Goal: Information Seeking & Learning: Learn about a topic

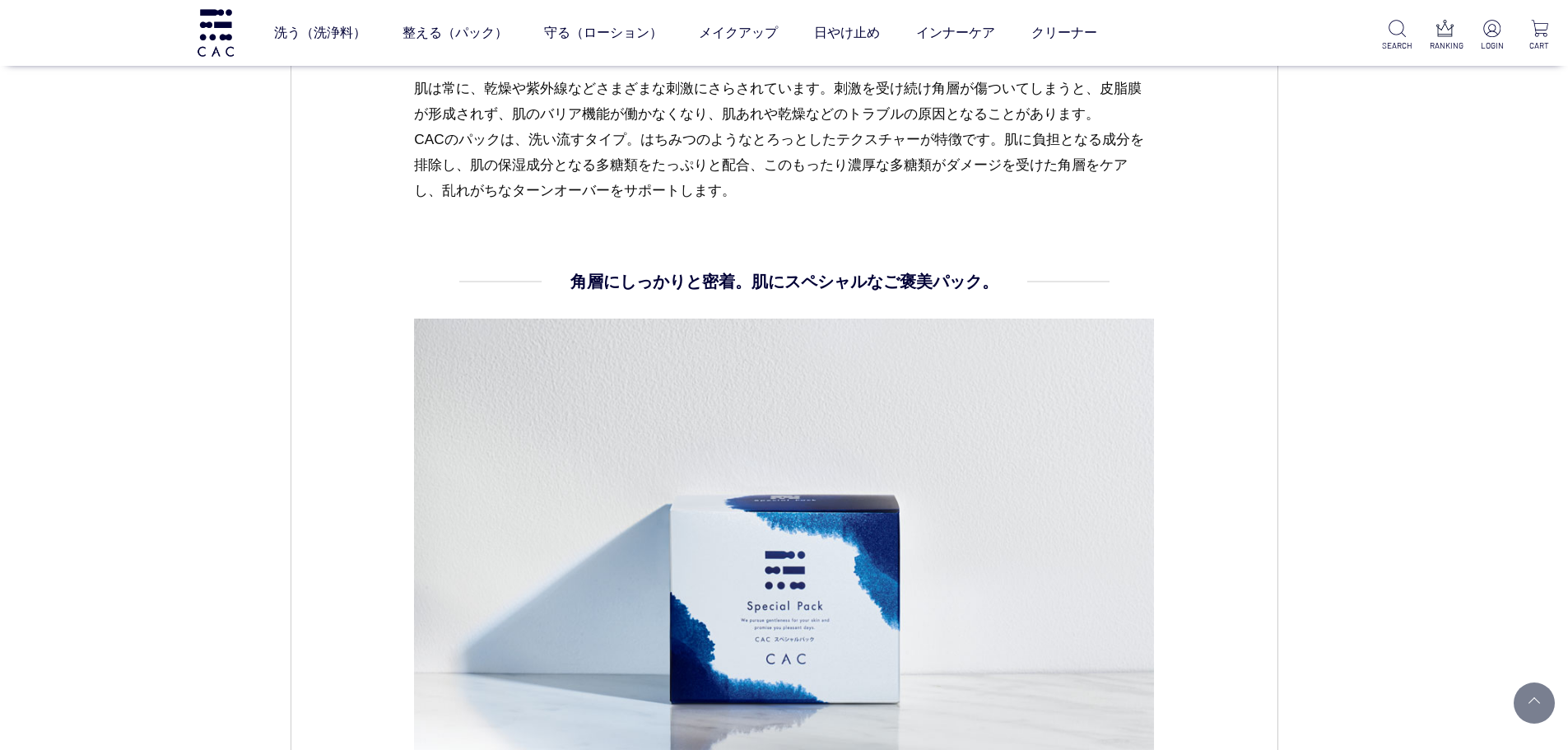
click at [223, 339] on div "CAC コラム スキンケア 2023.12.08 vol.07 肌のゆらぎを感じたら、CAC史上最高*の集中ケアパック 冬は外気との温度差や暖房の影響で乾燥し…" at bounding box center [784, 349] width 1568 height 3096
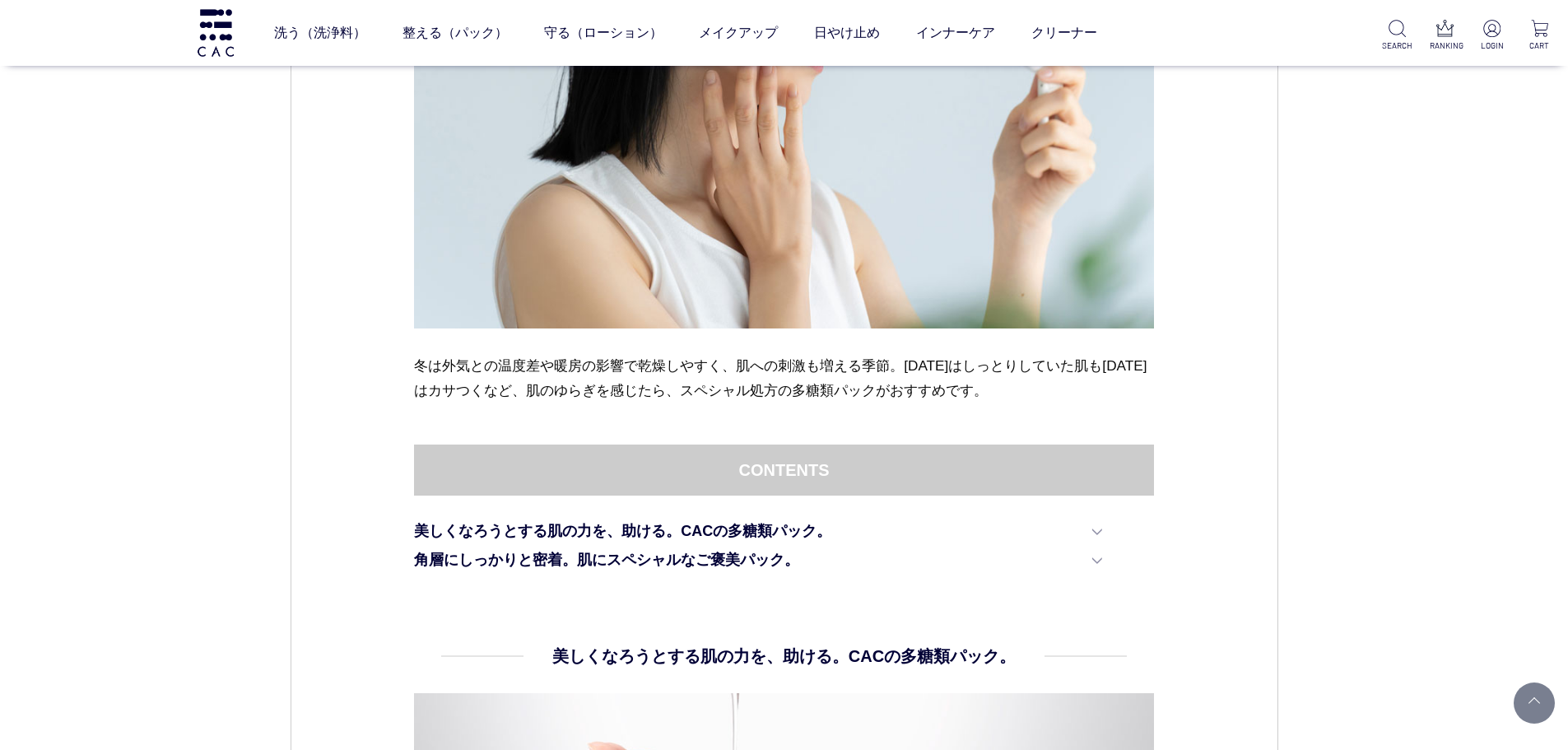
scroll to position [576, 0]
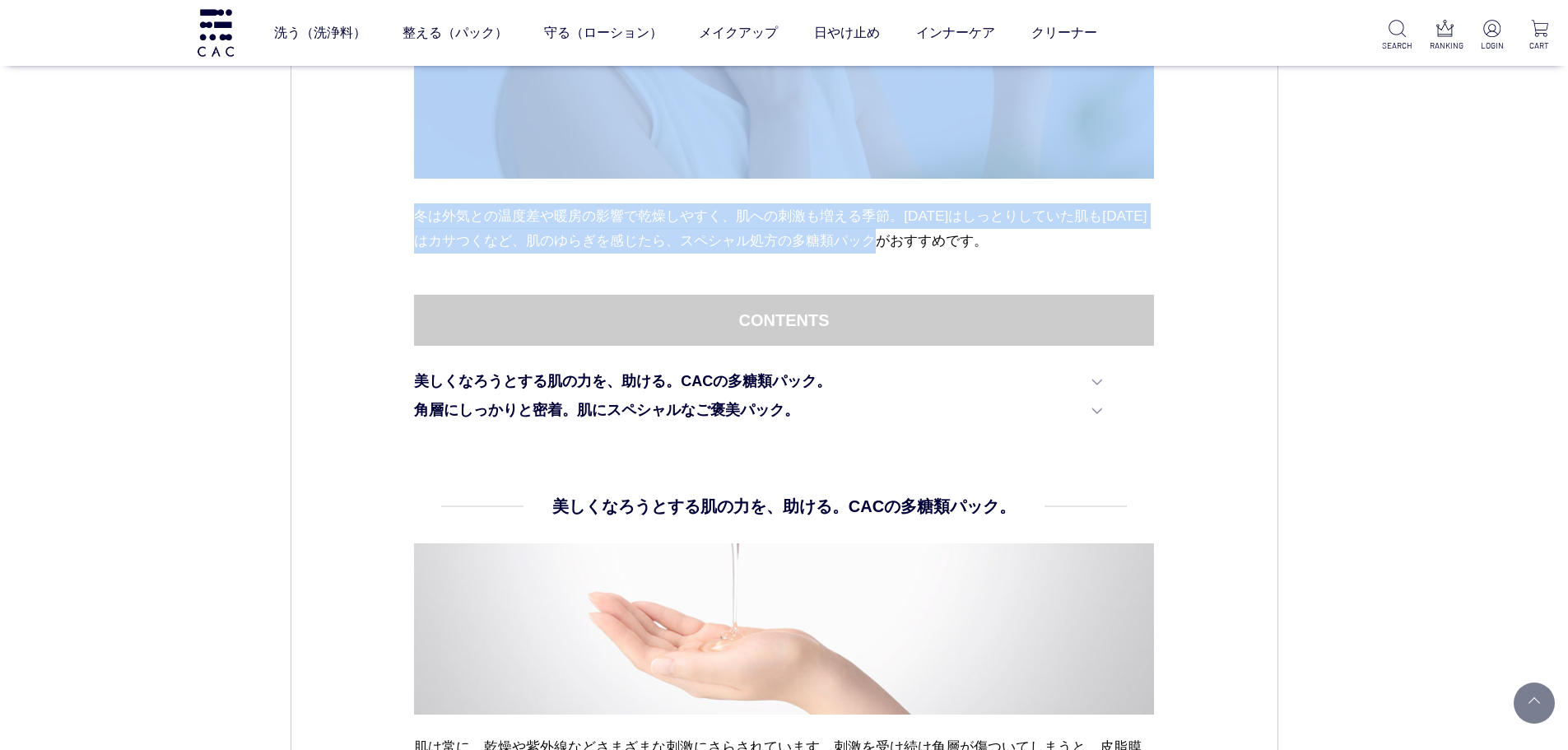
drag, startPoint x: 398, startPoint y: 195, endPoint x: 1018, endPoint y: 241, distance: 621.7
click at [1018, 241] on div "スキンケア 2023.12.08 vol.07 肌のゆらぎを感じたら、CAC史上最高*の集中ケアパック 冬は外気との温度差や暖房の影響で乾燥しやすく、肌への刺…" at bounding box center [784, 716] width 988 height 2225
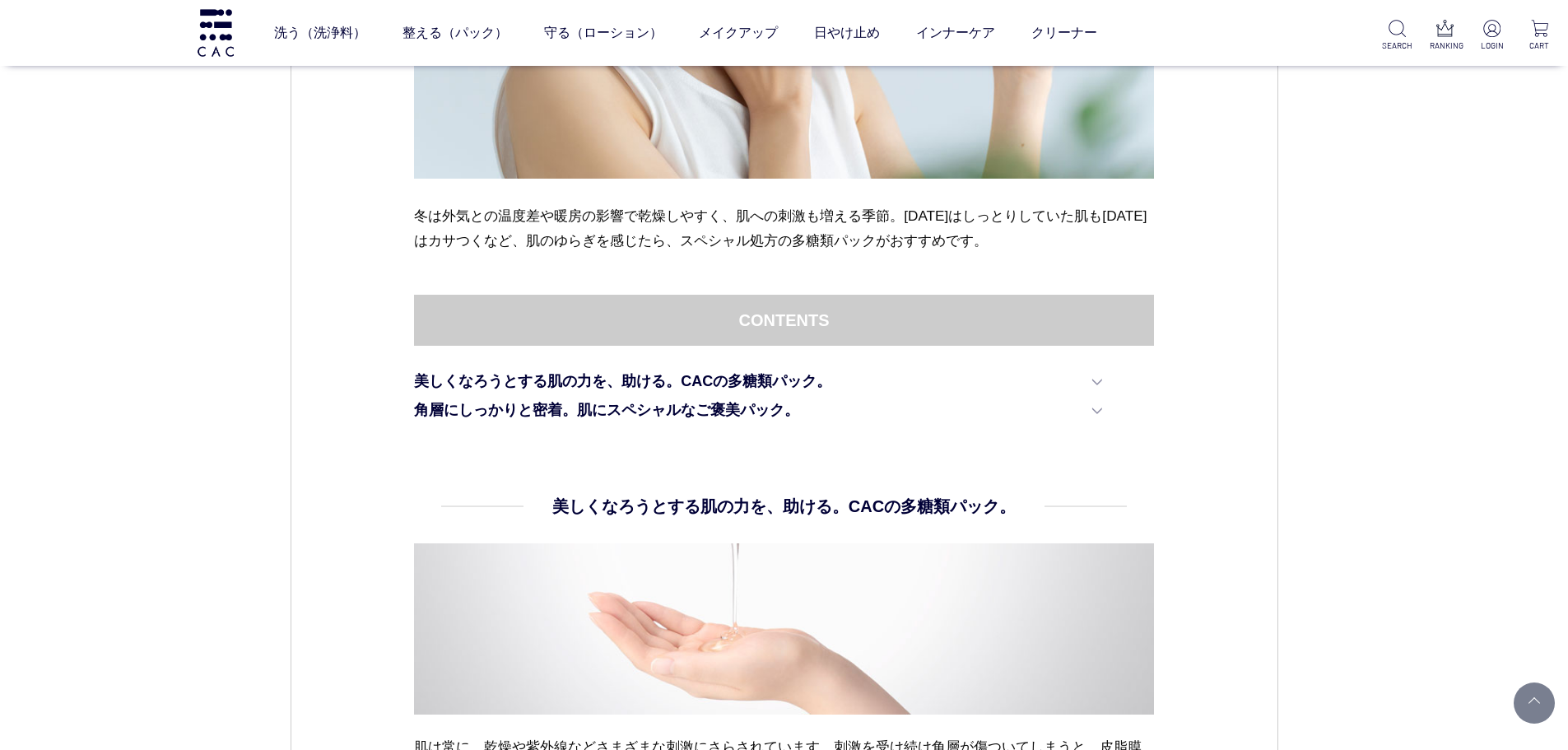
click at [396, 531] on div "スキンケア 2023.12.08 vol.07 肌のゆらぎを感じたら、CAC史上最高*の集中ケアパック 冬は外気との温度差や暖房の影響で乾燥しやすく、肌への刺…" at bounding box center [784, 716] width 988 height 2225
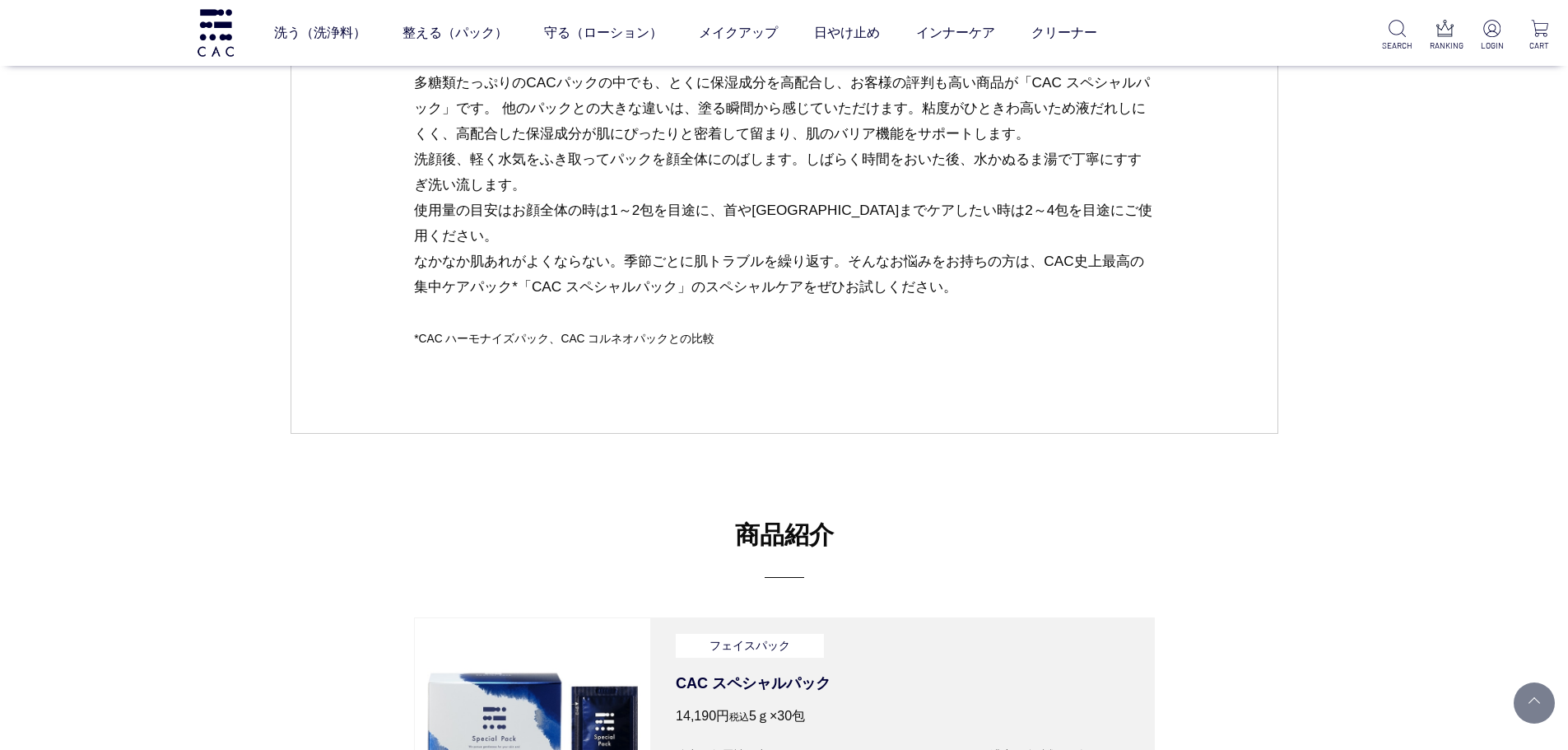
scroll to position [2222, 0]
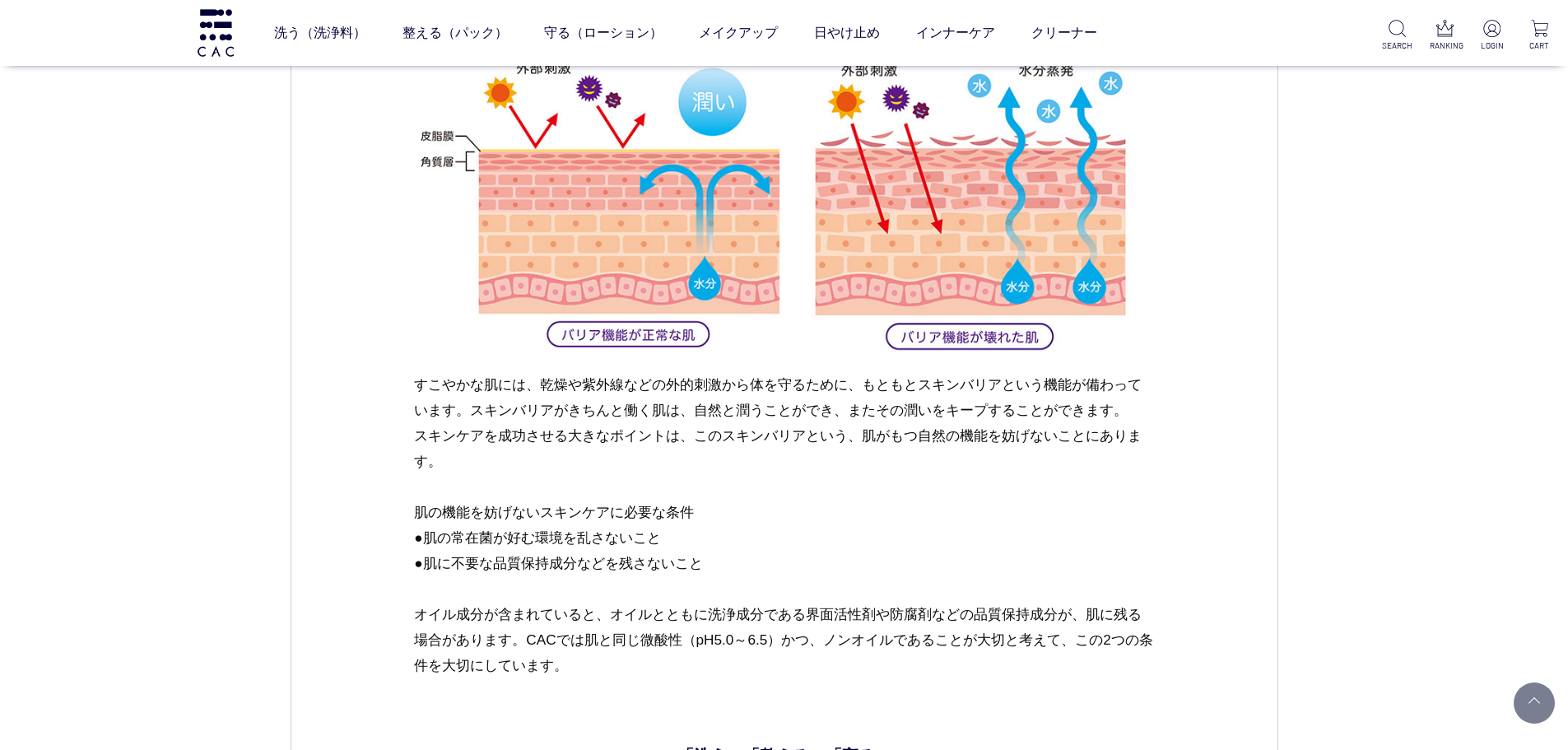
scroll to position [1399, 0]
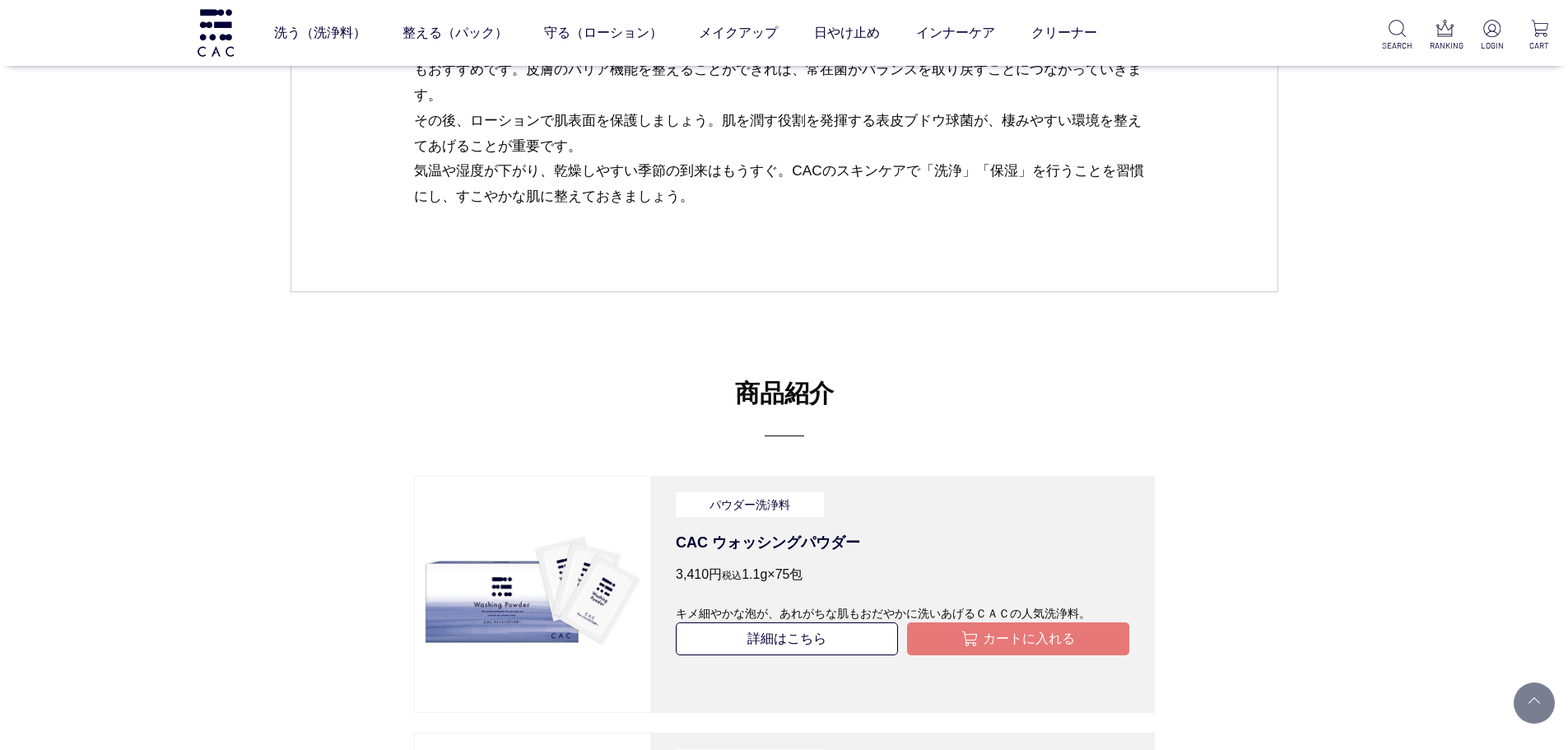
scroll to position [2633, 0]
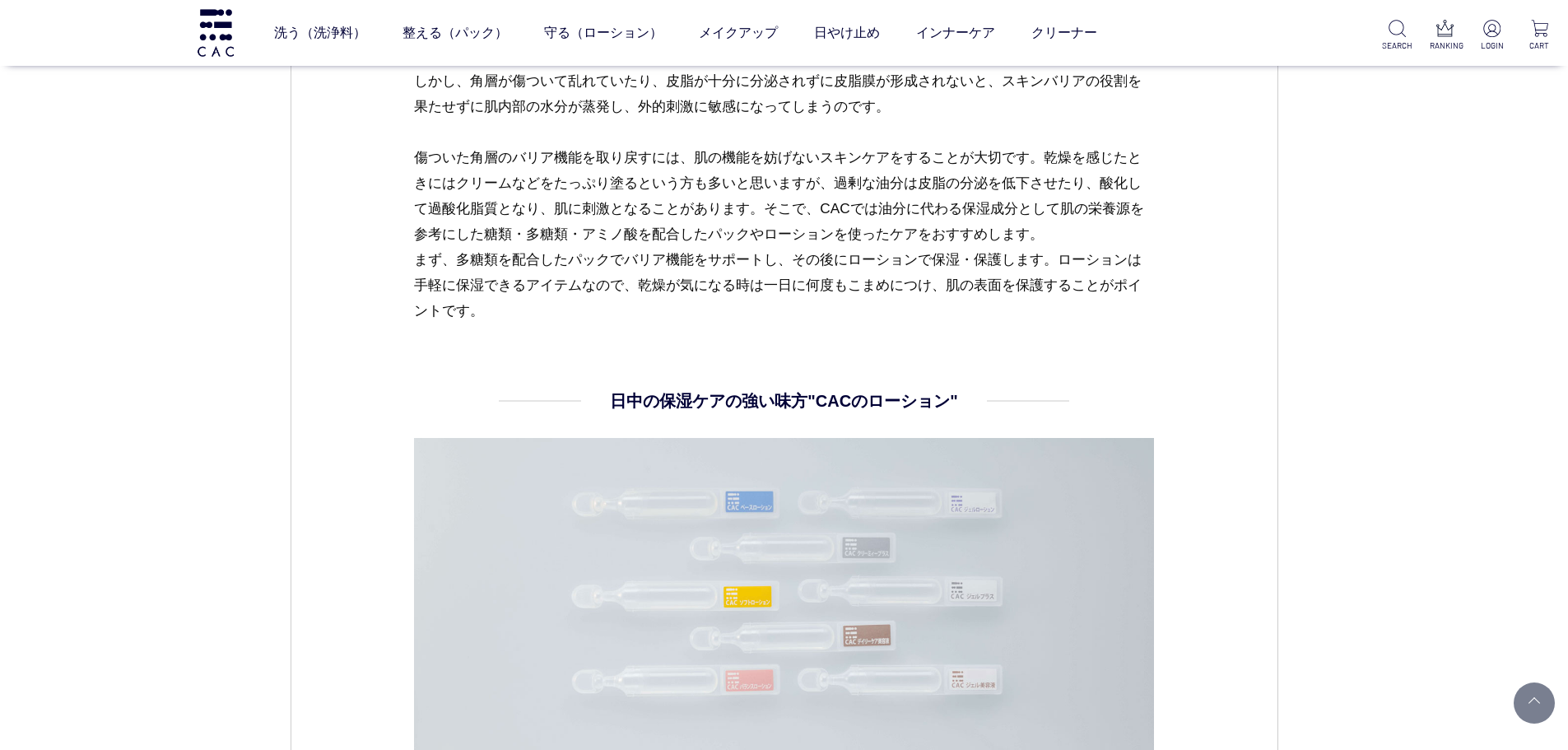
scroll to position [988, 0]
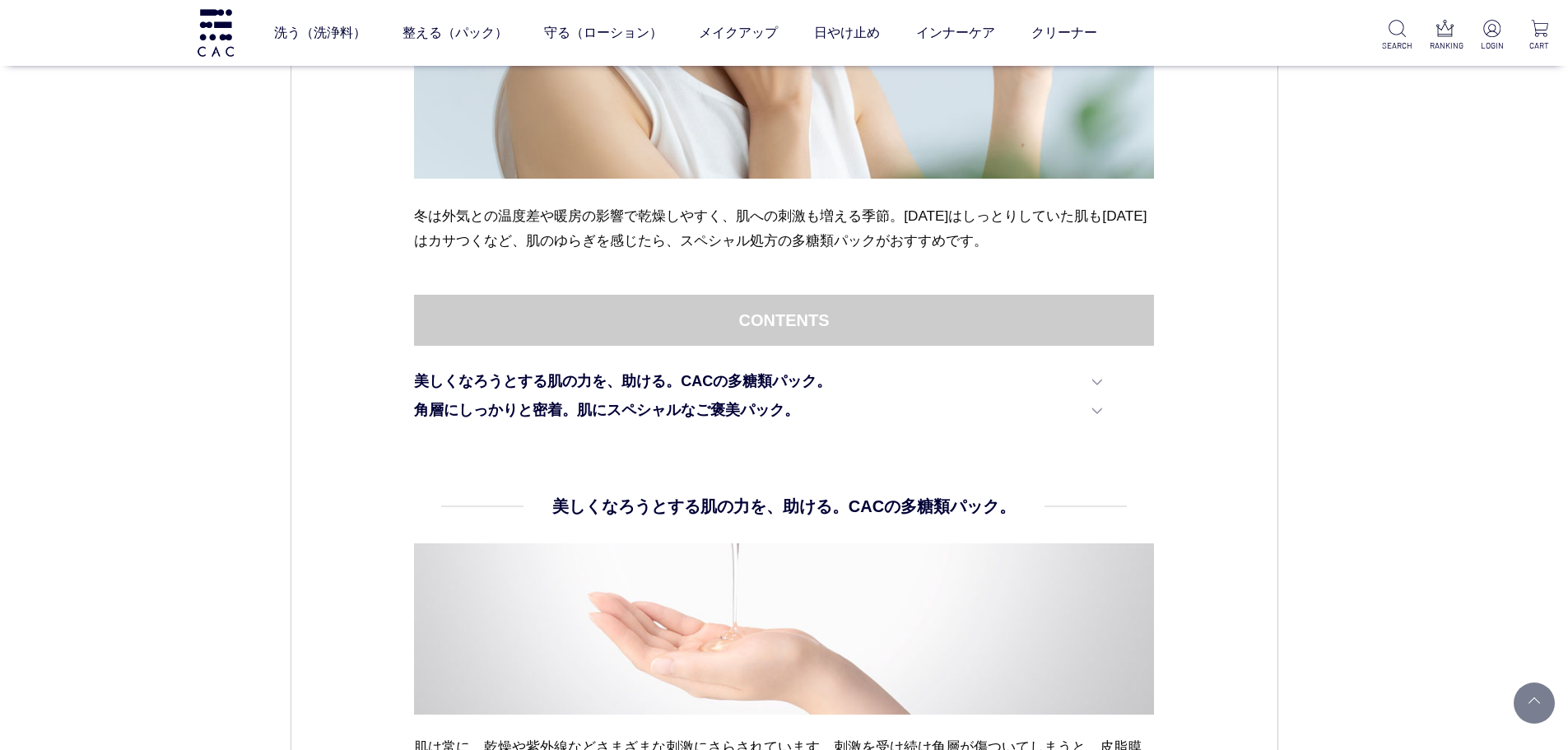
scroll to position [1152, 0]
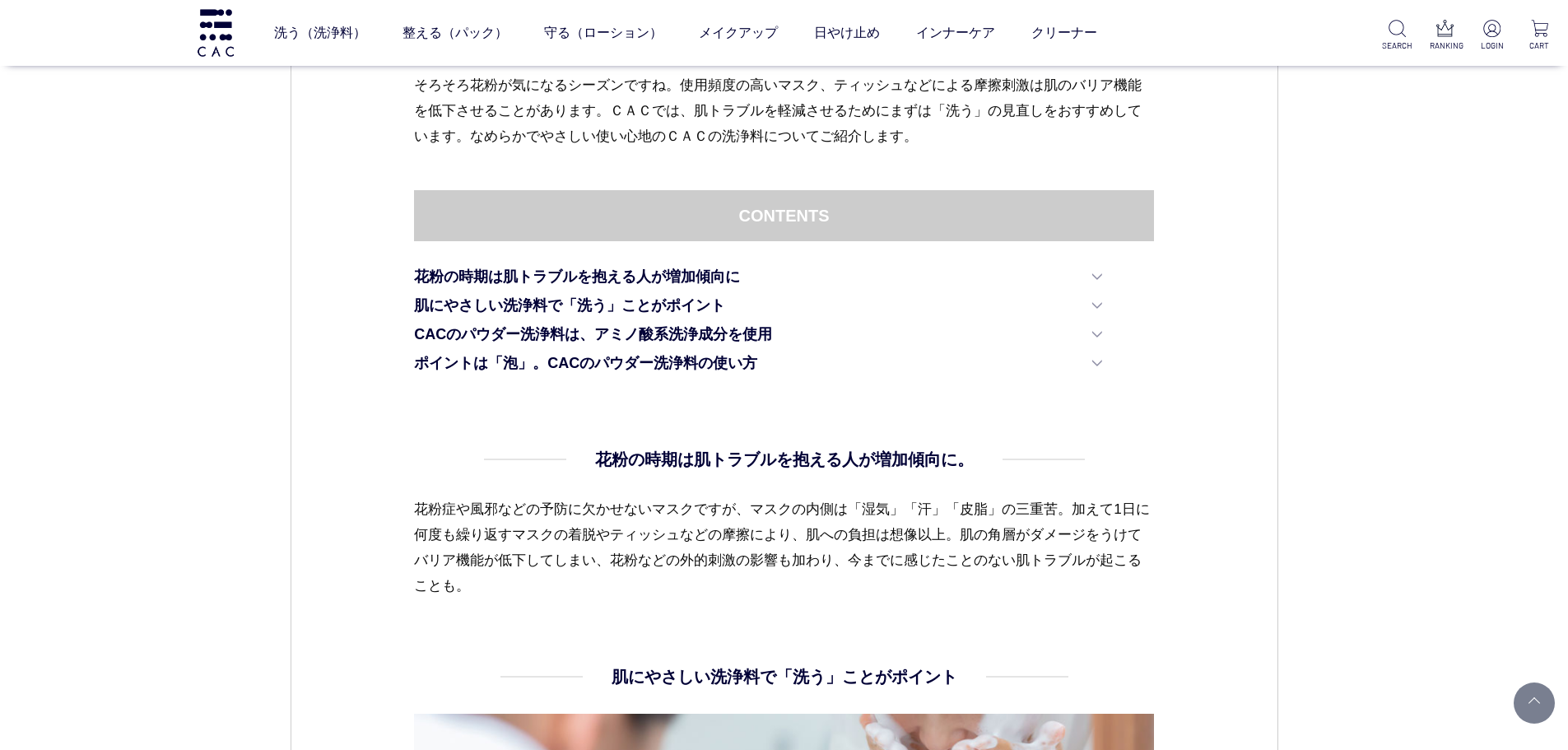
scroll to position [823, 0]
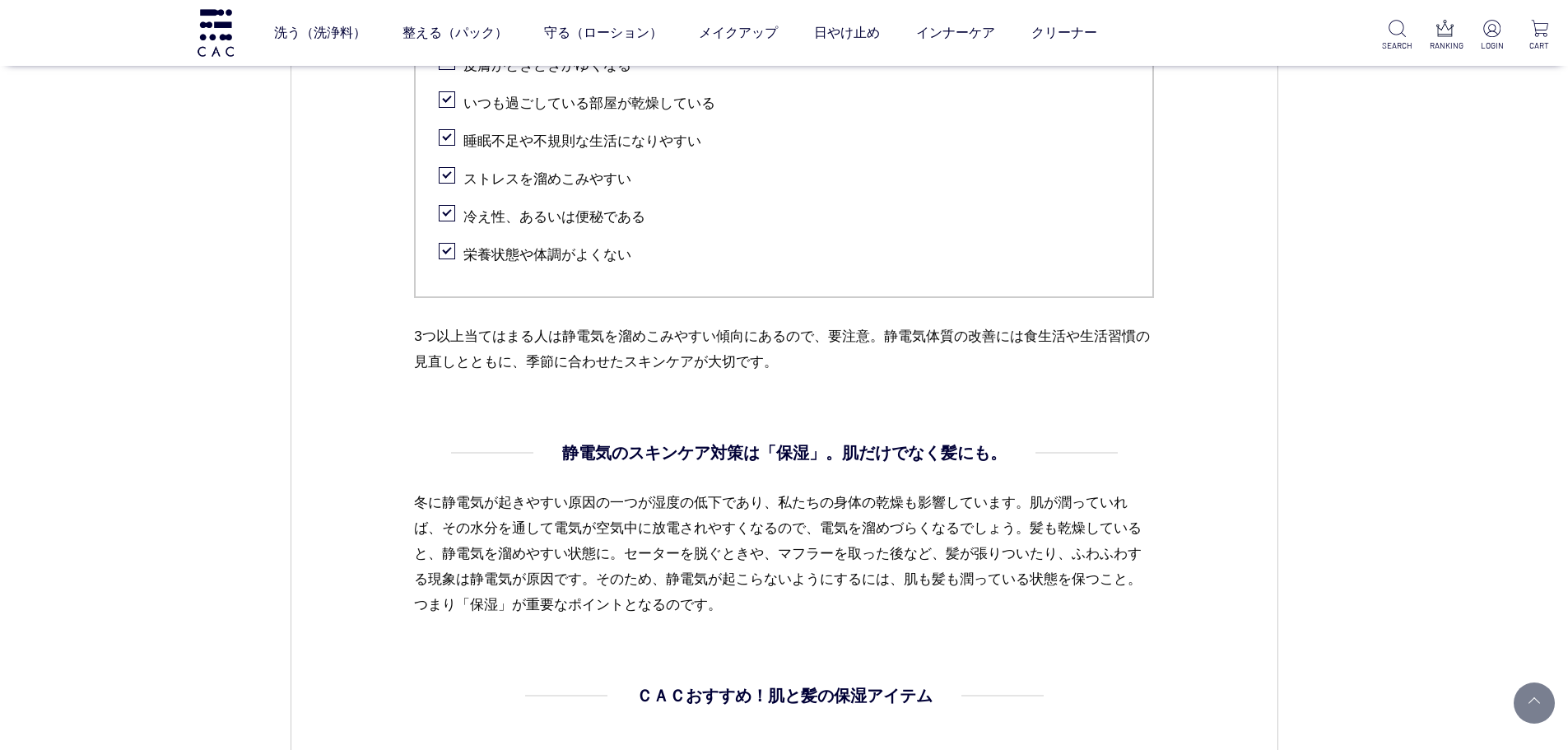
scroll to position [1810, 0]
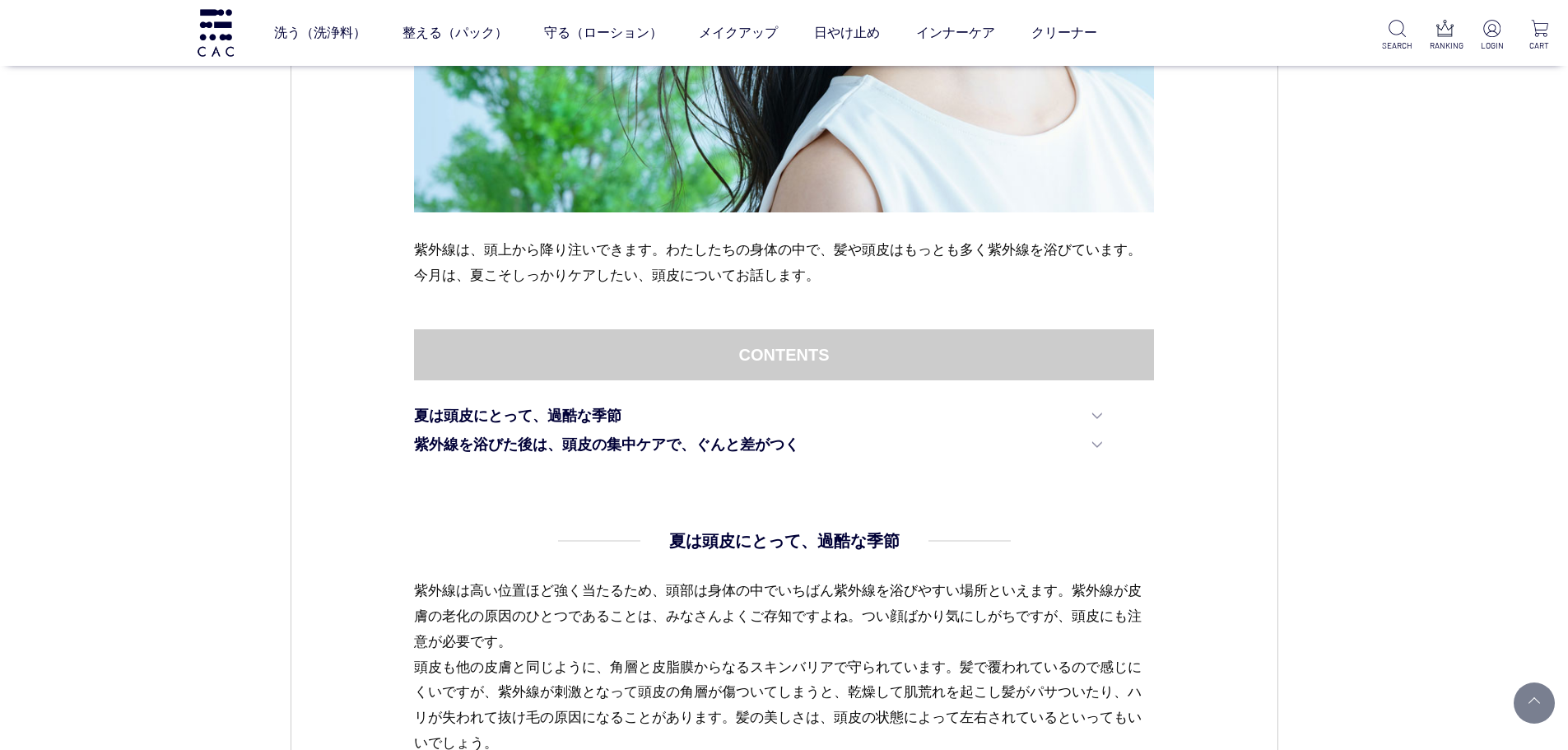
scroll to position [823, 0]
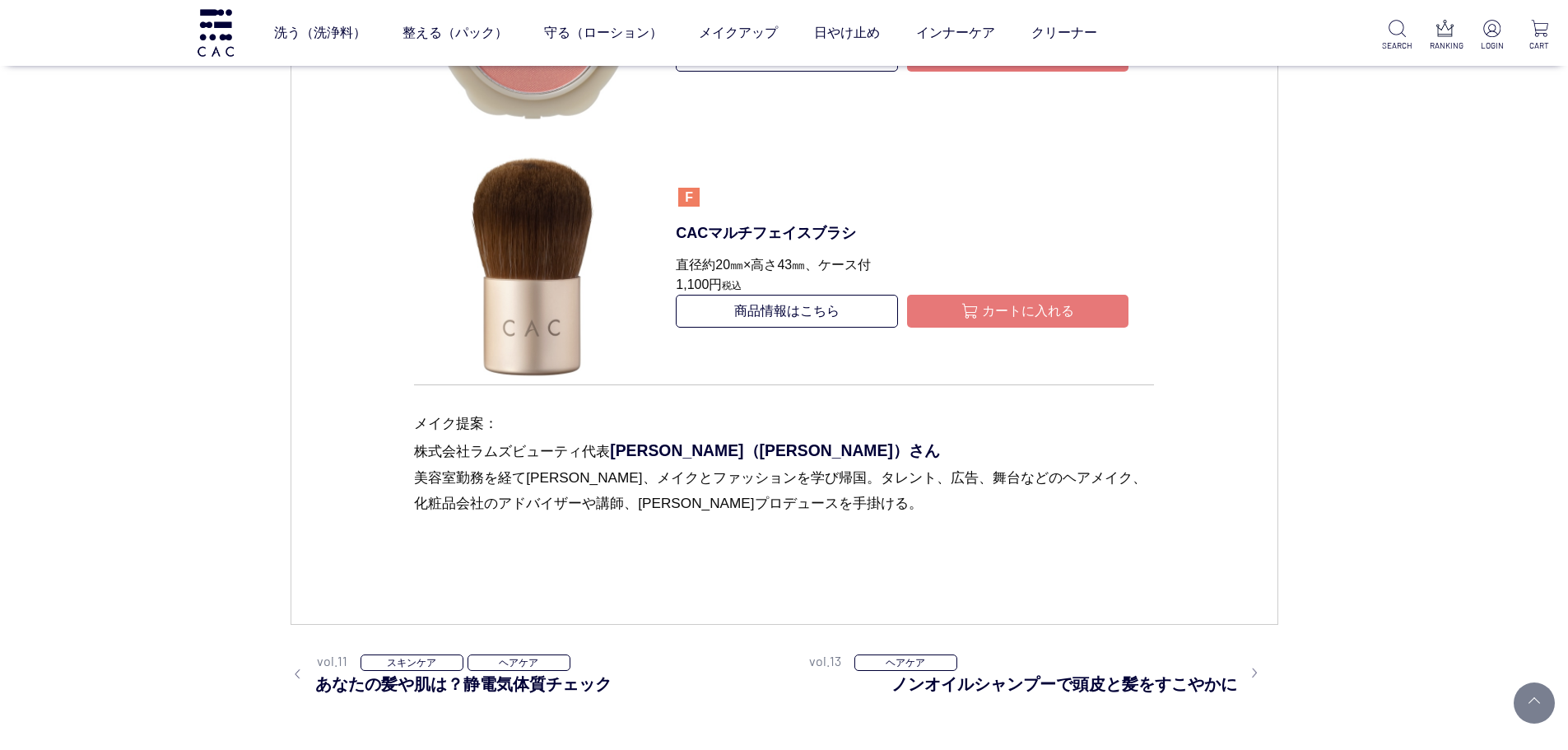
scroll to position [4031, 0]
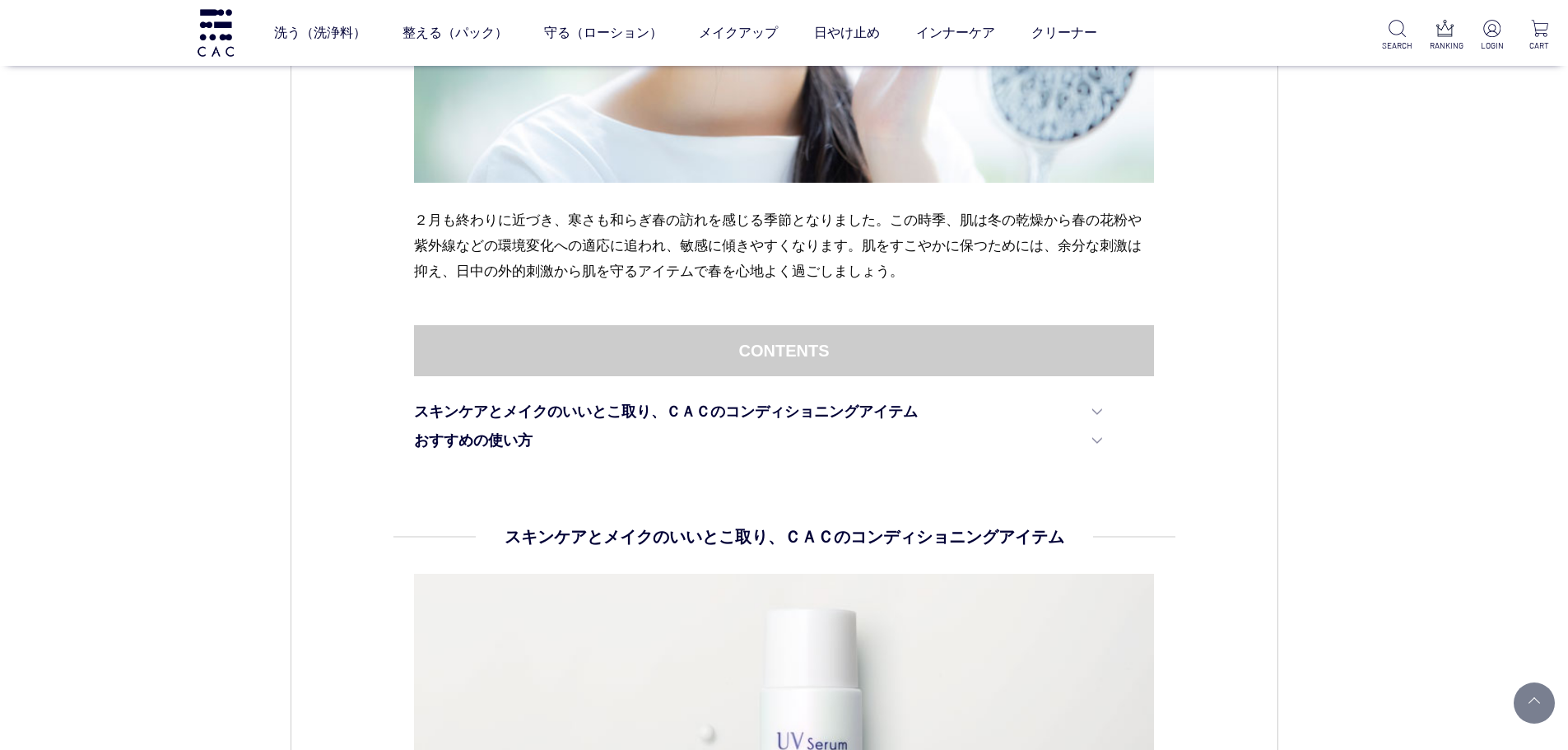
scroll to position [740, 0]
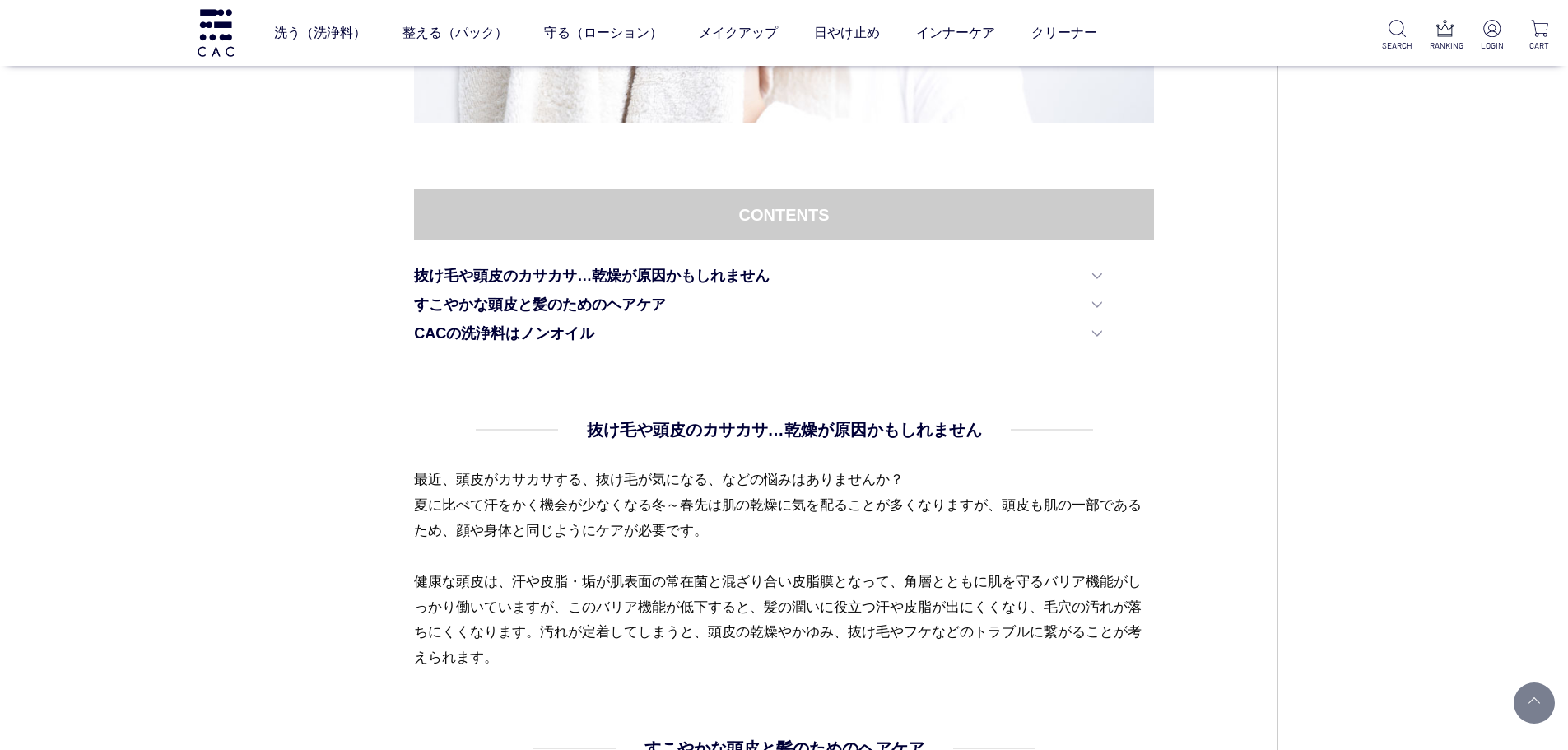
scroll to position [740, 0]
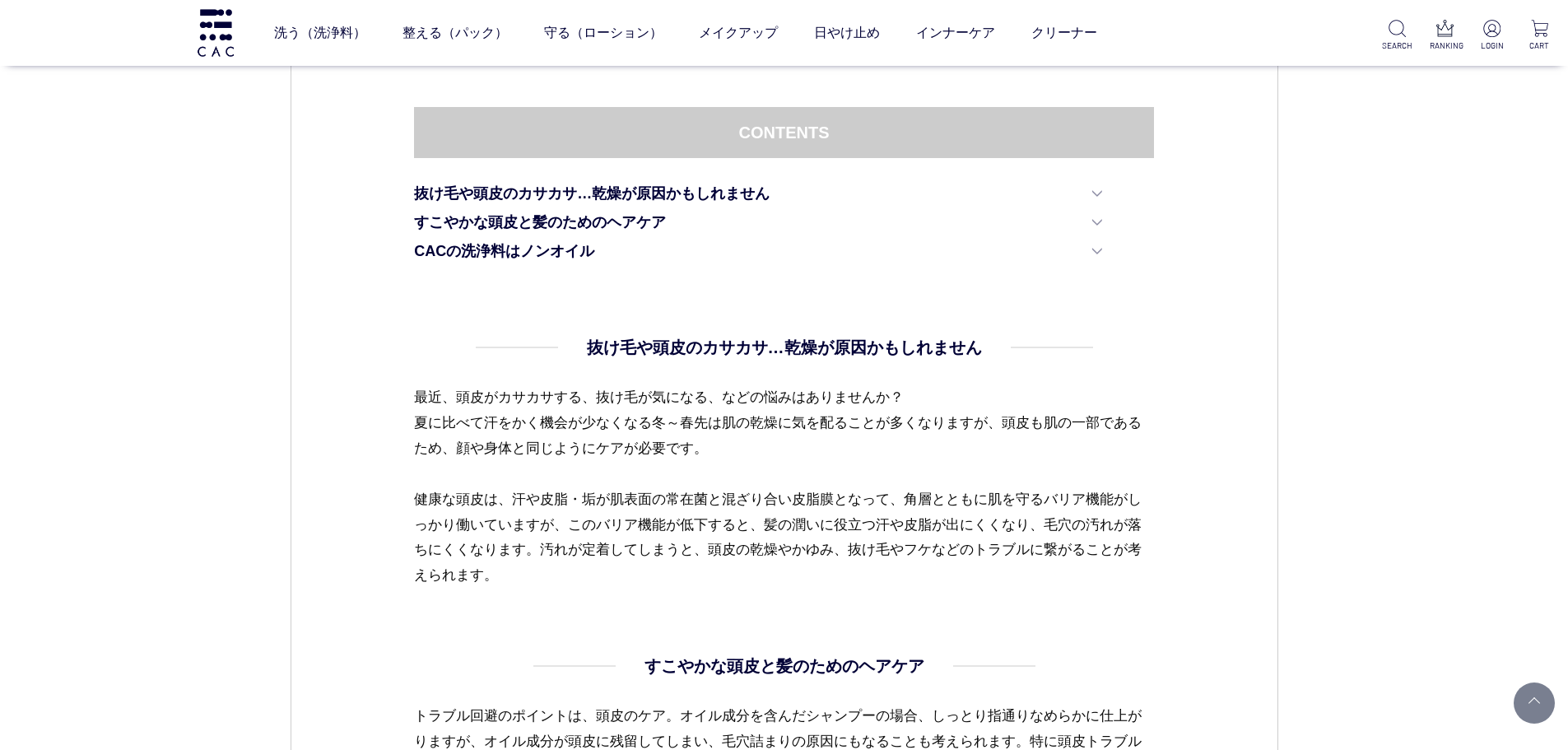
click at [1094, 647] on dl "抜け毛や頭皮のカサカサ…乾燥が原因かもしれません 最近、頭皮がカサカサする、抜け毛が気になる、などの悩みはありませんか？ 夏に比べて汗をかく機会が少なくなる冬…" at bounding box center [784, 494] width 739 height 319
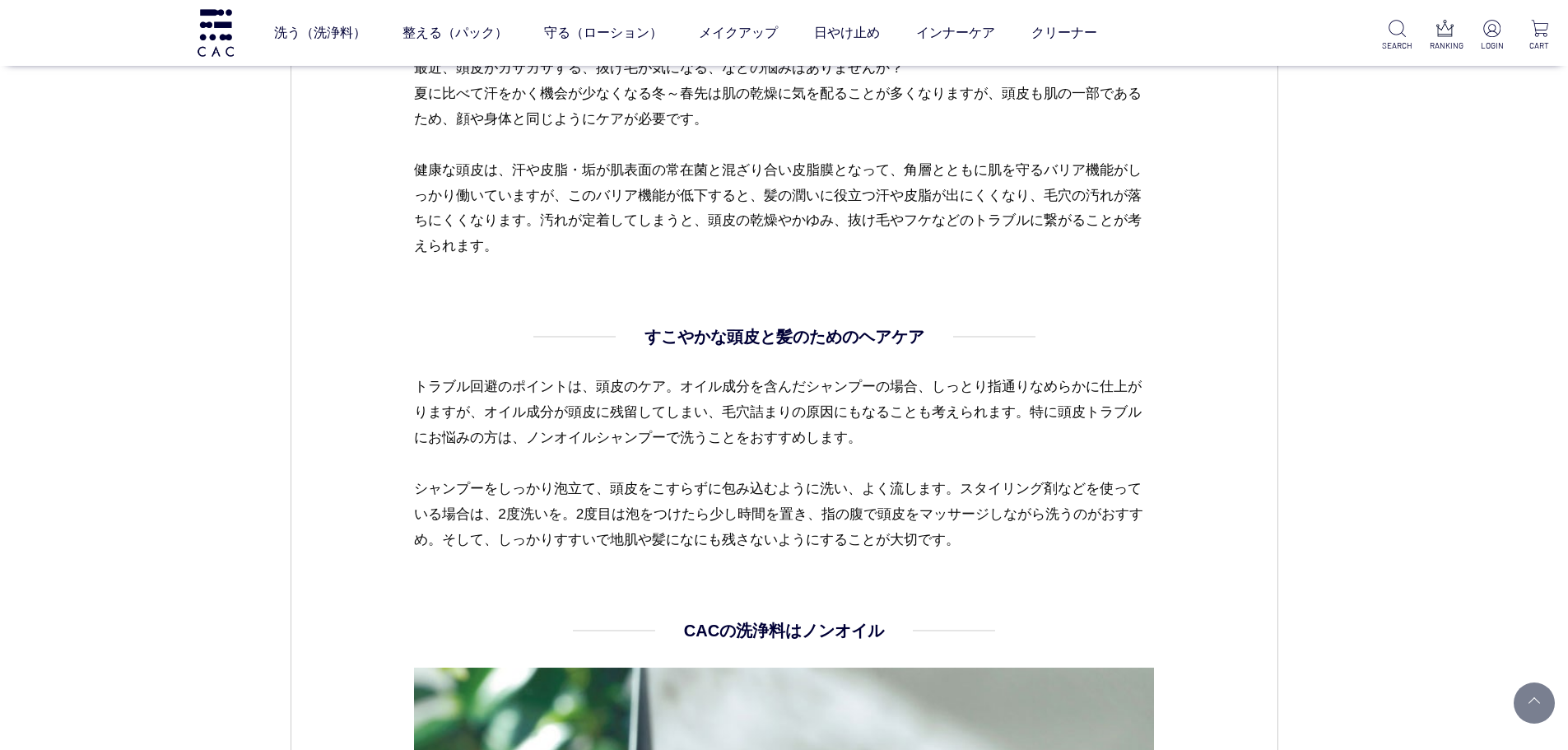
drag, startPoint x: 970, startPoint y: 277, endPoint x: 1123, endPoint y: 286, distance: 153.3
click at [1121, 285] on dl "抜け毛や頭皮のカサカサ…乾燥が原因かもしれません 最近、頭皮がカサカサする、抜け毛が気になる、などの悩みはありませんか？ 夏に比べて汗をかく機会が少なくなる冬…" at bounding box center [784, 165] width 739 height 319
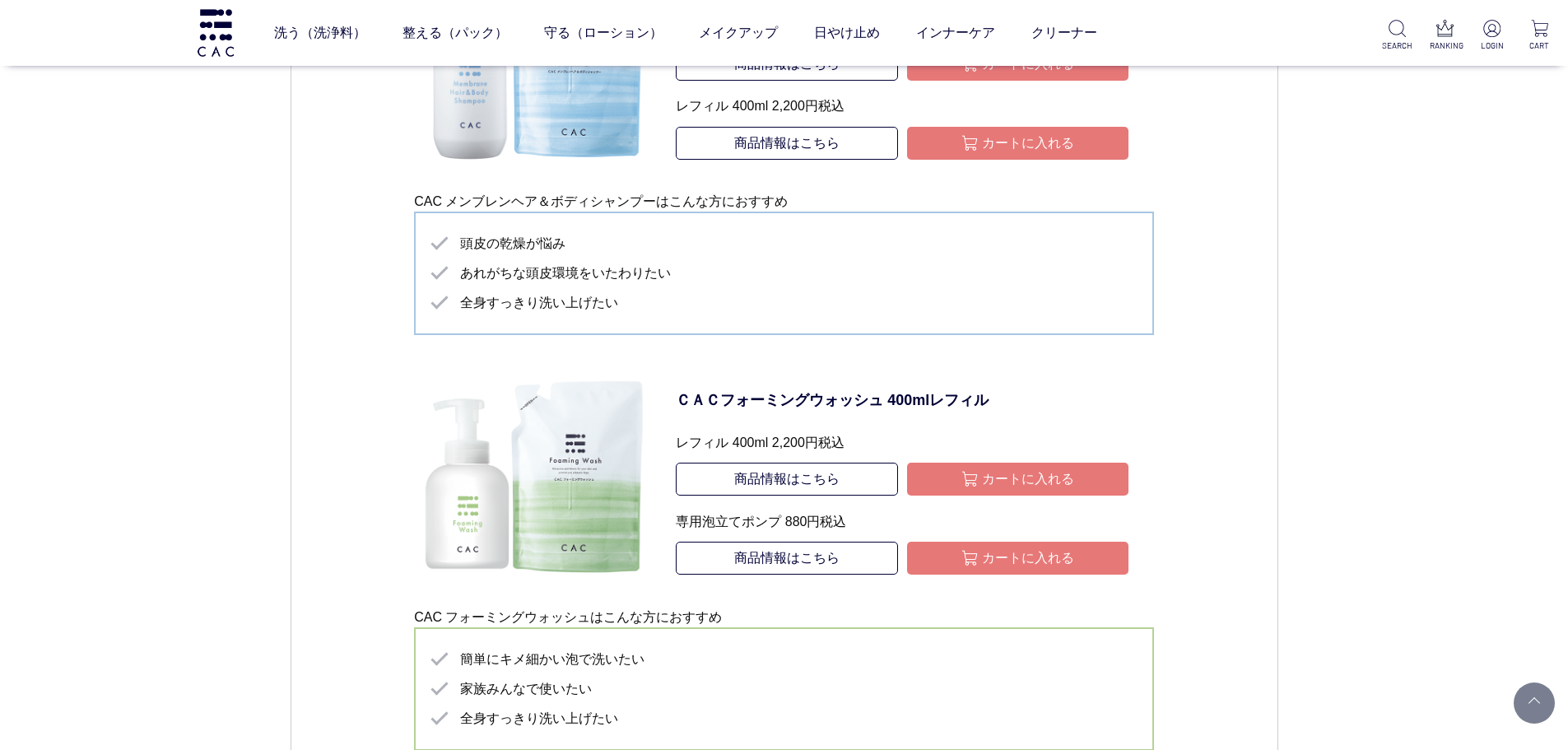
scroll to position [3620, 0]
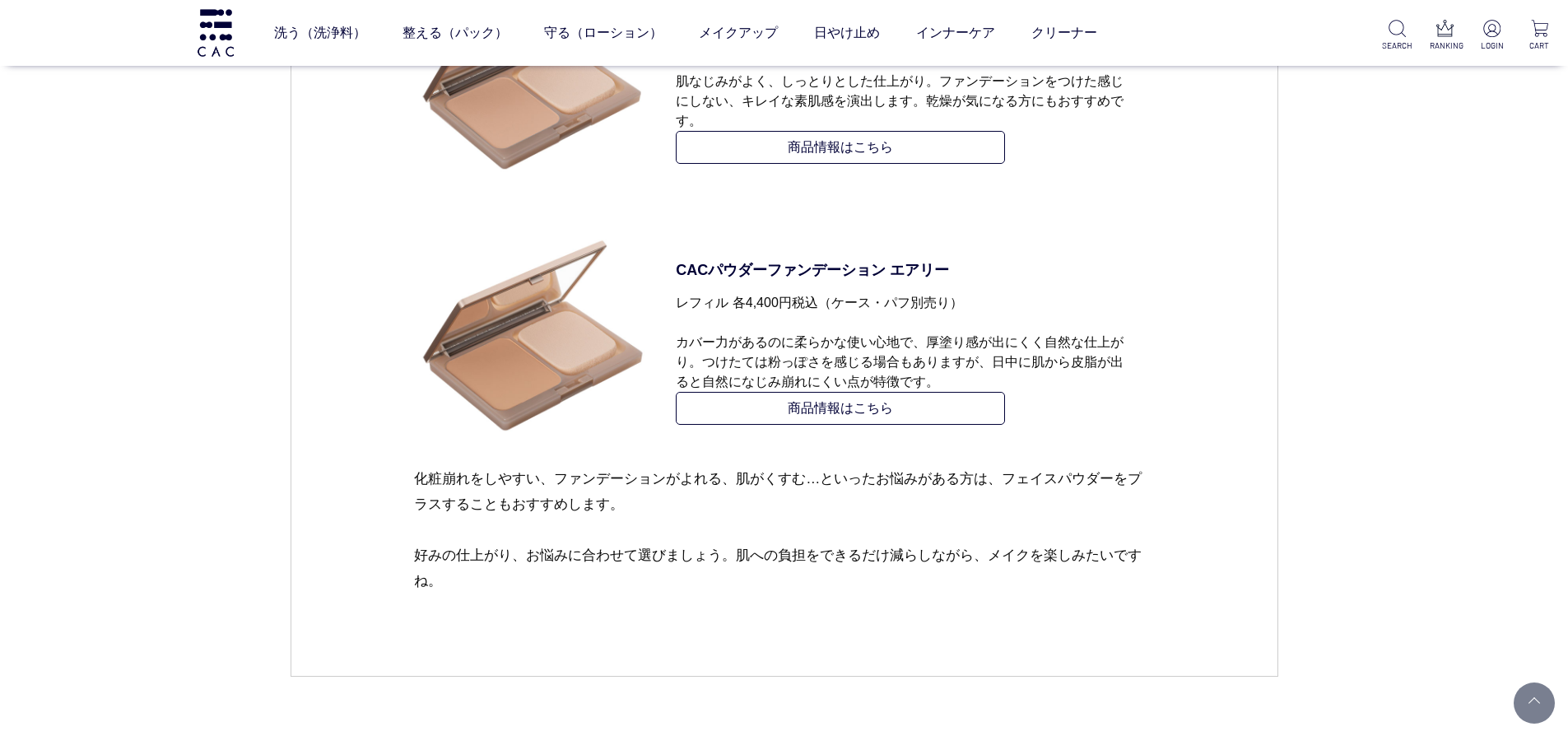
scroll to position [2057, 0]
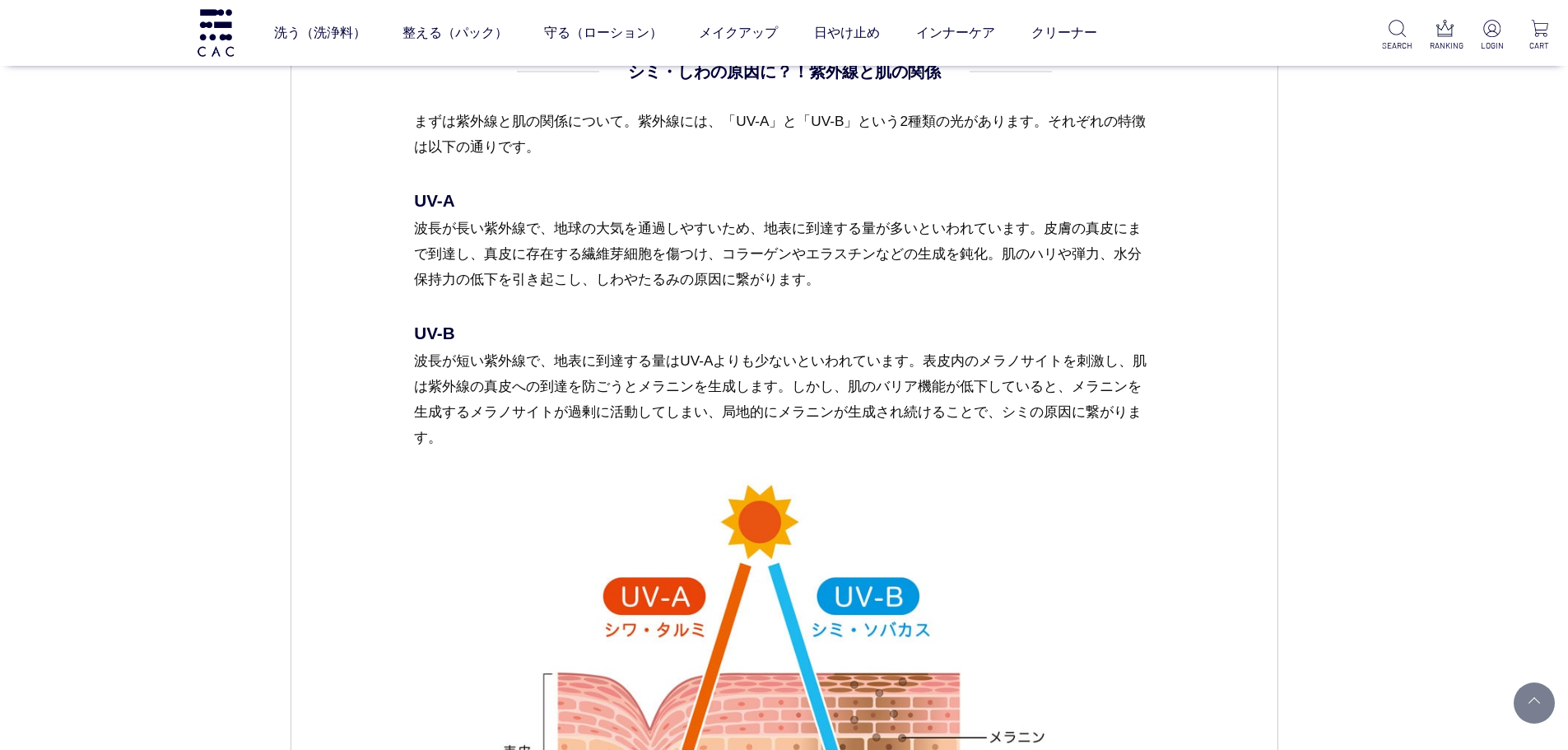
scroll to position [1399, 0]
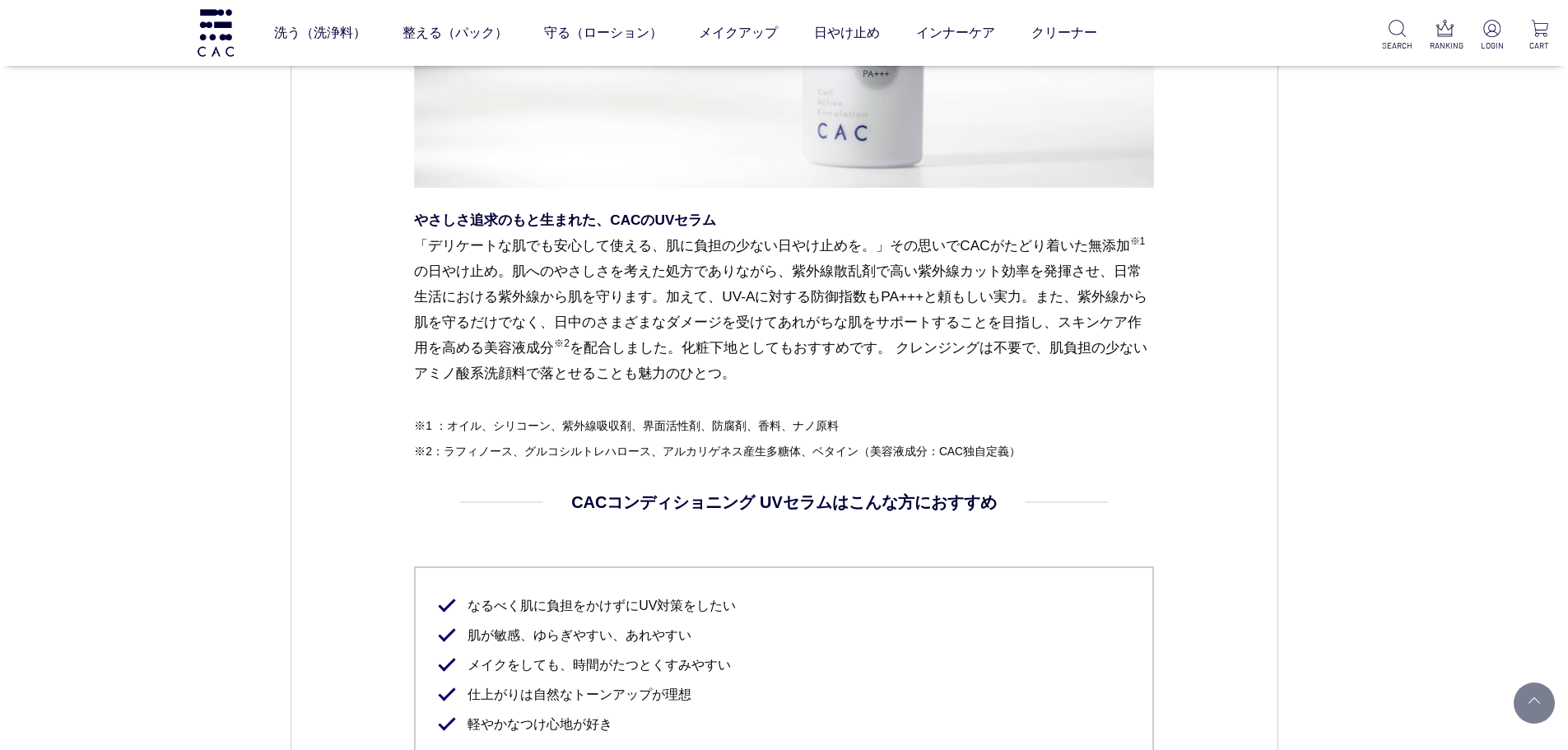
scroll to position [1646, 0]
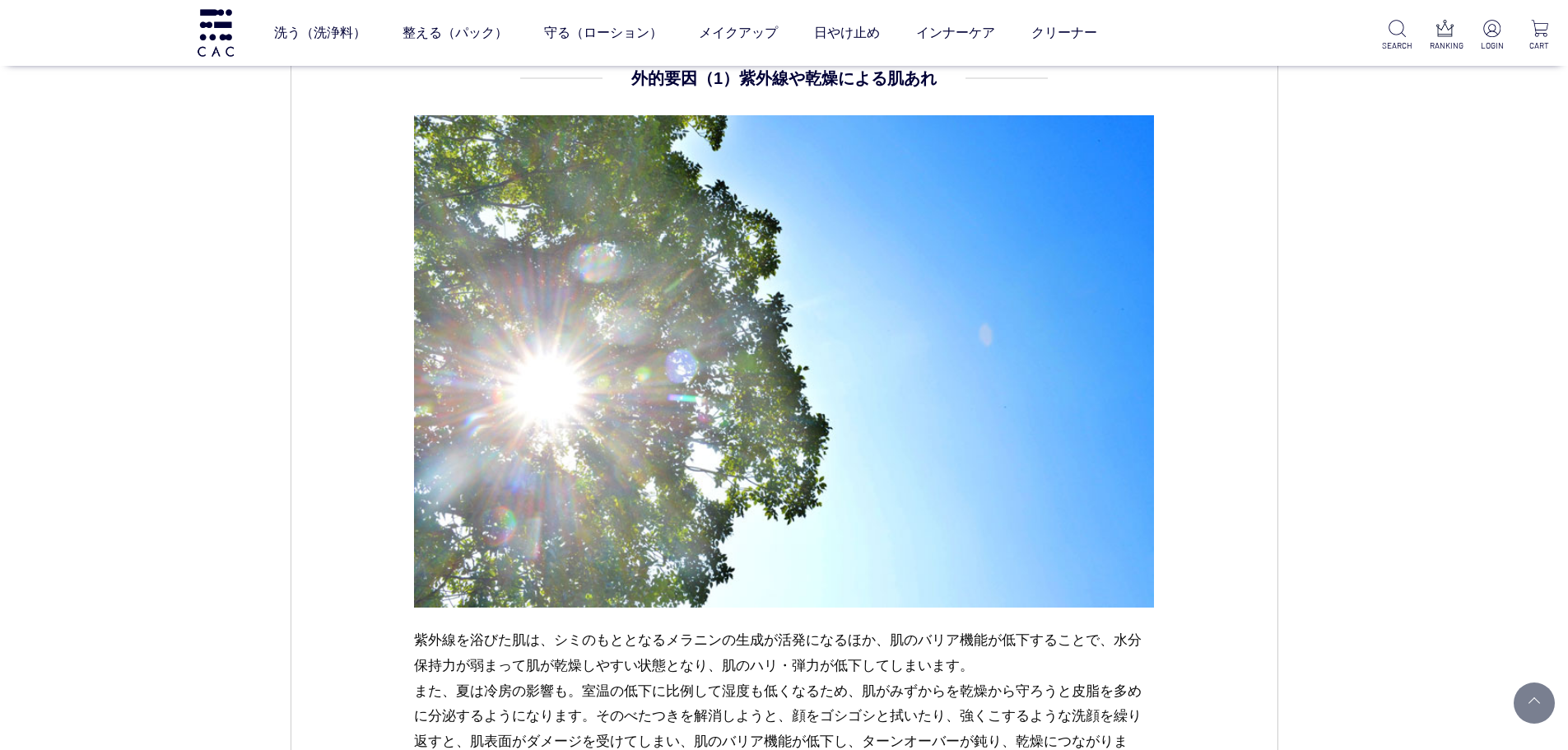
scroll to position [1234, 0]
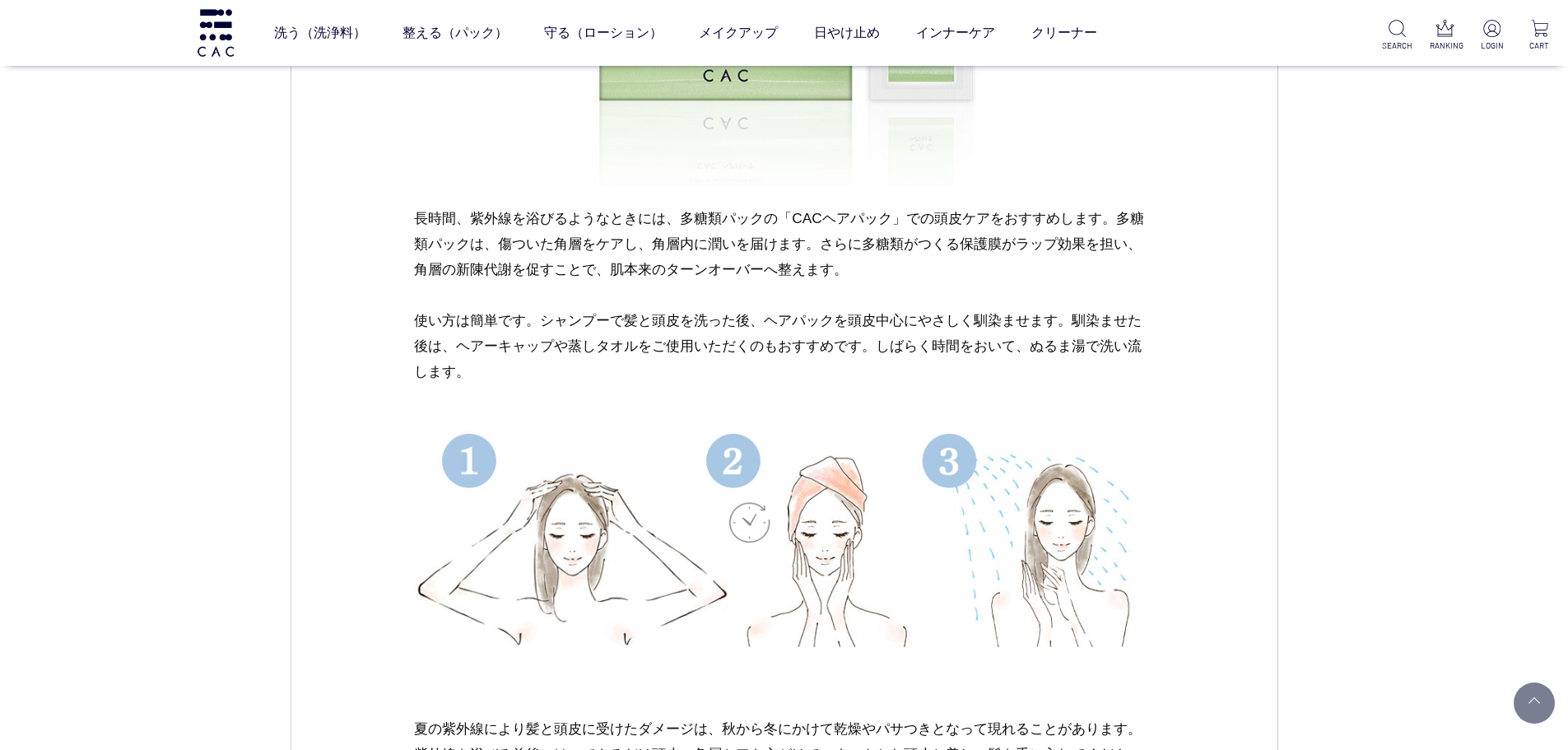
scroll to position [1974, 0]
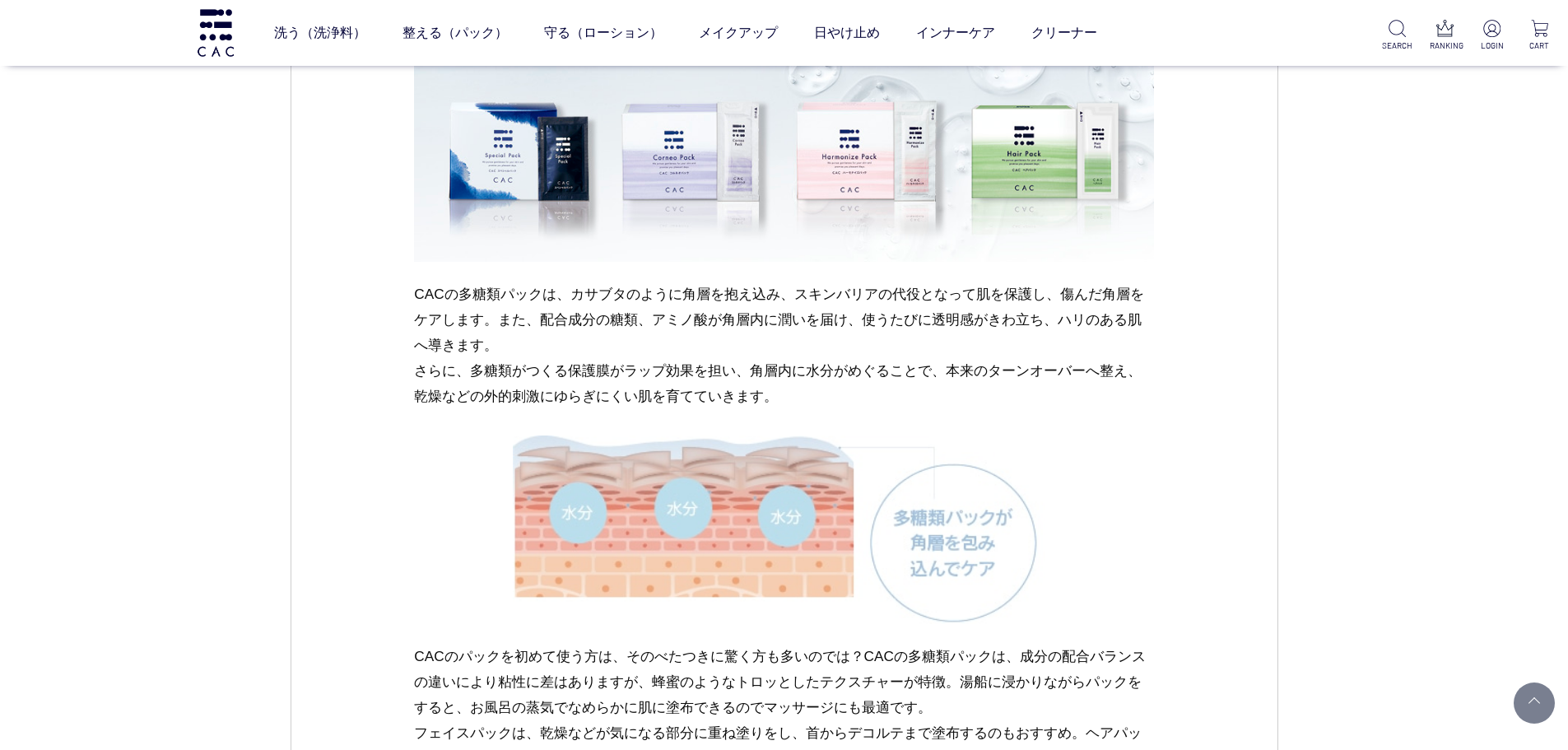
scroll to position [1563, 0]
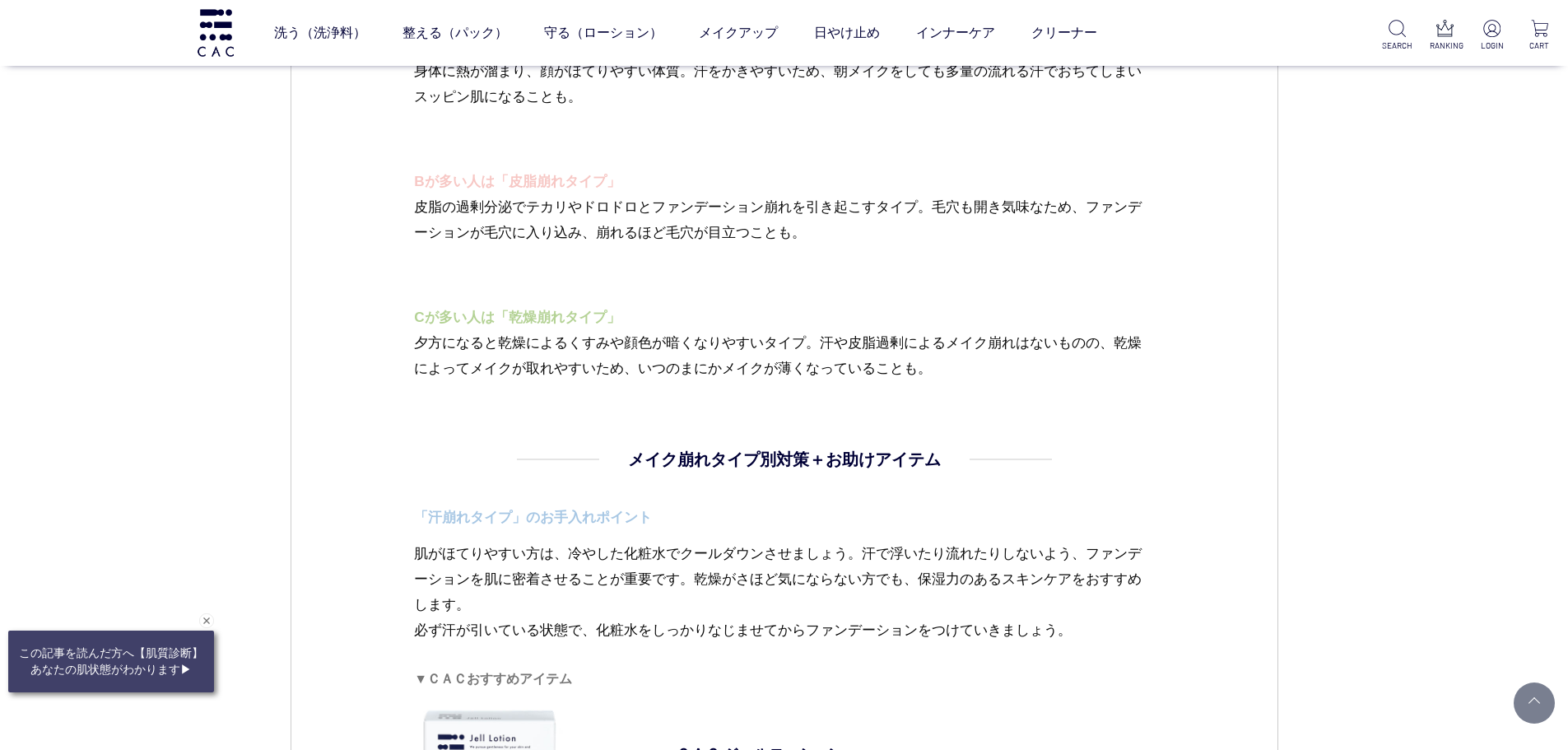
scroll to position [2057, 0]
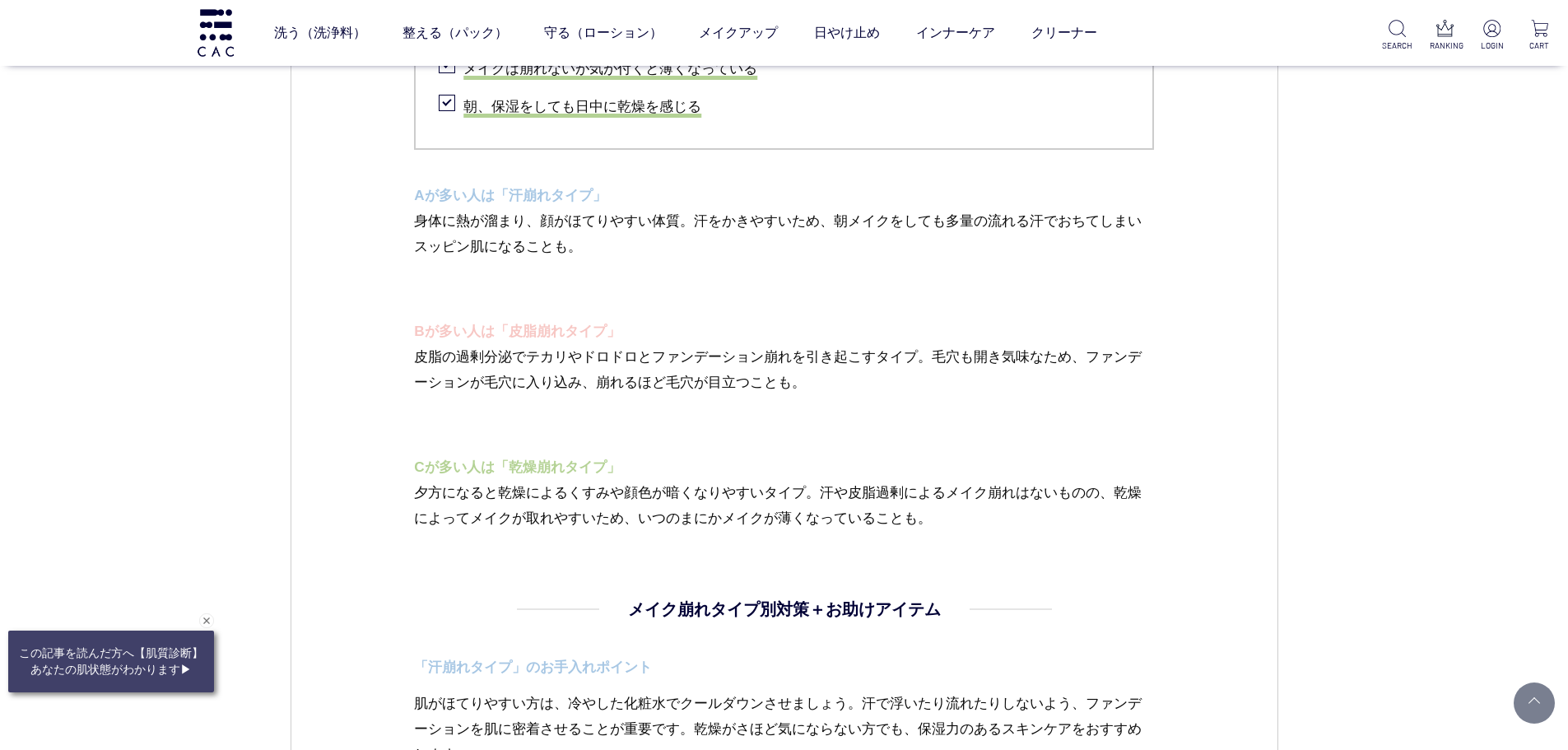
click at [501, 525] on p "夕方になると乾燥によるくすみや顔色が暗くなりやすいタイプ。汗や皮脂過剰によるメイク崩れはないものの、乾燥によってメイクが取れやすいため、いつのまにかメイクが薄…" at bounding box center [784, 505] width 739 height 51
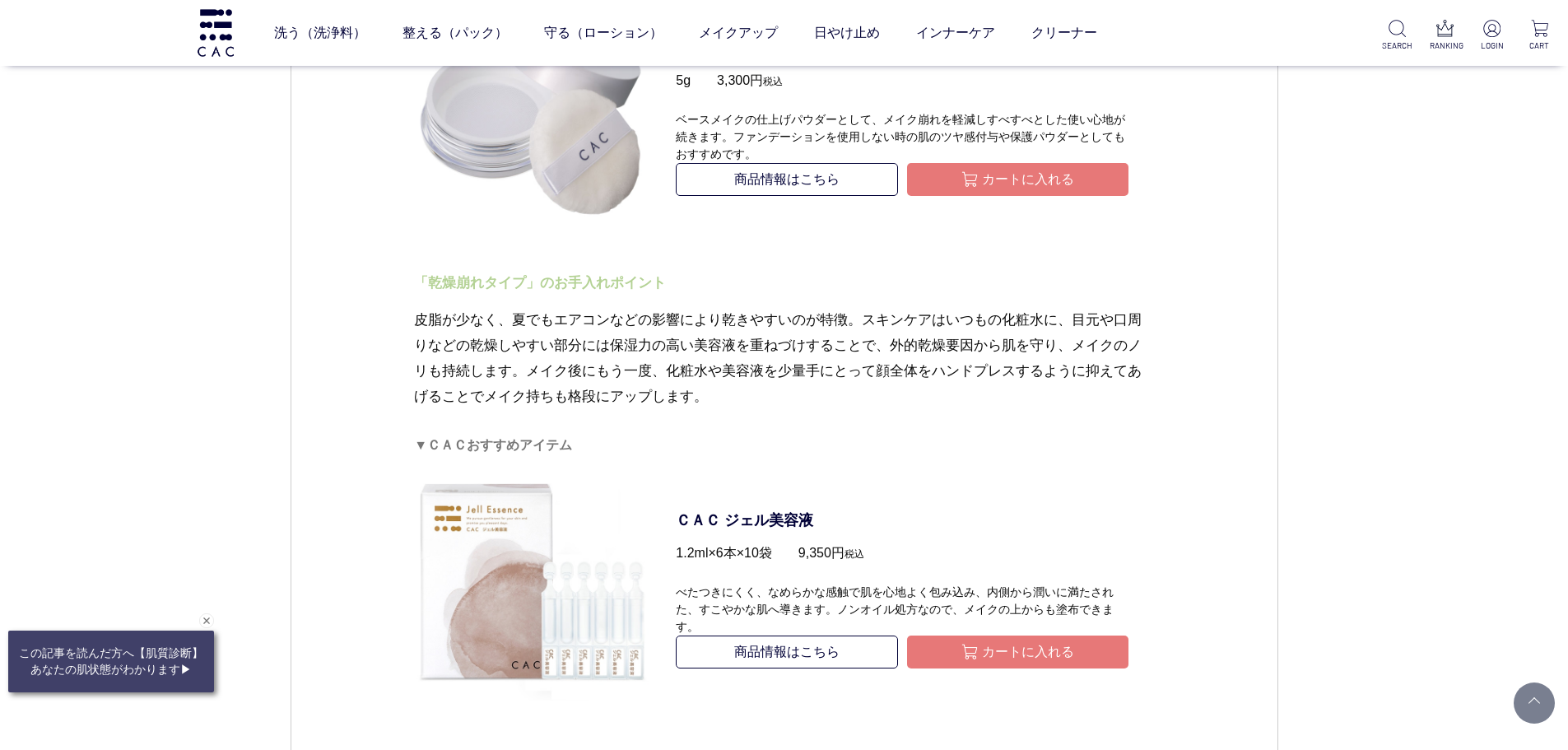
scroll to position [4443, 0]
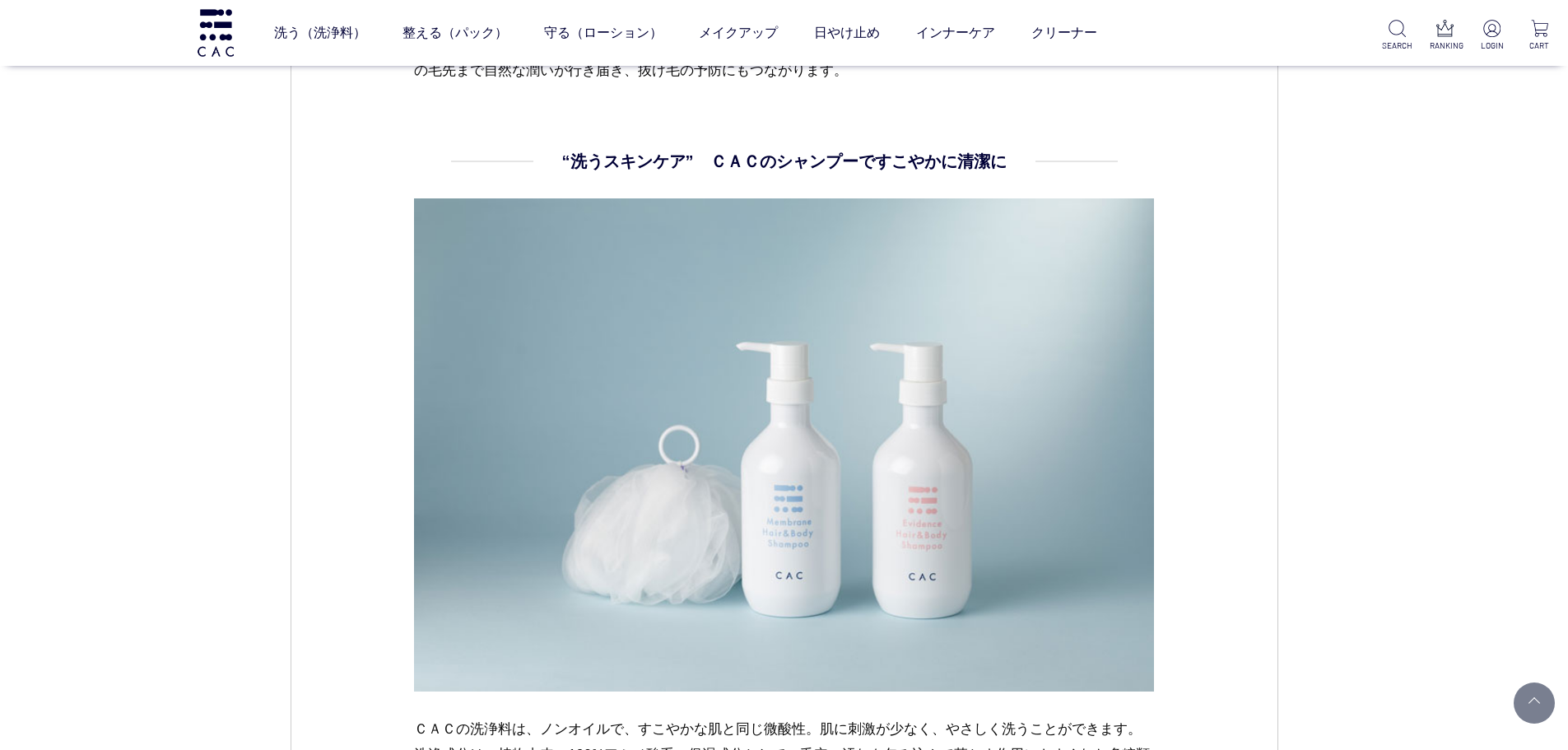
scroll to position [1810, 0]
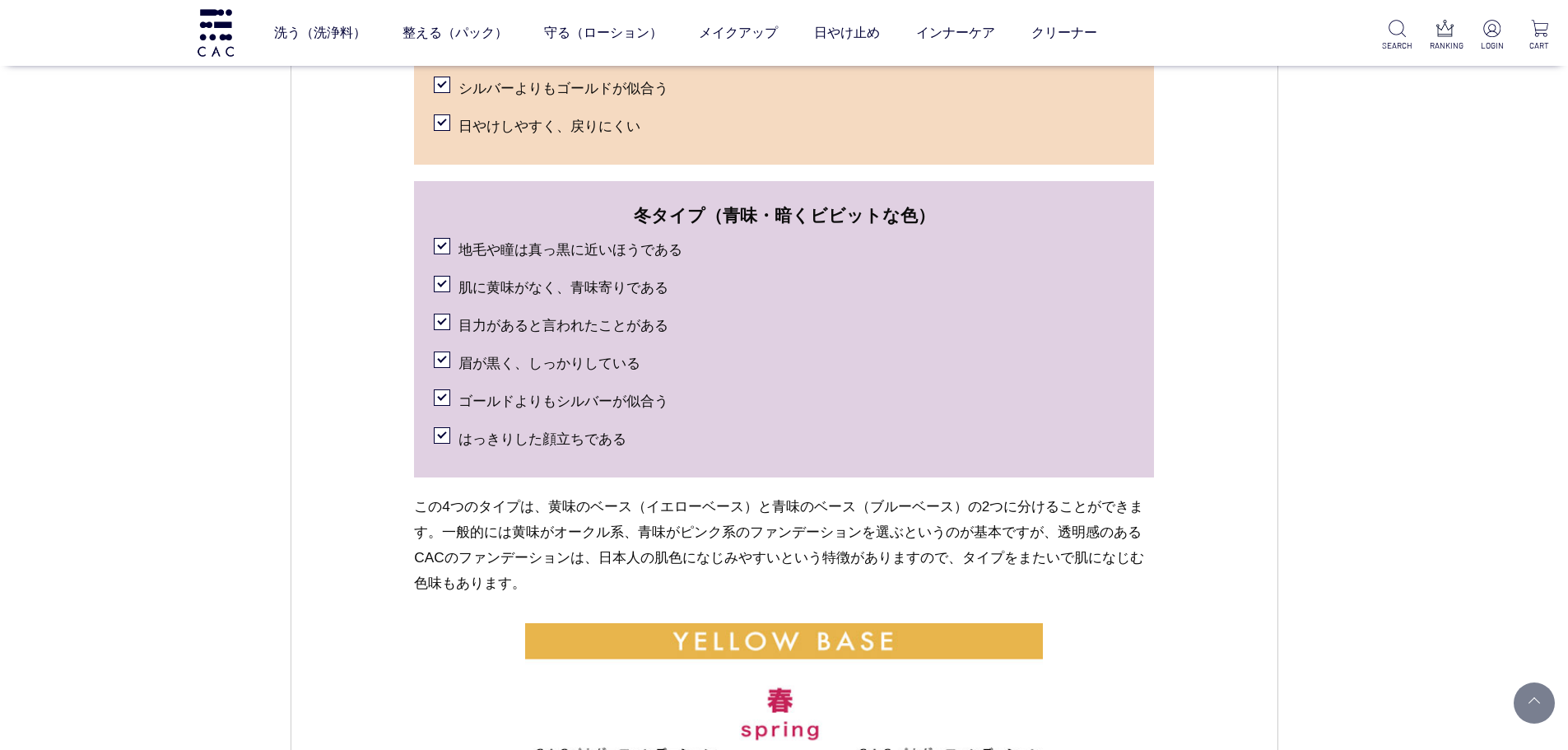
scroll to position [2962, 0]
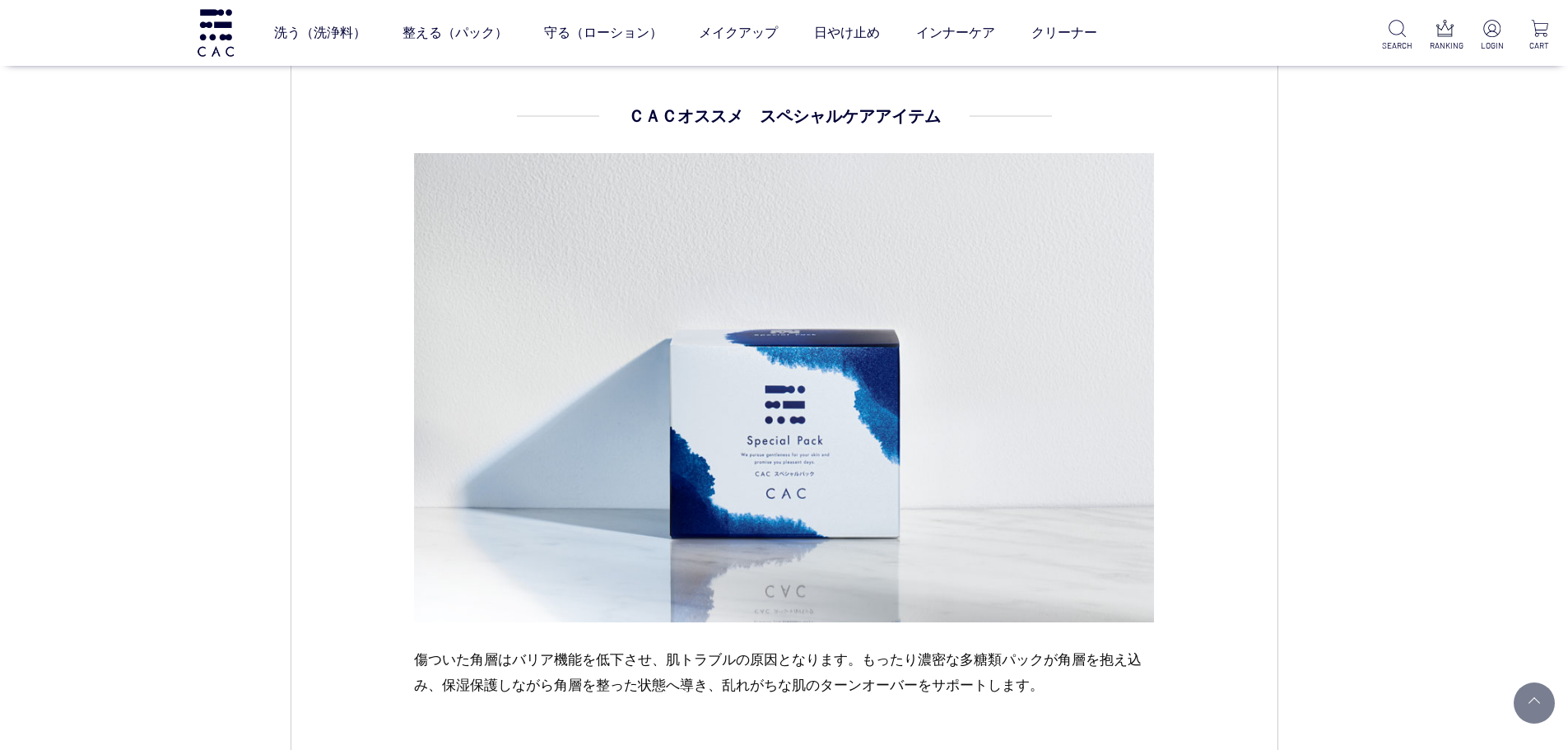
scroll to position [1893, 0]
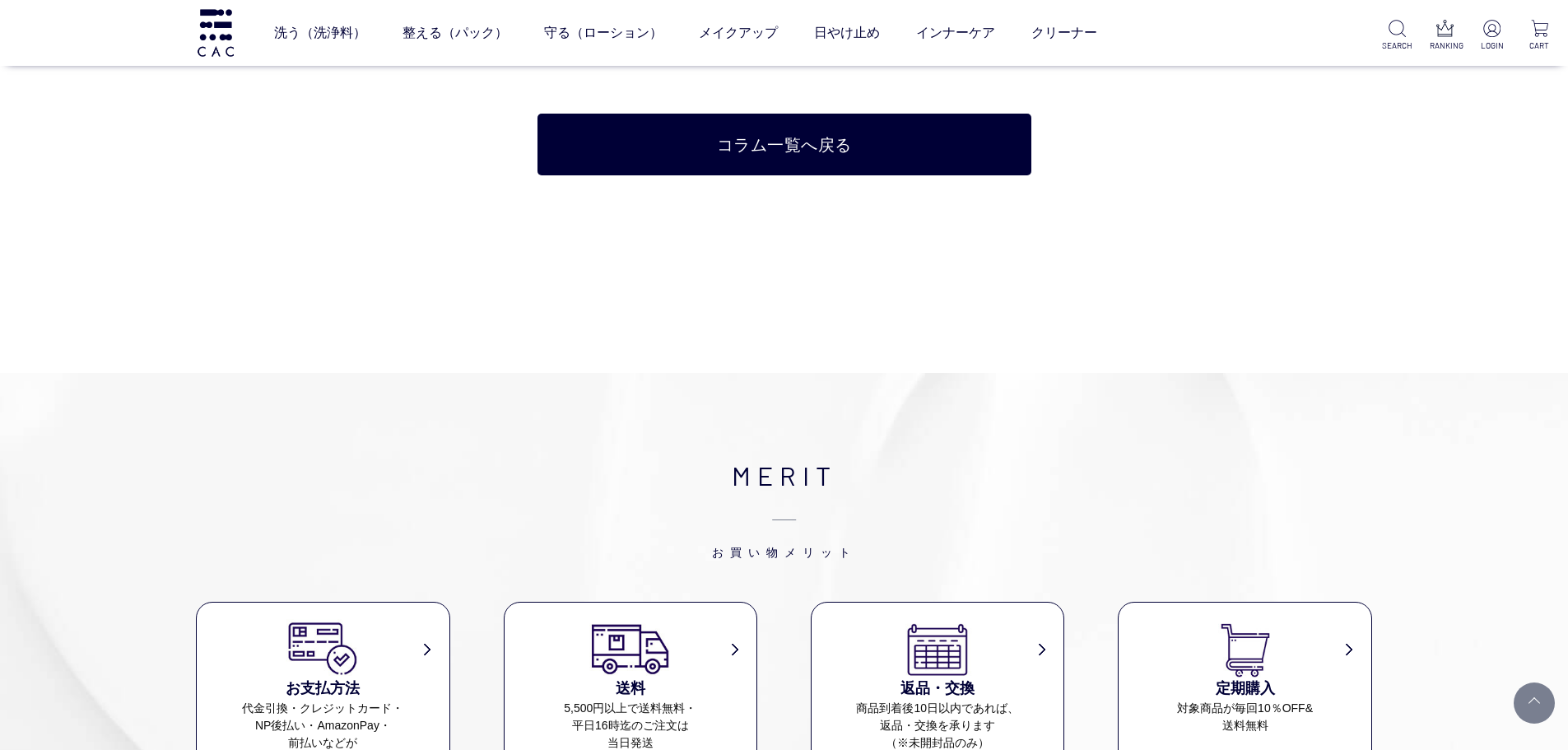
scroll to position [2633, 0]
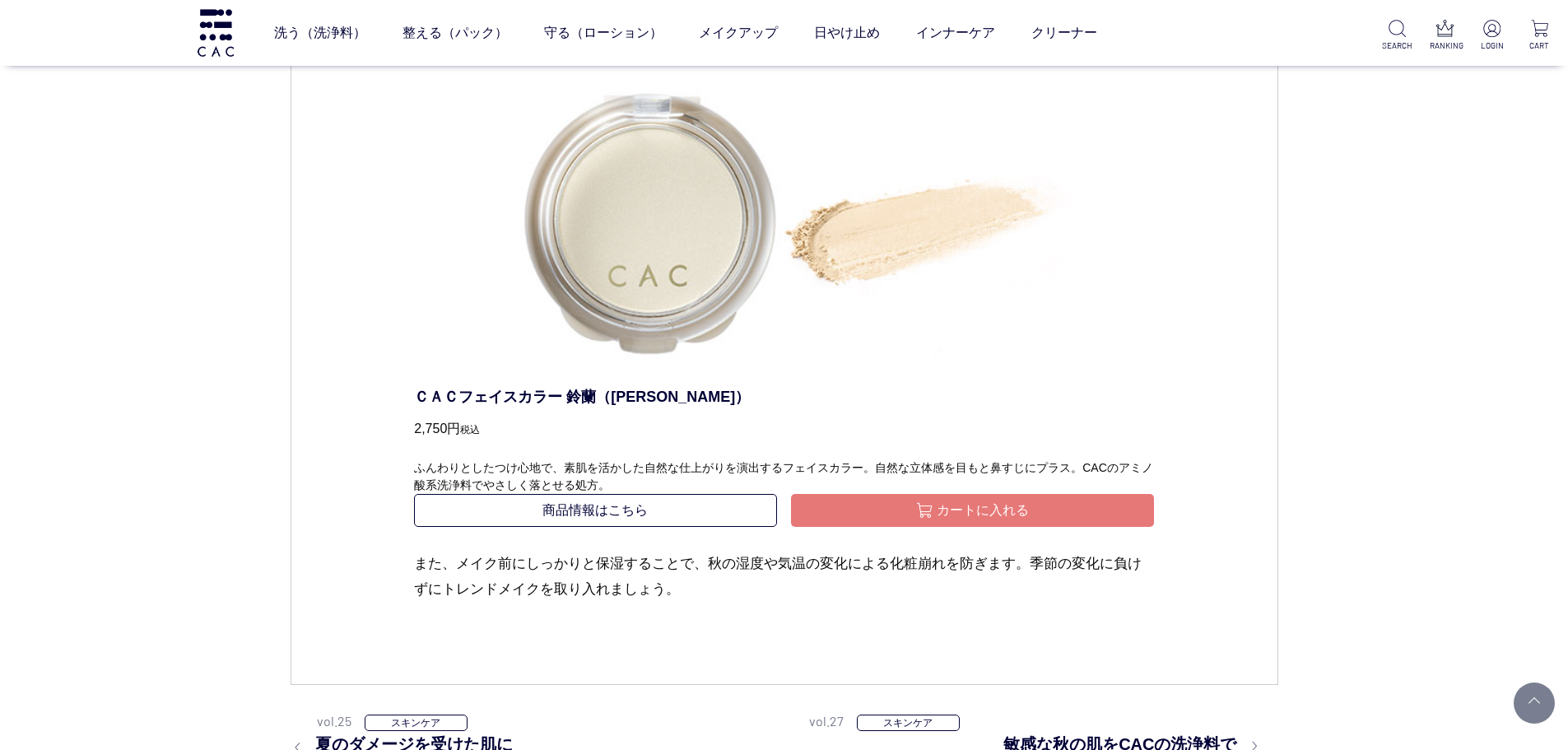
scroll to position [2304, 0]
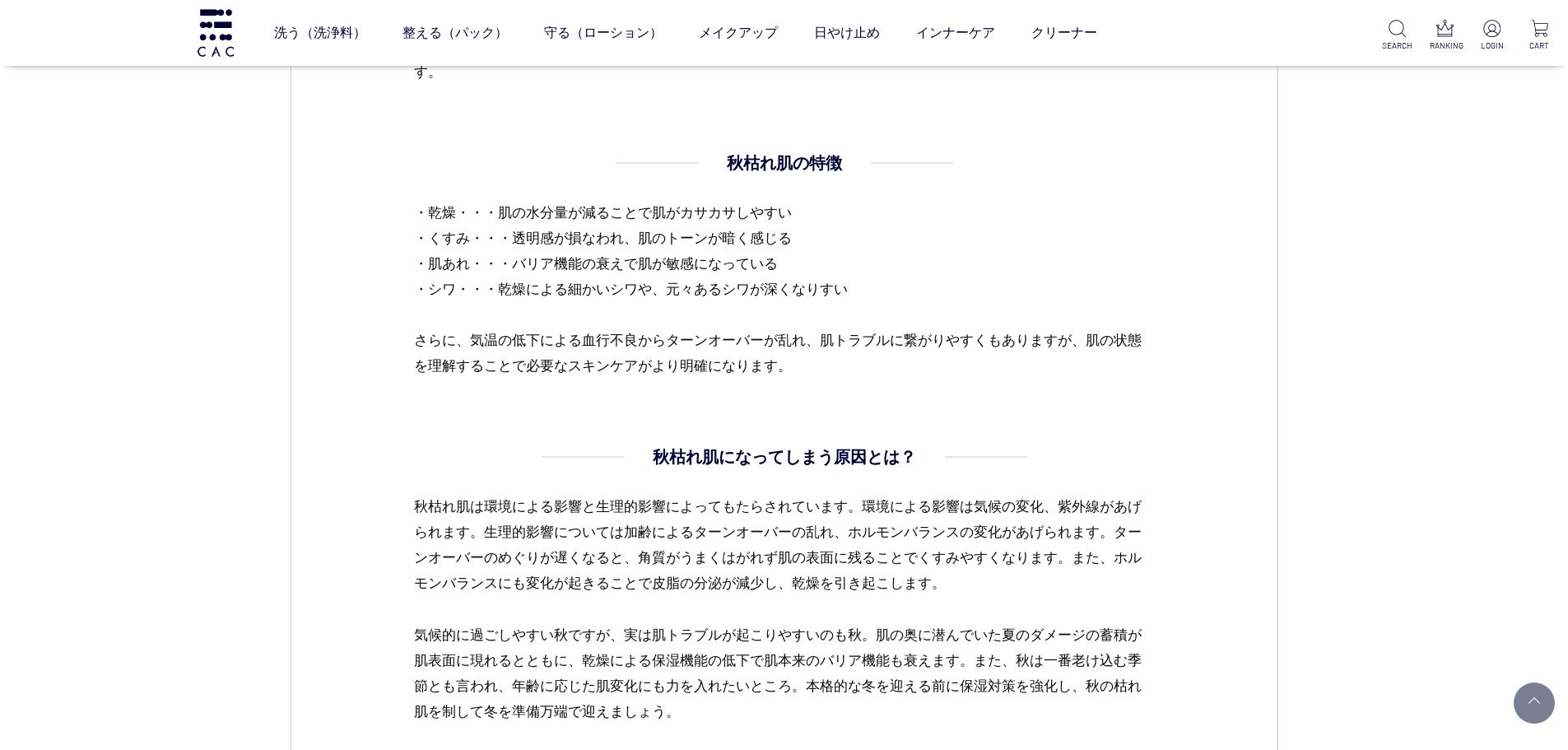
scroll to position [1481, 0]
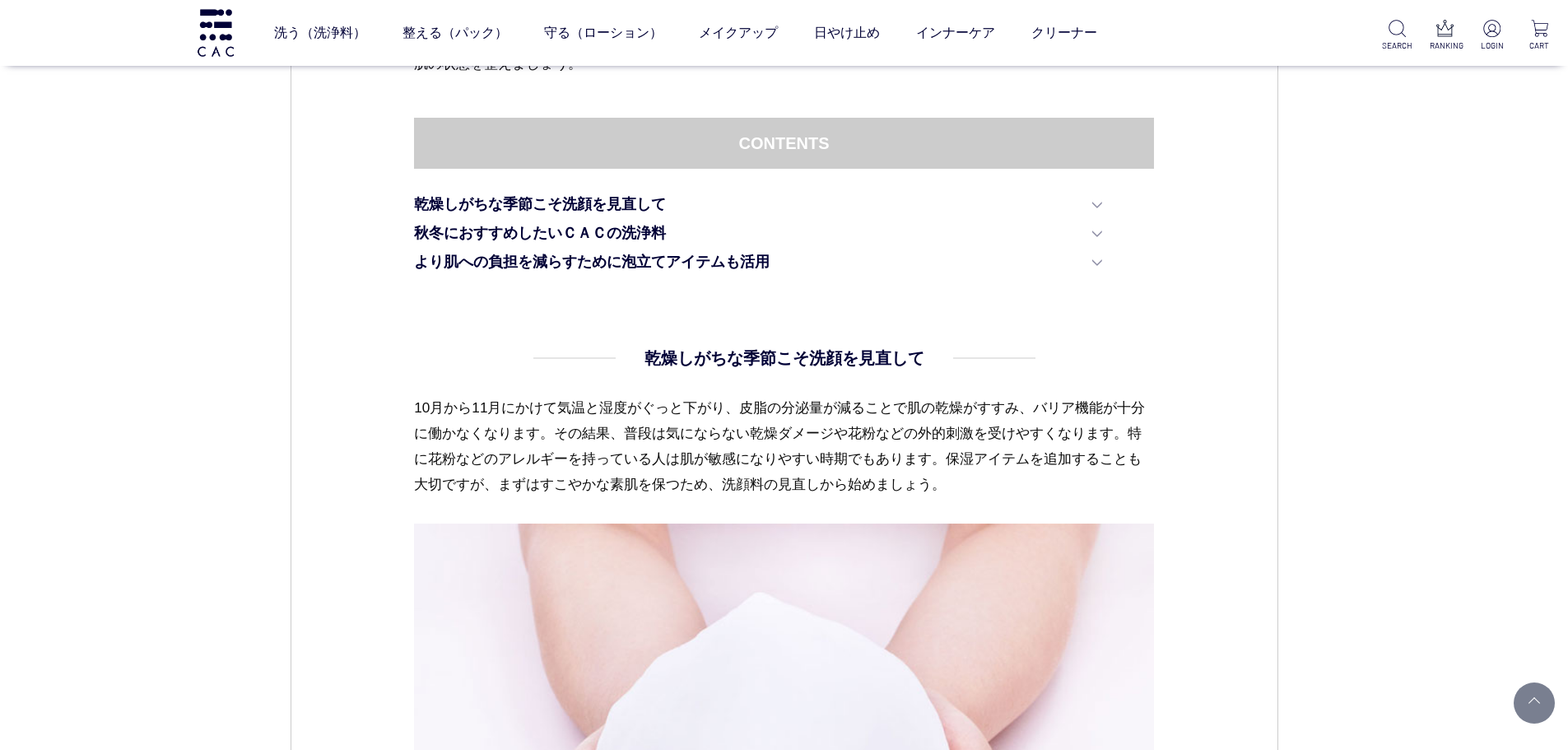
scroll to position [905, 0]
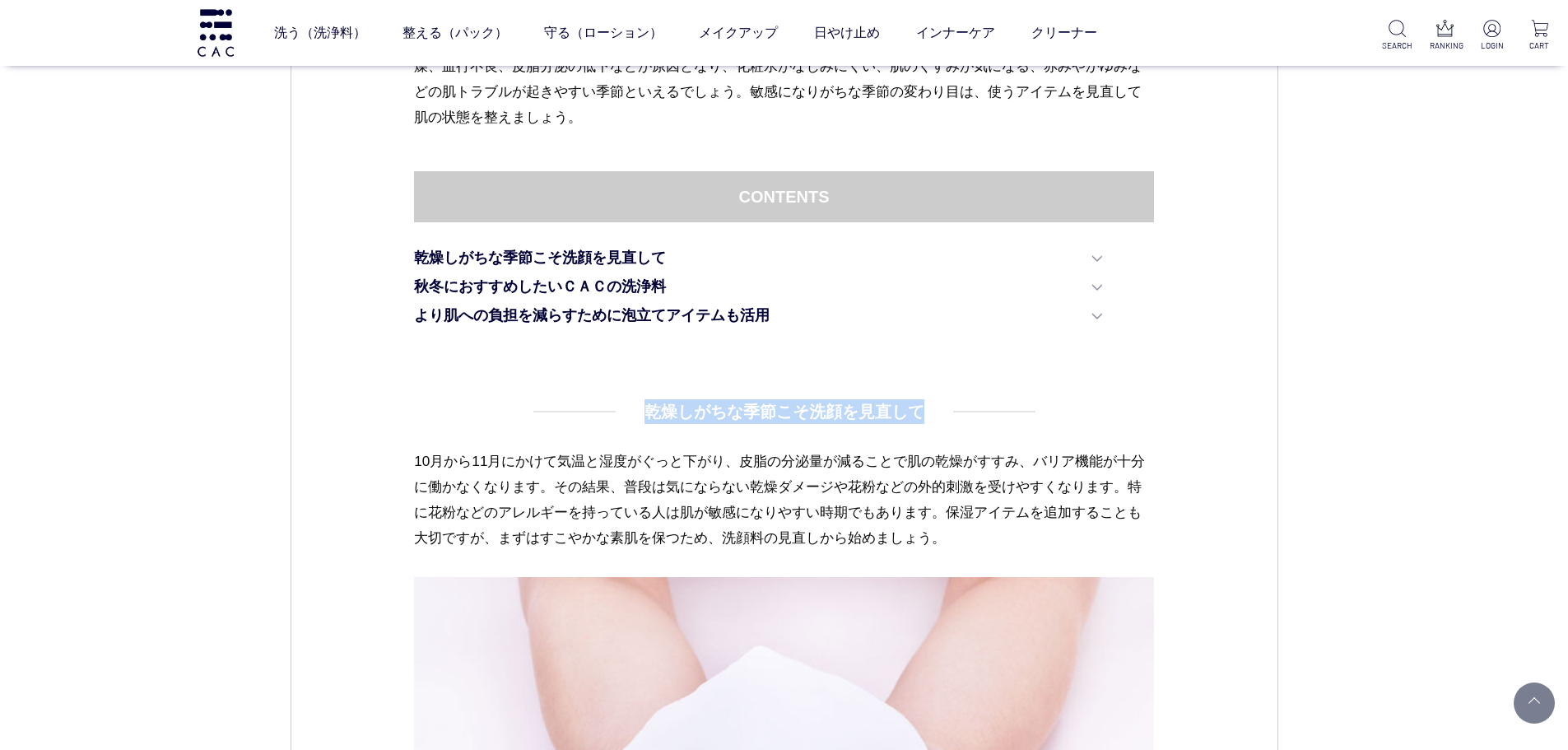
drag, startPoint x: 652, startPoint y: 412, endPoint x: 1099, endPoint y: 422, distance: 447.1
click at [1099, 422] on dd "乾燥しがちな季節こそ洗顔を見直して 10月から11月にかけて気温と湿度がぐっと下がり、皮脂の分泌量が減ることで肌の乾燥がすすみ、バリア機能が十分に働かなくなり…" at bounding box center [784, 746] width 739 height 696
click at [679, 505] on p "10月から11月にかけて気温と湿度がぐっと下がり、皮脂の分泌量が減ることで肌の乾燥がすすみ、バリア機能が十分に働かなくなります。その結果、普段は気にならない乾…" at bounding box center [784, 512] width 739 height 128
drag, startPoint x: 647, startPoint y: 407, endPoint x: 973, endPoint y: 416, distance: 326.1
click at [973, 416] on dd "乾燥しがちな季節こそ洗顔を見直して 10月から11月にかけて気温と湿度がぐっと下がり、皮脂の分泌量が減ることで肌の乾燥がすすみ、バリア機能が十分に働かなくなり…" at bounding box center [784, 746] width 739 height 696
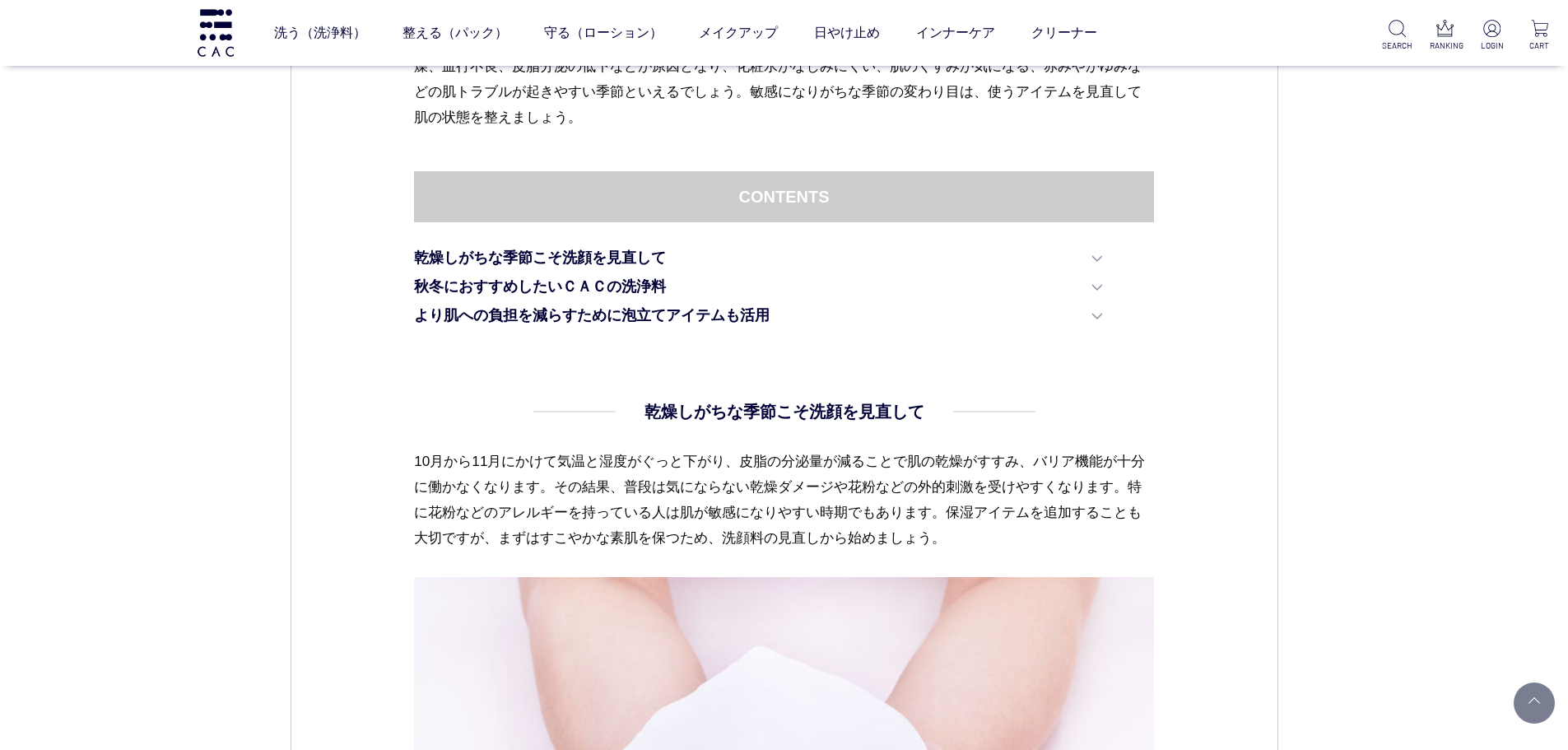
click at [523, 441] on dd "乾燥しがちな季節こそ洗顔を見直して 10月から11月にかけて気温と湿度がぐっと下がり、皮脂の分泌量が減ることで肌の乾燥がすすみ、バリア機能が十分に働かなくなり…" at bounding box center [784, 746] width 739 height 696
click at [547, 517] on p "10月から11月にかけて気温と湿度がぐっと下がり、皮脂の分泌量が減ることで肌の乾燥がすすみ、バリア機能が十分に働かなくなります。その結果、普段は気にならない乾…" at bounding box center [784, 512] width 739 height 128
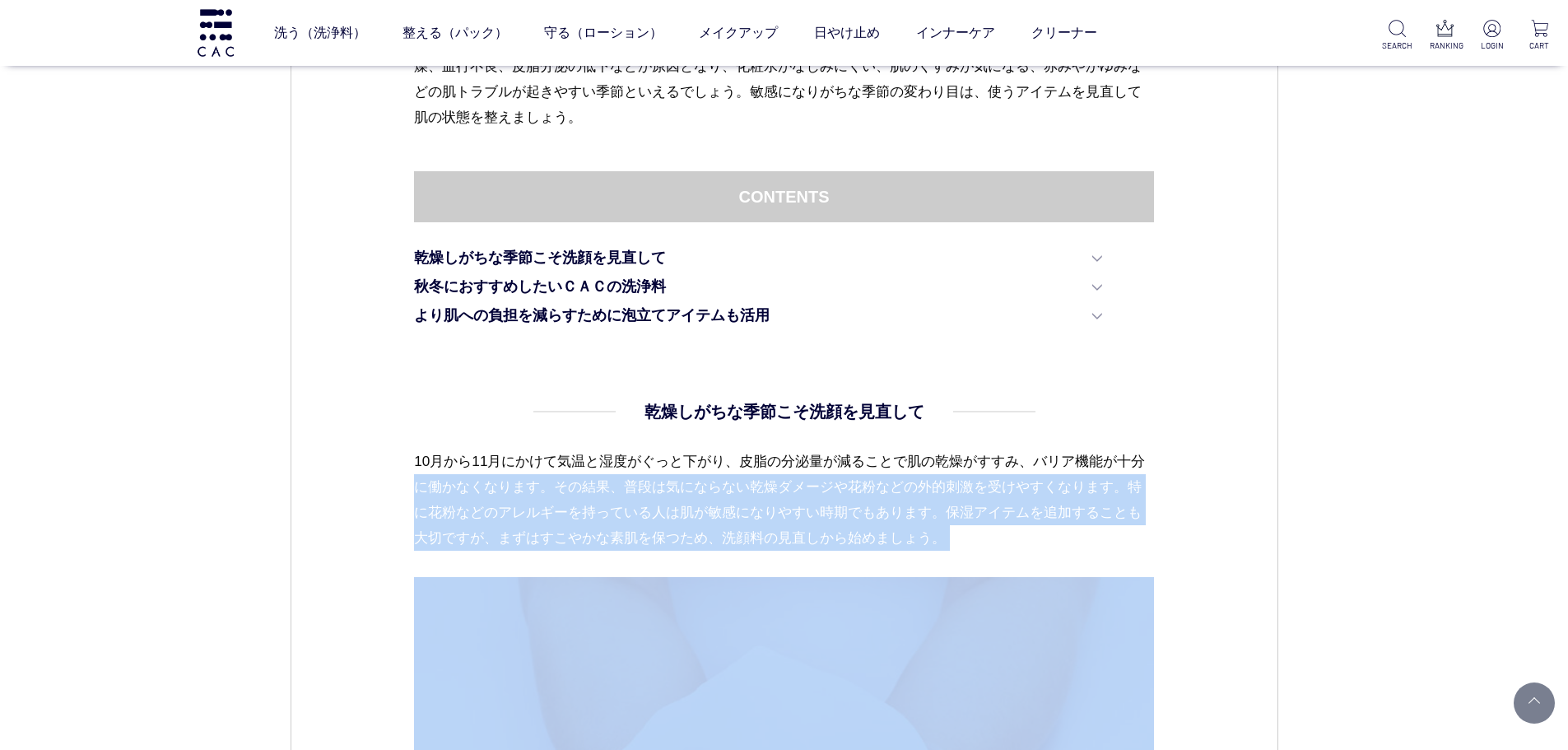
drag, startPoint x: 410, startPoint y: 485, endPoint x: 1129, endPoint y: 577, distance: 724.9
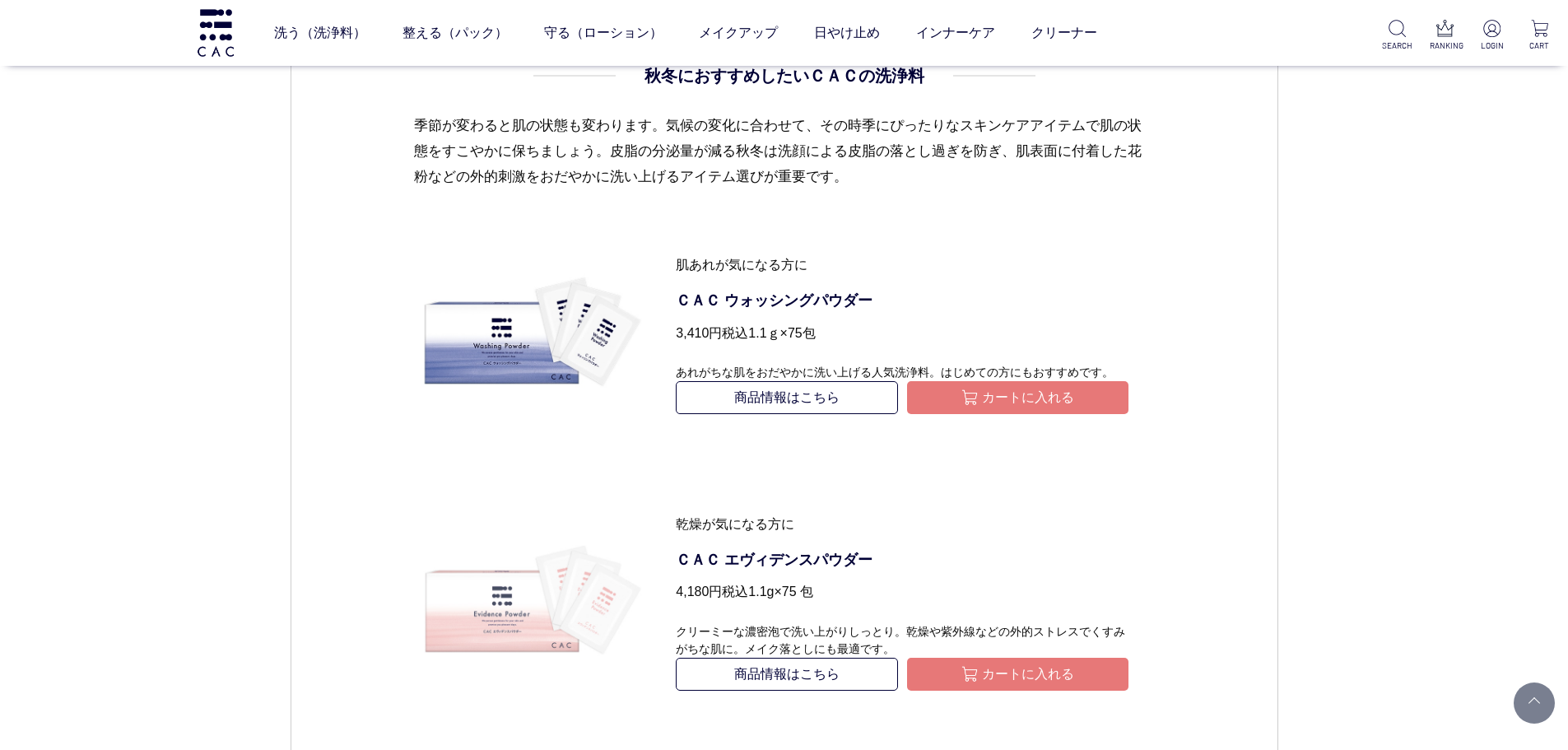
scroll to position [1893, 0]
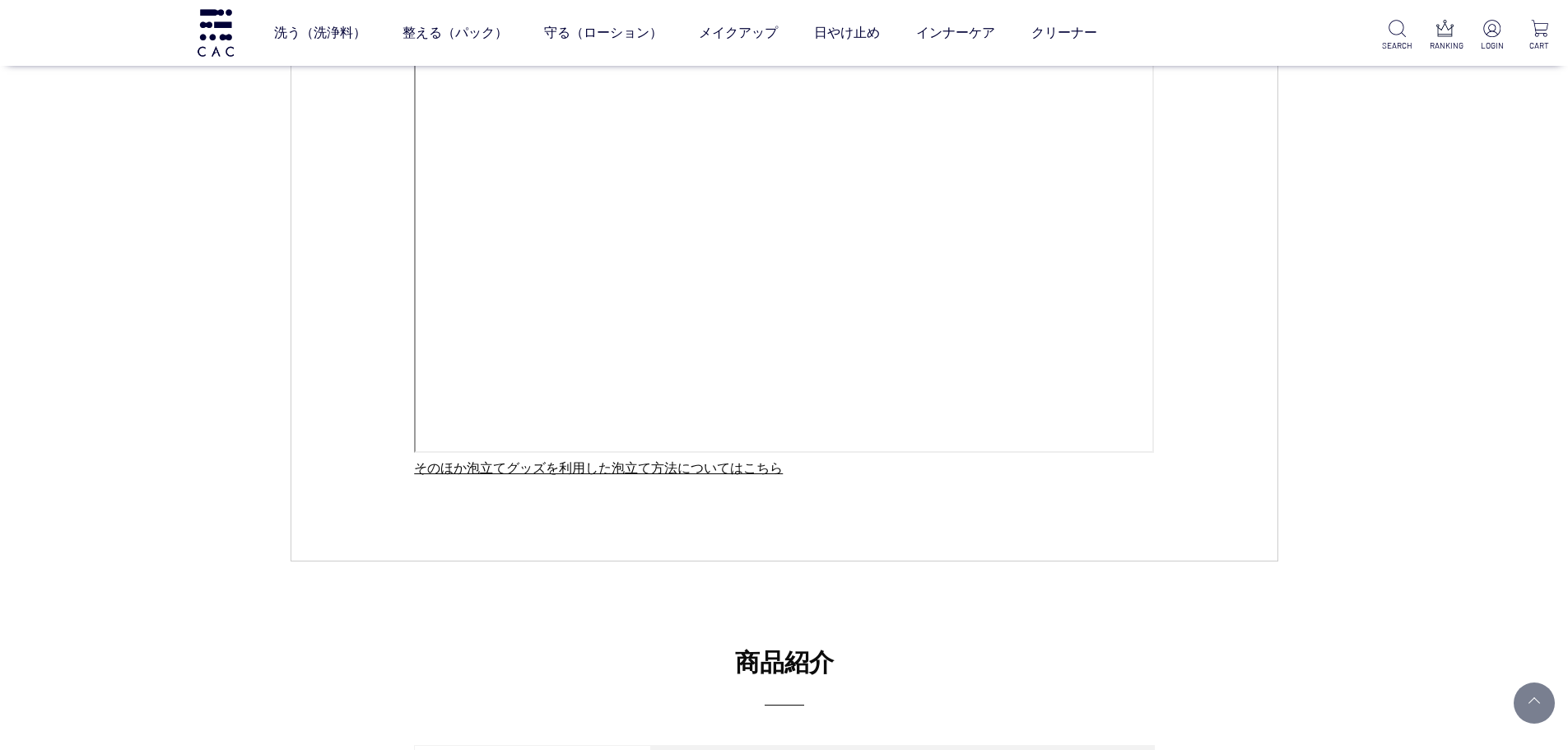
scroll to position [2386, 0]
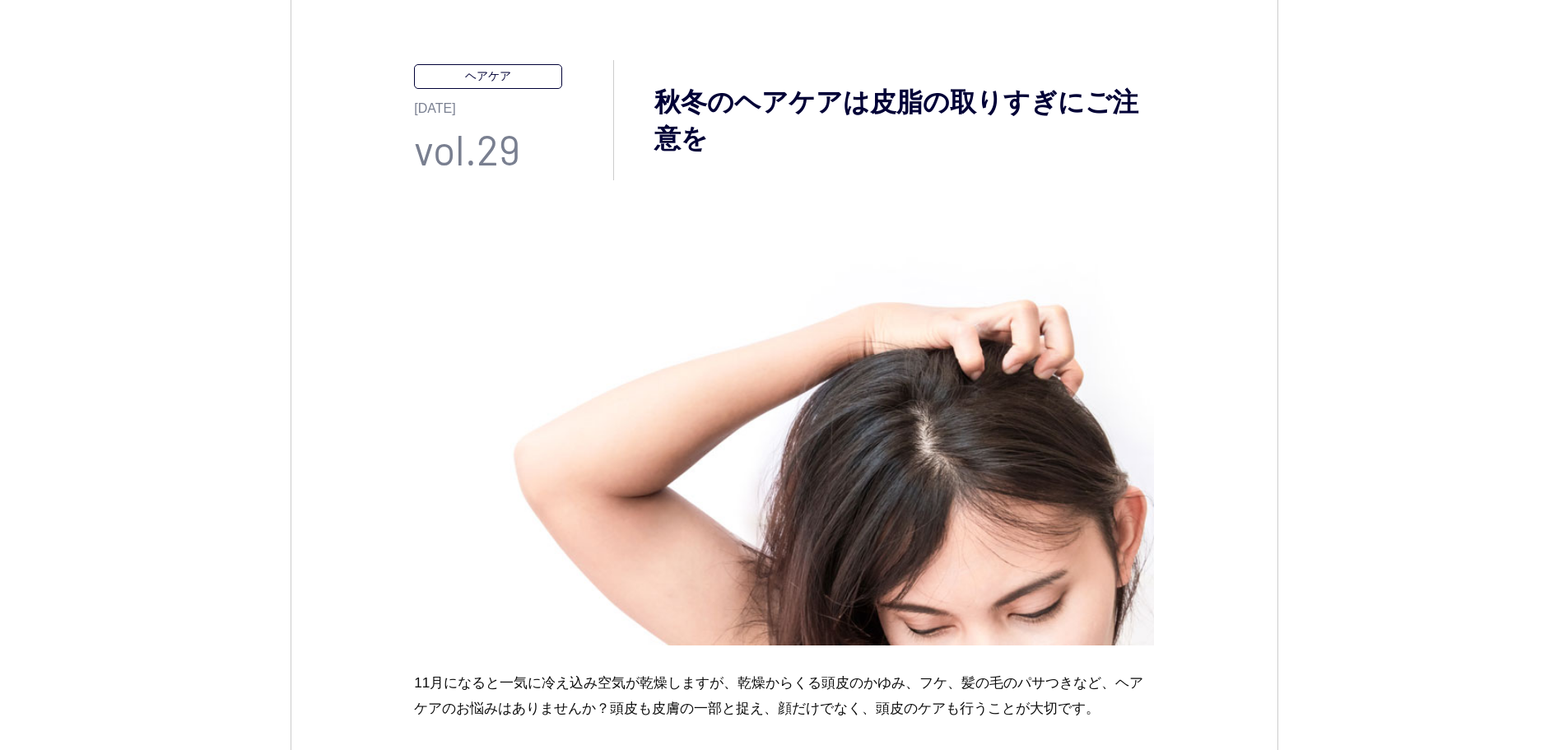
scroll to position [658, 0]
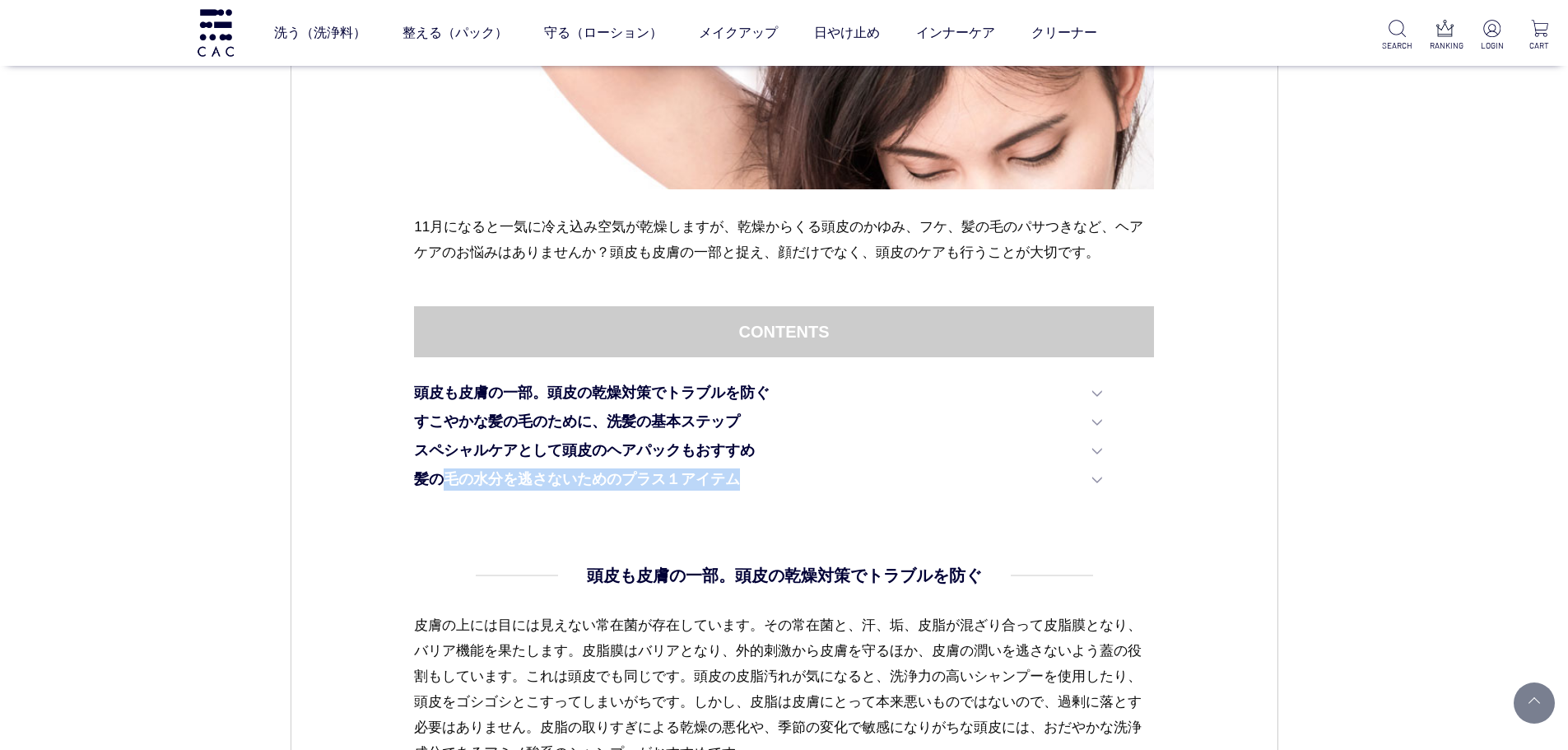
drag, startPoint x: 450, startPoint y: 545, endPoint x: 1282, endPoint y: 537, distance: 832.0
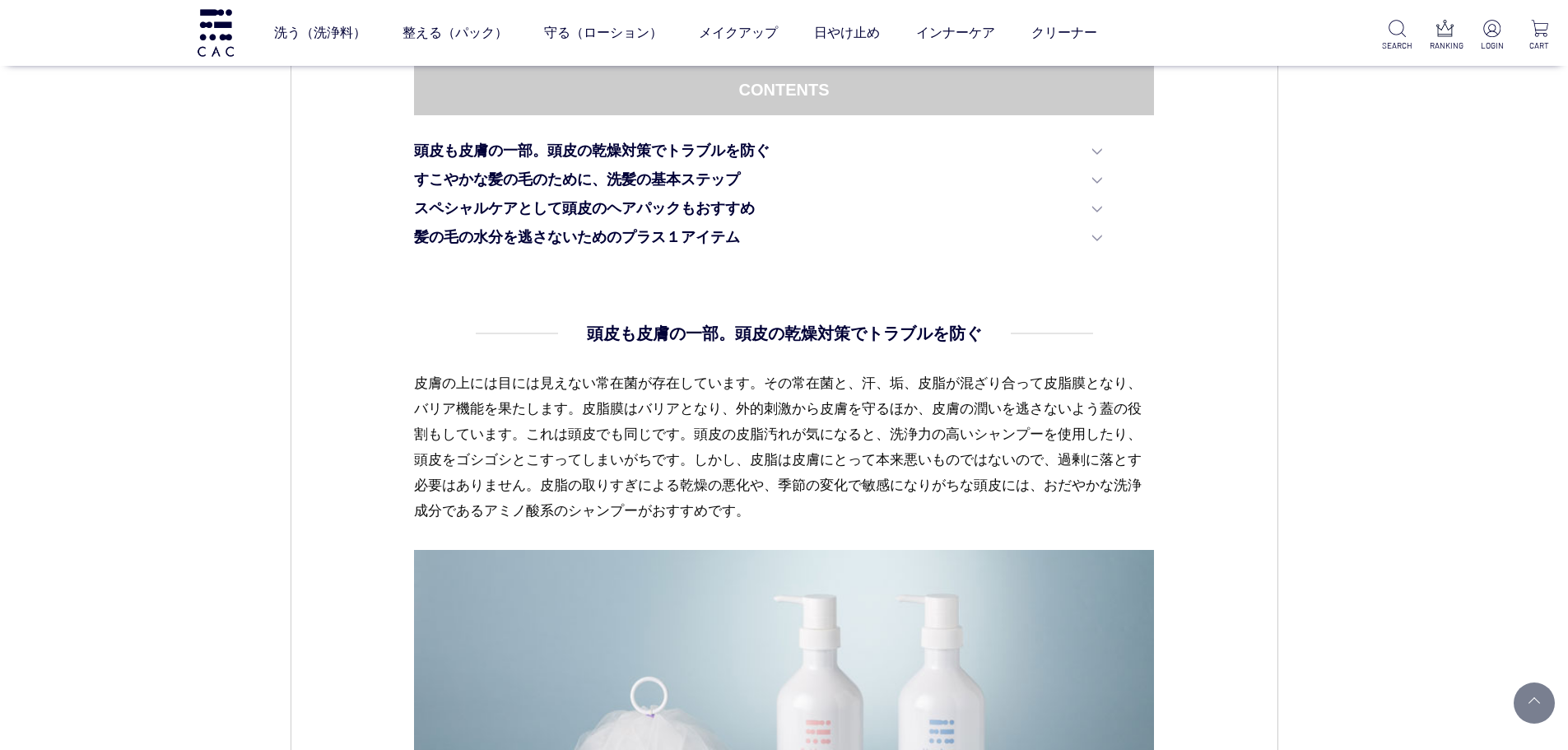
scroll to position [905, 0]
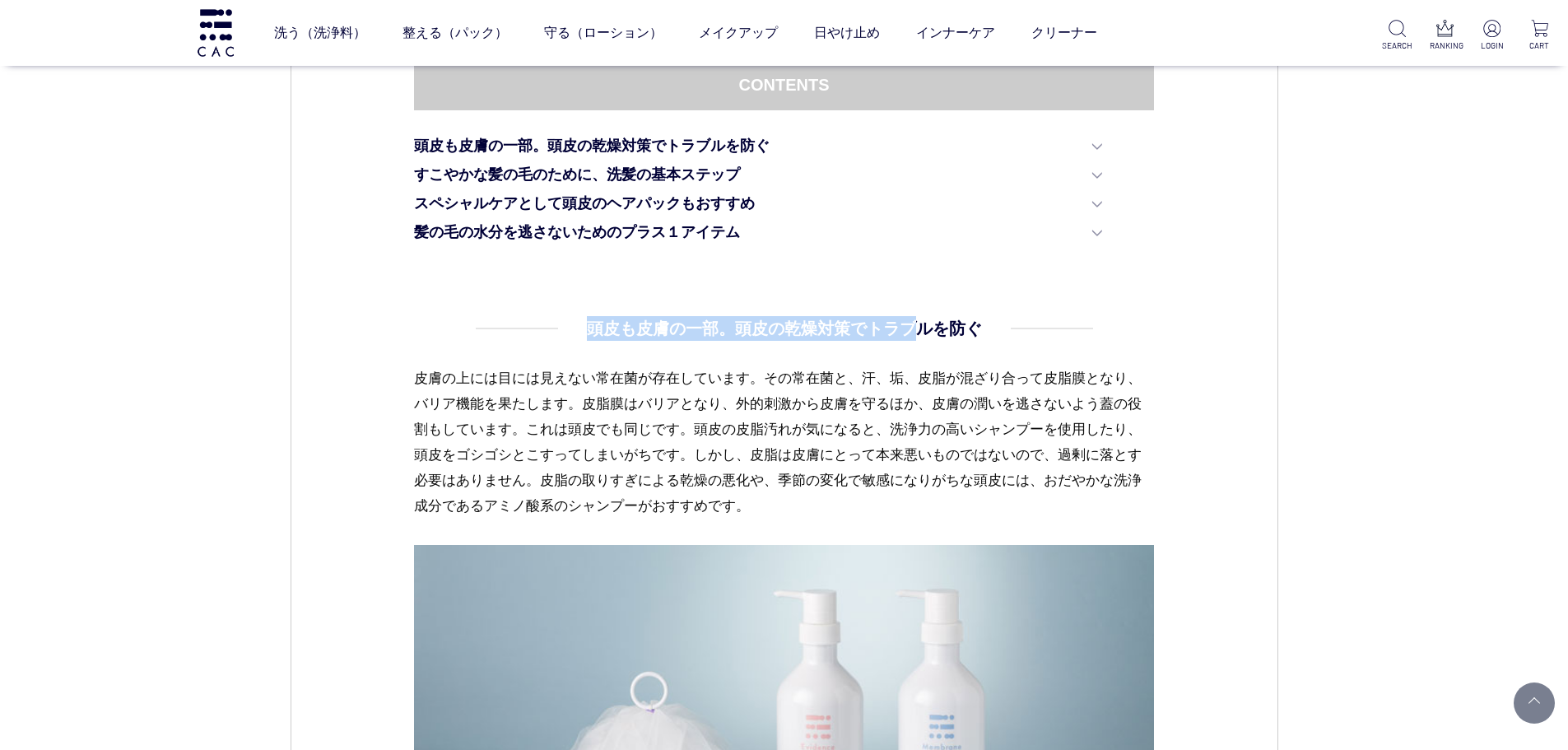
drag, startPoint x: 809, startPoint y: 338, endPoint x: 913, endPoint y: 338, distance: 104.0
click at [913, 338] on dd "頭皮も皮膚の一部。頭皮の乾燥対策でトラブルを防ぐ 皮膚の上には目には見えない常在菌が存在しています。その常在菌と、汗、垢、皮脂が混ざり合って皮脂膜となり、バリ…" at bounding box center [784, 605] width 739 height 579
click at [1116, 327] on dd "頭皮も皮膚の一部。頭皮の乾燥対策でトラブルを防ぐ 皮膚の上には目には見えない常在菌が存在しています。その常在菌と、汗、垢、皮脂が混ざり合って皮脂膜となり、バリ…" at bounding box center [784, 605] width 739 height 579
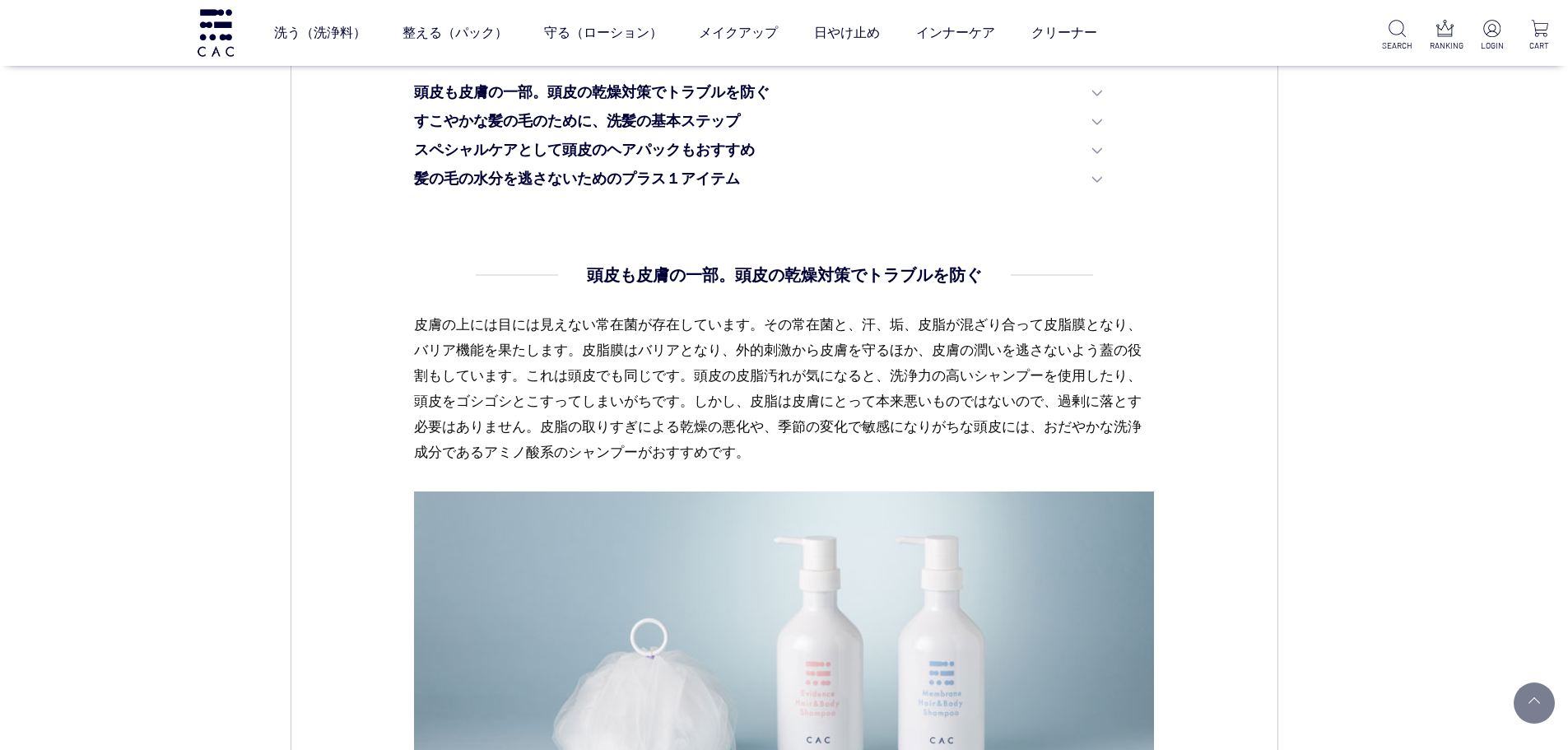
scroll to position [988, 0]
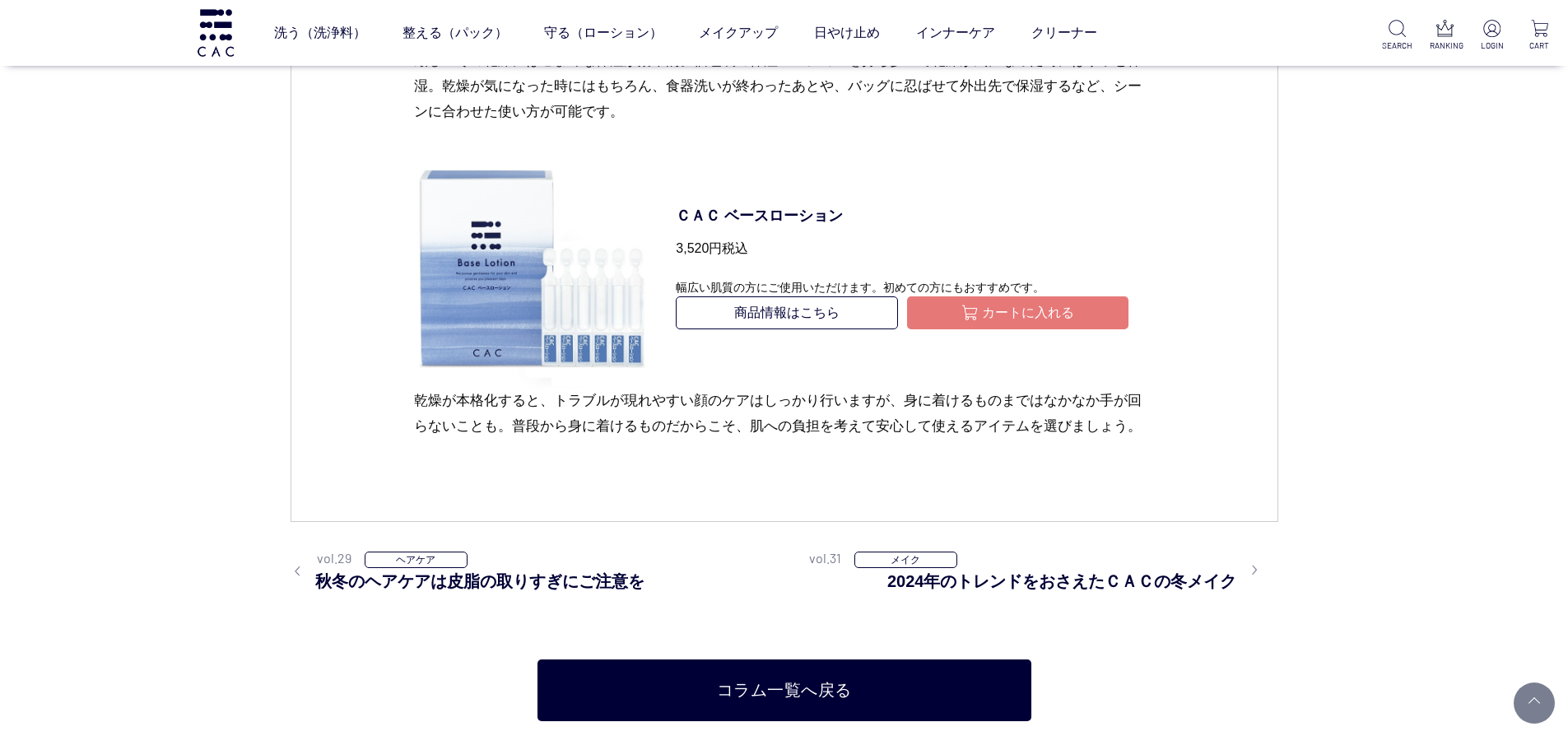
scroll to position [3209, 0]
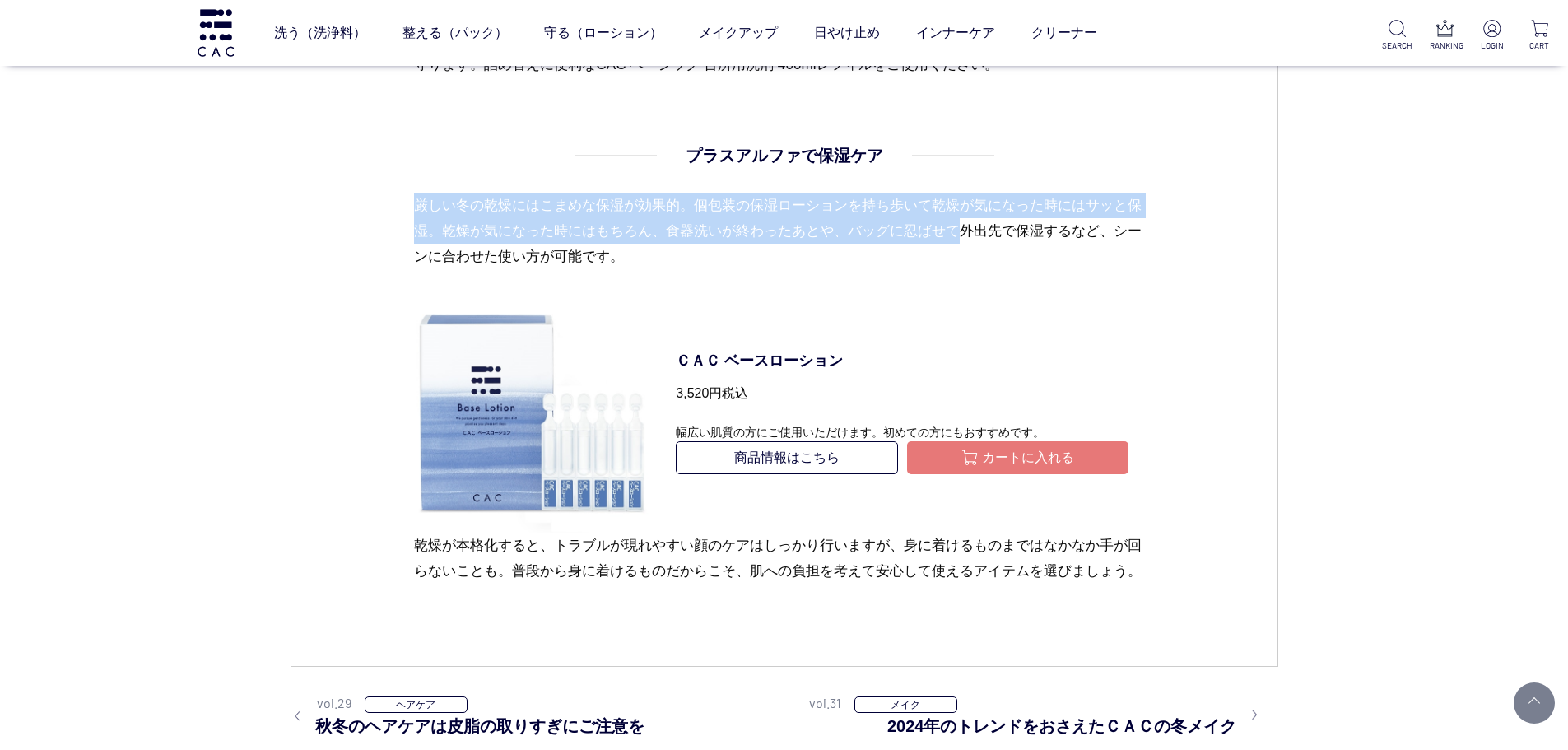
drag, startPoint x: 367, startPoint y: 196, endPoint x: 969, endPoint y: 227, distance: 602.8
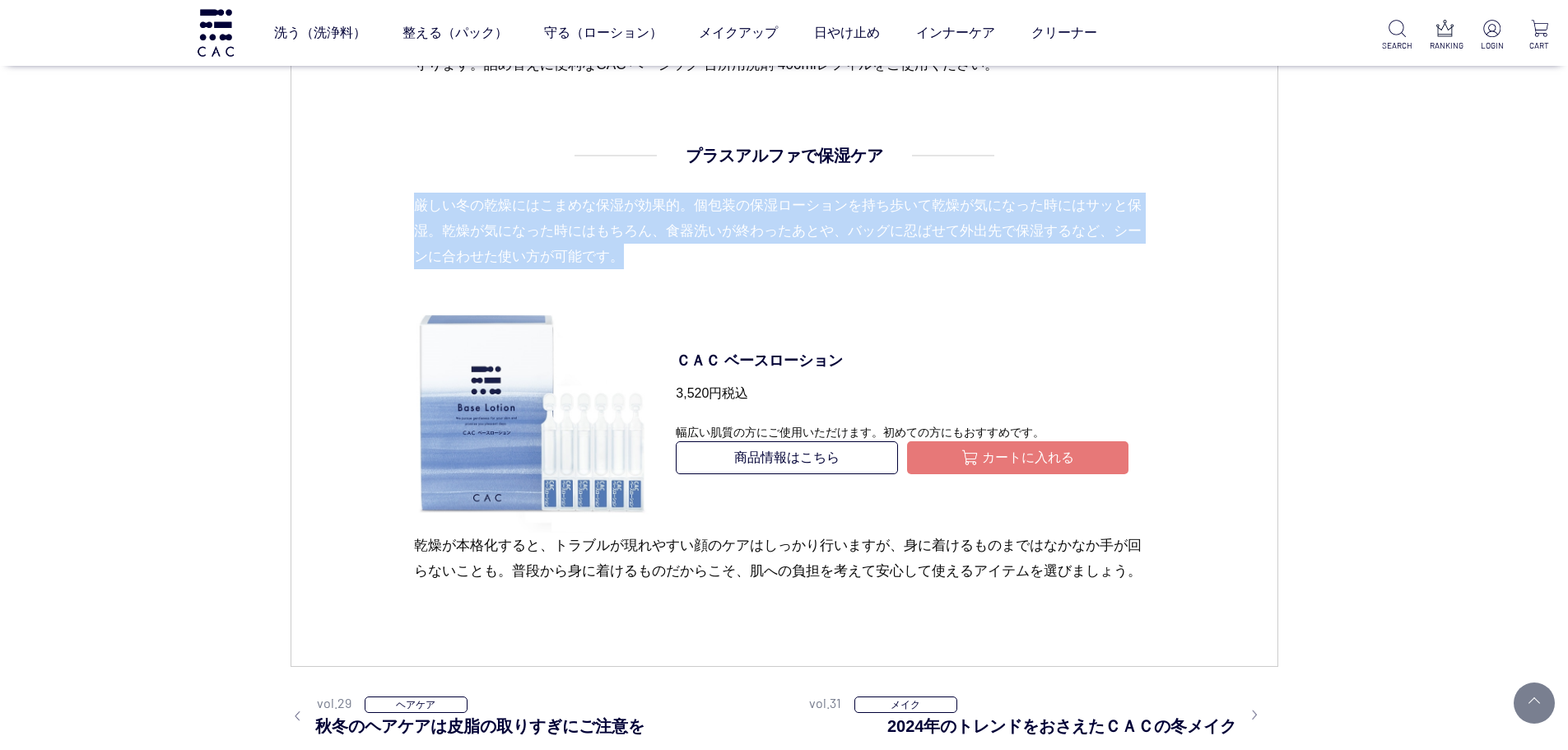
drag, startPoint x: 634, startPoint y: 268, endPoint x: 376, endPoint y: 211, distance: 264.2
click at [1105, 212] on p "厳しい冬の乾燥にはこまめな保湿が効果的。個包装の保湿ローションを持ち歩いて乾燥が気になった時にはサッと保湿。乾燥が気になった時にはもちろん、食器洗いが終わった…" at bounding box center [784, 244] width 739 height 103
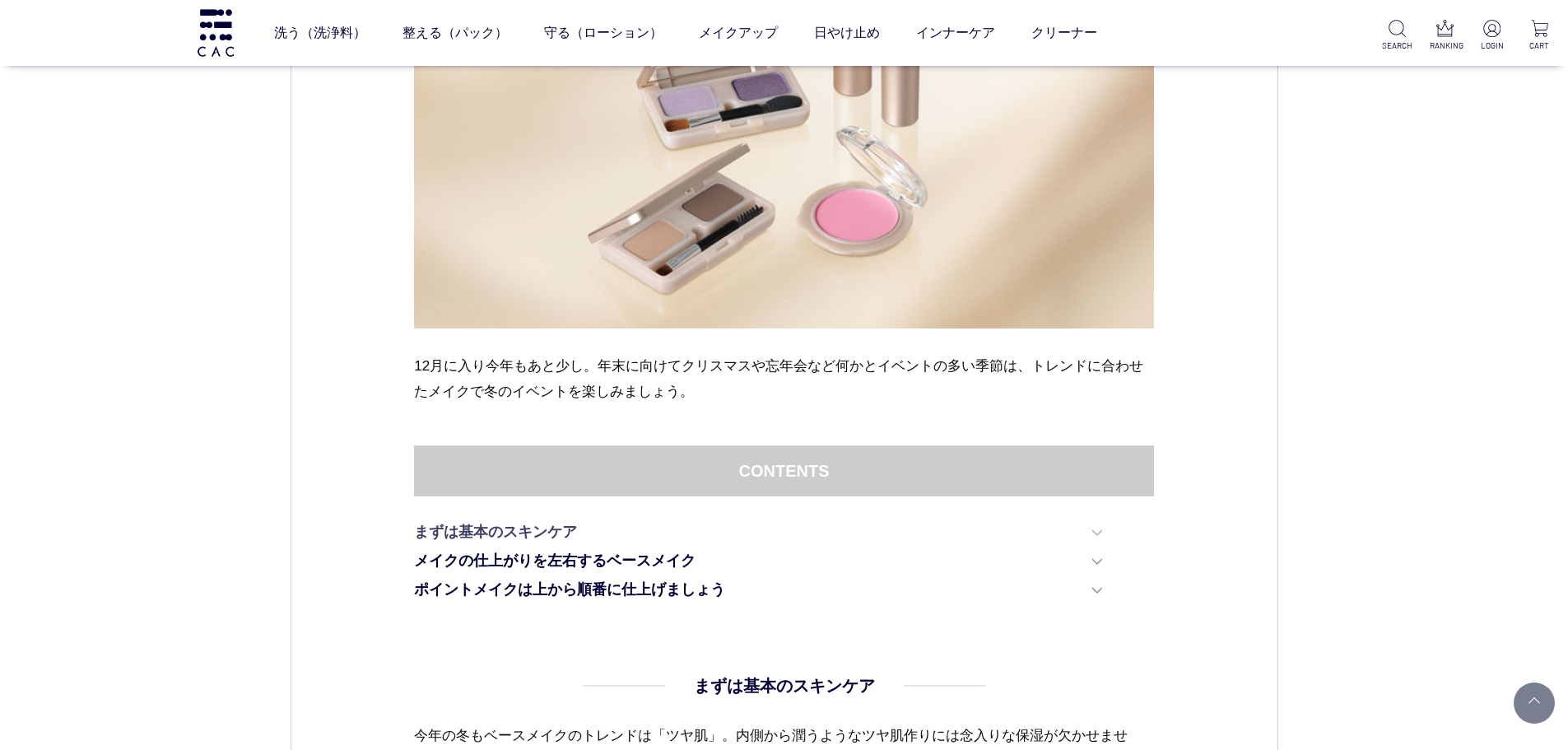
scroll to position [740, 0]
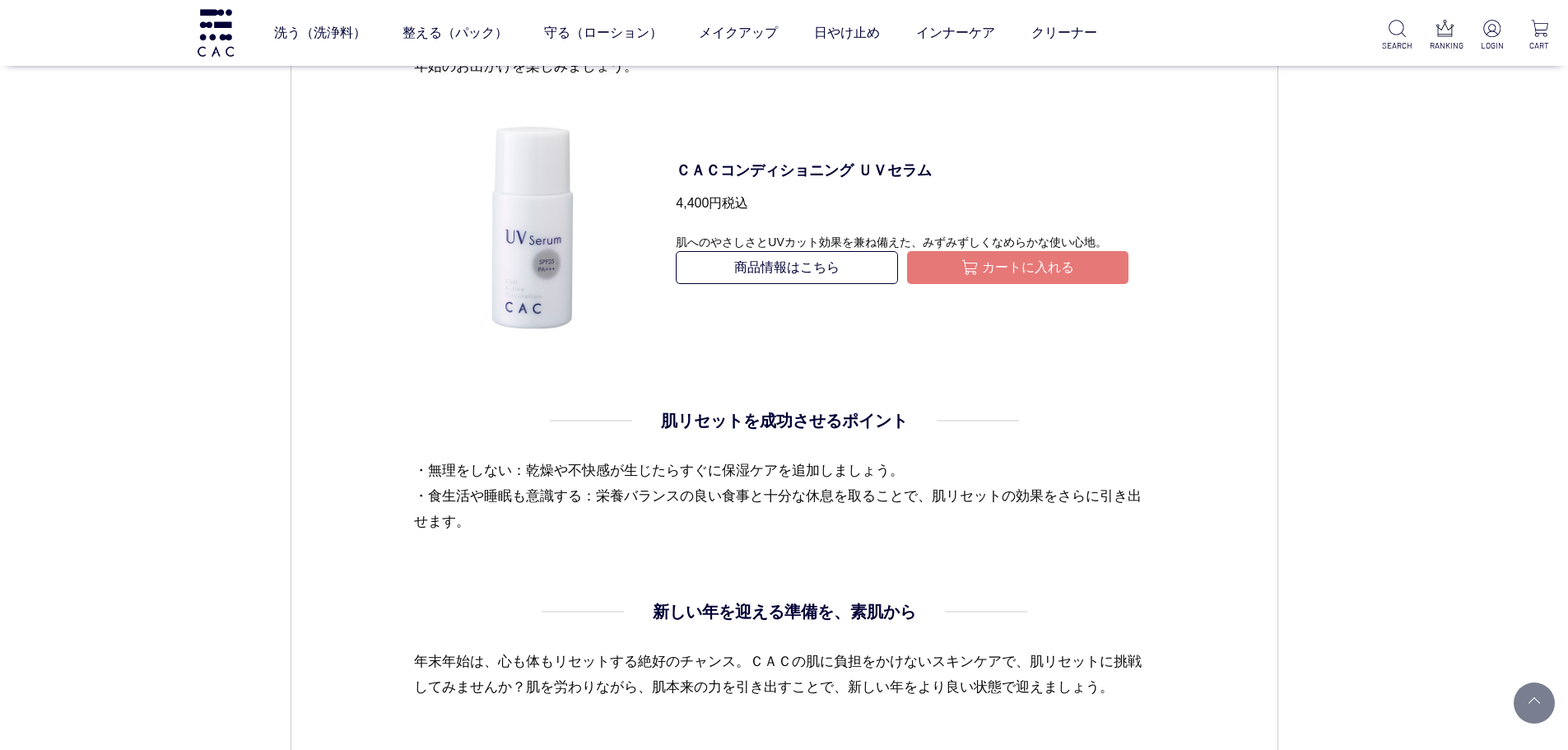
scroll to position [3867, 0]
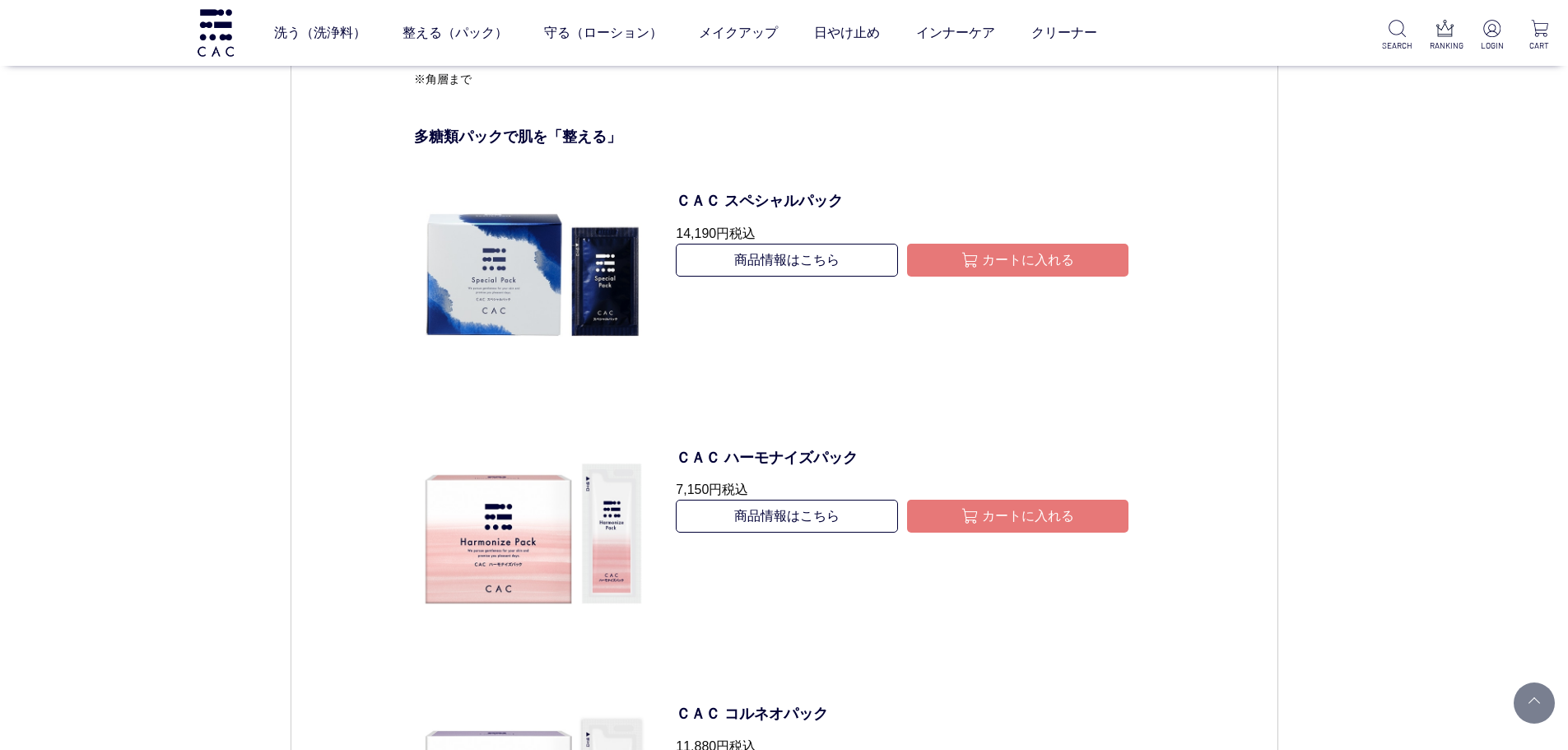
scroll to position [1893, 0]
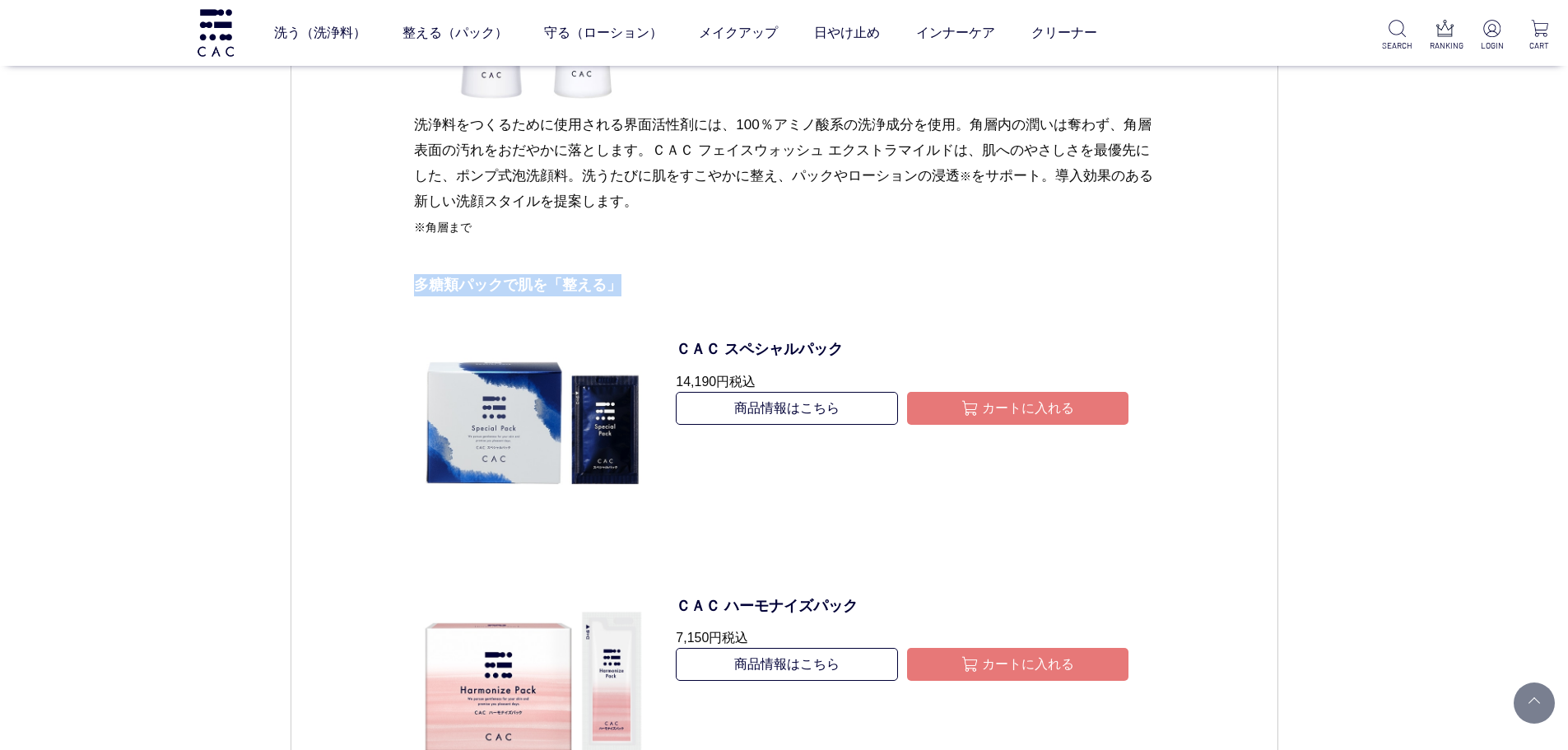
drag, startPoint x: 415, startPoint y: 280, endPoint x: 705, endPoint y: 280, distance: 290.0
click at [705, 280] on p "多糖類パックで肌を「整える」" at bounding box center [784, 284] width 739 height 22
copy p "多糖類パックで肌を「整える」"
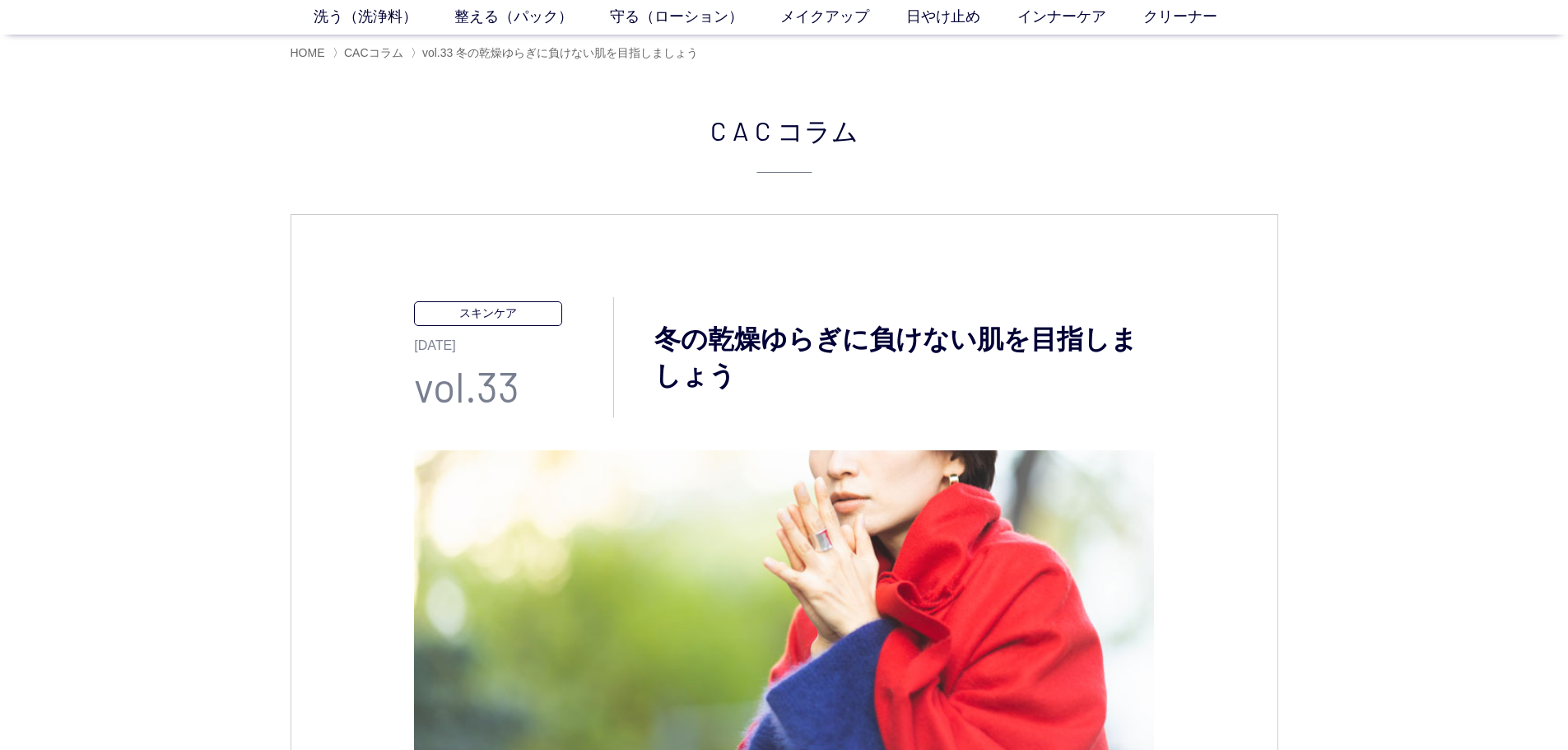
scroll to position [329, 0]
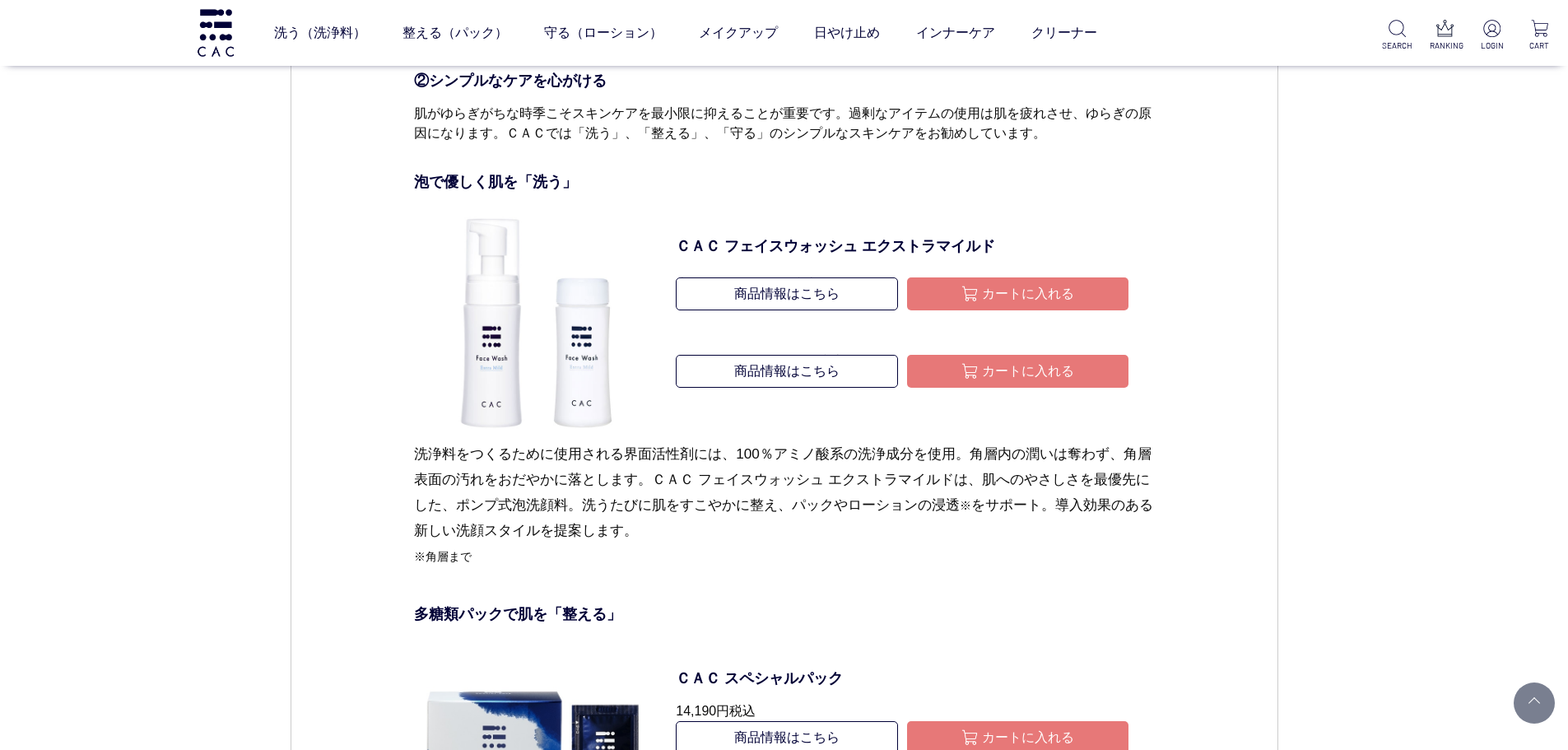
scroll to position [1234, 0]
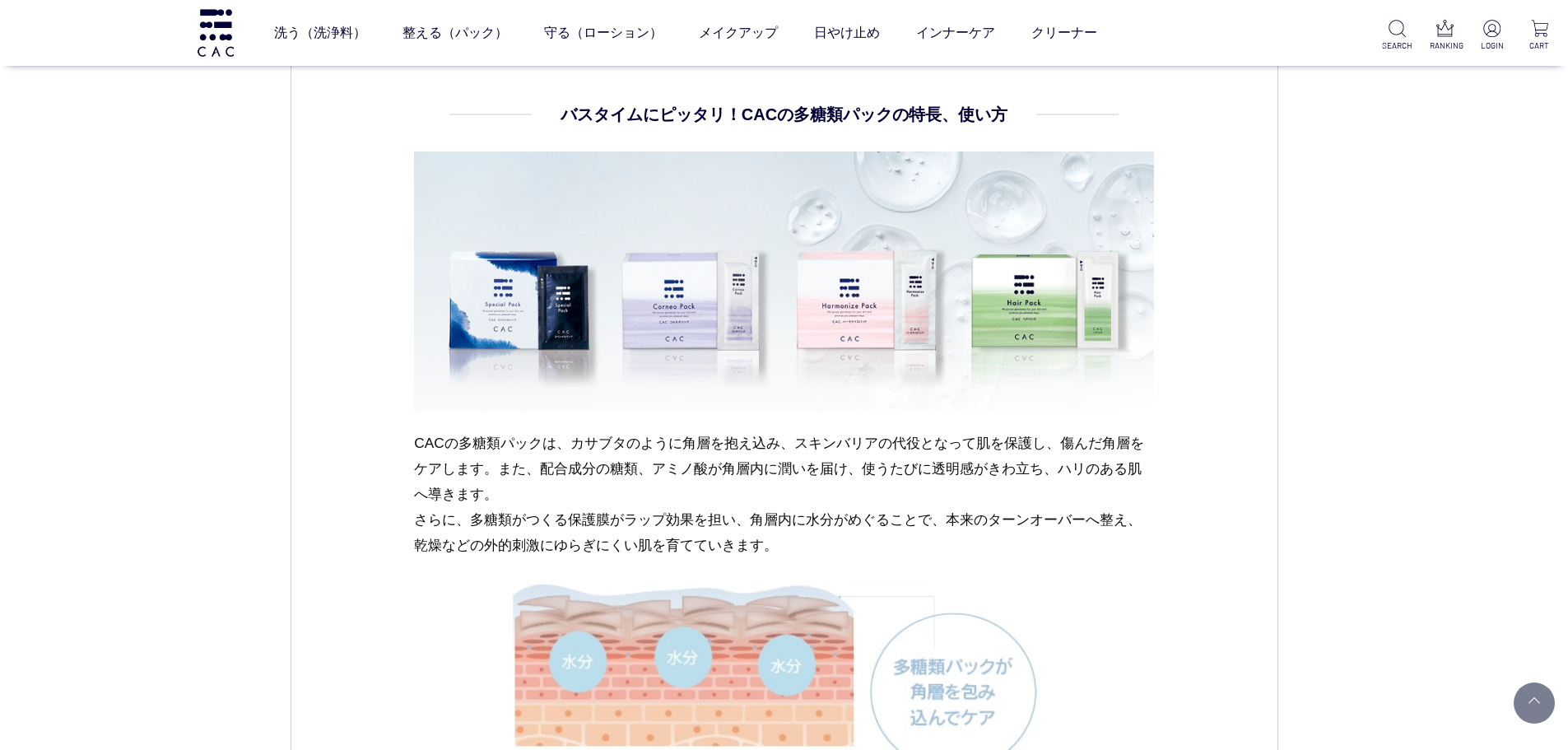
scroll to position [1234, 0]
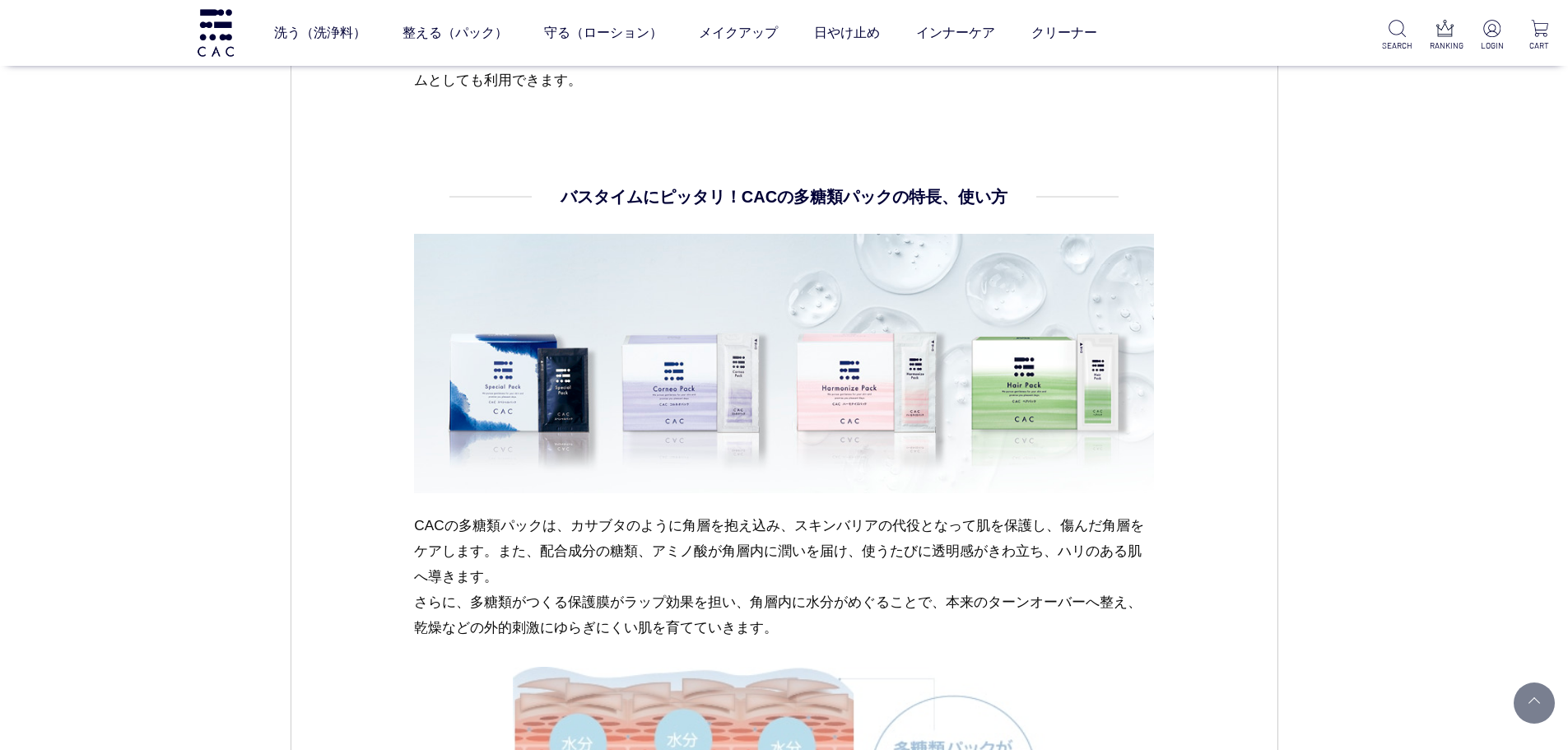
scroll to position [2057, 0]
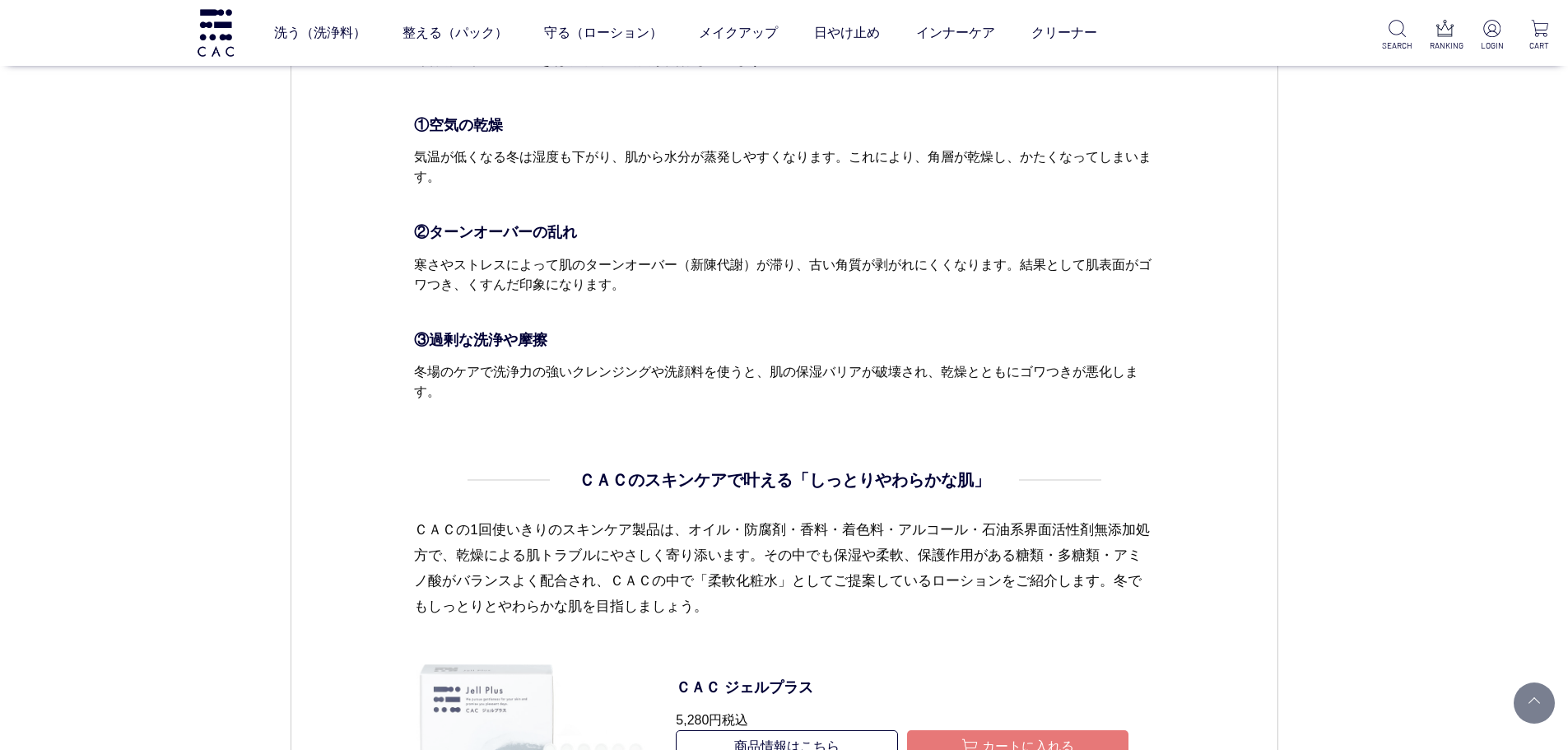
scroll to position [740, 0]
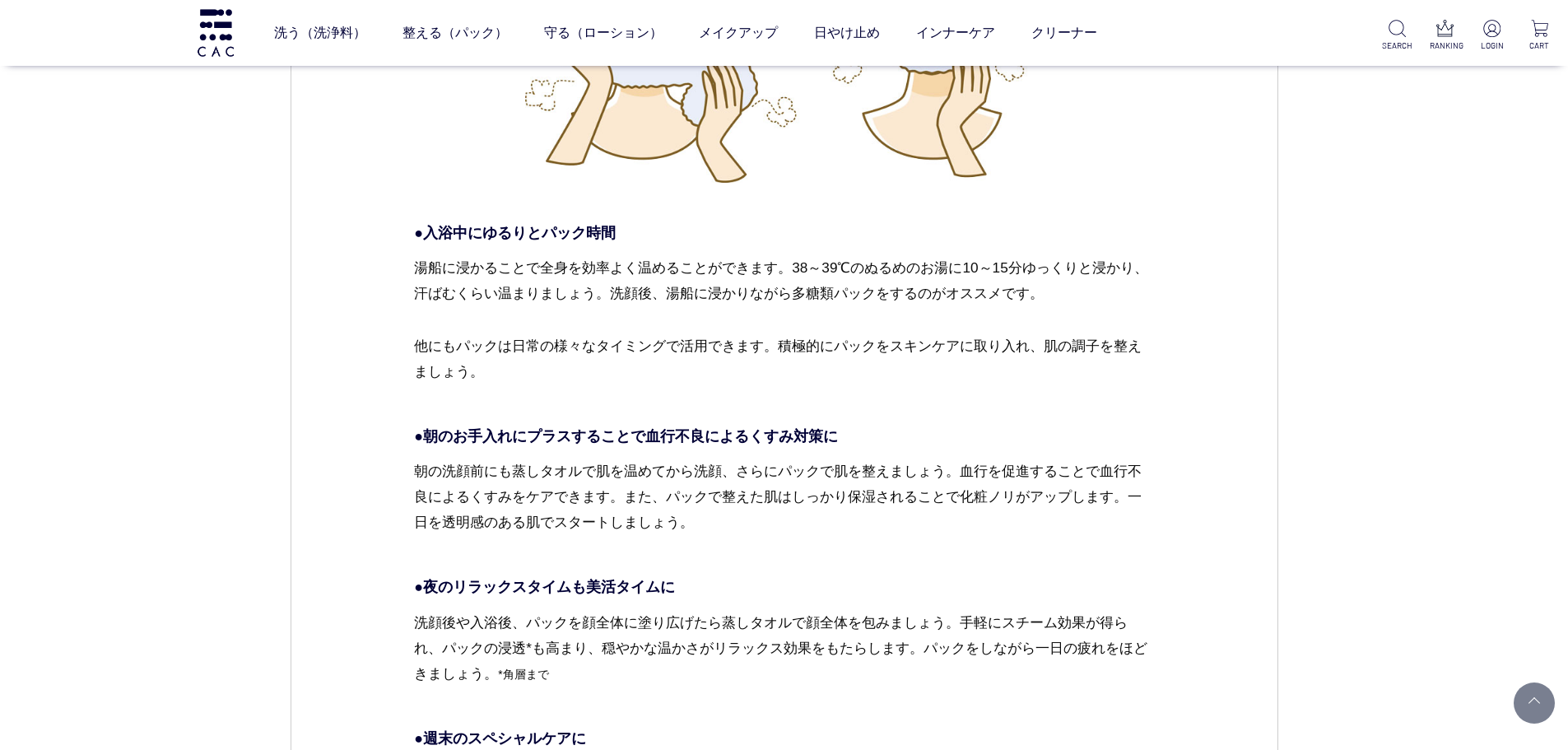
scroll to position [2716, 0]
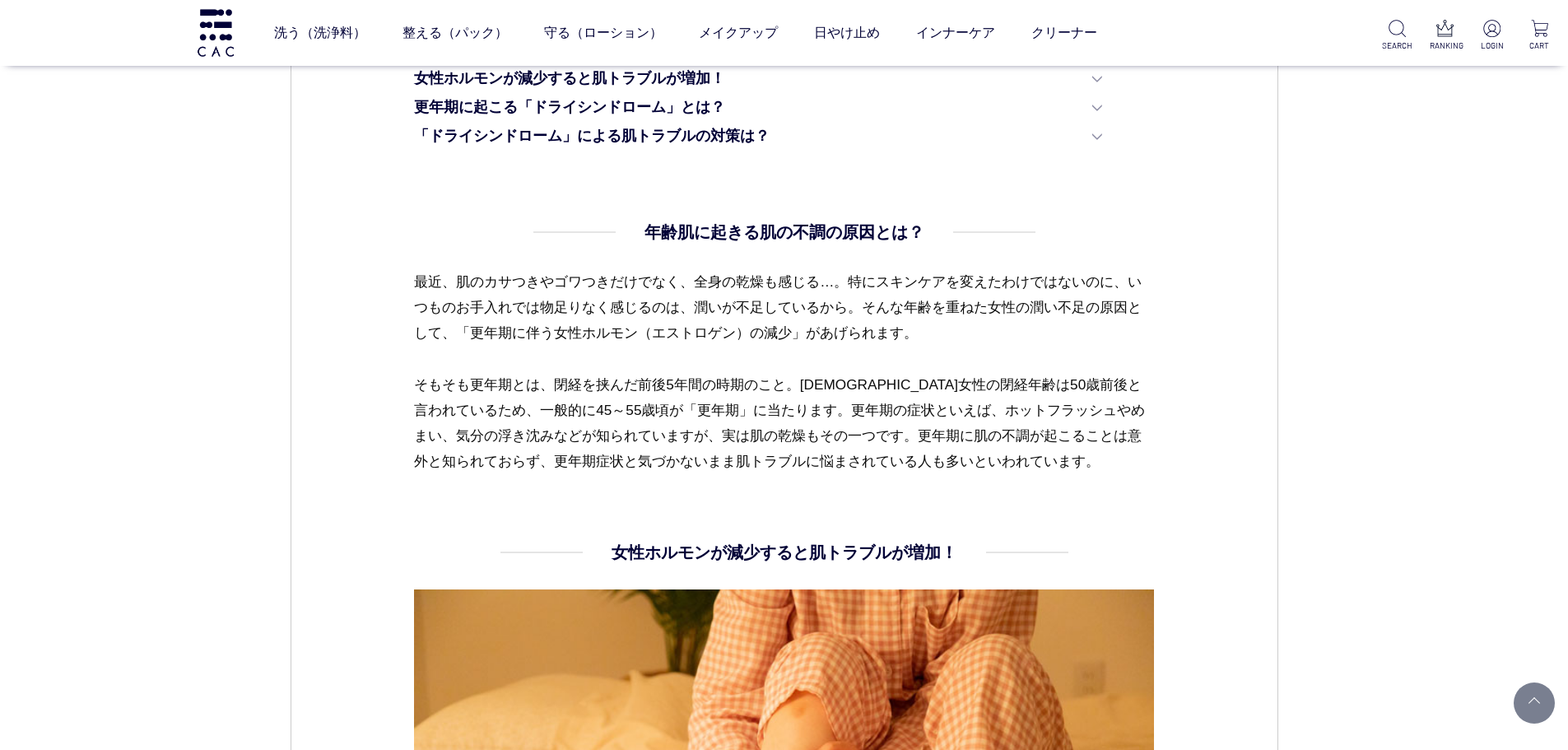
scroll to position [905, 0]
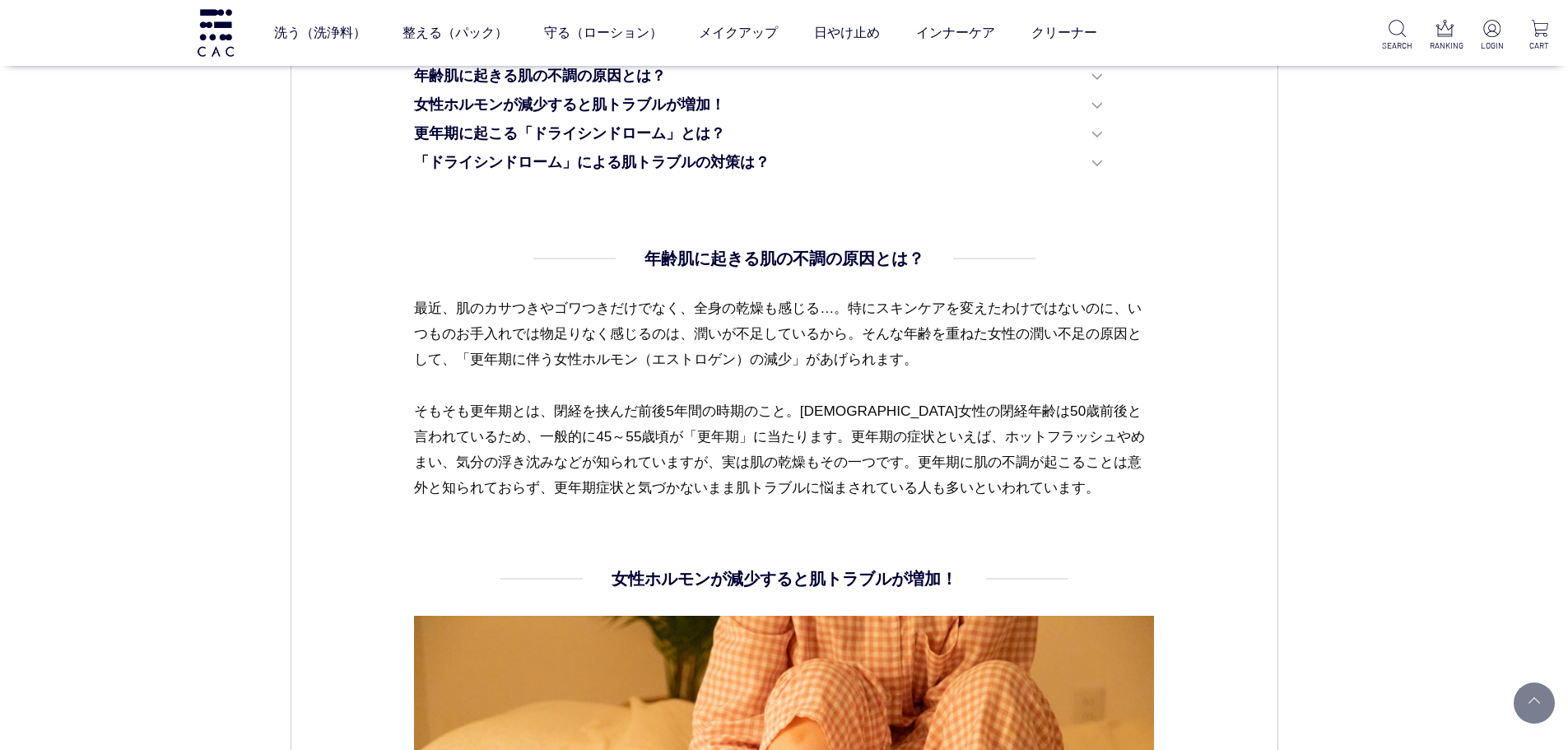
click at [483, 511] on dl "年齢肌に起きる肌の不調の原因とは？ 最近、肌のカサつきやゴワつきだけでなく、全身の乾燥も感じる…。特にスキンケアを変えたわけではないのに、いつものお手入れでは…" at bounding box center [784, 407] width 739 height 320
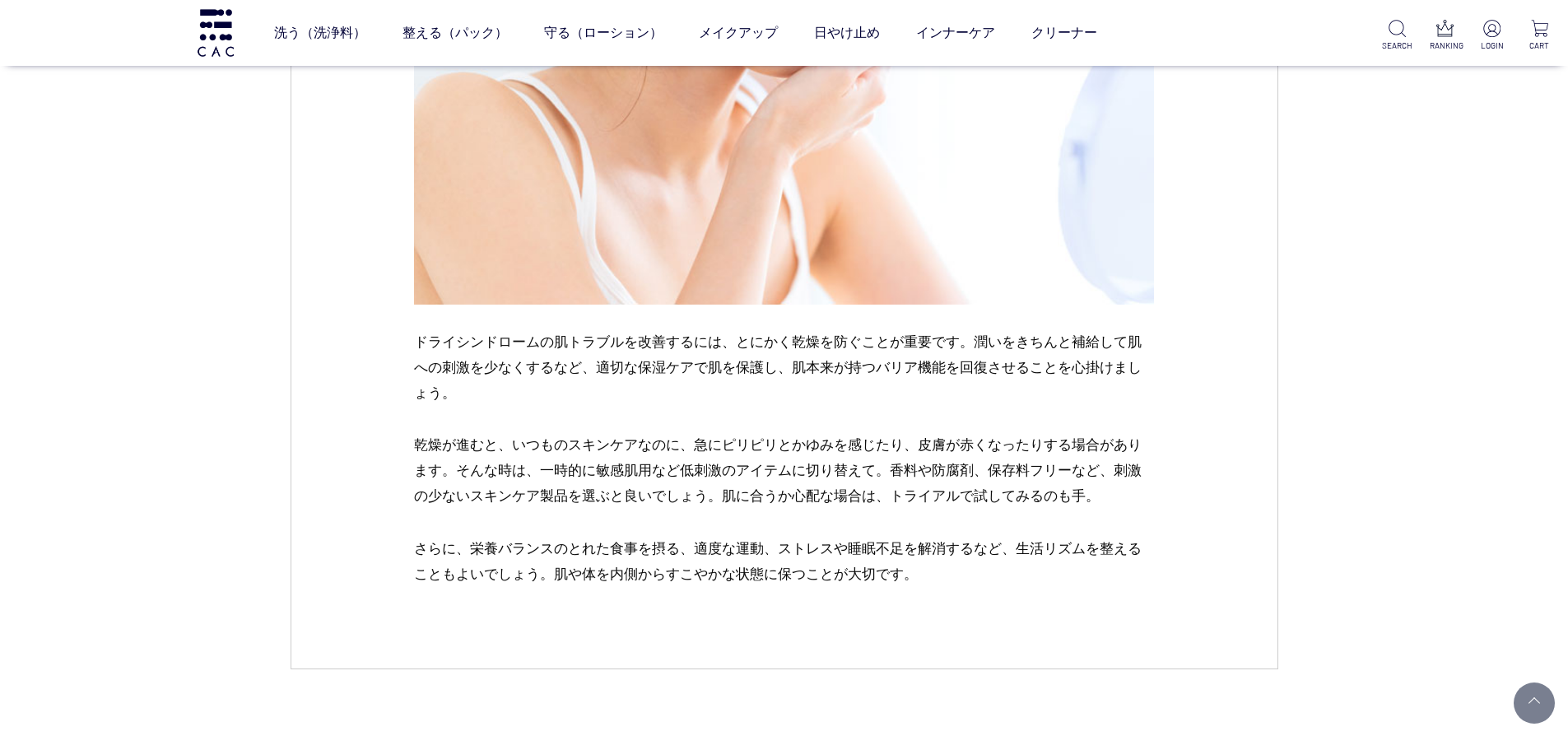
scroll to position [2797, 0]
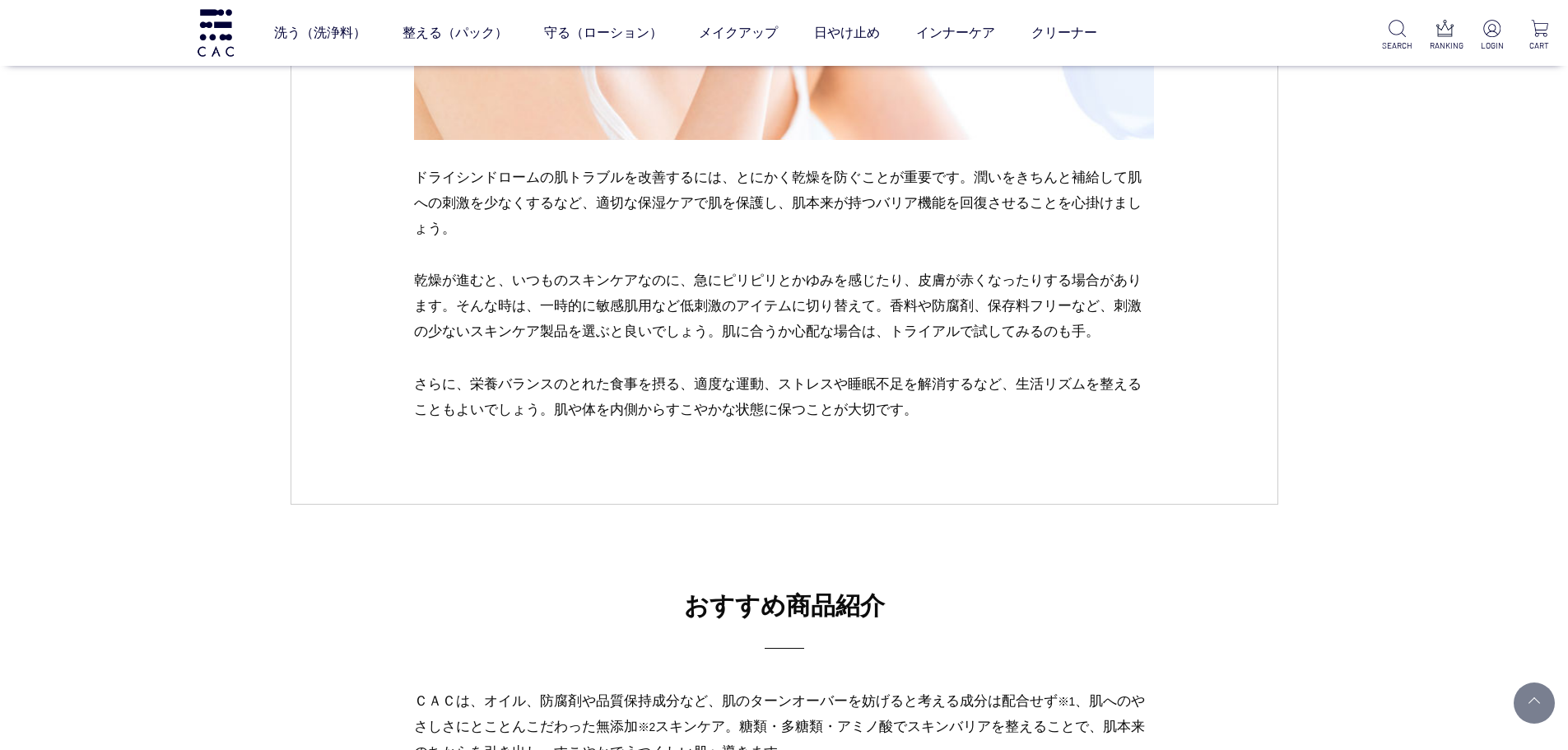
click at [847, 393] on p "さらに、栄養バランスのとれた食事を摂る、適度な運動、ストレスや睡眠不足を解消するなど、生活リズムを整えることもよいでしょう。肌や体を内側からすこやかな状態に保…" at bounding box center [784, 396] width 739 height 51
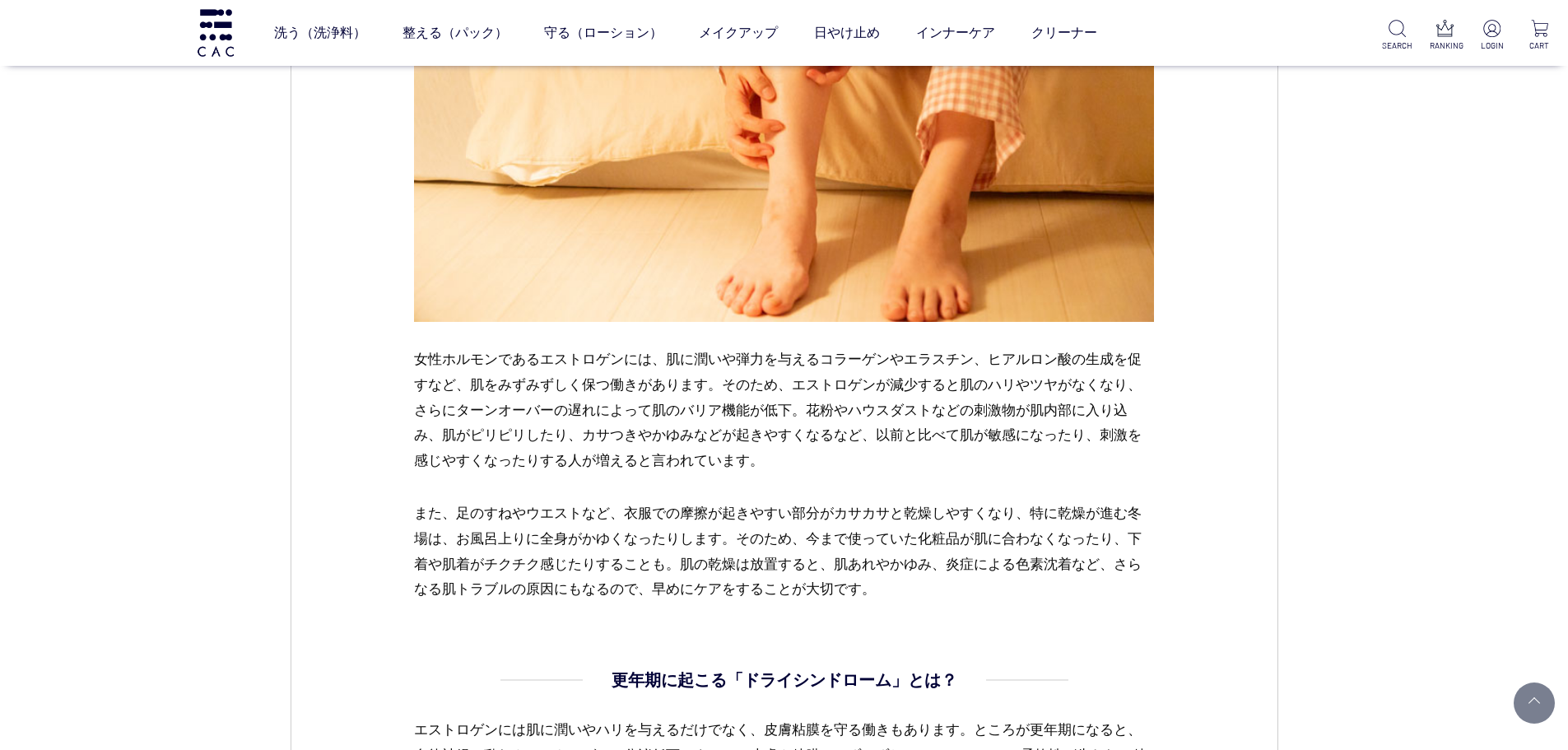
scroll to position [1810, 0]
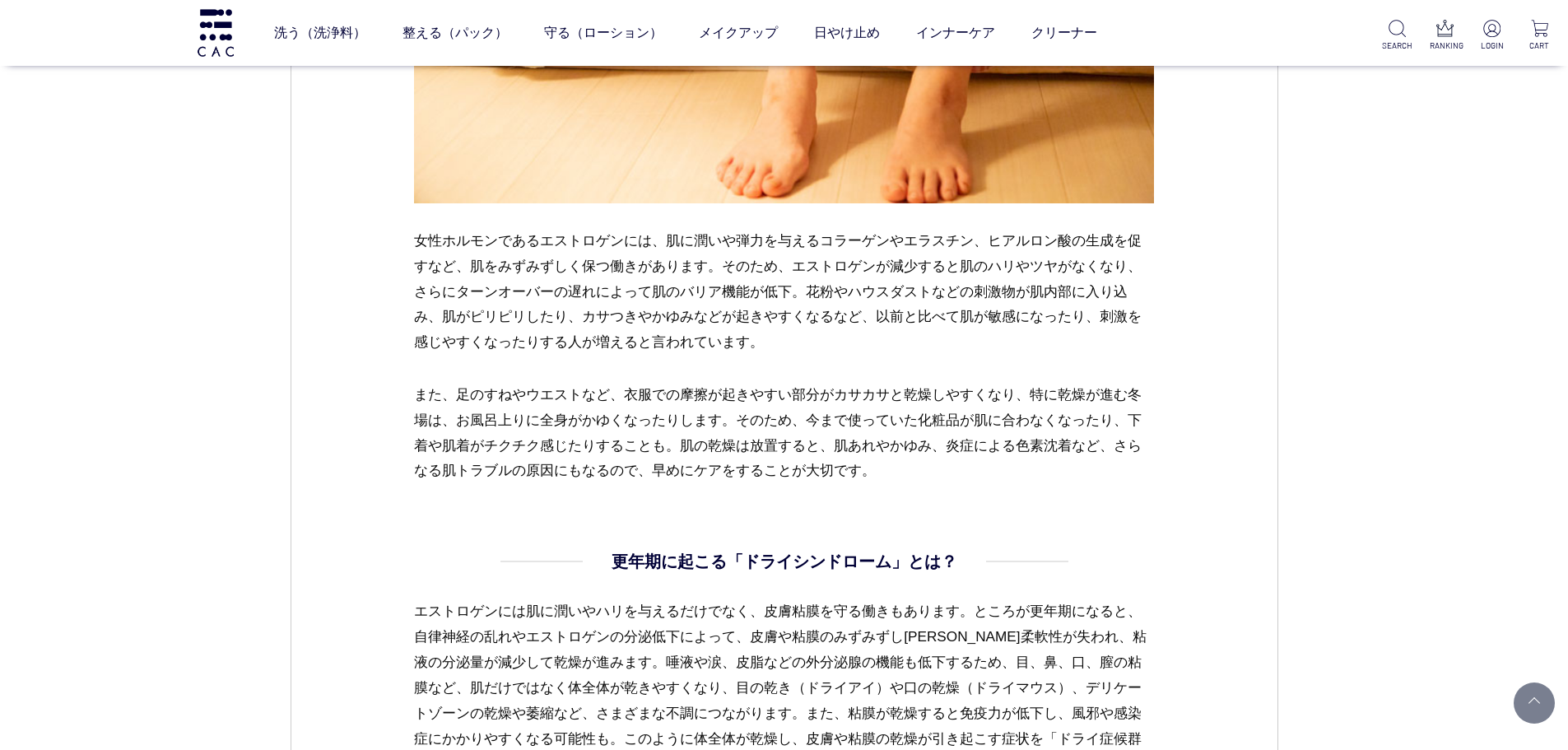
click at [490, 506] on dl "女性ホルモンが減少すると肌トラブルが増加！ 女性ホルモンであるエストロゲンには、肌に潤いや弾力を与えるコラーゲンやエラスチン、ヒアルロン酸の生成を促すなど、肌…" at bounding box center [784, 105] width 739 height 888
click at [1072, 414] on p "また、足のすねやウエストなど、衣服での摩擦が起きやすい部分がカサカサと乾燥しやすくなり、特に乾燥が進む冬場は、お風呂上りに全身がかゆくなったりします。そのため…" at bounding box center [784, 432] width 739 height 102
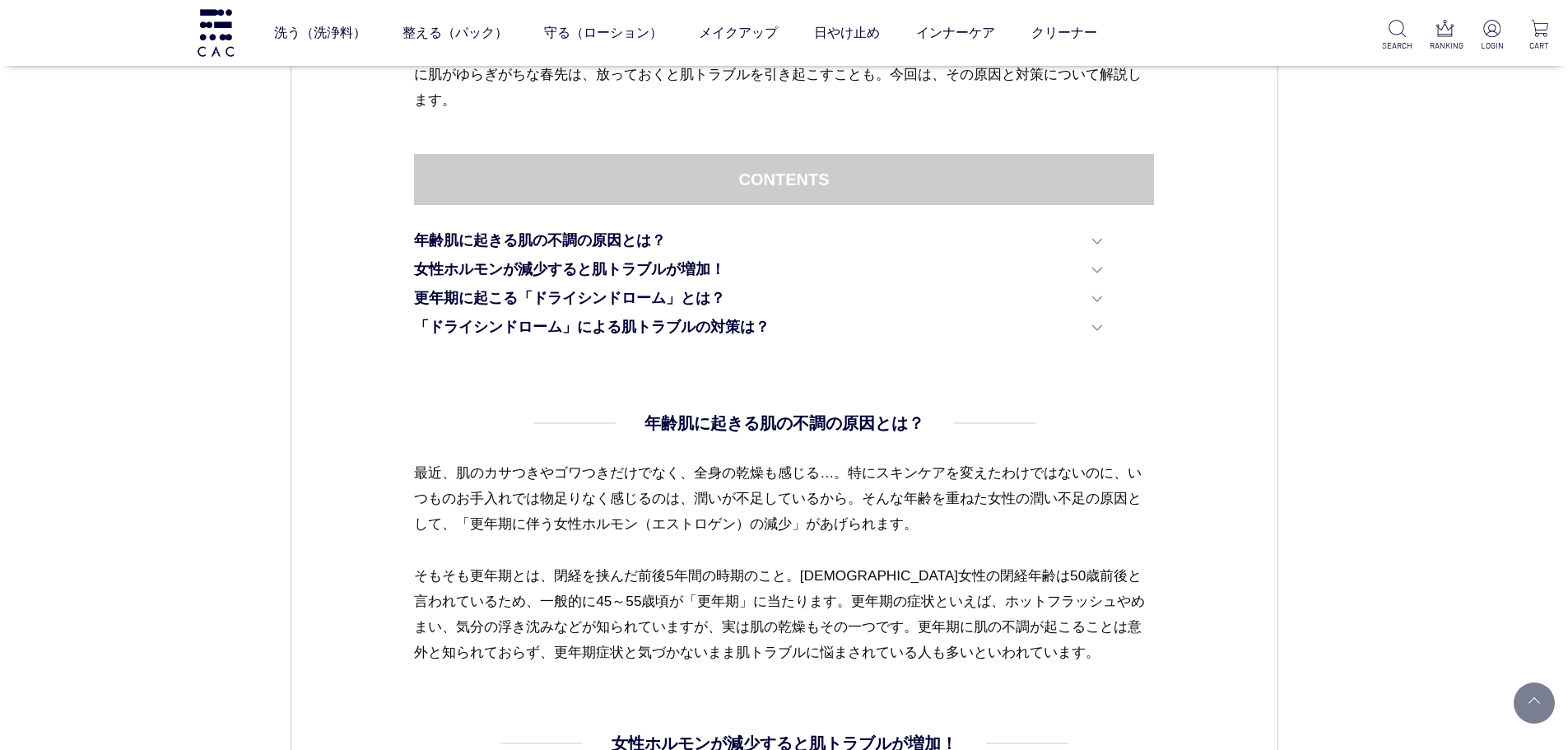
scroll to position [1234, 0]
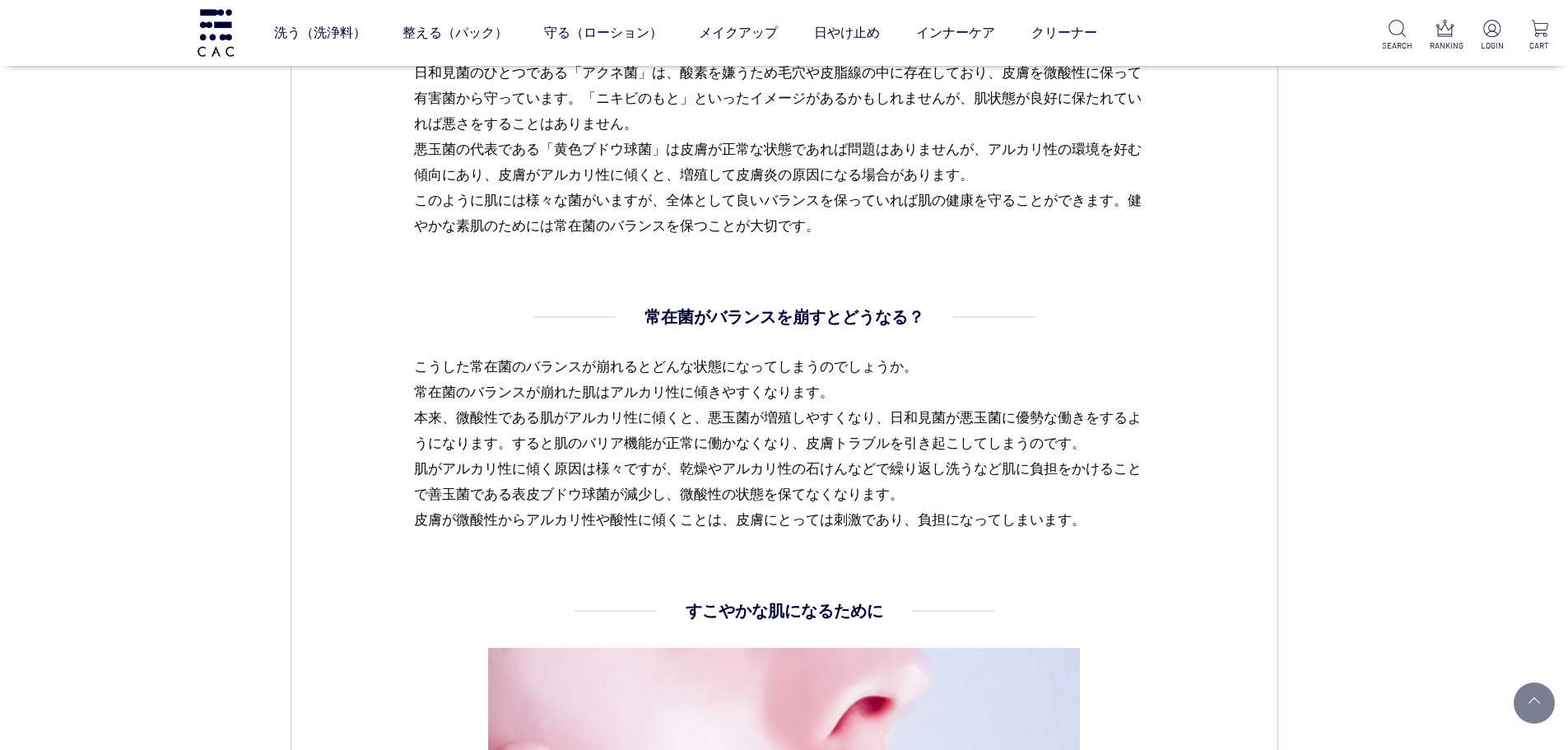
scroll to position [1728, 0]
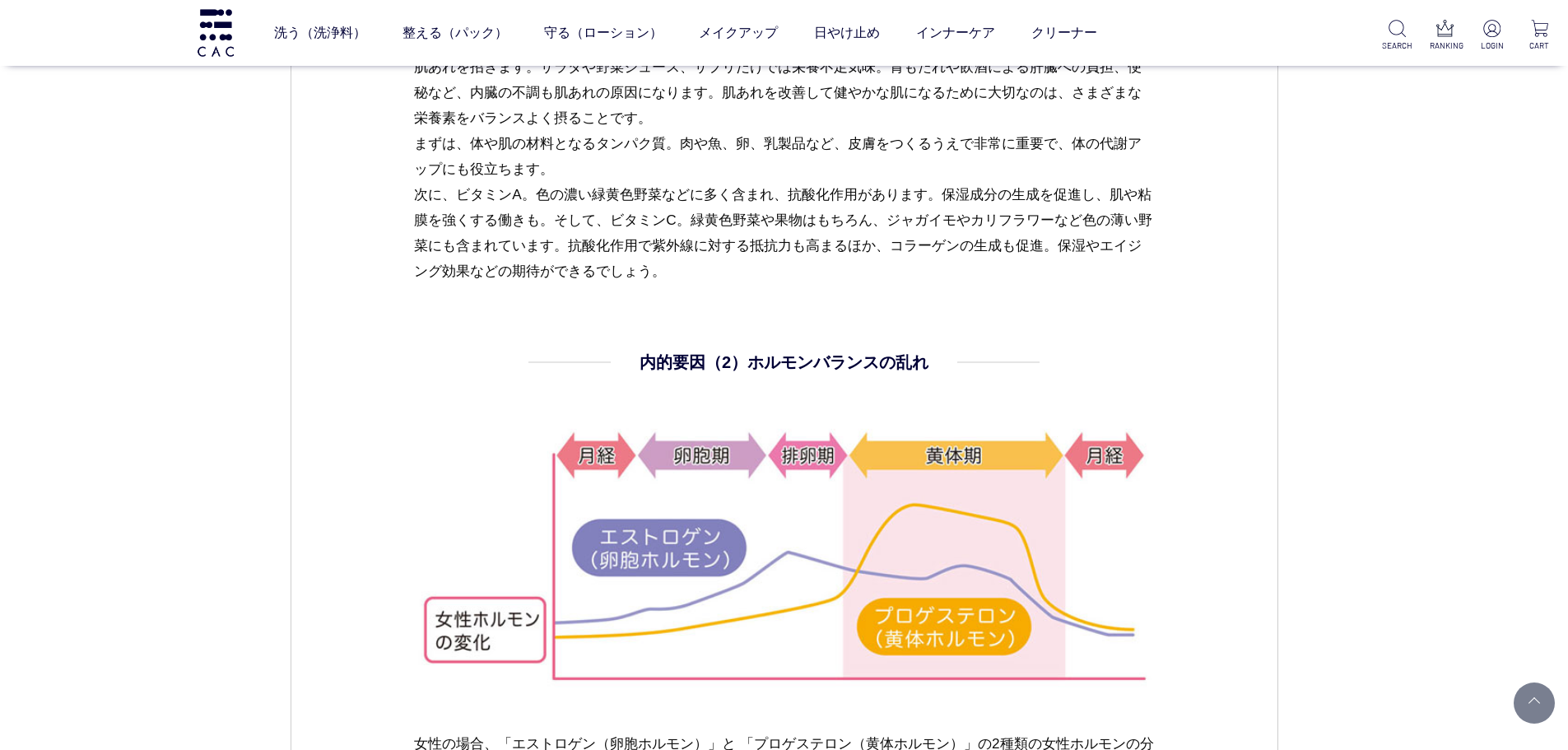
scroll to position [3045, 0]
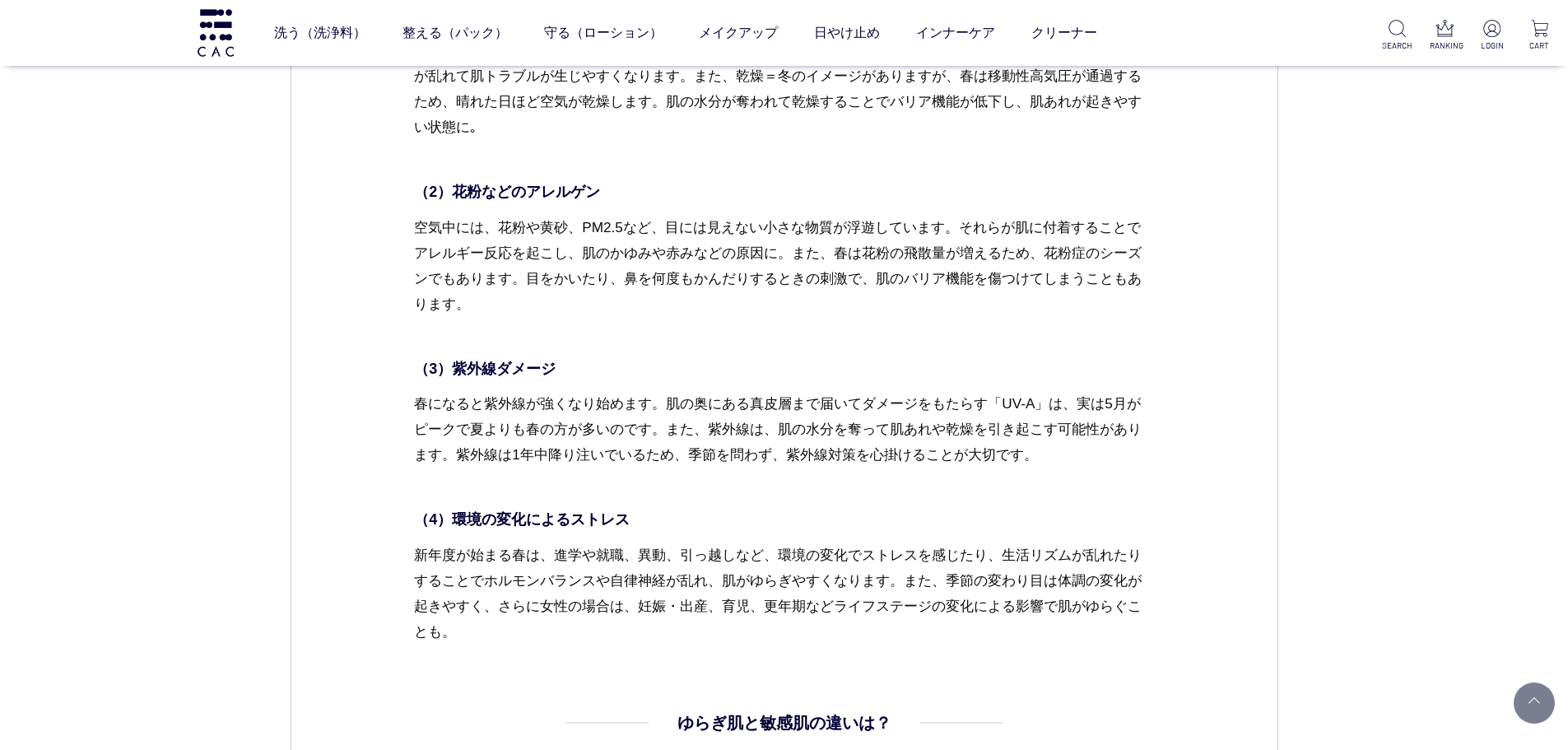
scroll to position [2468, 0]
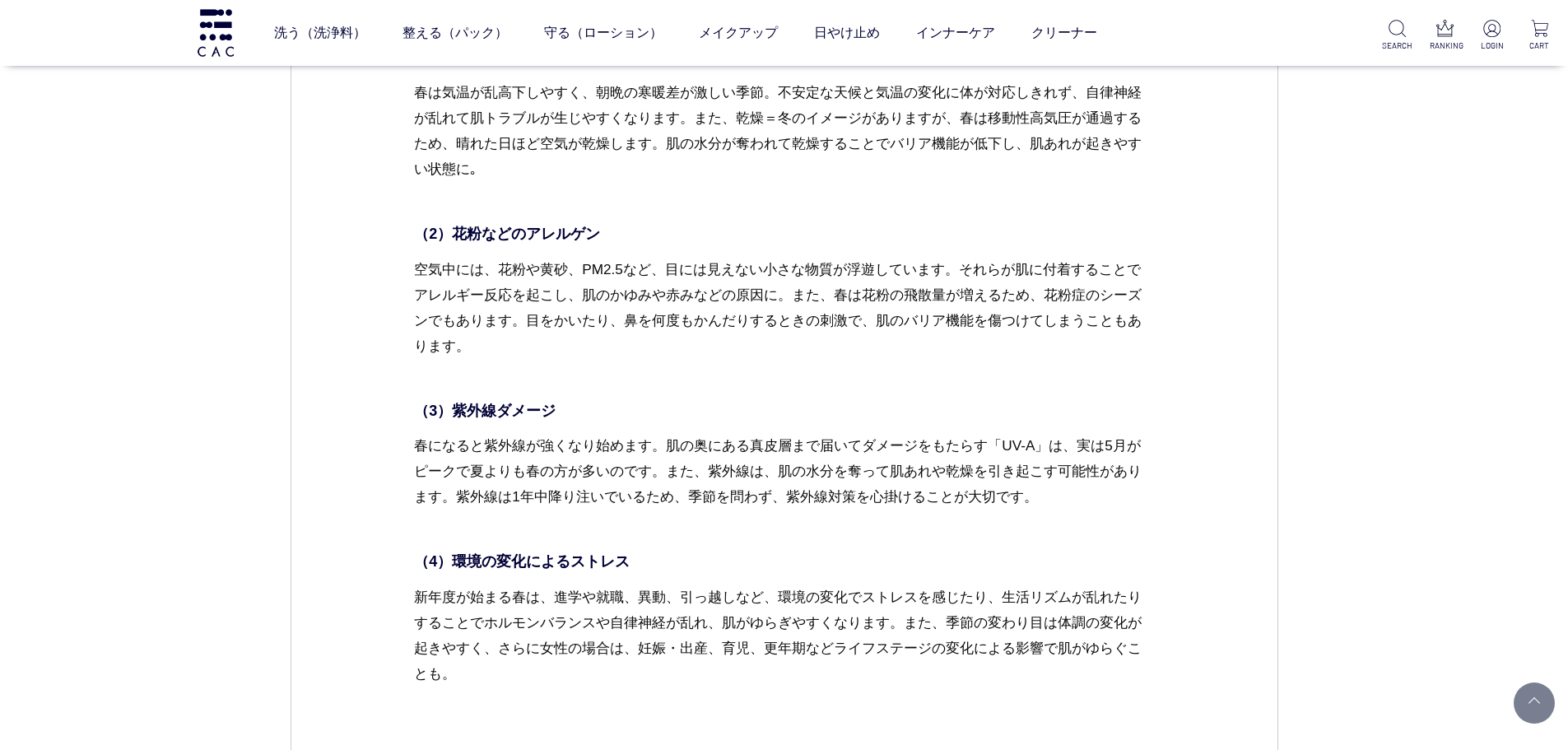
click at [1068, 484] on p "春になると紫外線が強くなり始めます。肌の奥にある真皮層まで届いてダメージをもたらす「UV-A」は、実は5月がピークで夏よりも春の方が多いのです。また、紫外線は…" at bounding box center [784, 484] width 739 height 103
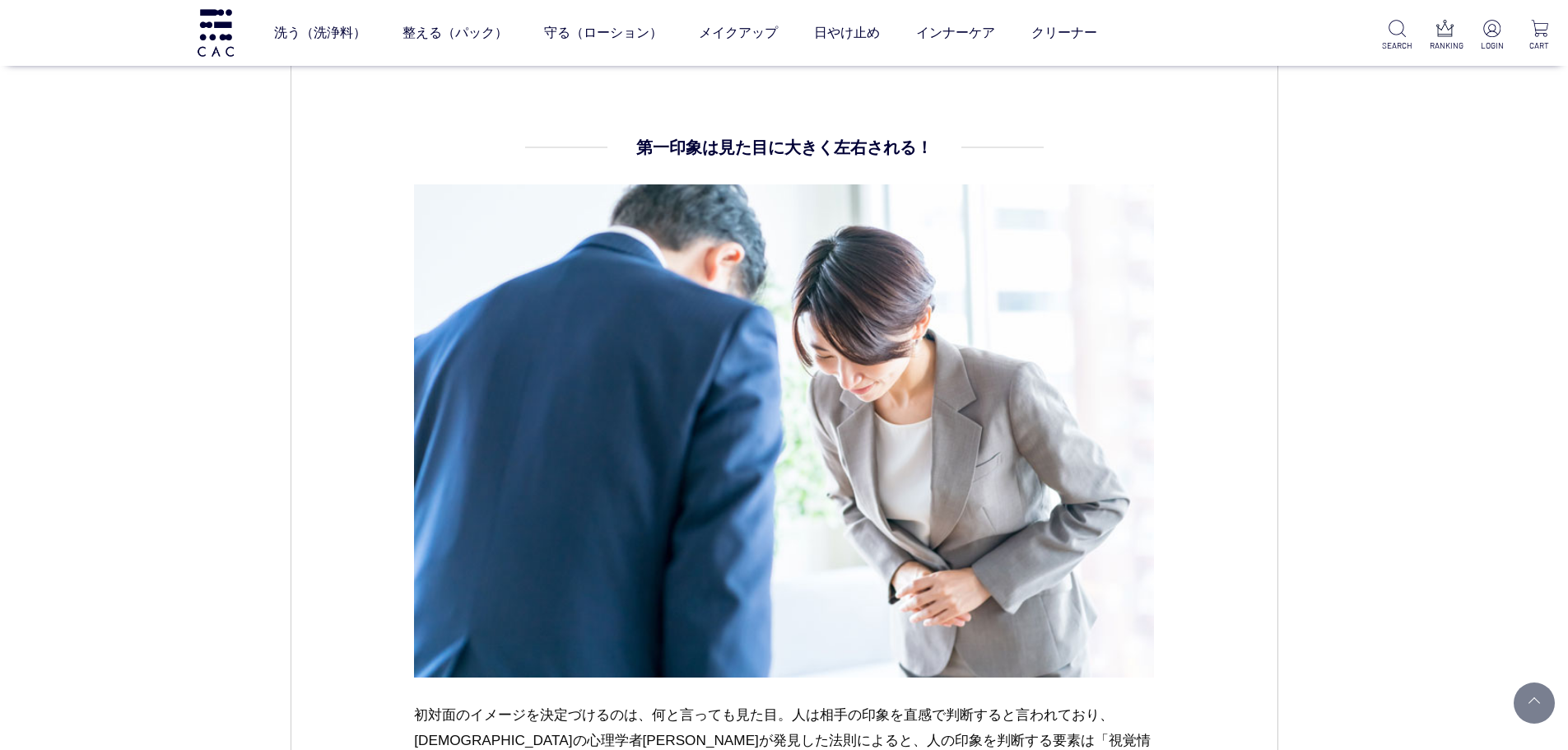
scroll to position [1563, 0]
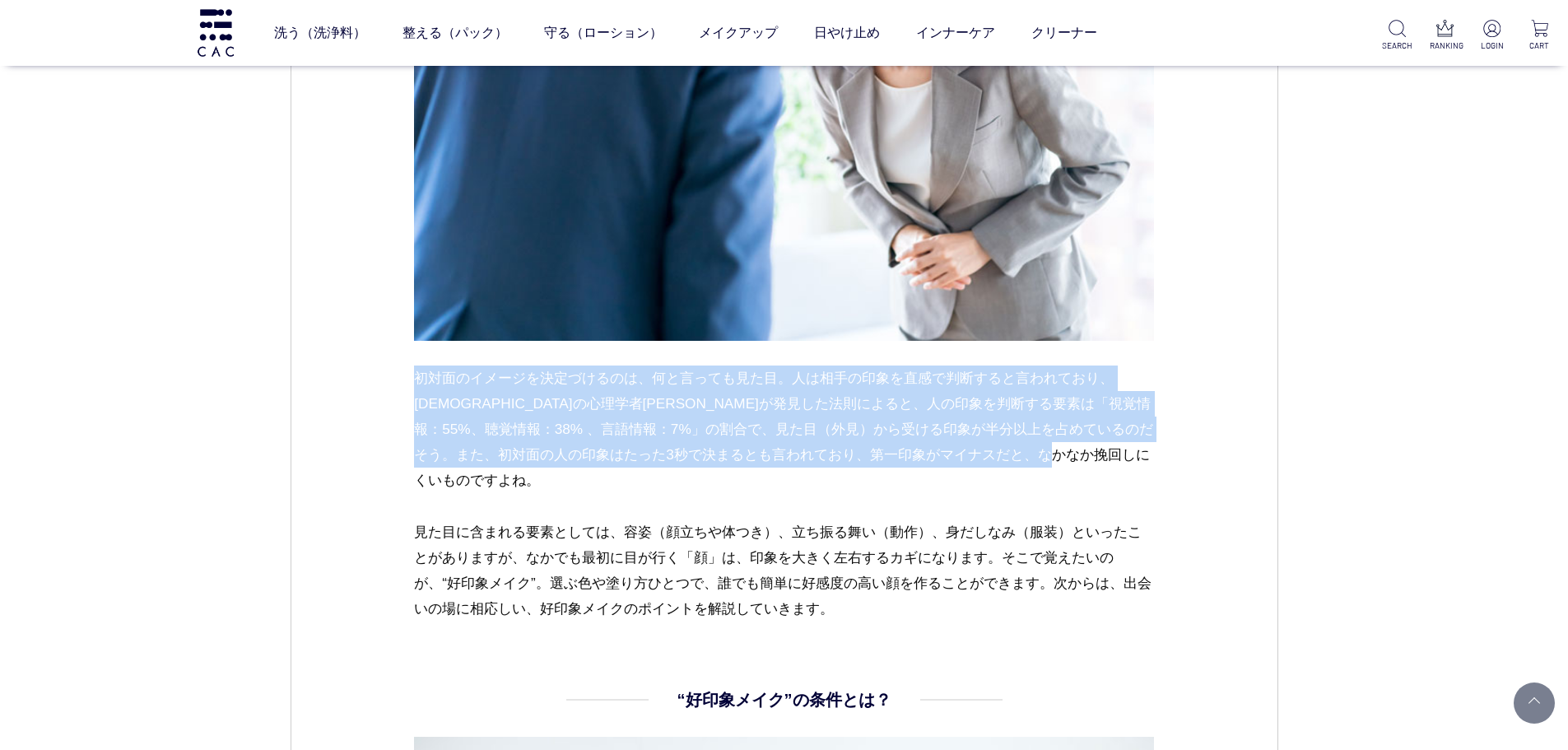
drag, startPoint x: 404, startPoint y: 376, endPoint x: 1045, endPoint y: 484, distance: 650.0
click at [945, 500] on p "初対面のイメージを決定づけるのは、何と言っても見た目。人は相手の印象を直感で判断すると言われており、アメリカの心理学者アルバート・メラビアンが発見した法則によ…" at bounding box center [784, 442] width 739 height 154
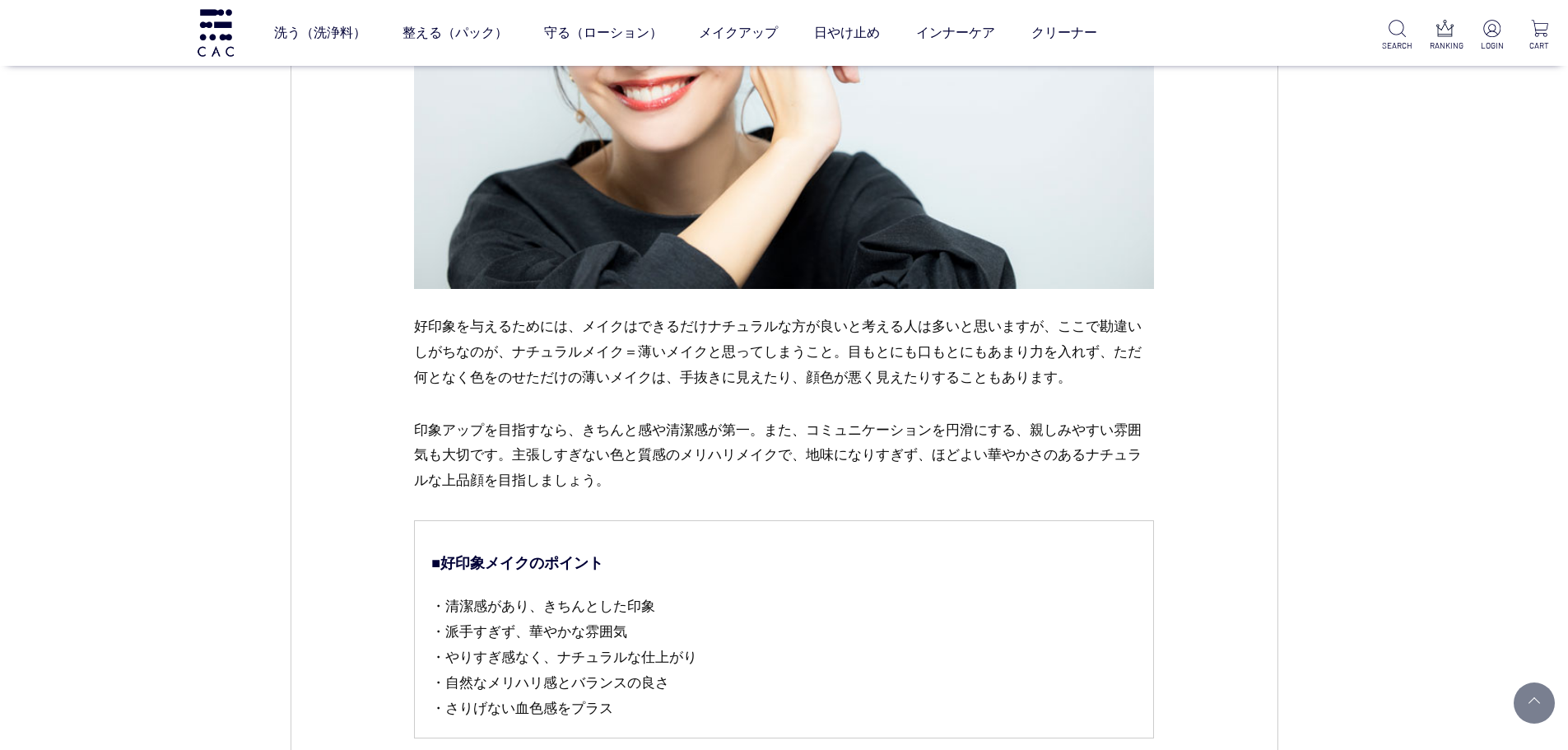
scroll to position [2551, 0]
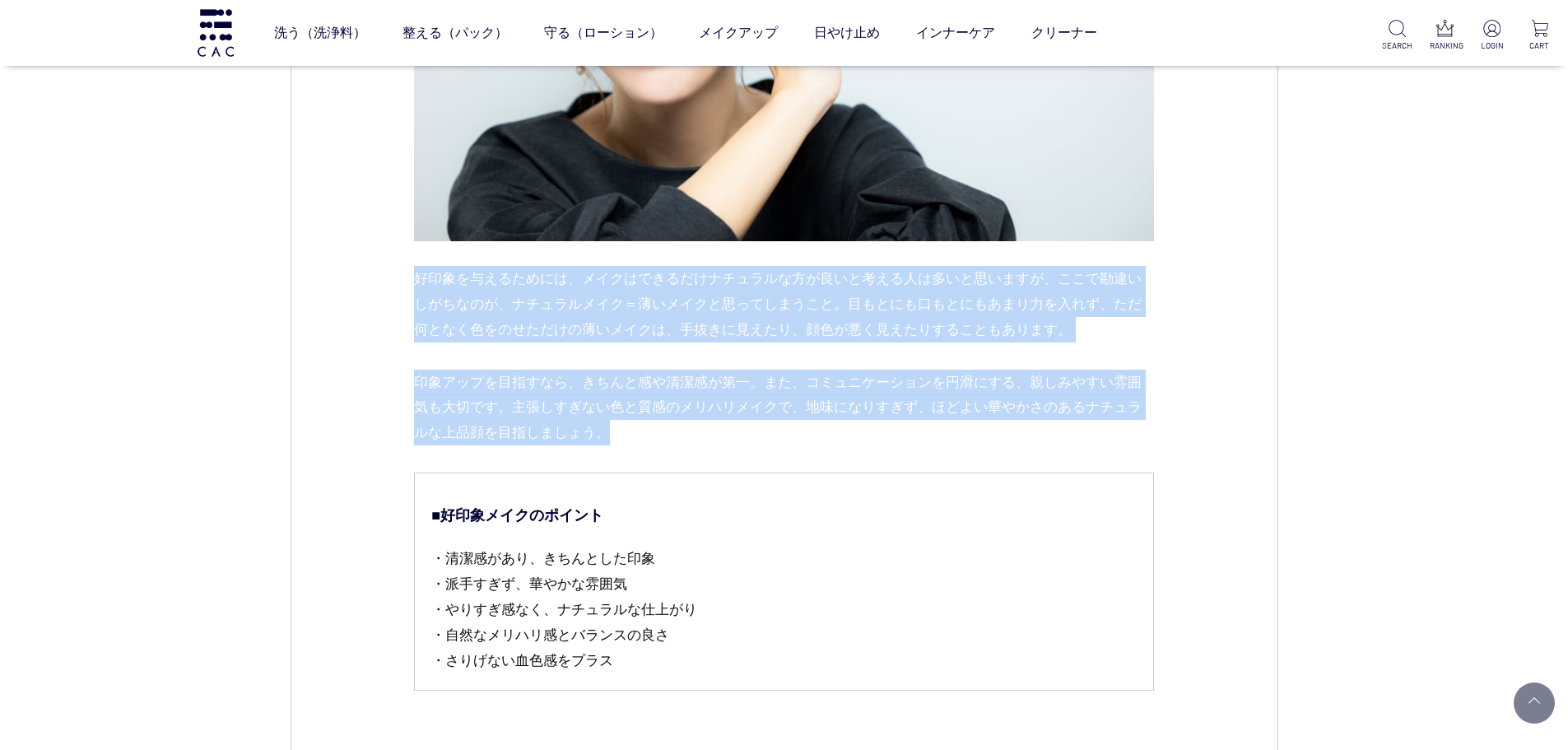
drag, startPoint x: 405, startPoint y: 283, endPoint x: 763, endPoint y: 445, distance: 392.9
click at [763, 445] on div "メイク 2025.04.10 vol.39 第一印象を格上げする！“好印象メイク”のポイントとは？ 進学や就職、異動など、「はじめまして」が増える春。新しい環…" at bounding box center [784, 712] width 988 height 6165
click at [760, 428] on p "印象アップを目指すなら、きちんと感や清潔感が第一。また、コミュニケーションを円滑にする、親しみやすい雰囲気も大切です。主張しすぎない色と質感のメリハリメイクで…" at bounding box center [784, 421] width 739 height 103
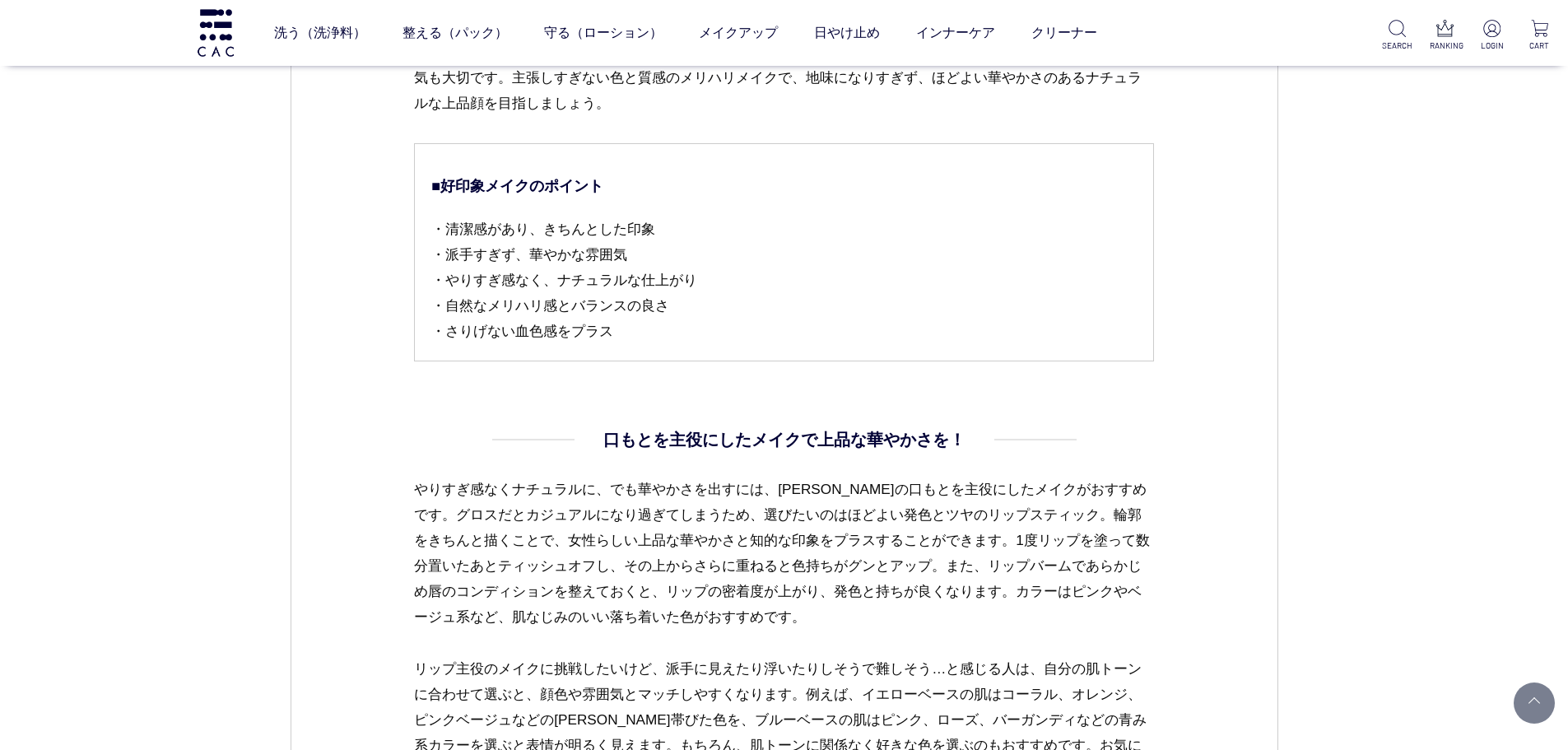
click at [649, 445] on h4 "口もとを主役にしたメイクで上品な華やかさを！" at bounding box center [784, 439] width 362 height 24
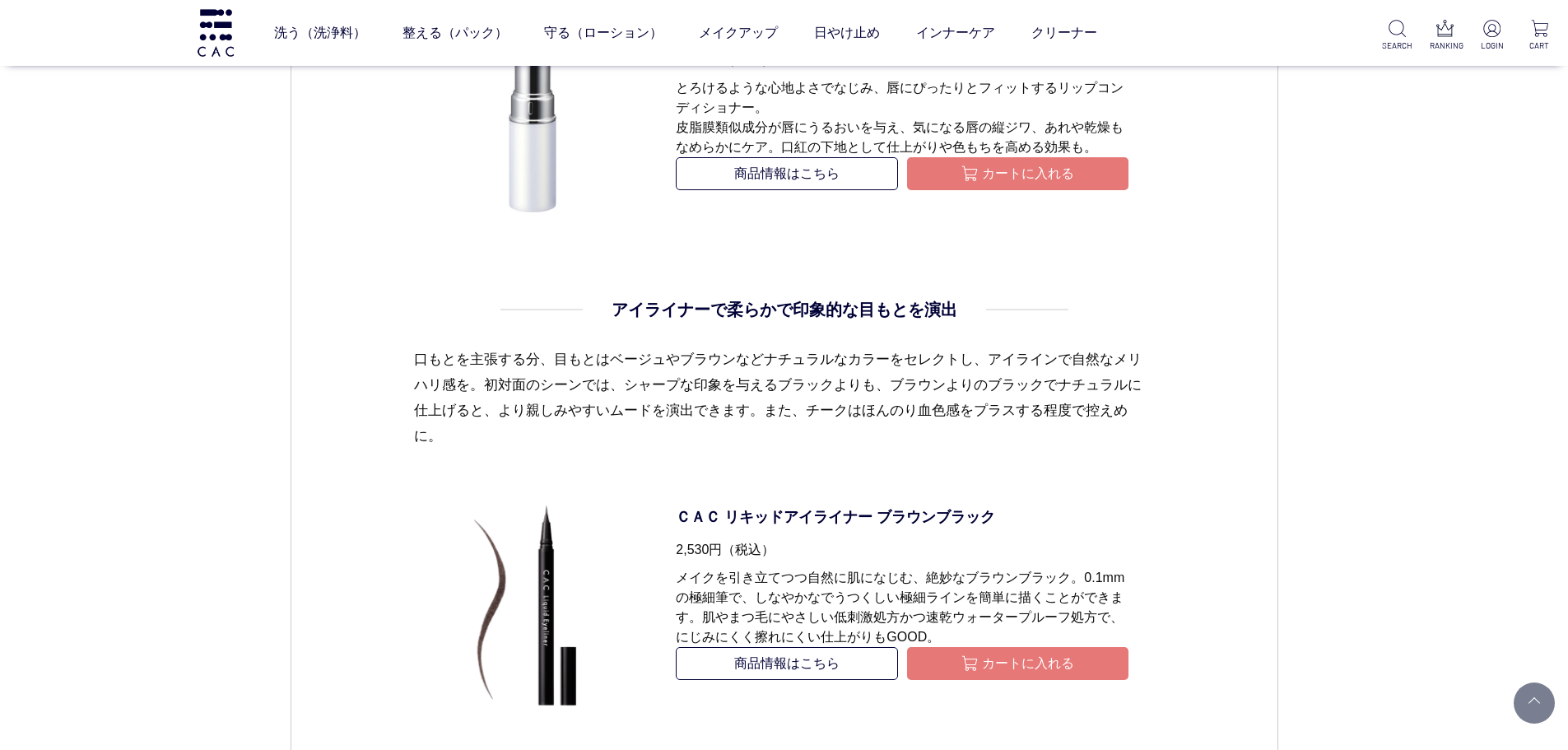
scroll to position [5430, 0]
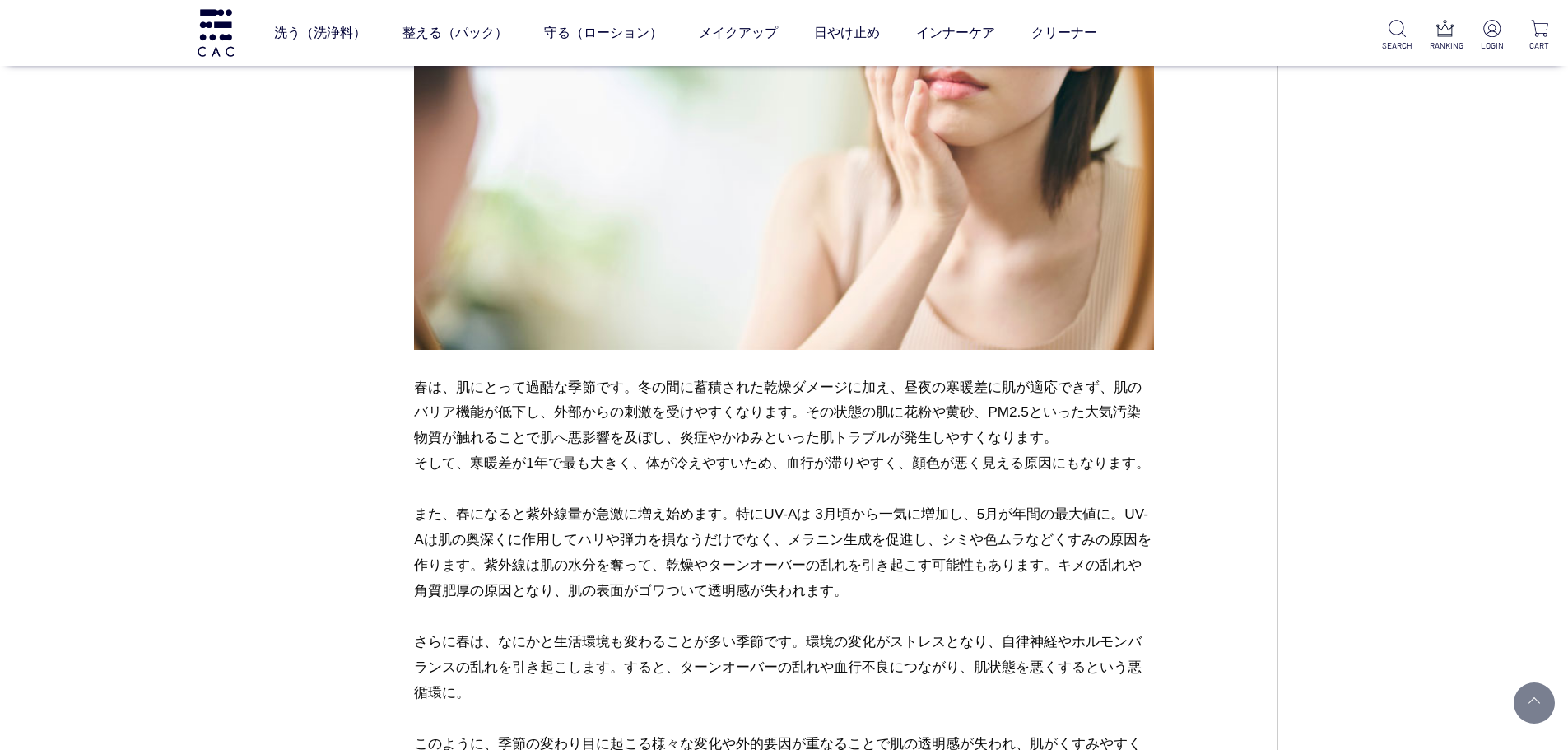
scroll to position [2057, 0]
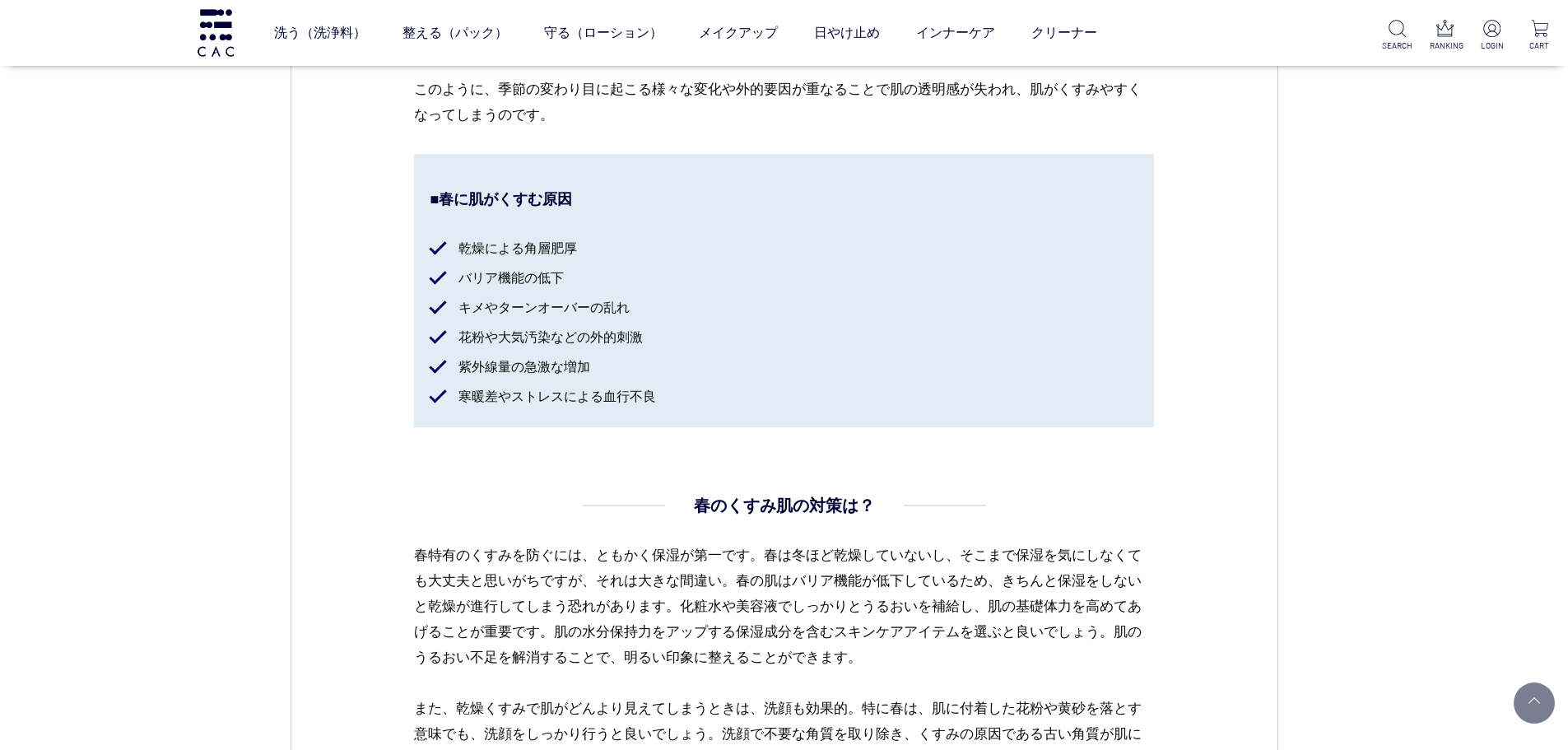
scroll to position [2551, 0]
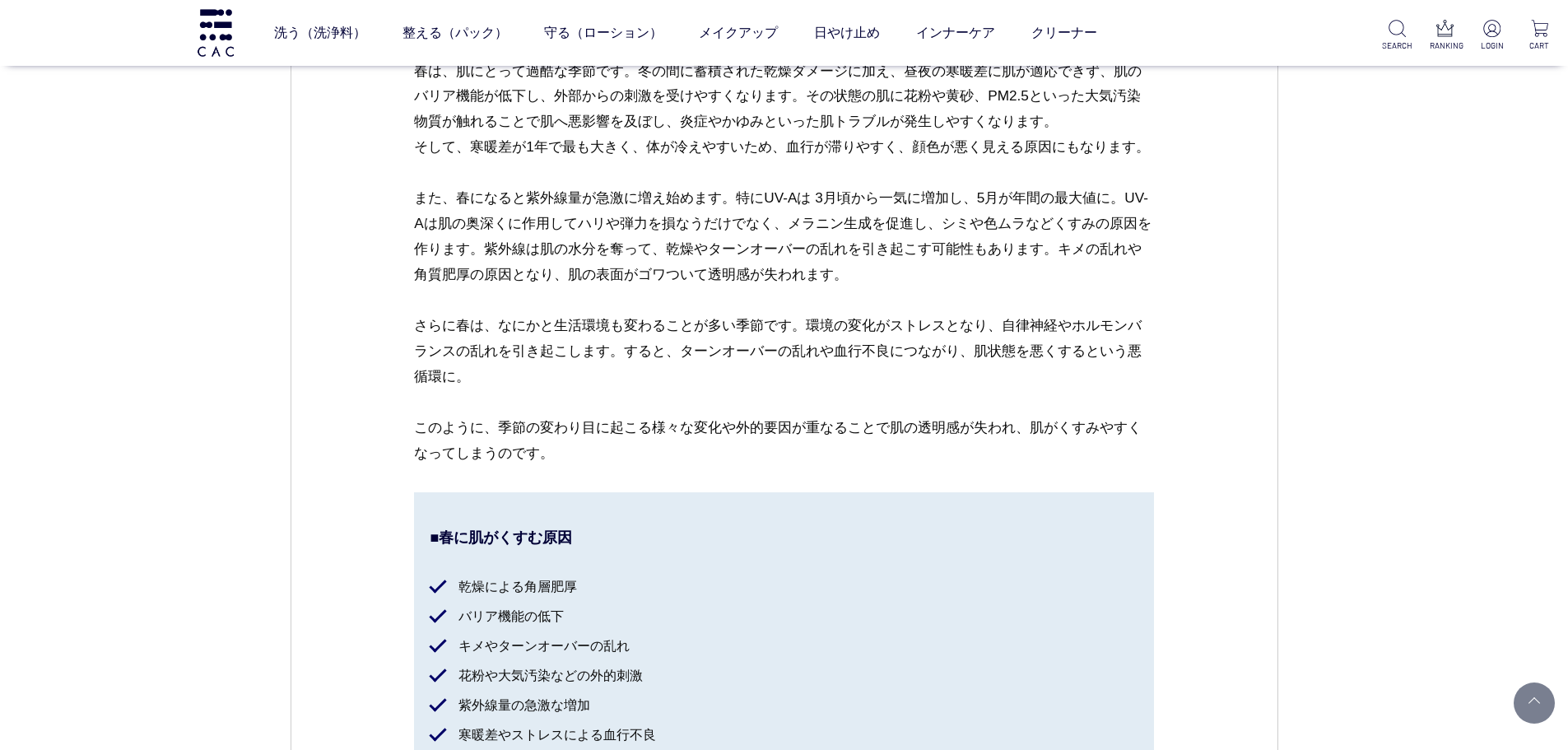
drag, startPoint x: 1151, startPoint y: 292, endPoint x: 1081, endPoint y: 304, distance: 71.0
click at [1151, 292] on p "春は、肌にとって過酷な季節です。冬の間に蓄積された乾燥ダメージに加え、昼夜の寒暖差に肌が適応できず、肌のバリア機能が低下し、外部からの刺激を受けやすくなります…" at bounding box center [784, 276] width 739 height 435
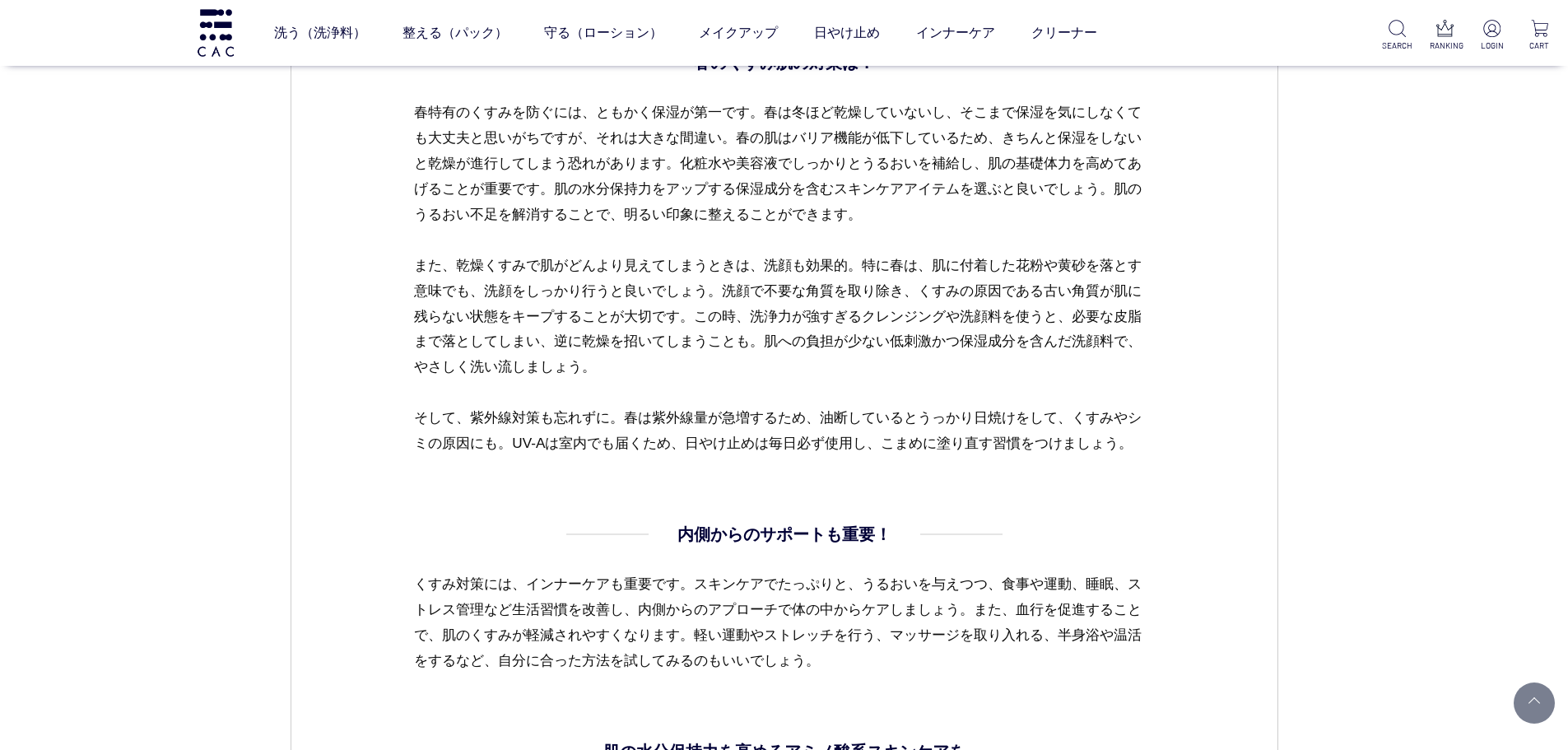
scroll to position [3291, 0]
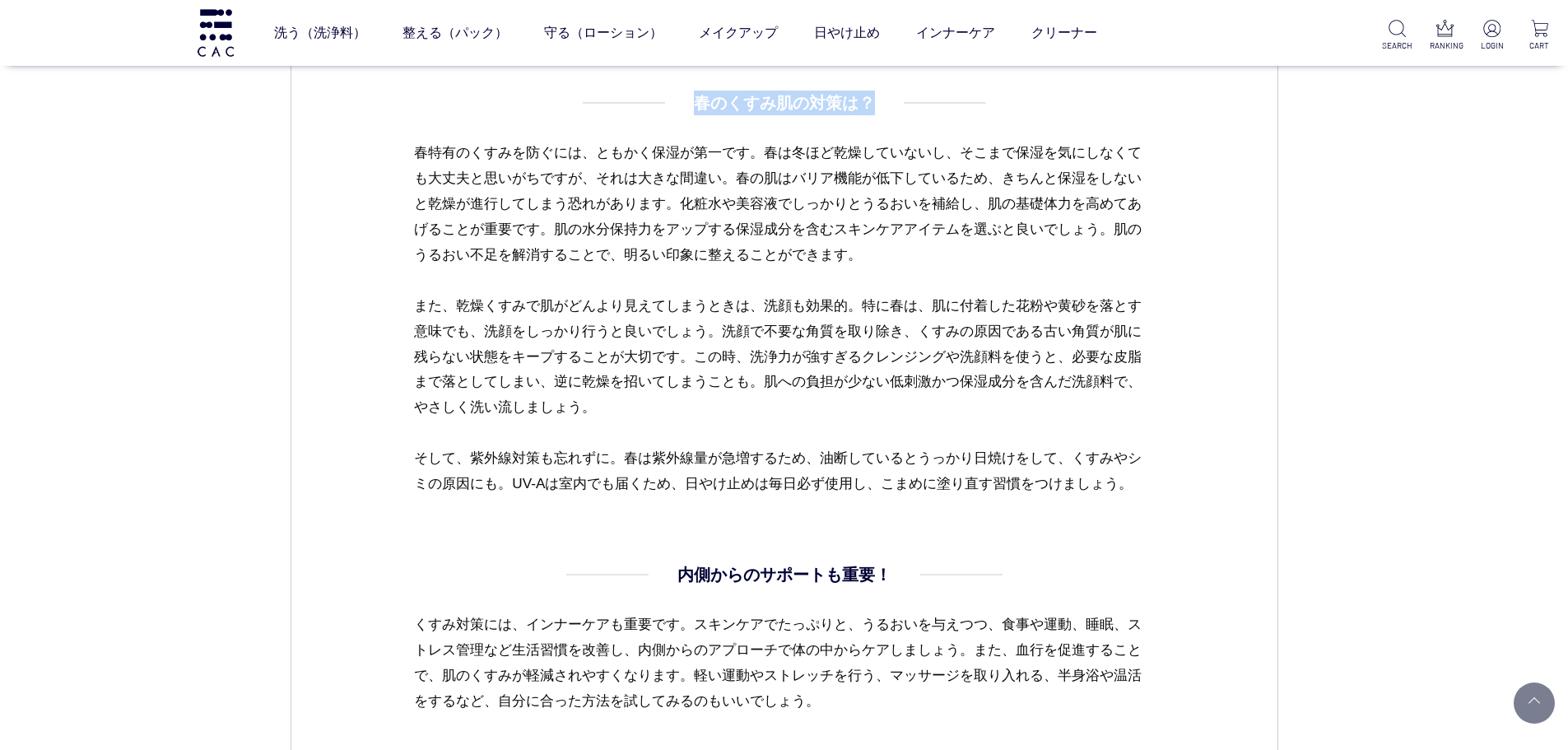
drag, startPoint x: 696, startPoint y: 99, endPoint x: 866, endPoint y: 108, distance: 170.2
click at [866, 108] on h4 "春のくすみ肌の対策は？" at bounding box center [784, 102] width 181 height 24
copy h4 "春のくすみ肌の対策は？"
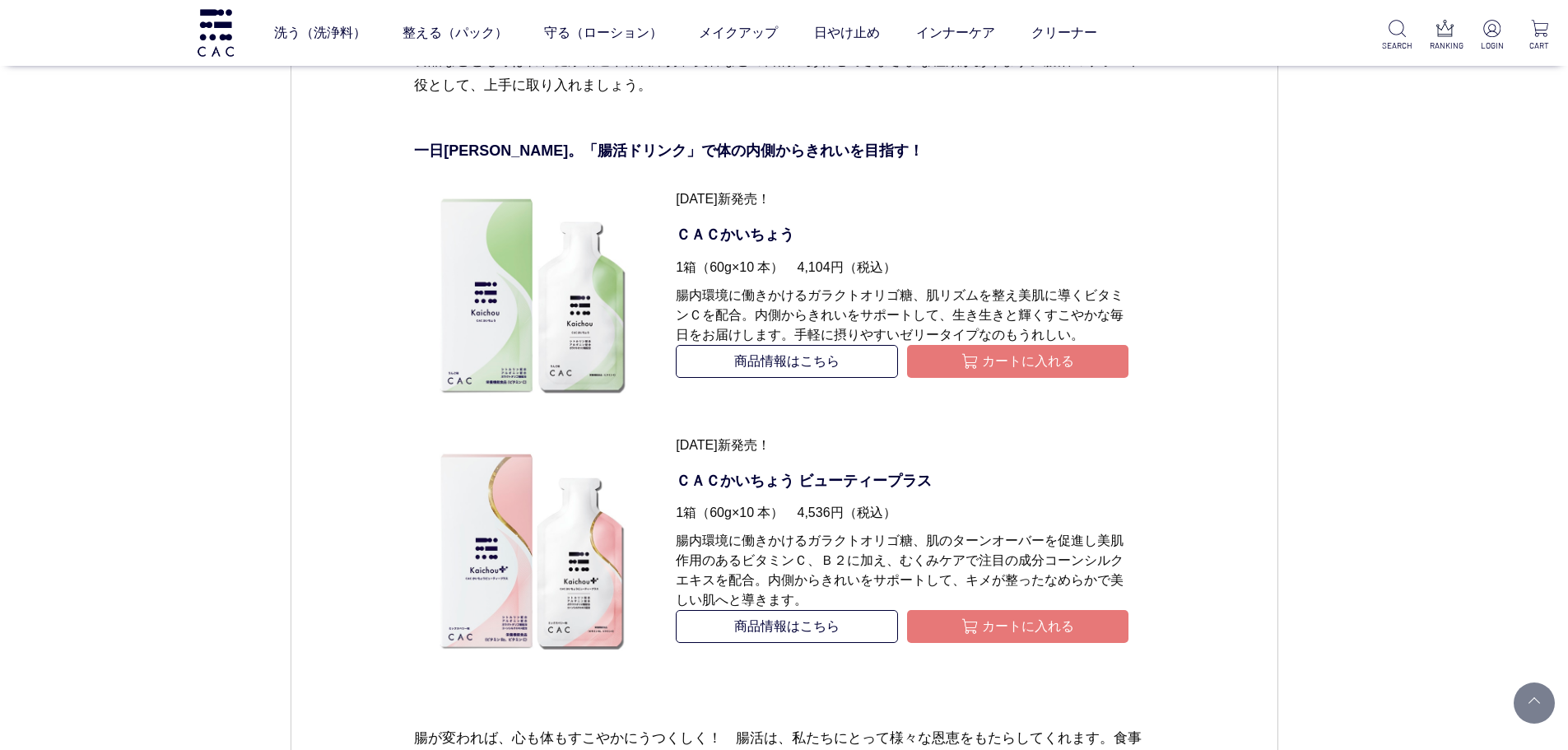
scroll to position [6089, 0]
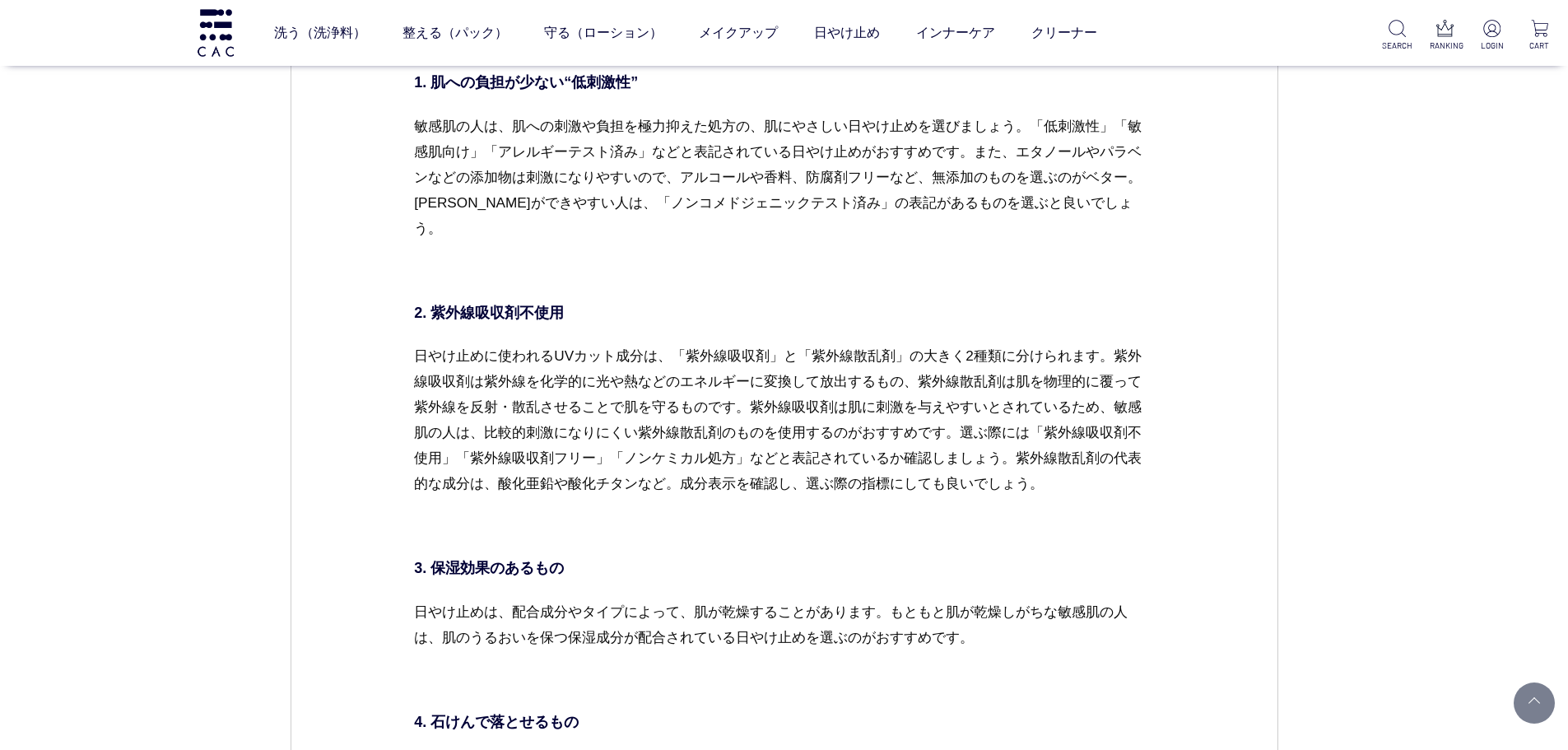
scroll to position [2633, 0]
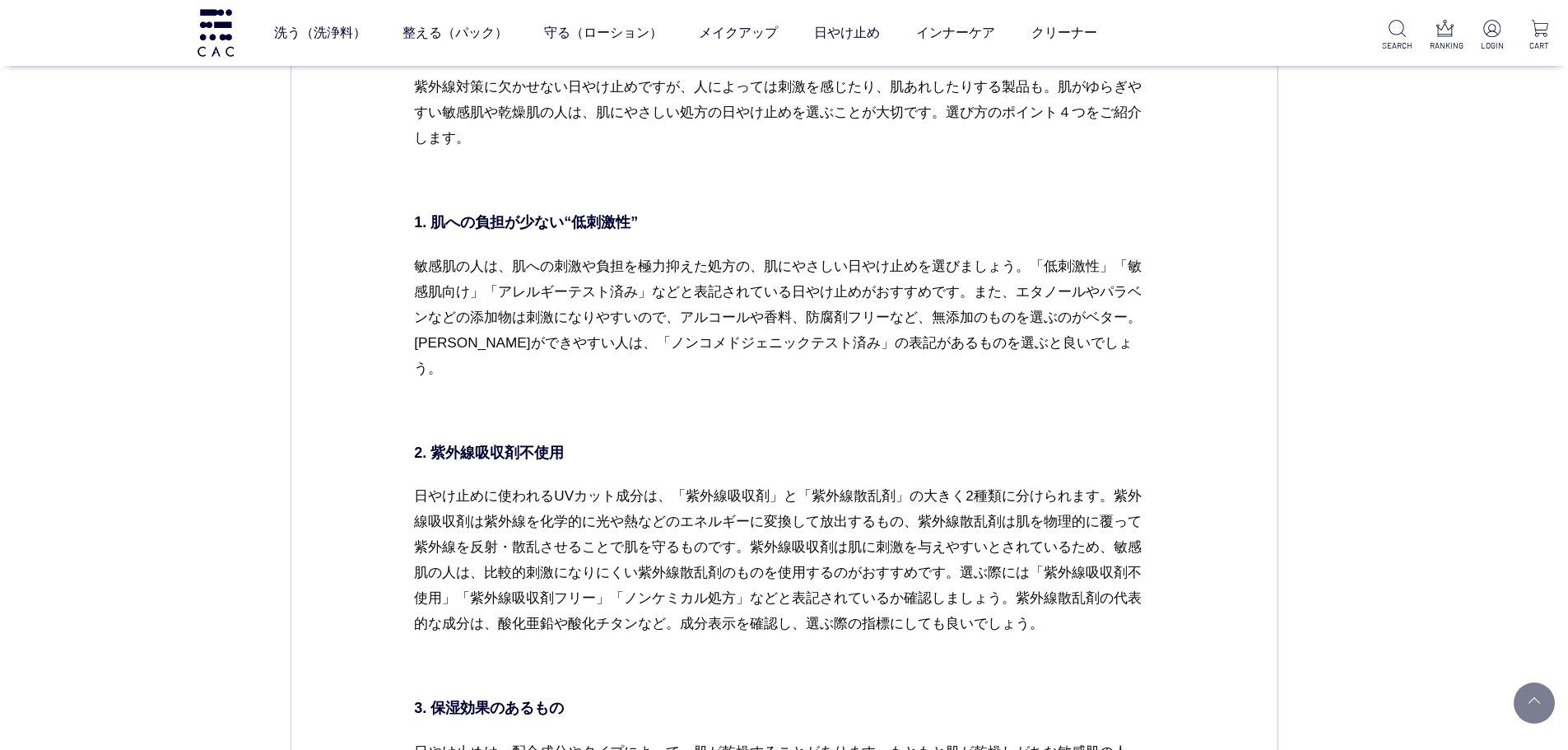
click at [998, 414] on dd "敏感肌におすすめの日やけ止めの選び方 紫外線対策に欠かせない日やけ止めですが、人によっては刺激を感じたり、肌あれしたりする製品も。肌がゆらぎやすい敏感肌や乾燥…" at bounding box center [784, 328] width 739 height 1330
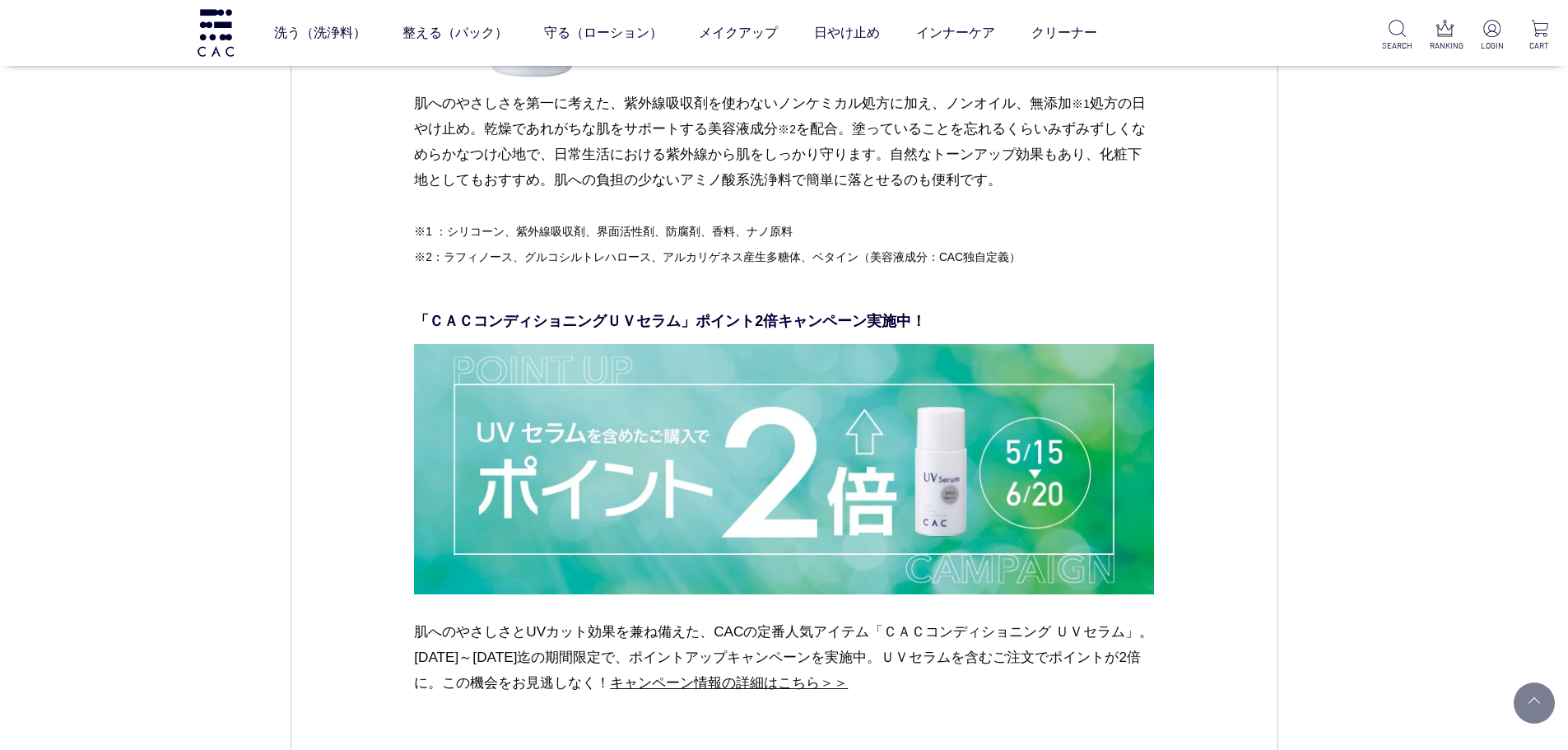
scroll to position [4854, 0]
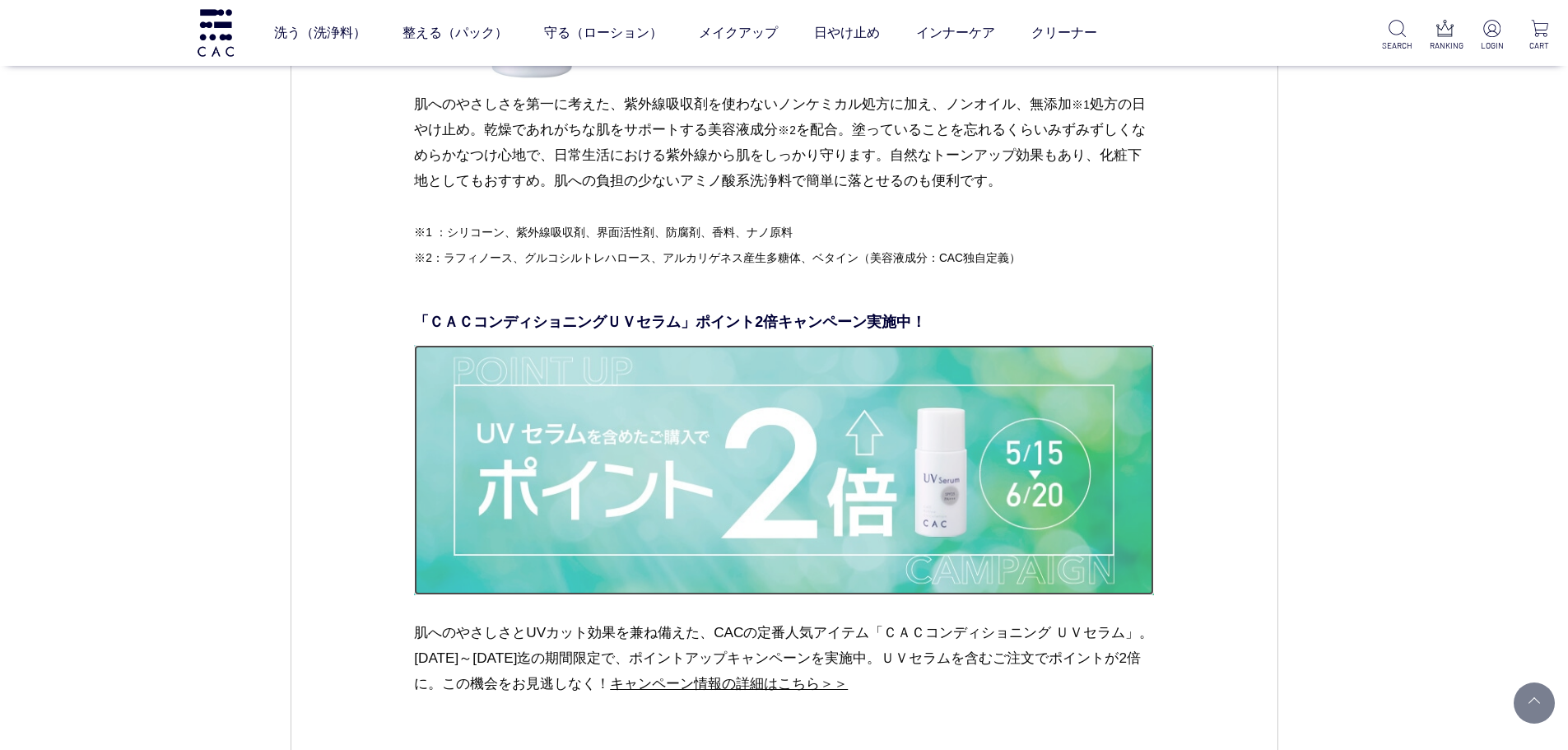
drag, startPoint x: 753, startPoint y: 485, endPoint x: 737, endPoint y: 486, distance: 16.0
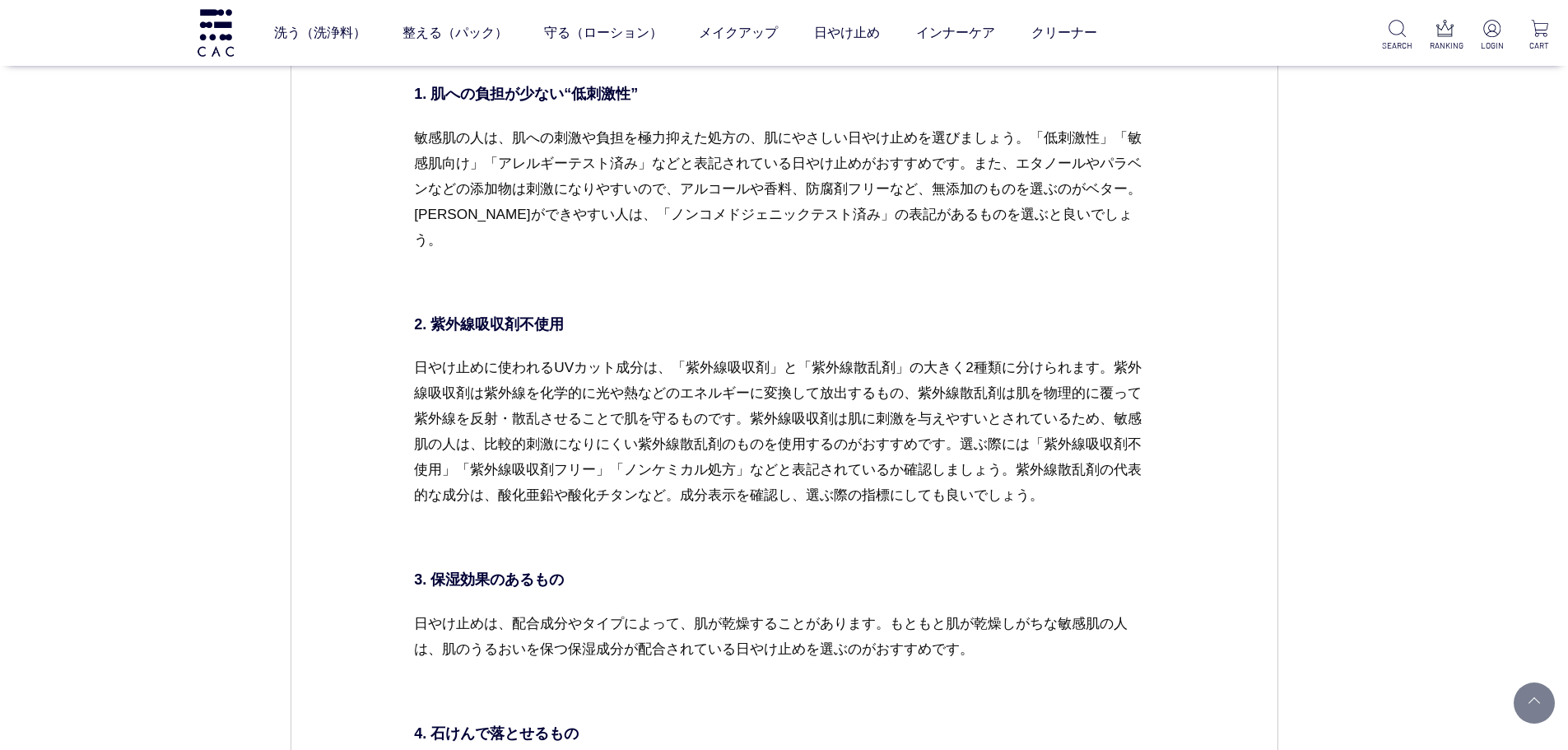
scroll to position [2880, 0]
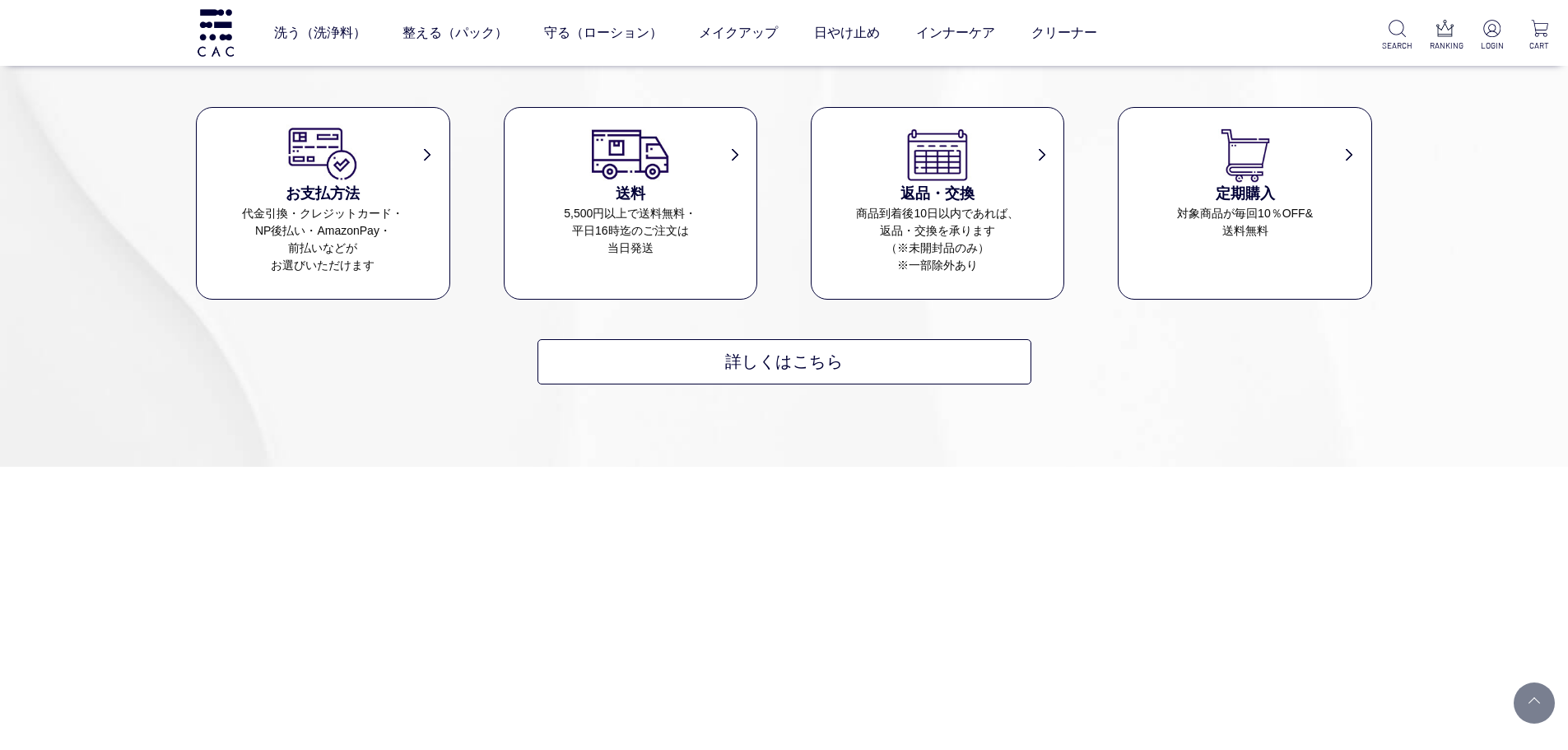
scroll to position [8146, 0]
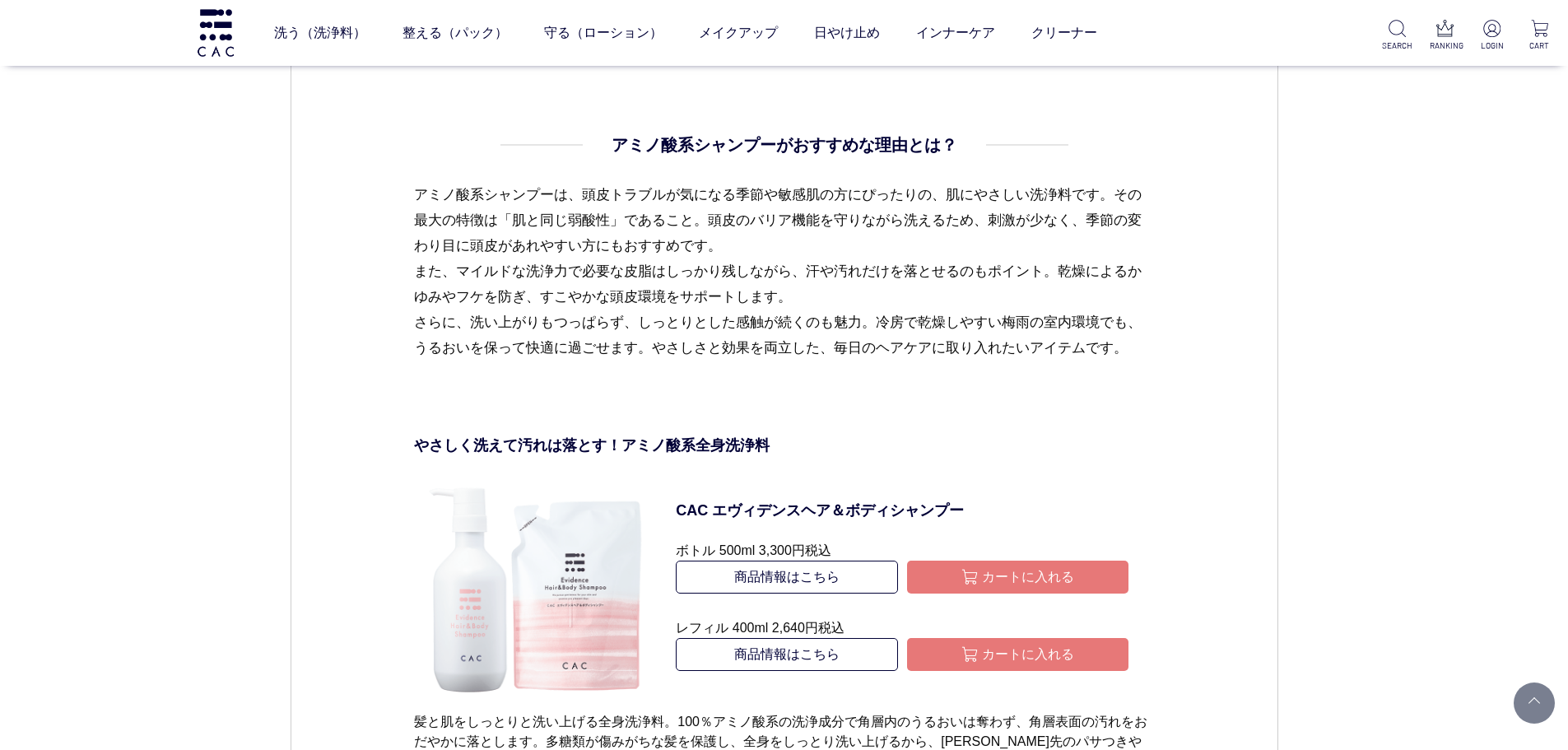
scroll to position [4114, 0]
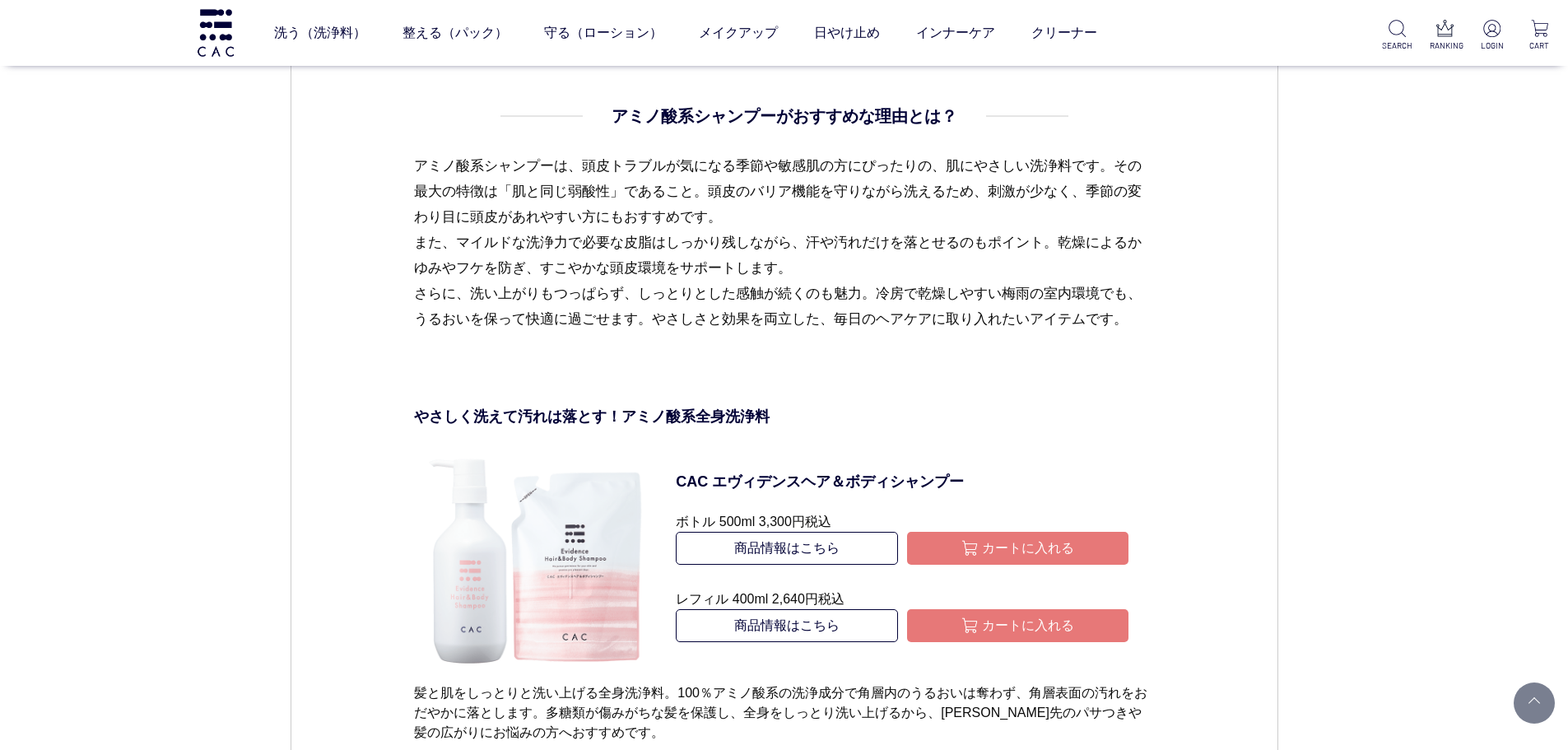
click at [761, 315] on p "アミノ酸系シャンプーは、頭皮トラブルが気になる季節や敏感肌の方にぴったりの、肌にやさしい洗浄料です。その最大の特徴は「肌と同じ弱酸性」であること。頭皮のバリア…" at bounding box center [784, 255] width 739 height 205
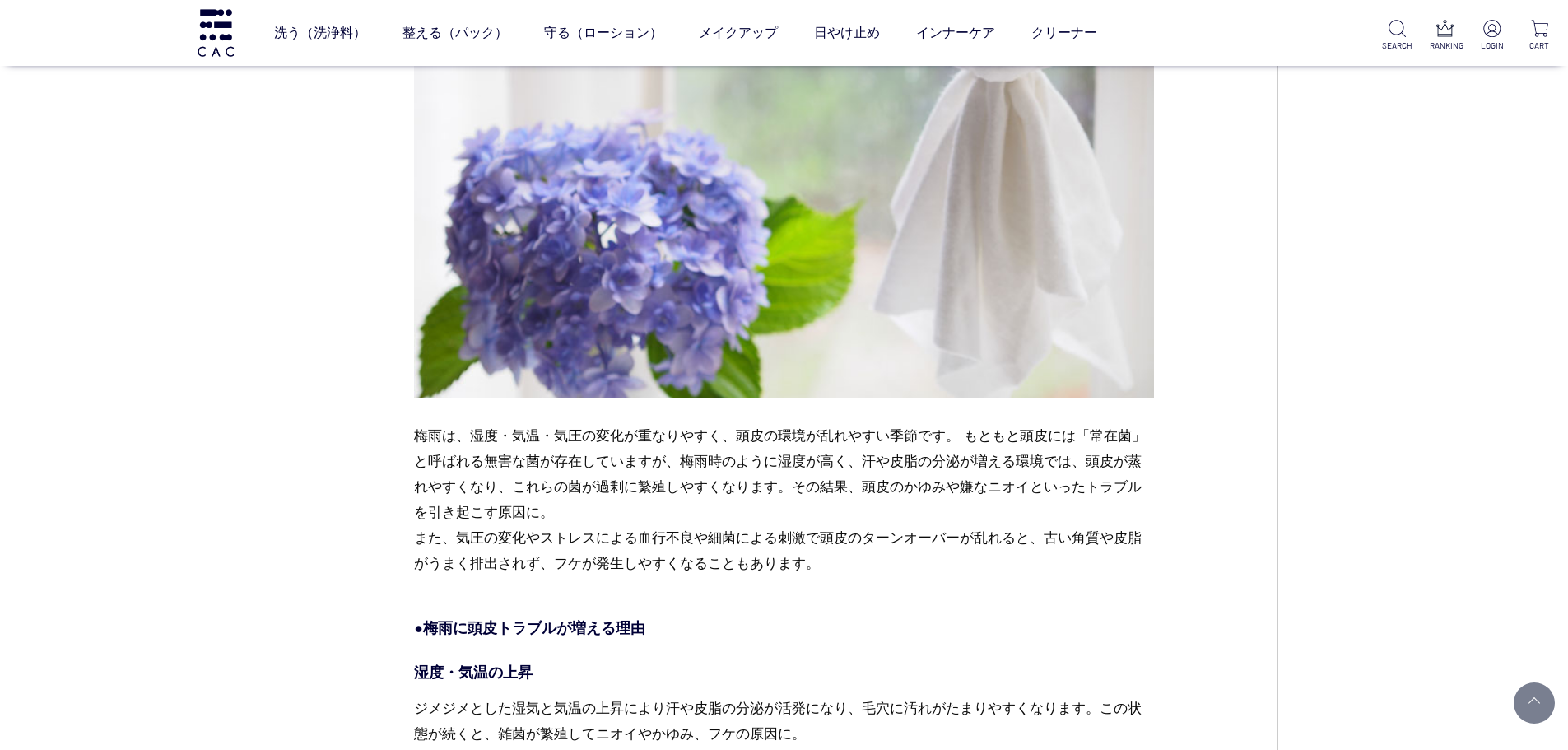
scroll to position [1481, 0]
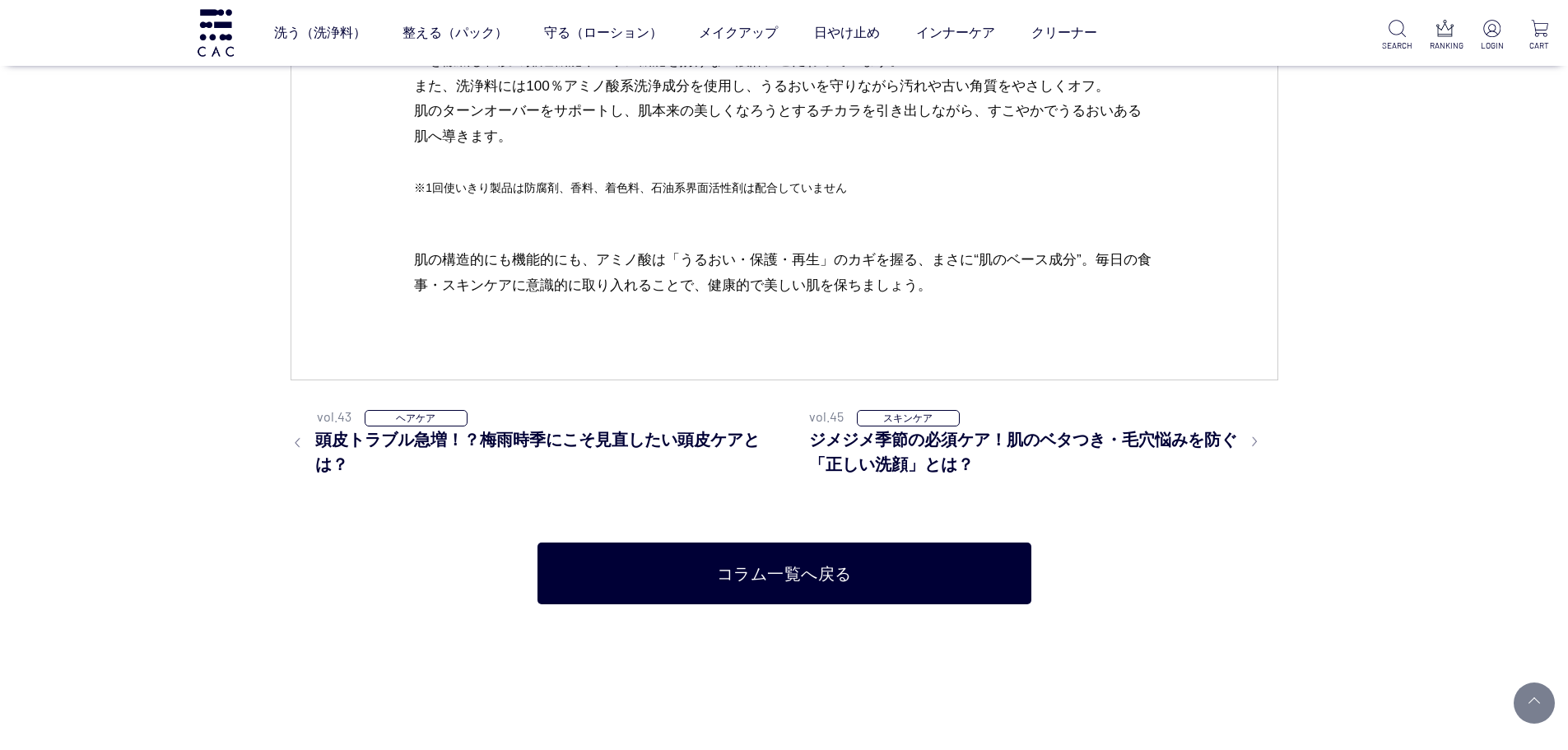
scroll to position [6253, 0]
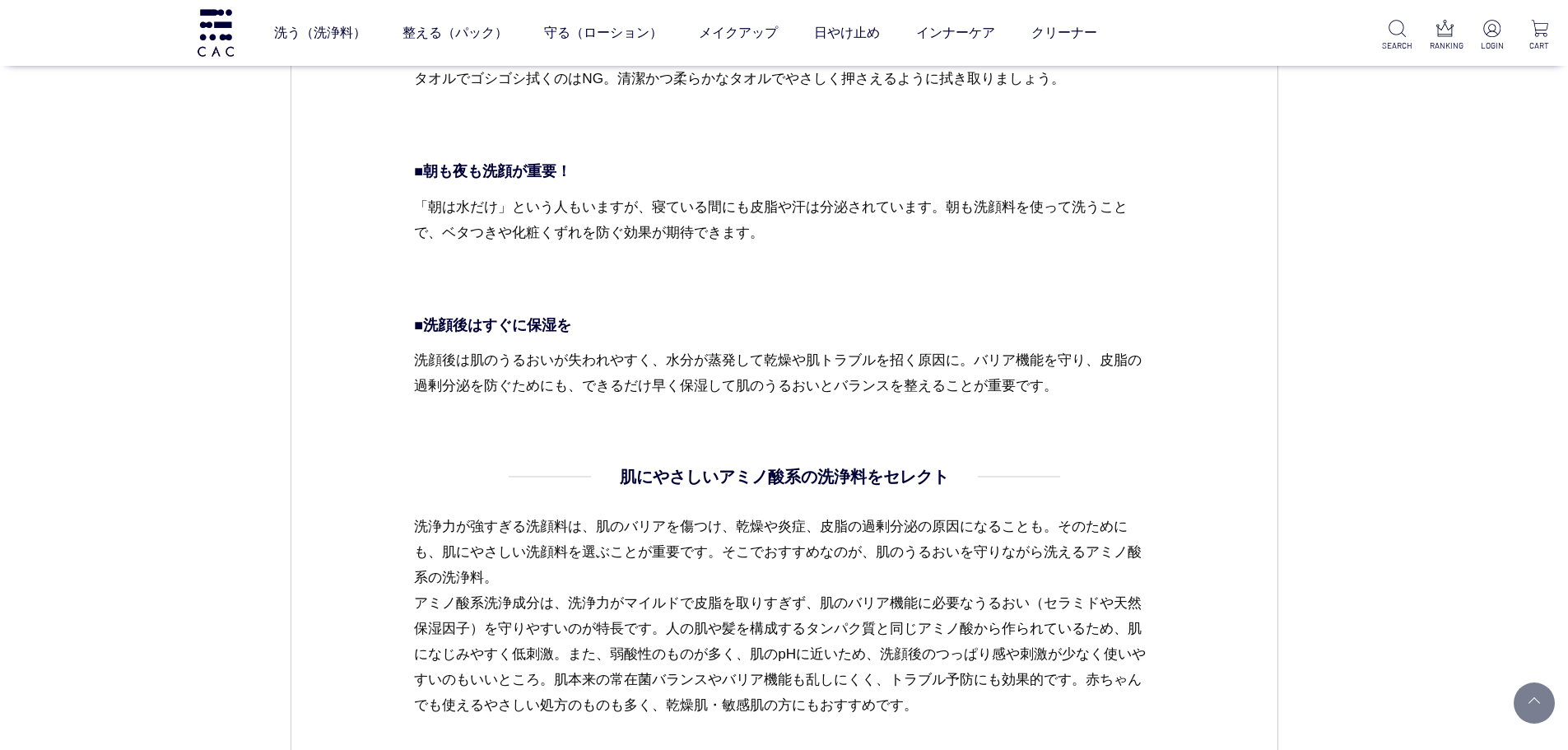
scroll to position [5430, 0]
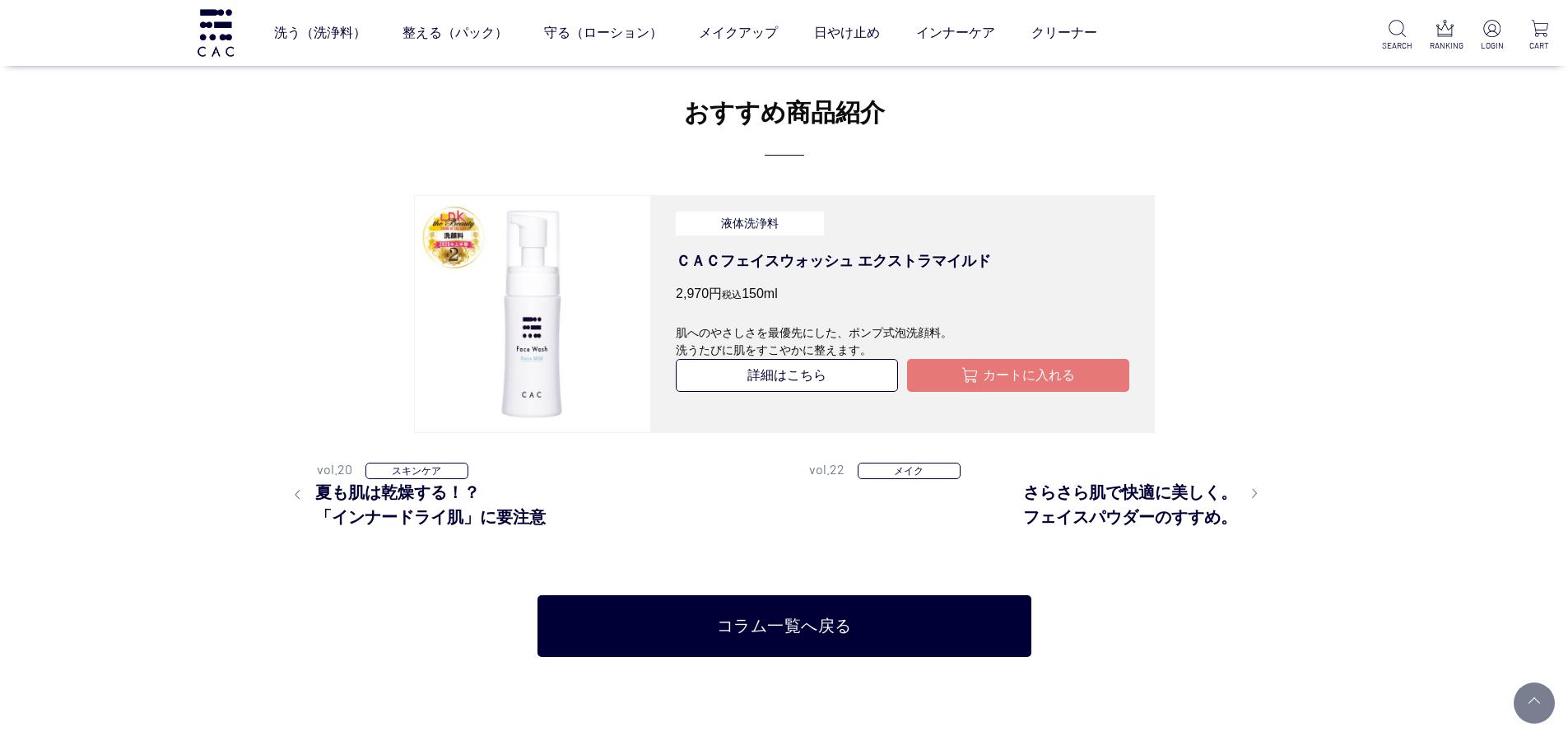
scroll to position [3456, 0]
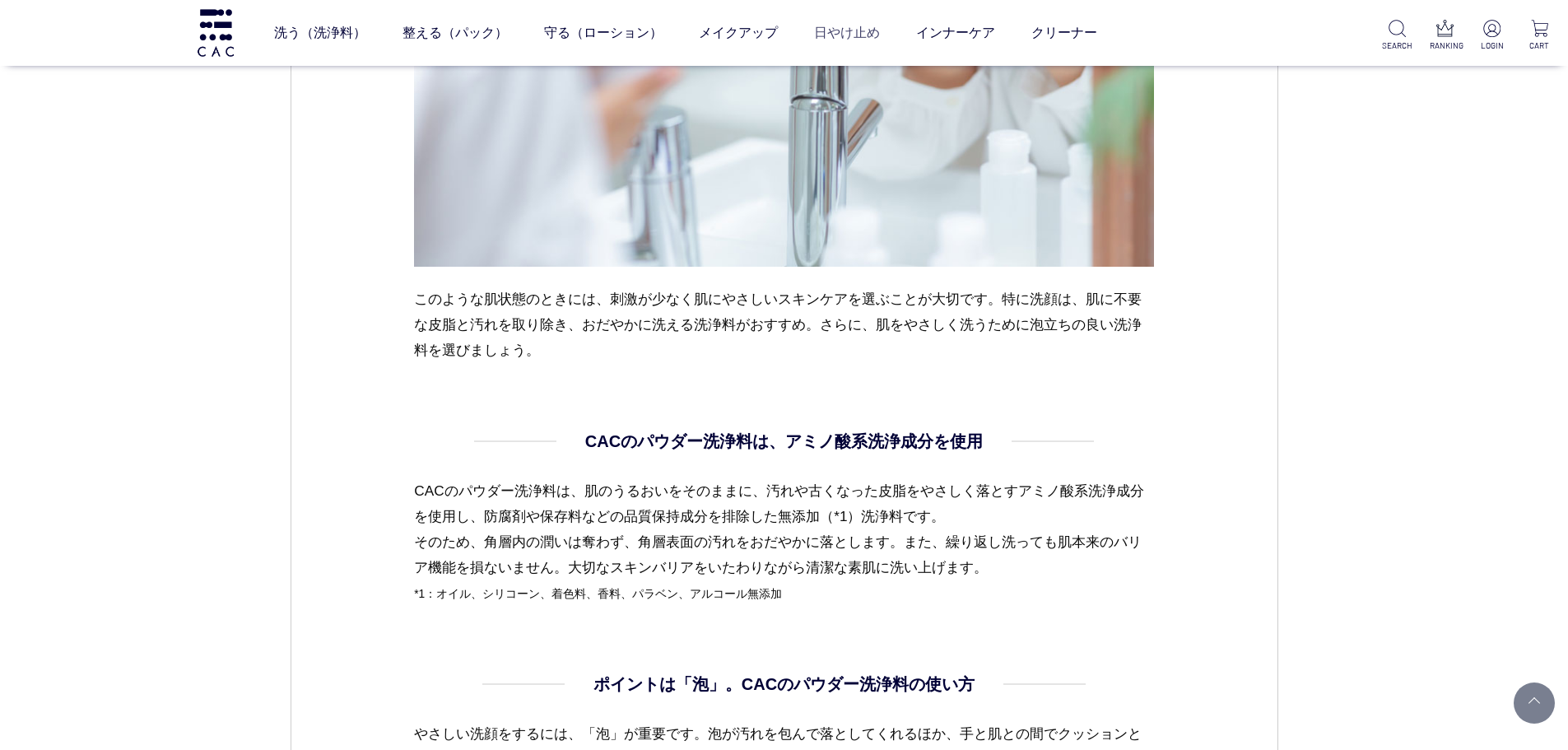
scroll to position [1646, 0]
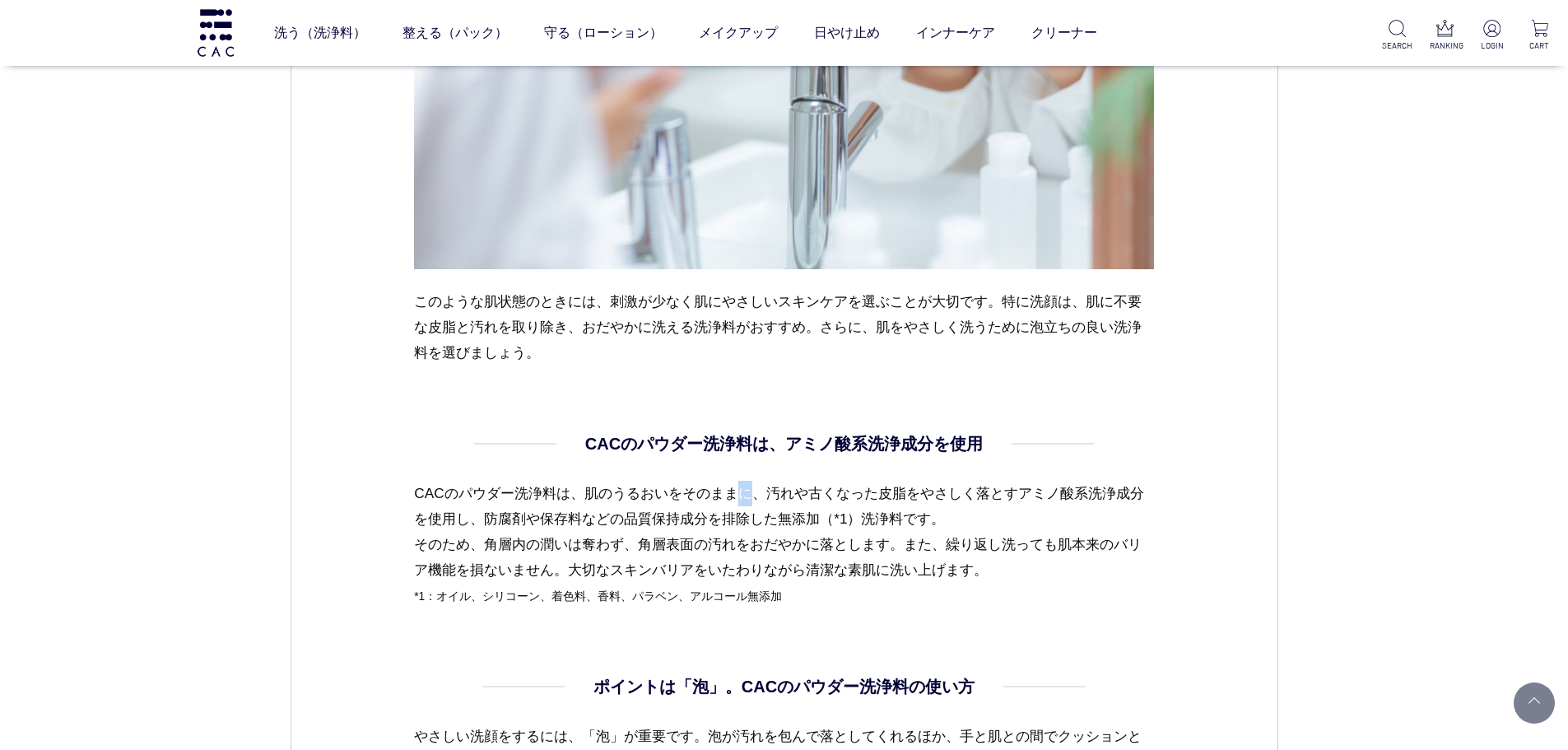
drag, startPoint x: 747, startPoint y: 492, endPoint x: 595, endPoint y: 494, distance: 152.0
click at [744, 492] on p "CACのパウダー洗浄料は、肌のうるおいをそのままに、汚れや古くなった皮脂をやさしく落とすアミノ酸系洗浄成分を使用し、防腐剤や保存料などの品質保持成分を排除した…" at bounding box center [784, 543] width 739 height 127
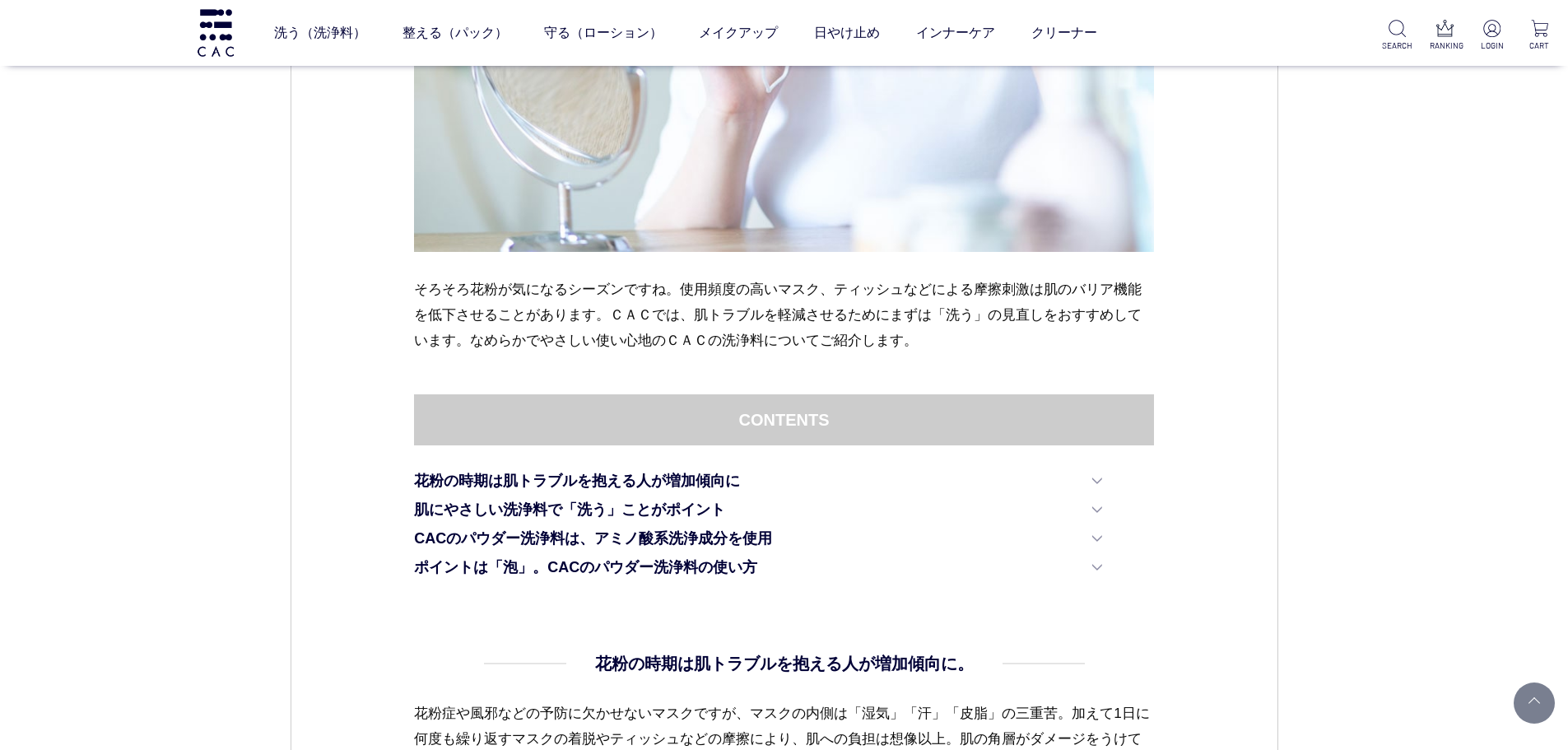
scroll to position [740, 0]
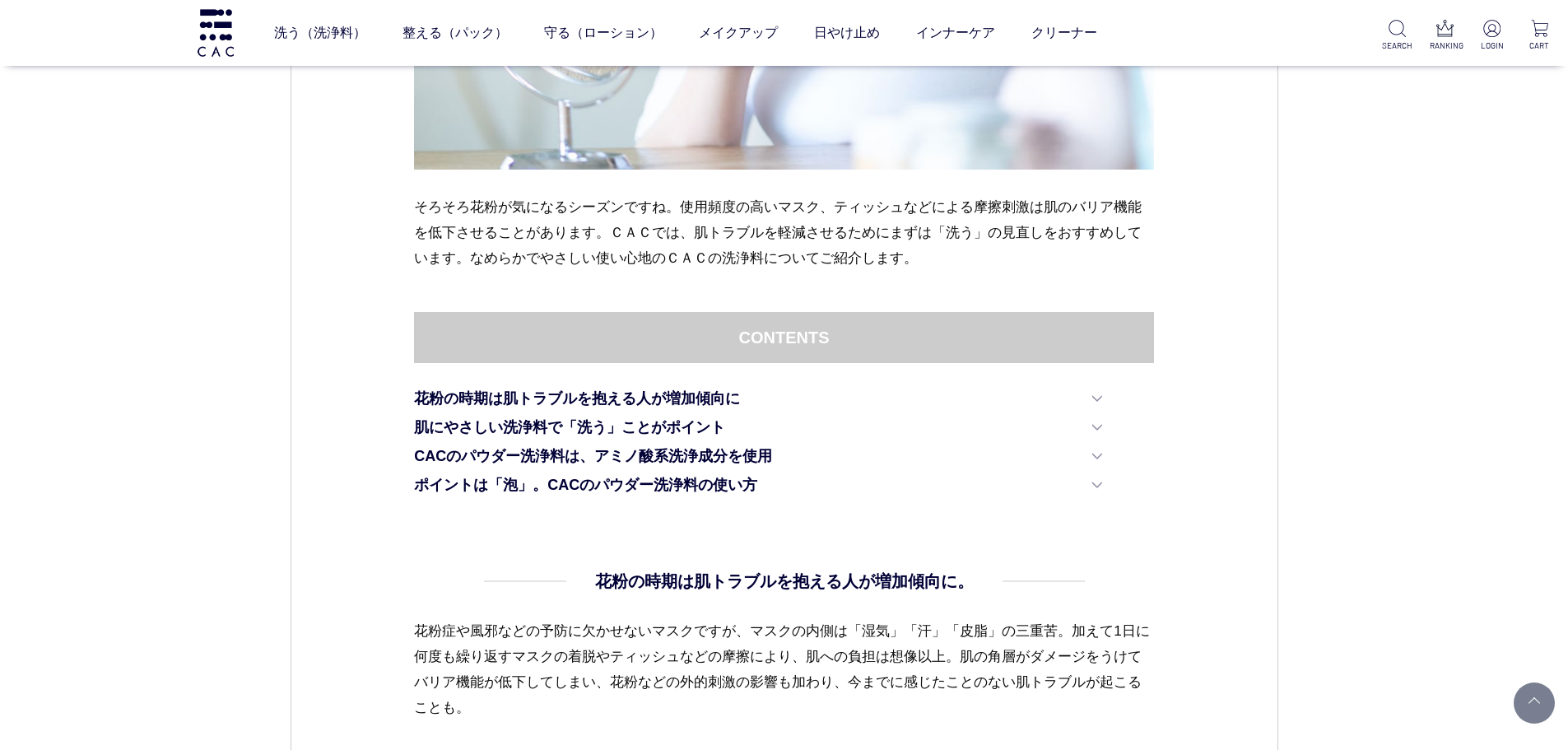
click at [479, 257] on p "そろそろ花粉が気になるシーズンですね。使用頻度の高いマスク、ティッシュなどによる摩擦刺激は肌のバリア機能を低下させることがあります。ＣＡＣでは、肌トラブルを軽…" at bounding box center [784, 232] width 739 height 77
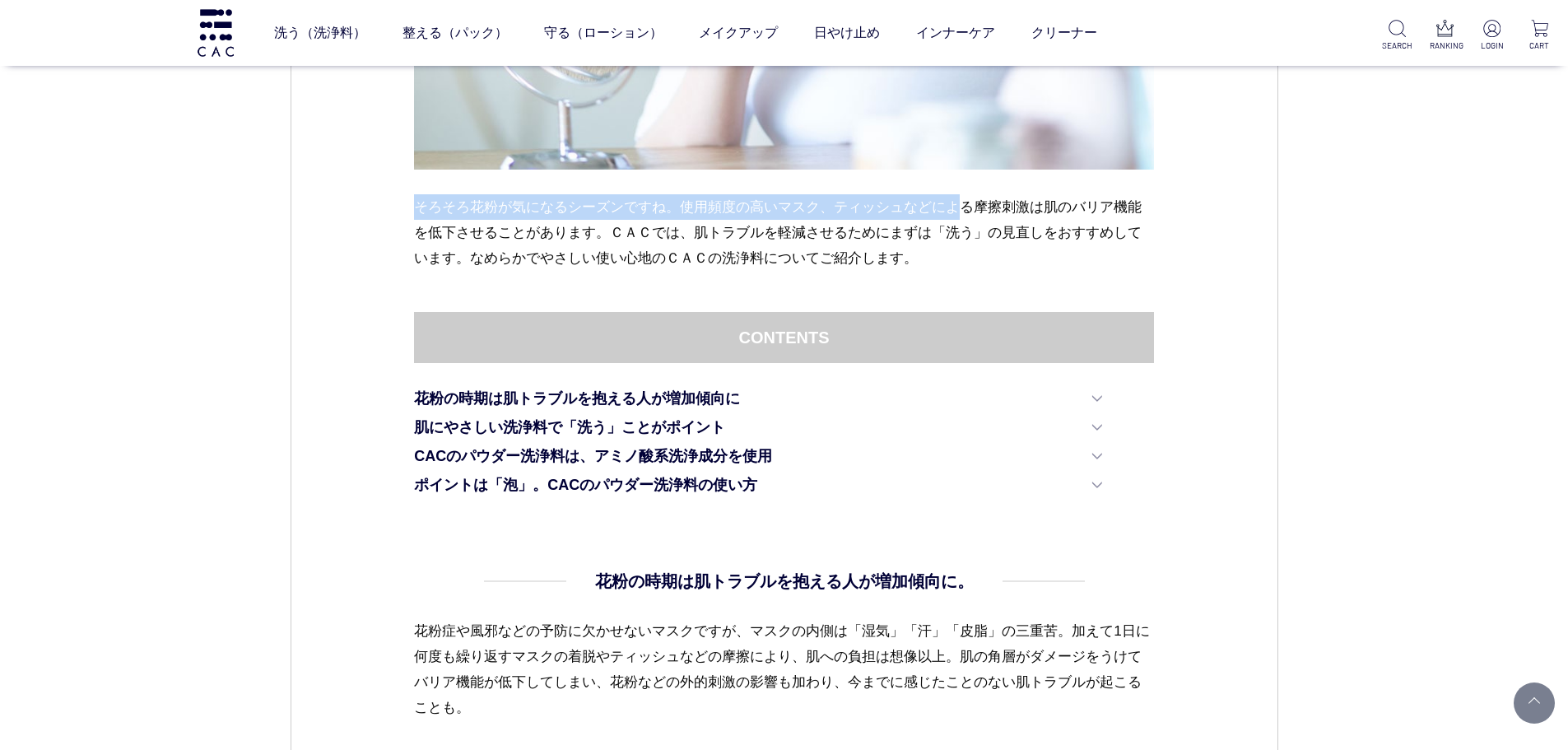
drag, startPoint x: 399, startPoint y: 205, endPoint x: 966, endPoint y: 219, distance: 567.2
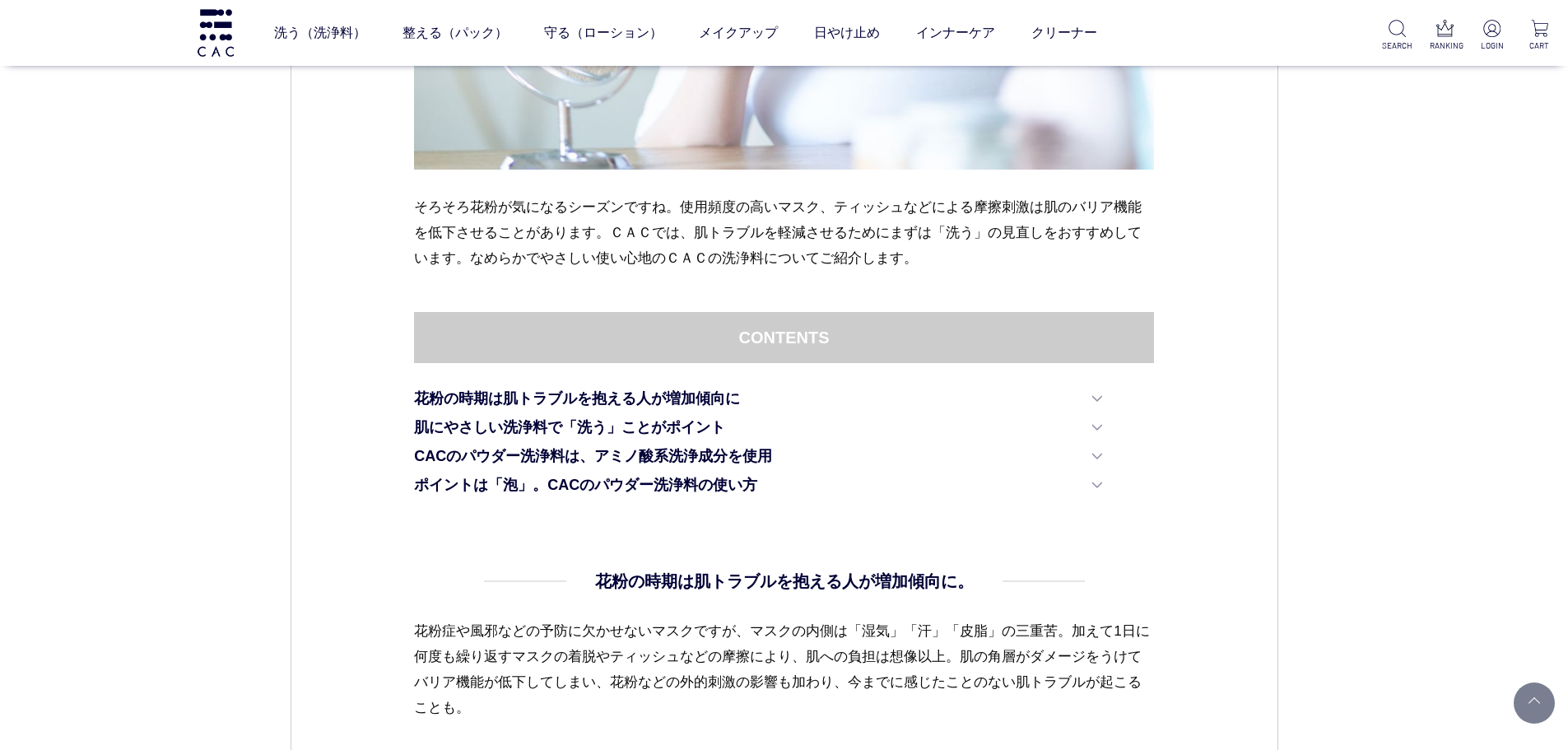
click at [986, 238] on p "そろそろ花粉が気になるシーズンですね。使用頻度の高いマスク、ティッシュなどによる摩擦刺激は肌のバリア機能を低下させることがあります。ＣＡＣでは、肌トラブルを軽…" at bounding box center [784, 232] width 739 height 77
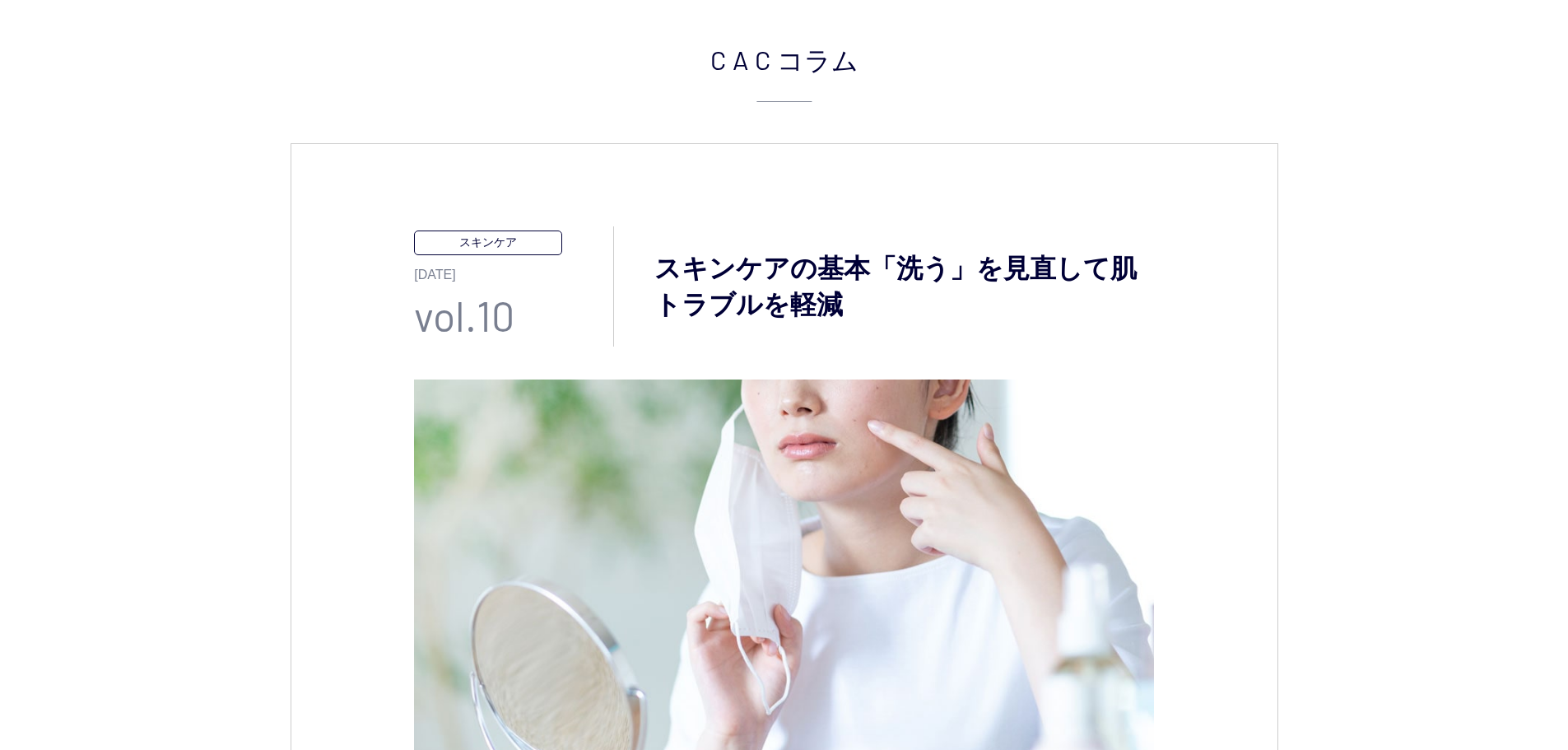
scroll to position [576, 0]
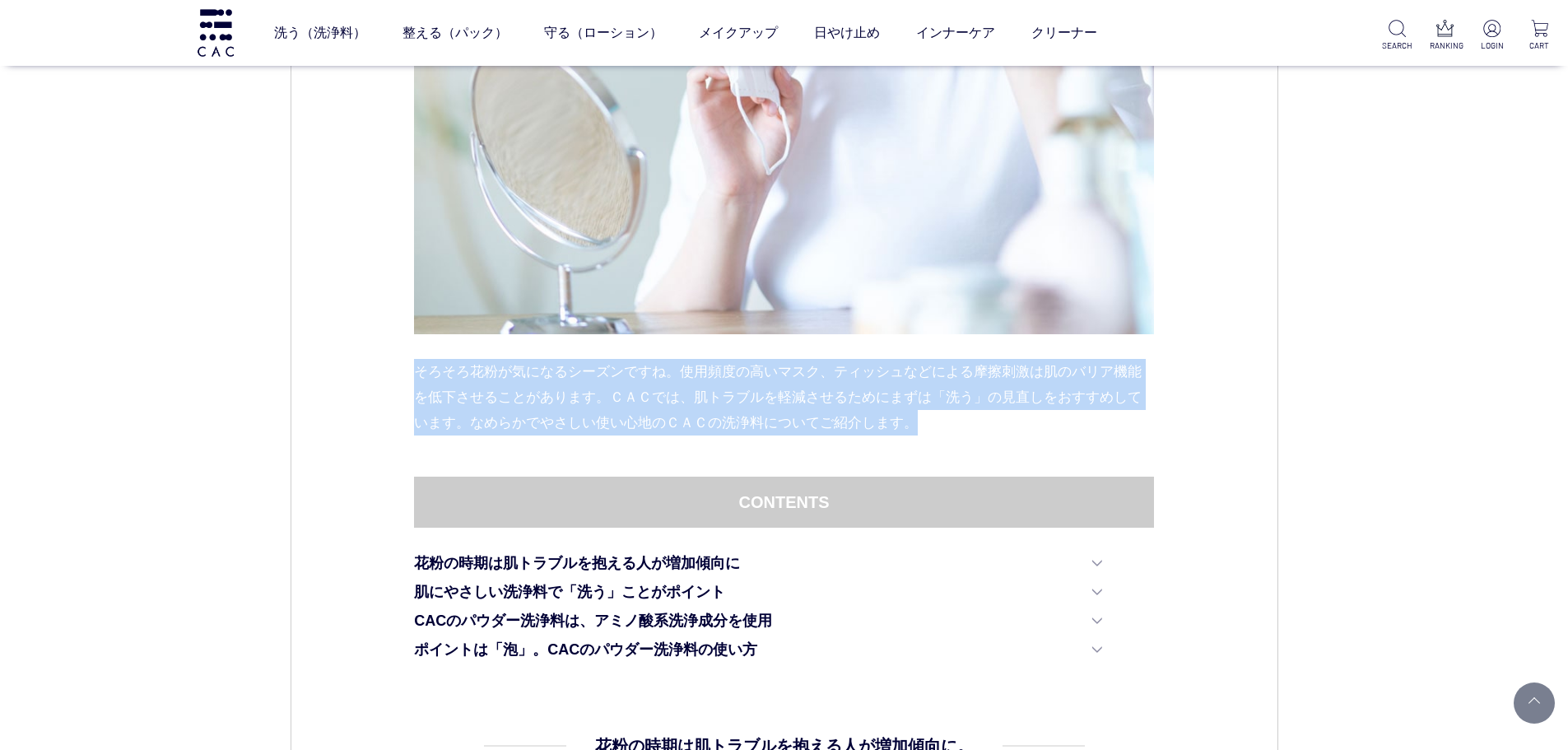
drag, startPoint x: 379, startPoint y: 363, endPoint x: 941, endPoint y: 418, distance: 564.7
click at [946, 417] on p "そろそろ花粉が気になるシーズンですね。使用頻度の高いマスク、ティッシュなどによる摩擦刺激は肌のバリア機能を低下させることがあります。ＣＡＣでは、肌トラブルを軽…" at bounding box center [784, 397] width 739 height 77
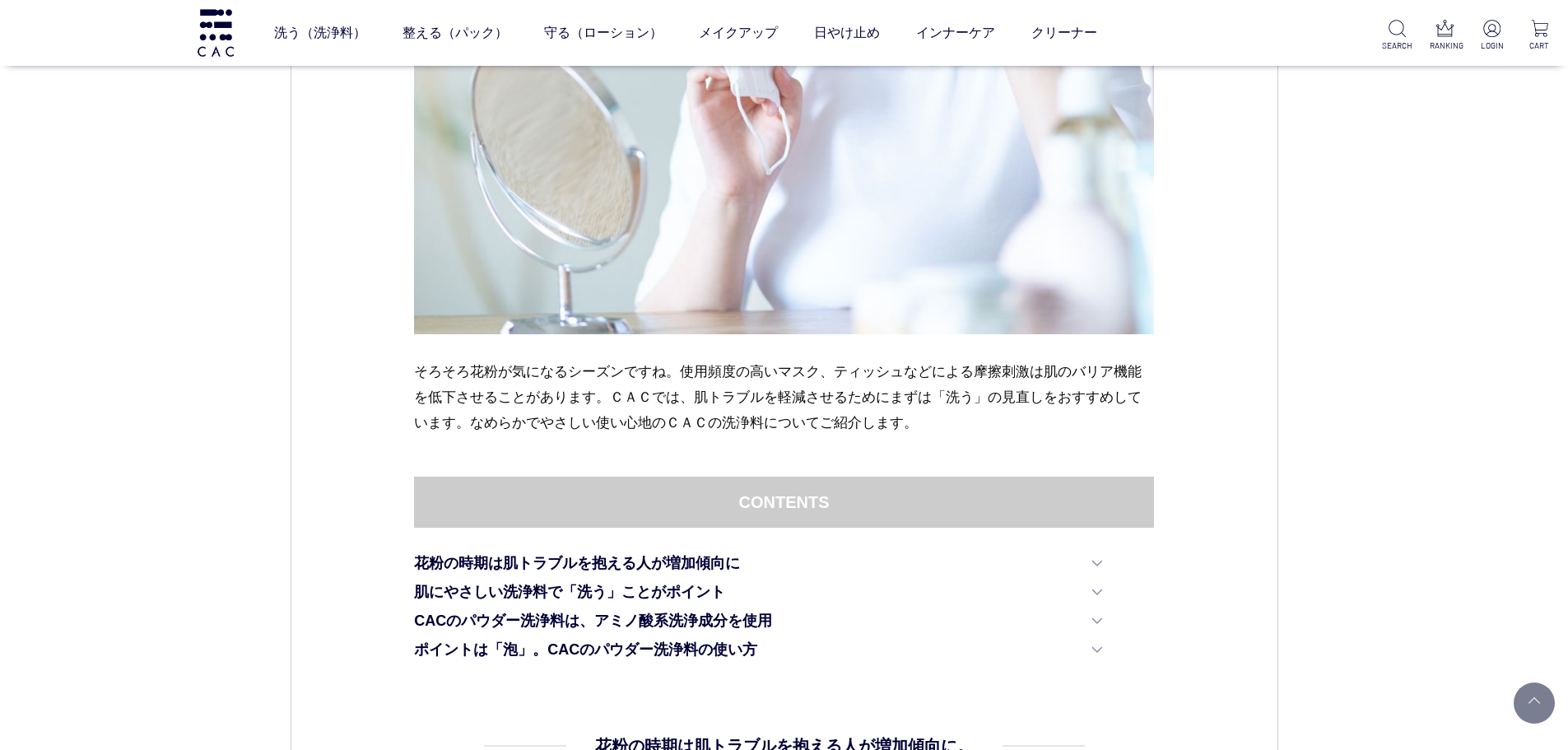
click at [581, 450] on div "そろそろ花粉が気になるシーズンですね。使用頻度の高いマスク、ティッシュなどによる摩擦刺激は肌のバリア機能を低下させることがあります。ＣＡＣでは、肌トラブルを軽…" at bounding box center [784, 158] width 739 height 636
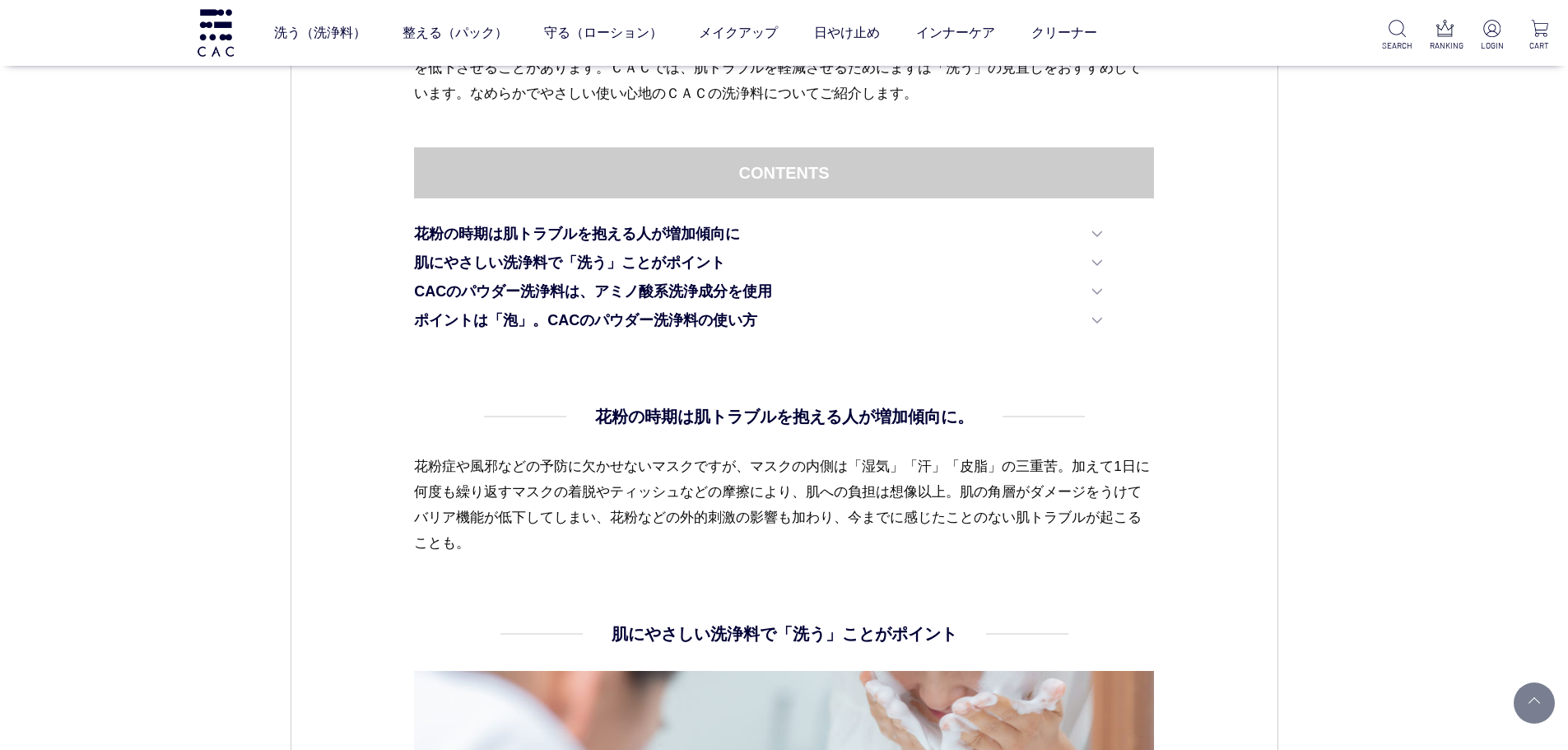
scroll to position [1234, 0]
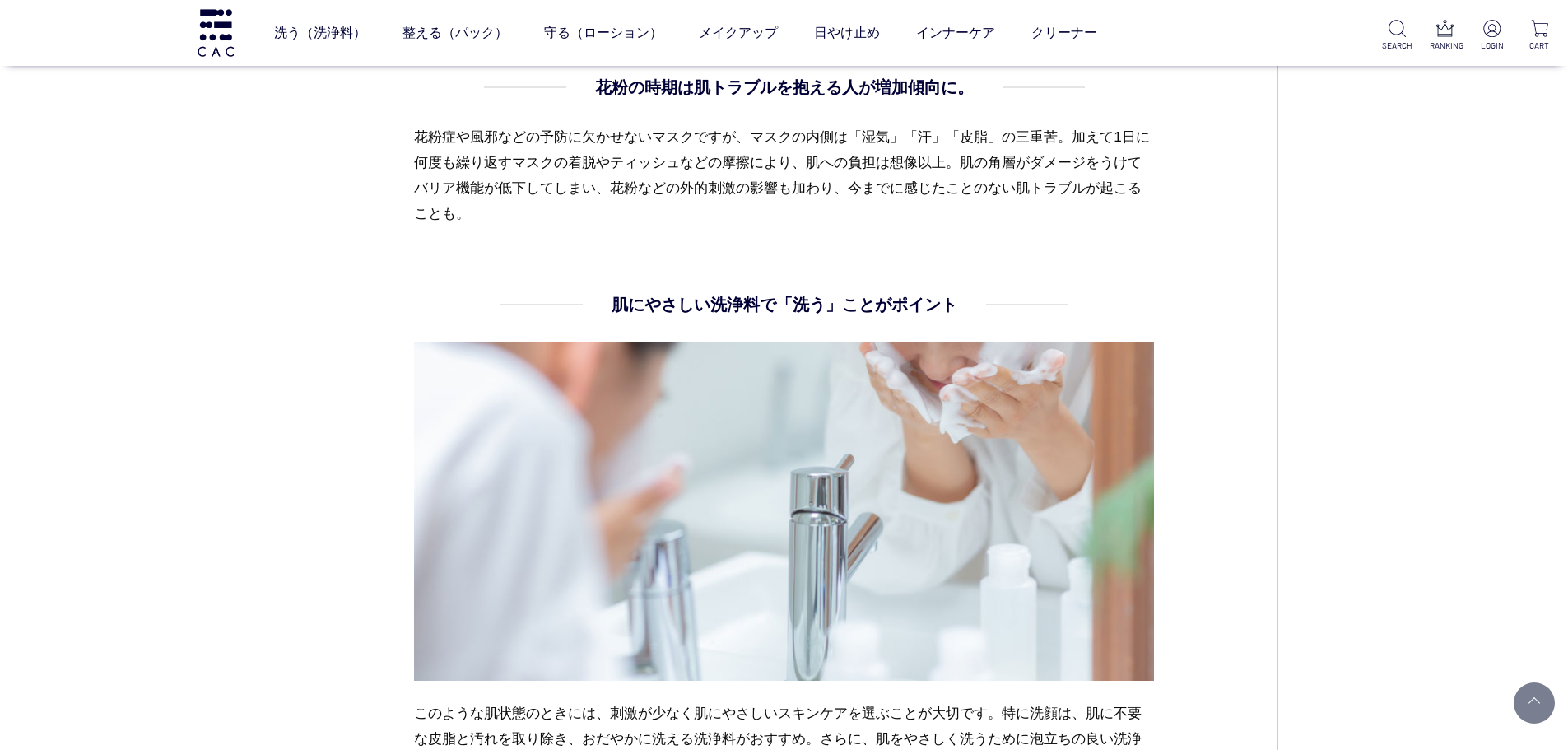
click at [315, 323] on div "スキンケア 2024.01.25 vol.10 スキンケアの基本「洗う」を見直して肌トラブルを軽減 そろそろ花粉が気になるシーズンですね。使用頻度の高いマスク…" at bounding box center [784, 456] width 988 height 3019
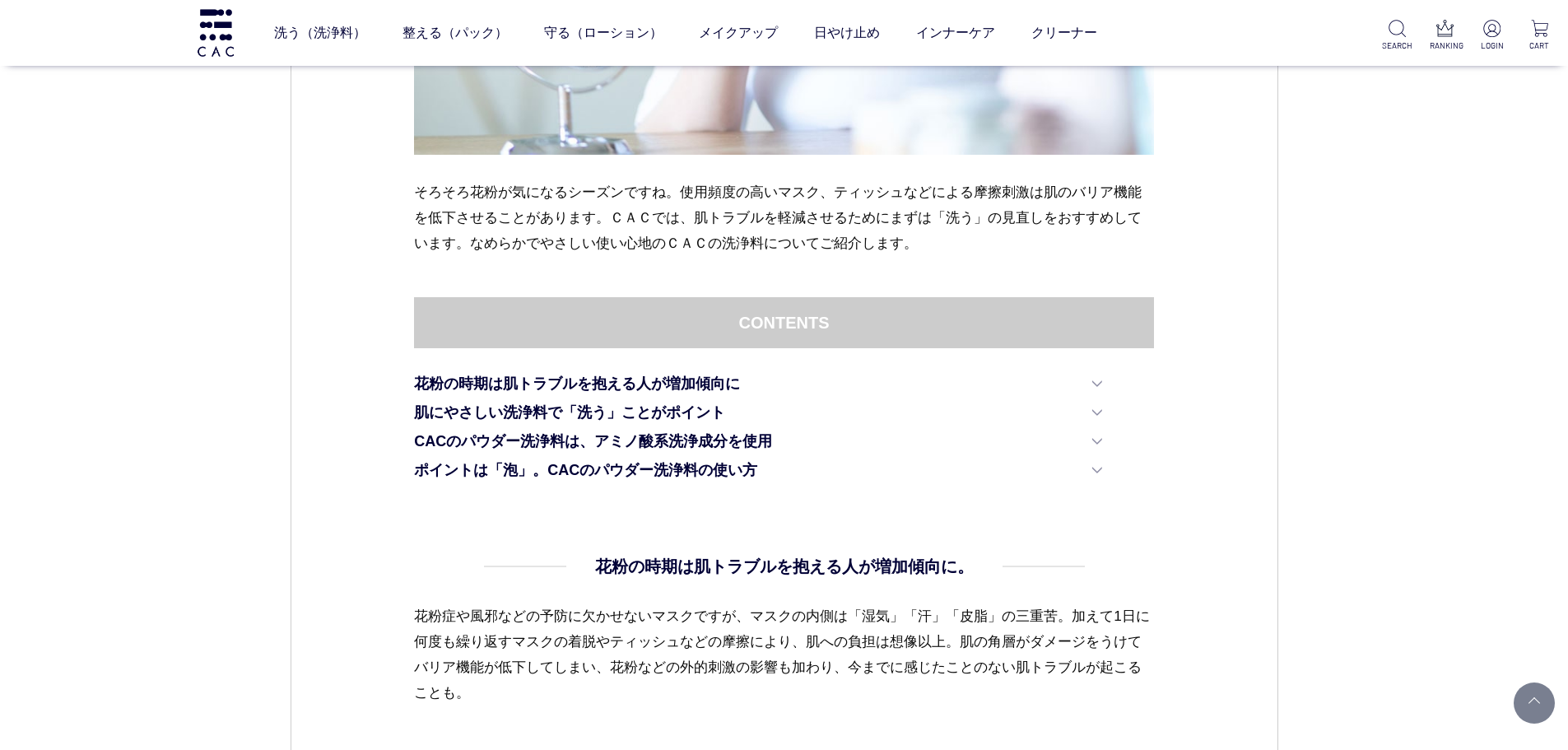
scroll to position [740, 0]
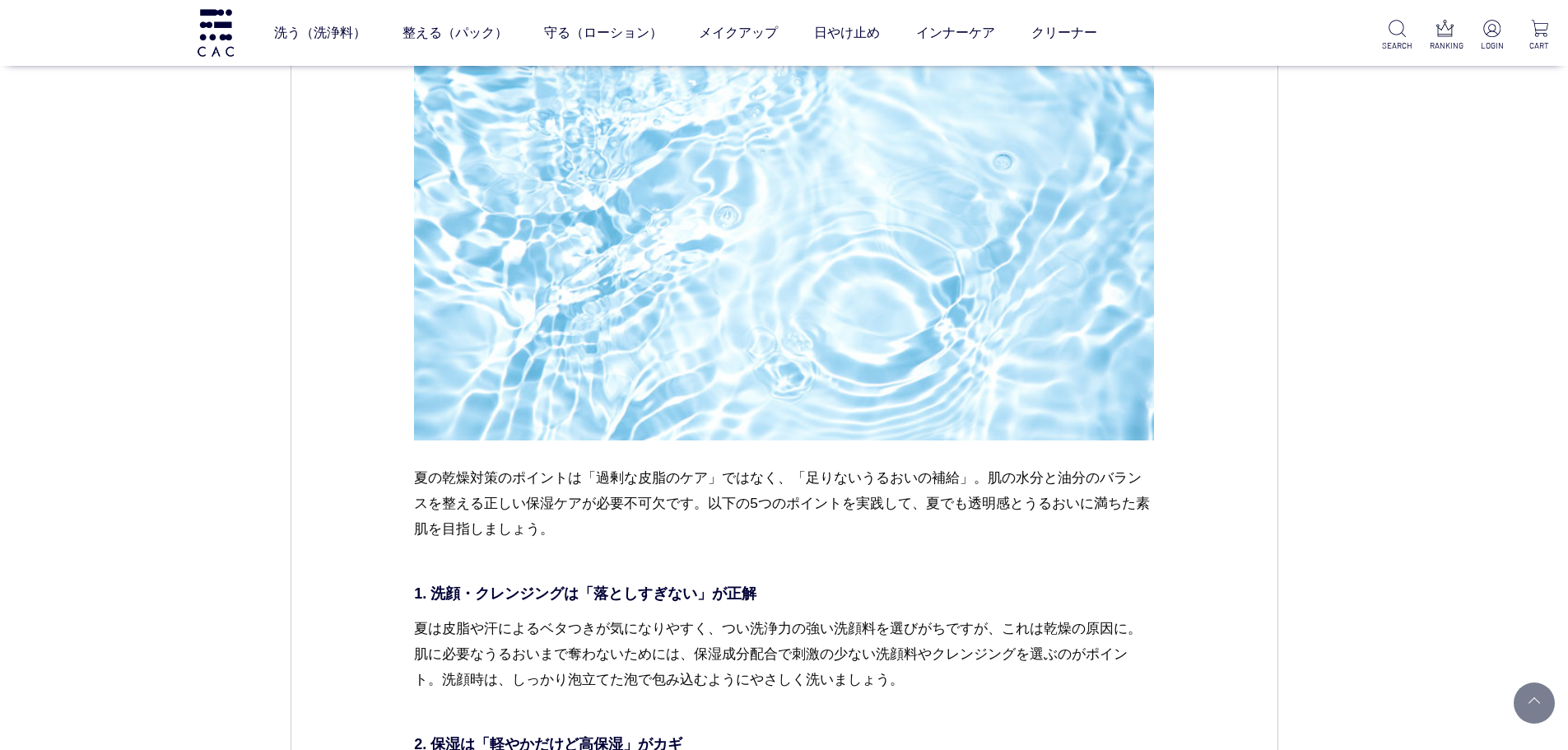
scroll to position [3456, 0]
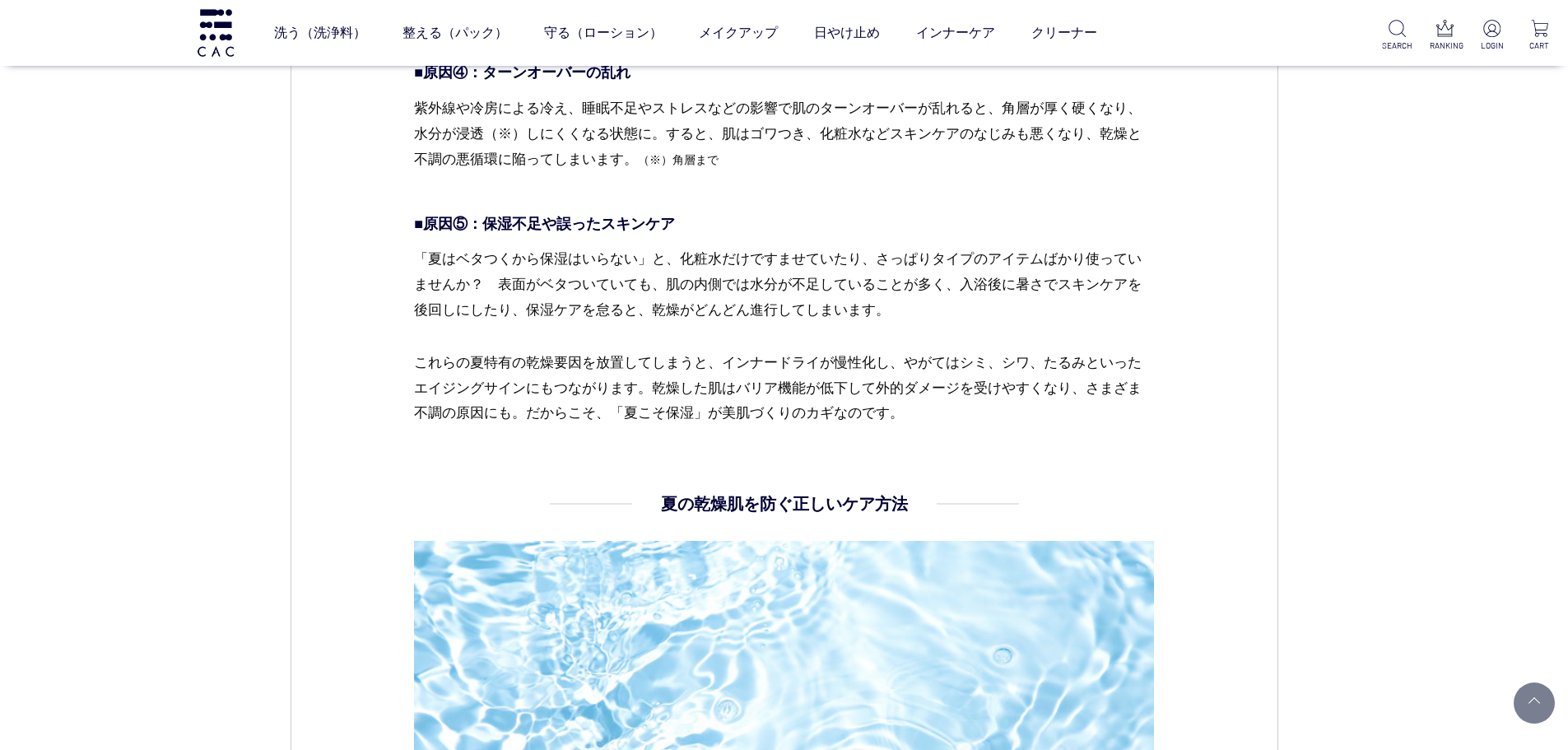
click at [661, 503] on h4 "夏の乾燥肌を防ぐ正しいケア方法" at bounding box center [784, 503] width 246 height 24
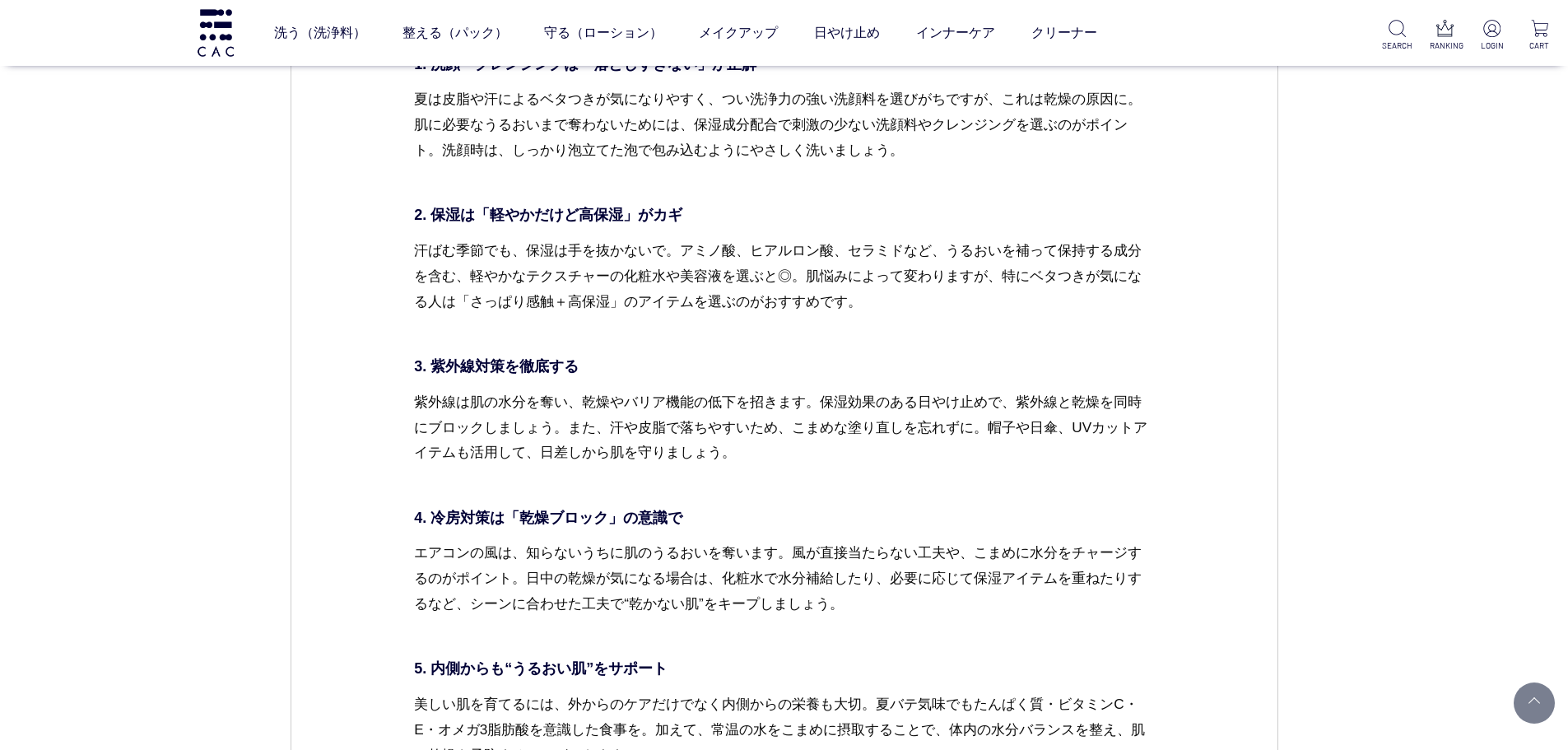
scroll to position [4690, 0]
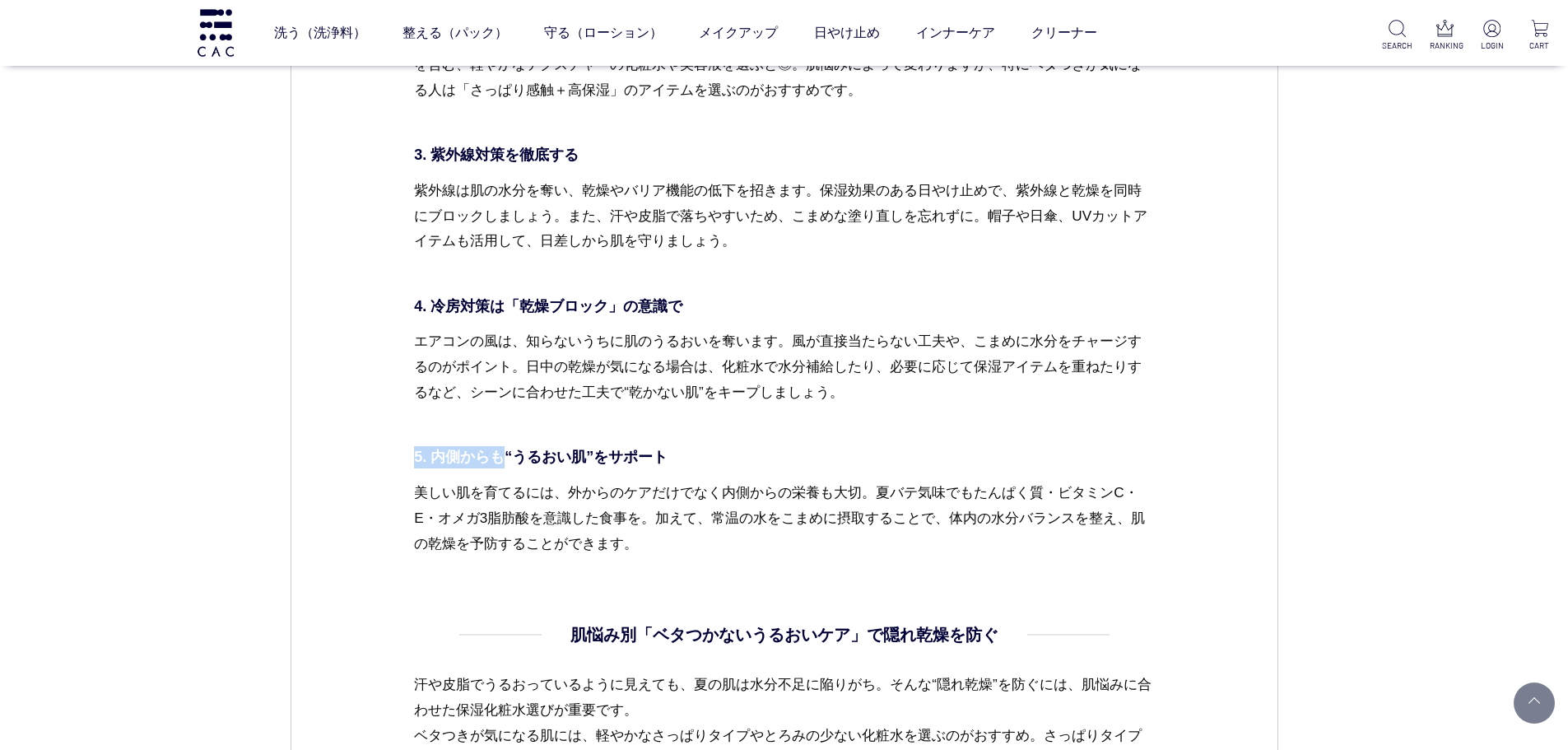
drag, startPoint x: 410, startPoint y: 458, endPoint x: 503, endPoint y: 466, distance: 93.3
copy p "5. 内側からも"
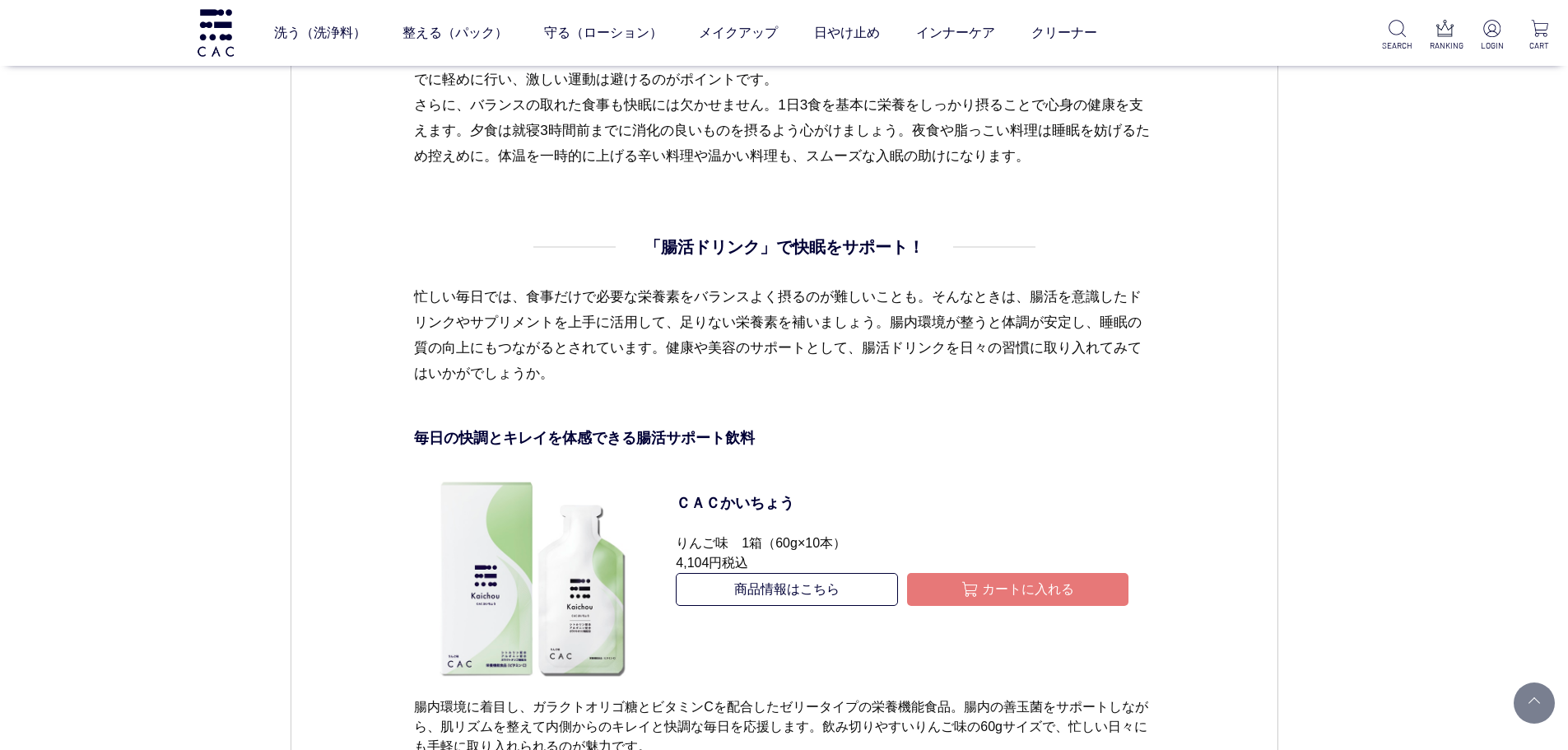
scroll to position [5759, 0]
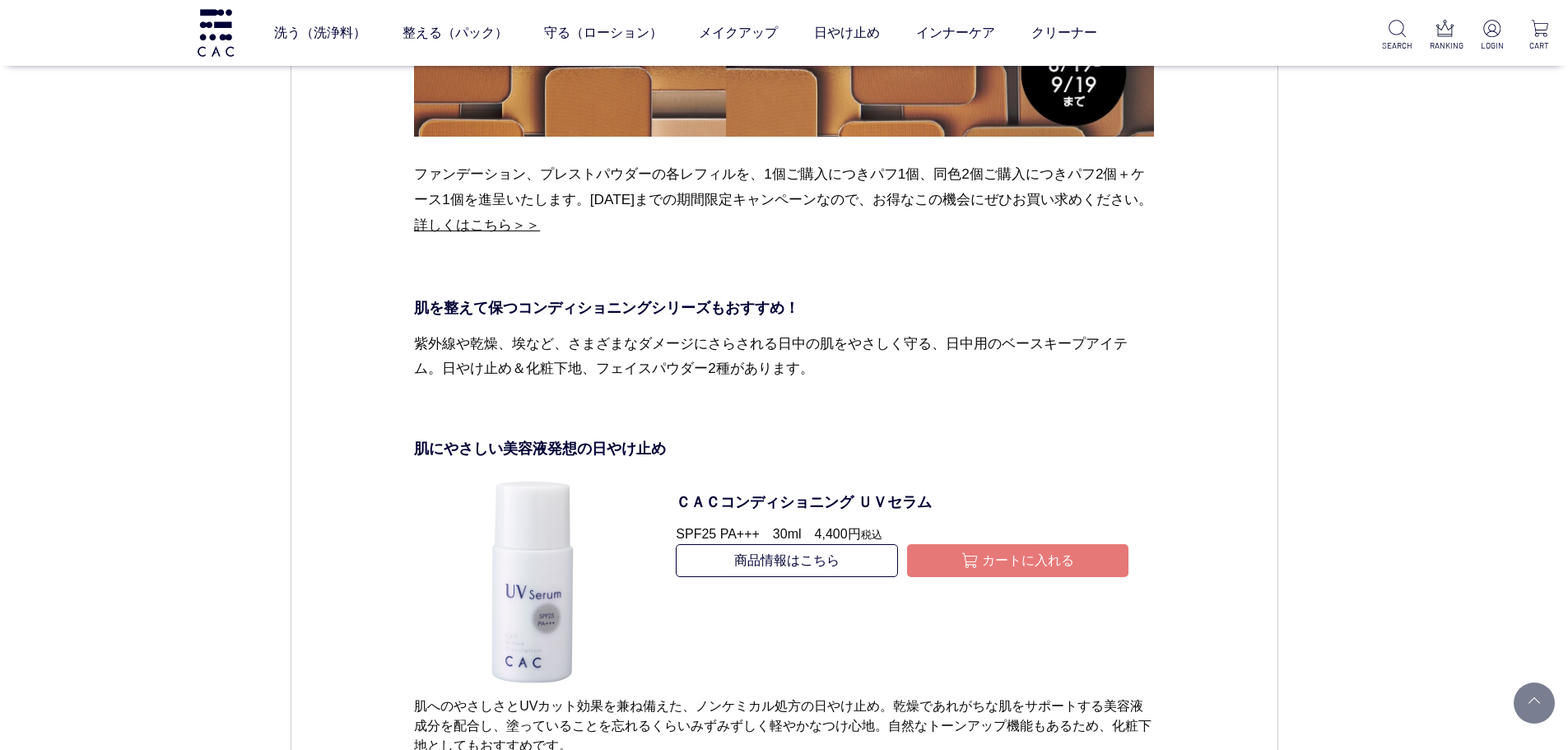
scroll to position [8228, 0]
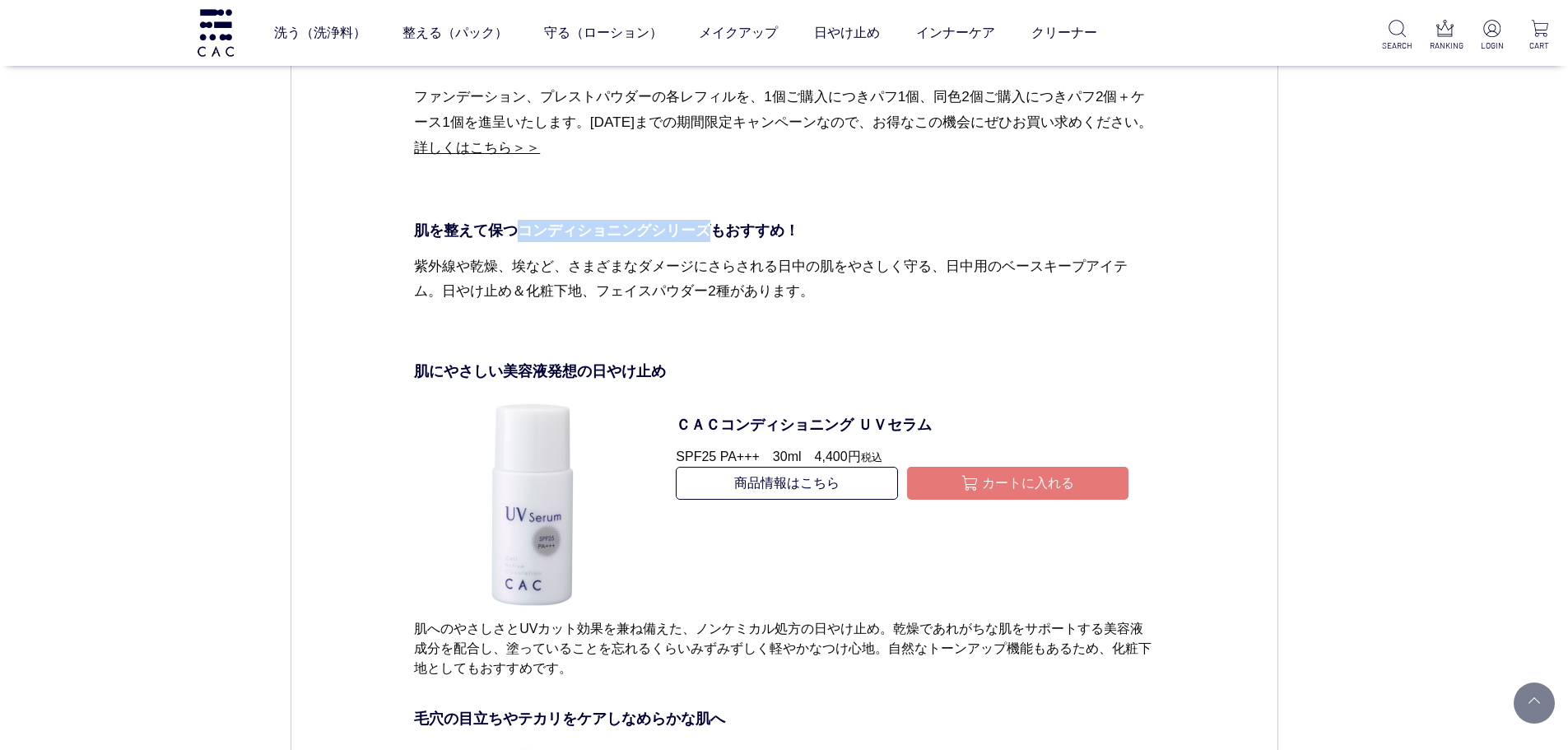
drag, startPoint x: 522, startPoint y: 232, endPoint x: 714, endPoint y: 230, distance: 192.0
click at [714, 230] on p "肌を整えて保つコンディショニングシリーズもおすすめ！" at bounding box center [784, 230] width 739 height 22
drag, startPoint x: 453, startPoint y: 241, endPoint x: 409, endPoint y: 225, distance: 46.8
click at [453, 241] on p "肌を整えて保つコンディショニングシリーズもおすすめ！" at bounding box center [784, 230] width 739 height 22
drag, startPoint x: 402, startPoint y: 221, endPoint x: 484, endPoint y: 225, distance: 82.1
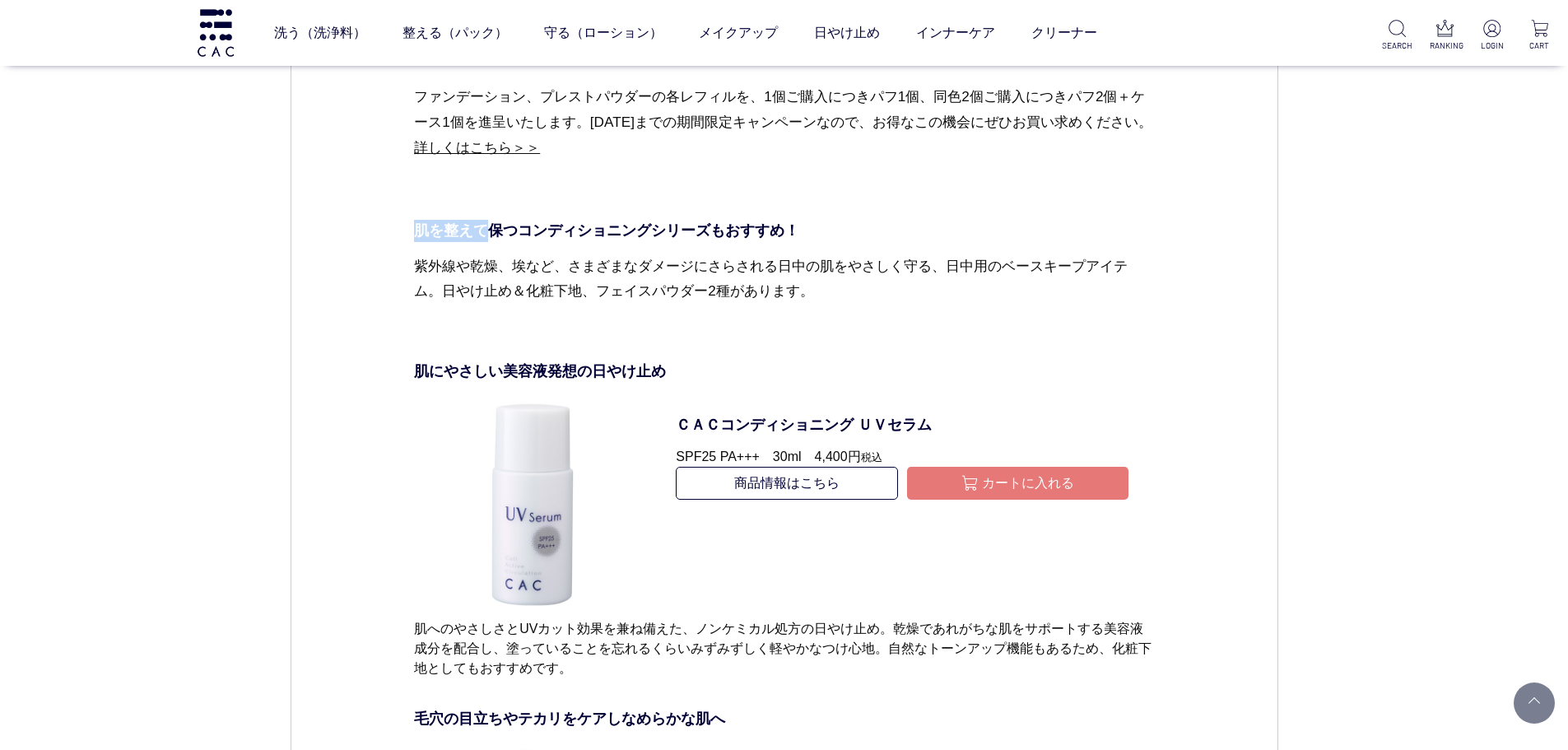
copy p "肌を整えて"
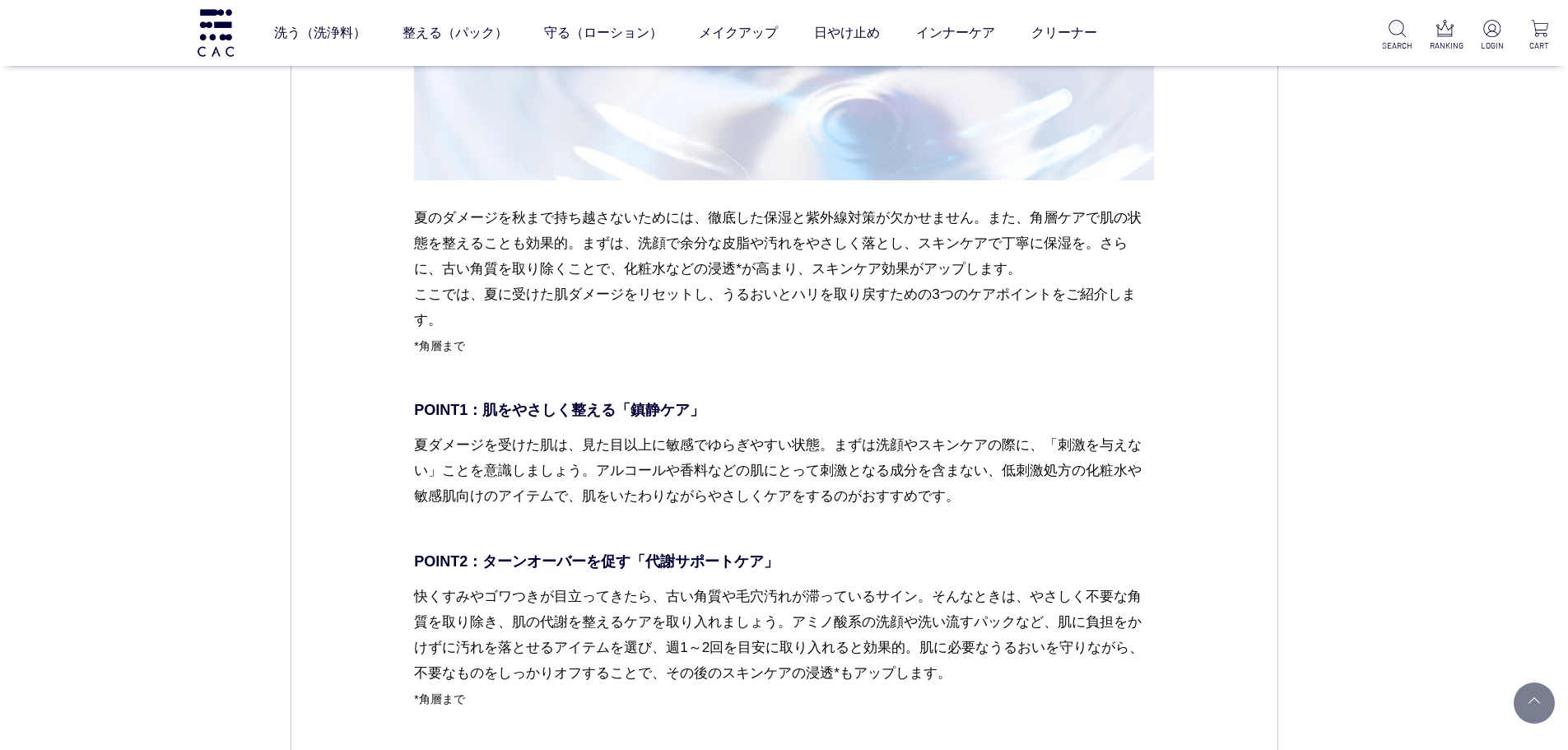
scroll to position [2962, 0]
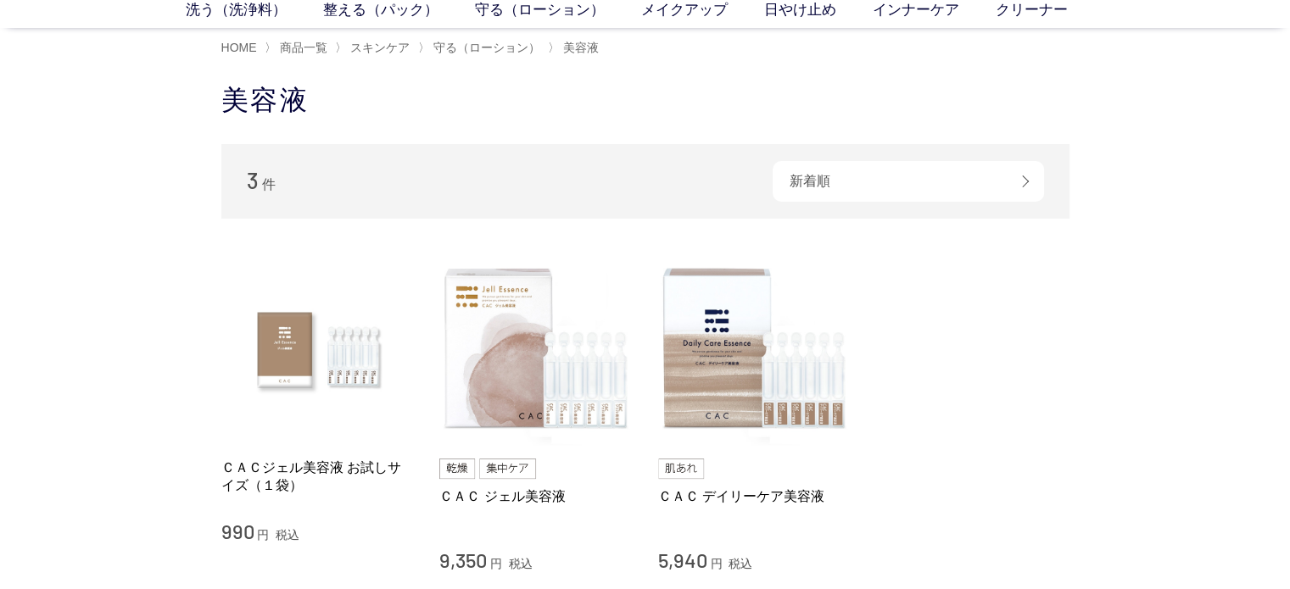
click at [827, 26] on ul "洗う（洗浄料） 液体洗浄料 パウダー洗浄料 泡洗顔料 グッズ 整える（パック） フェイスパック ヘアパック 守る（ローション） 保湿化粧水 柔軟化粧水 美容液…" at bounding box center [645, 13] width 1290 height 29
click at [822, 14] on link "日やけ止め" at bounding box center [818, 10] width 109 height 22
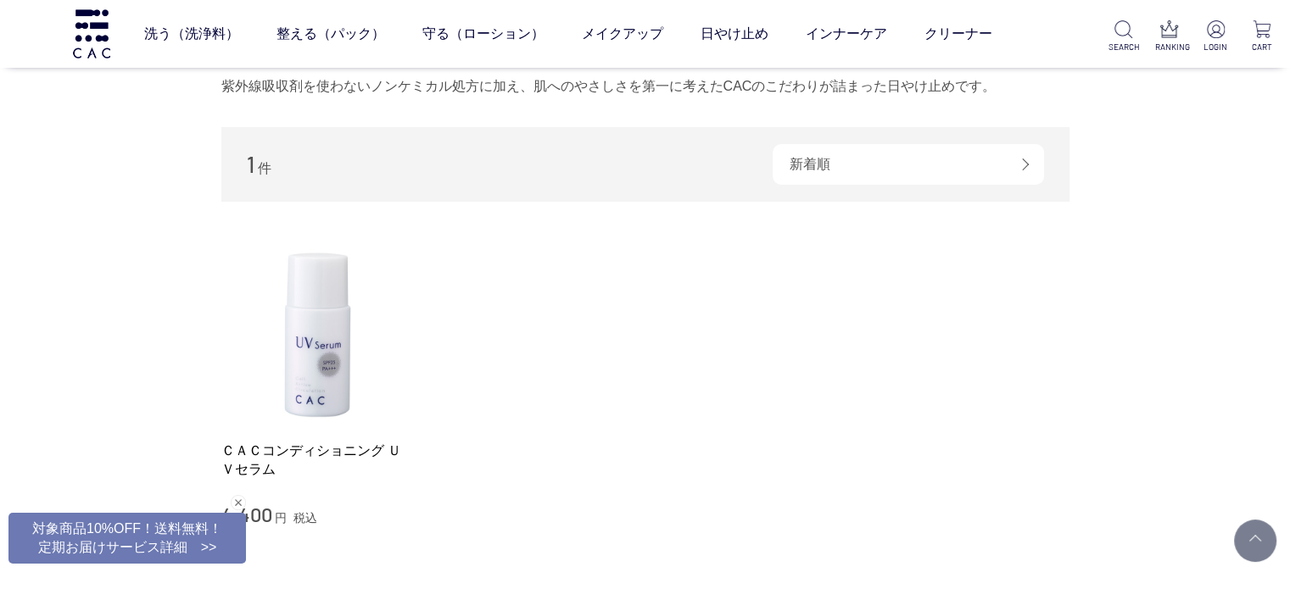
scroll to position [254, 0]
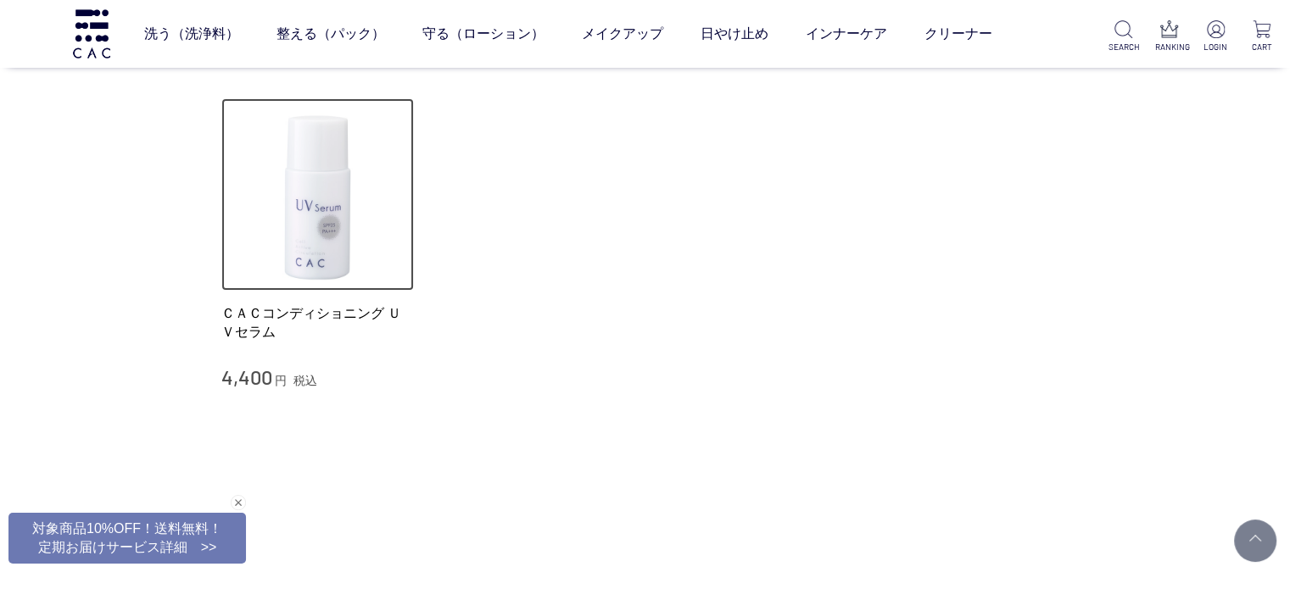
click at [283, 269] on img at bounding box center [317, 194] width 193 height 193
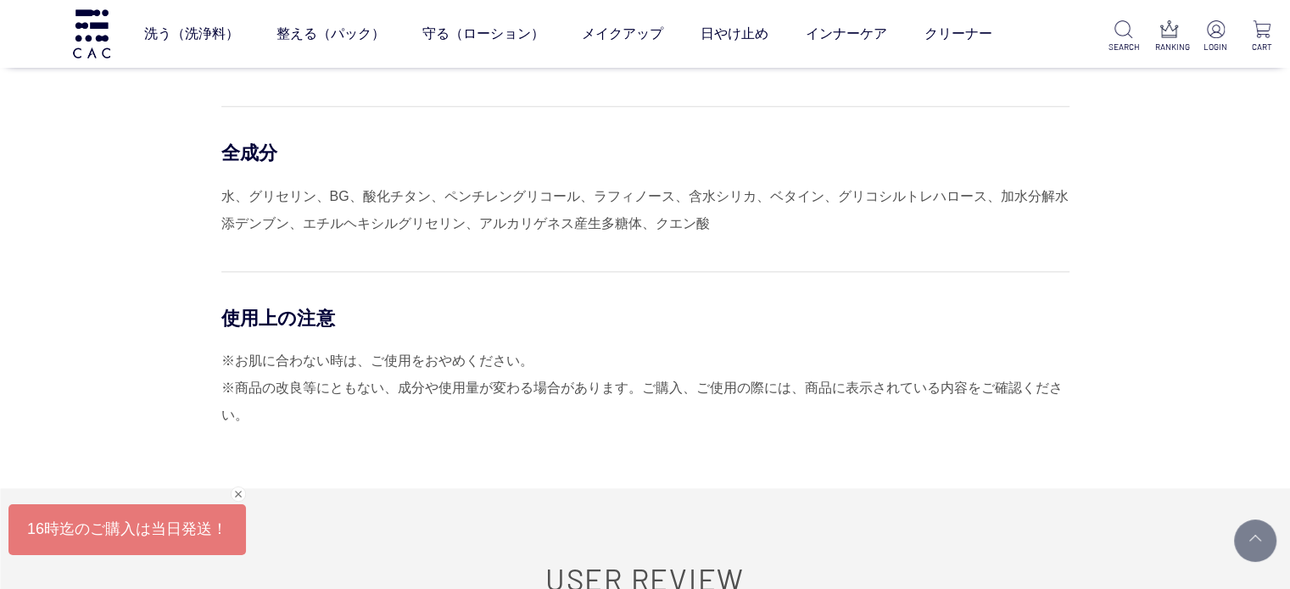
scroll to position [1781, 0]
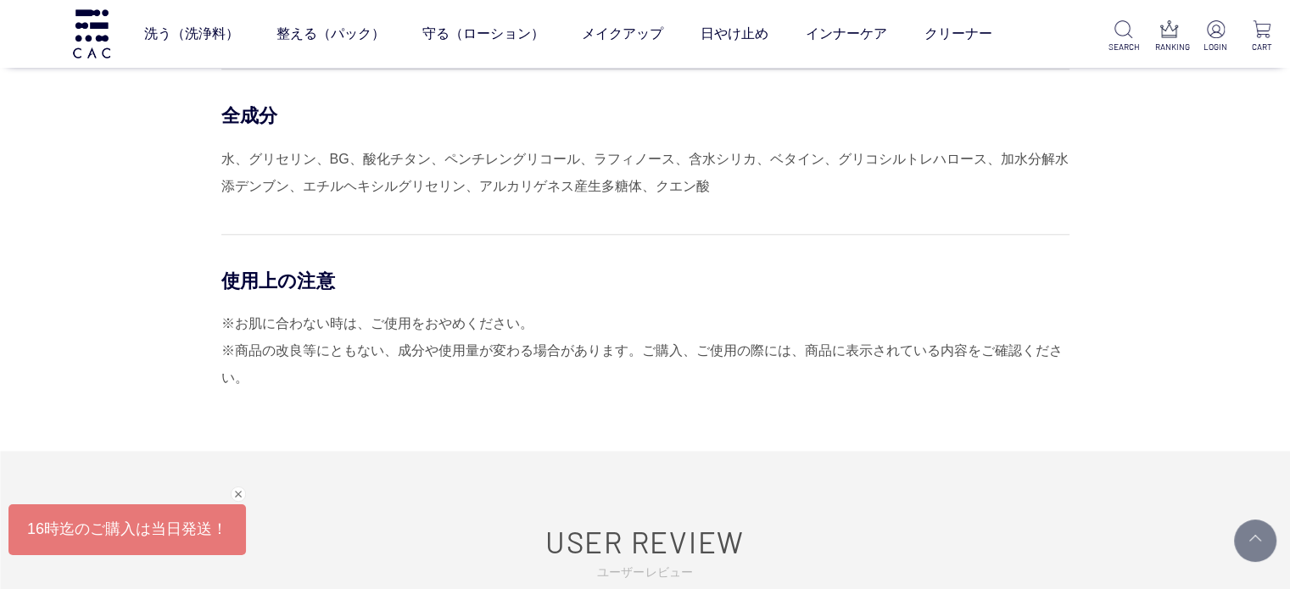
click at [1059, 340] on div "※お肌に合わない時は、ご使用をおやめください。 ※商品の改良等にともない、成分や使用量が変わる場合があります。ご購入、ご使用の際には、商品に表示されている内容…" at bounding box center [645, 350] width 848 height 81
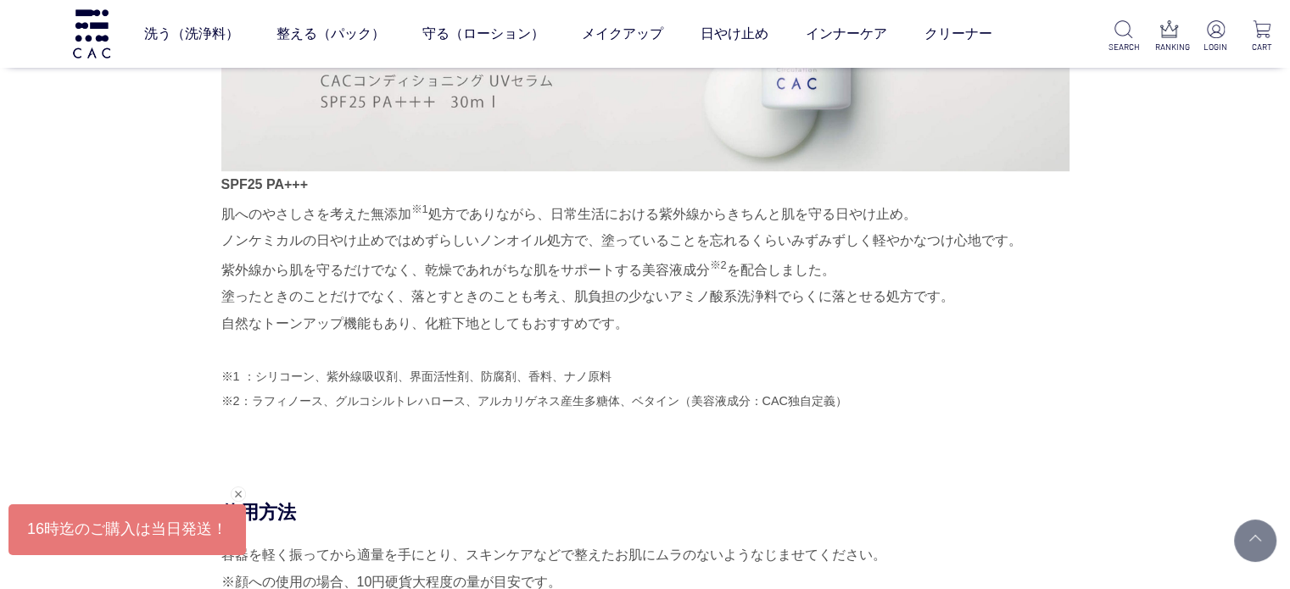
scroll to position [1272, 0]
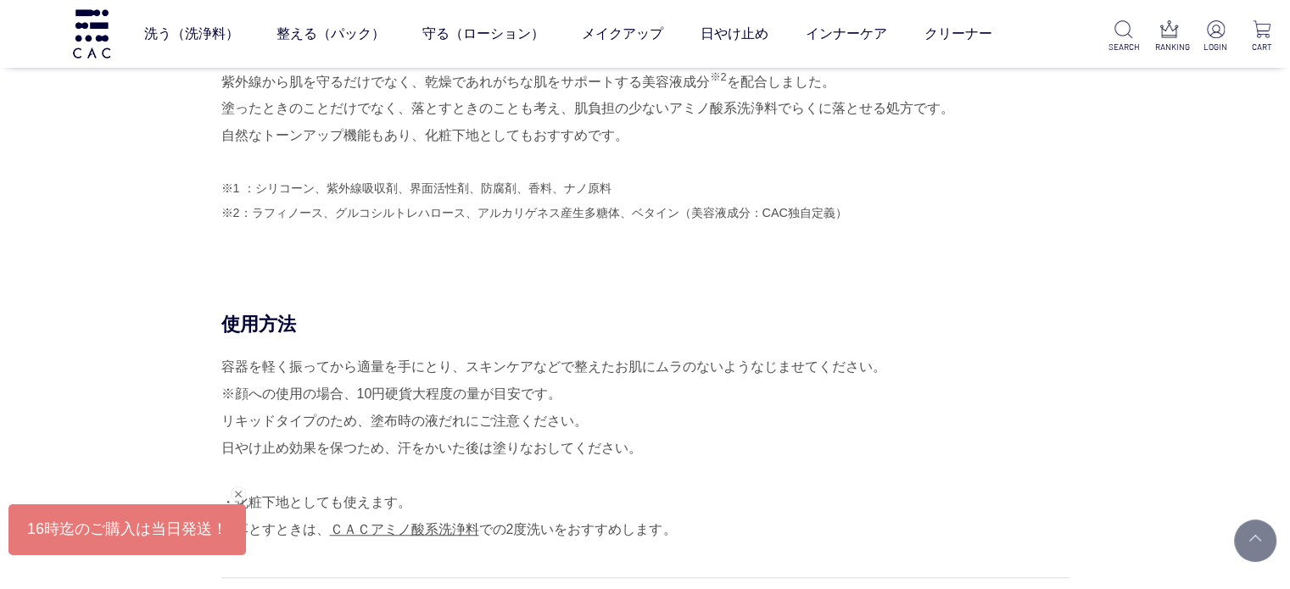
click at [1065, 389] on div "容器を軽く振ってから適量を手にとり、スキンケアなどで整えたお肌にムラのないようなじませてください。 ※顔への使用の場合、10円硬貨大程度の量が目安です。 リキ…" at bounding box center [645, 449] width 848 height 190
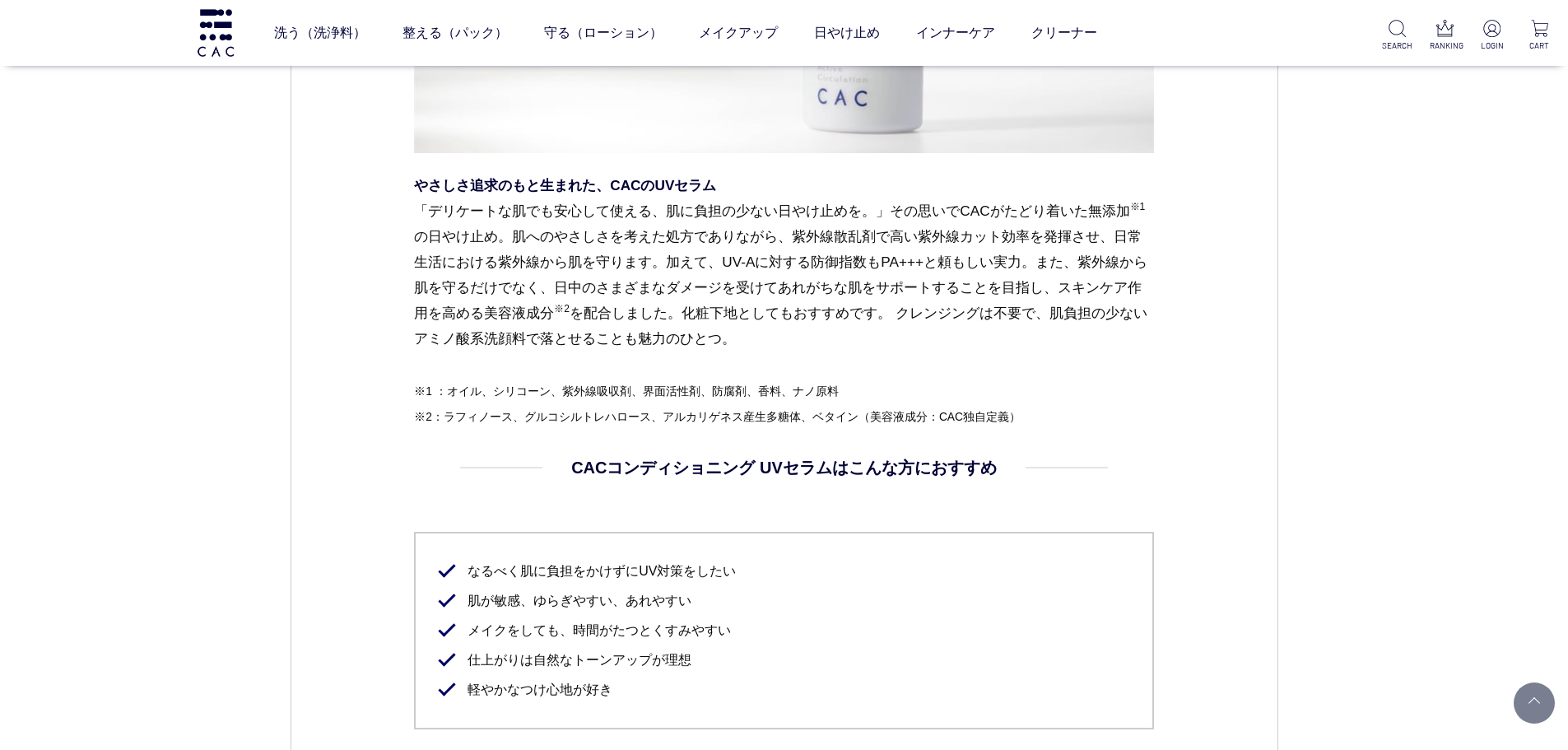
scroll to position [1974, 0]
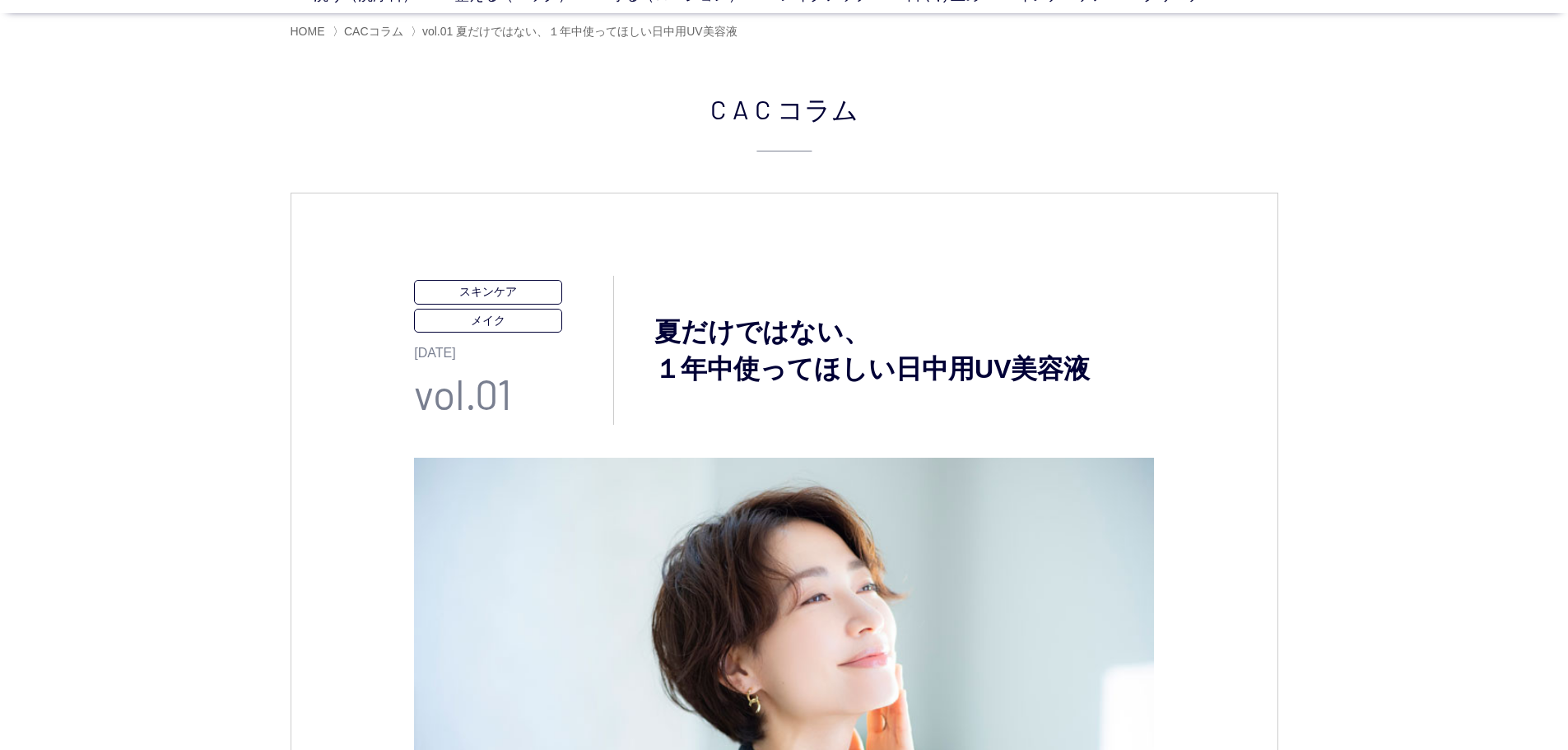
scroll to position [0, 0]
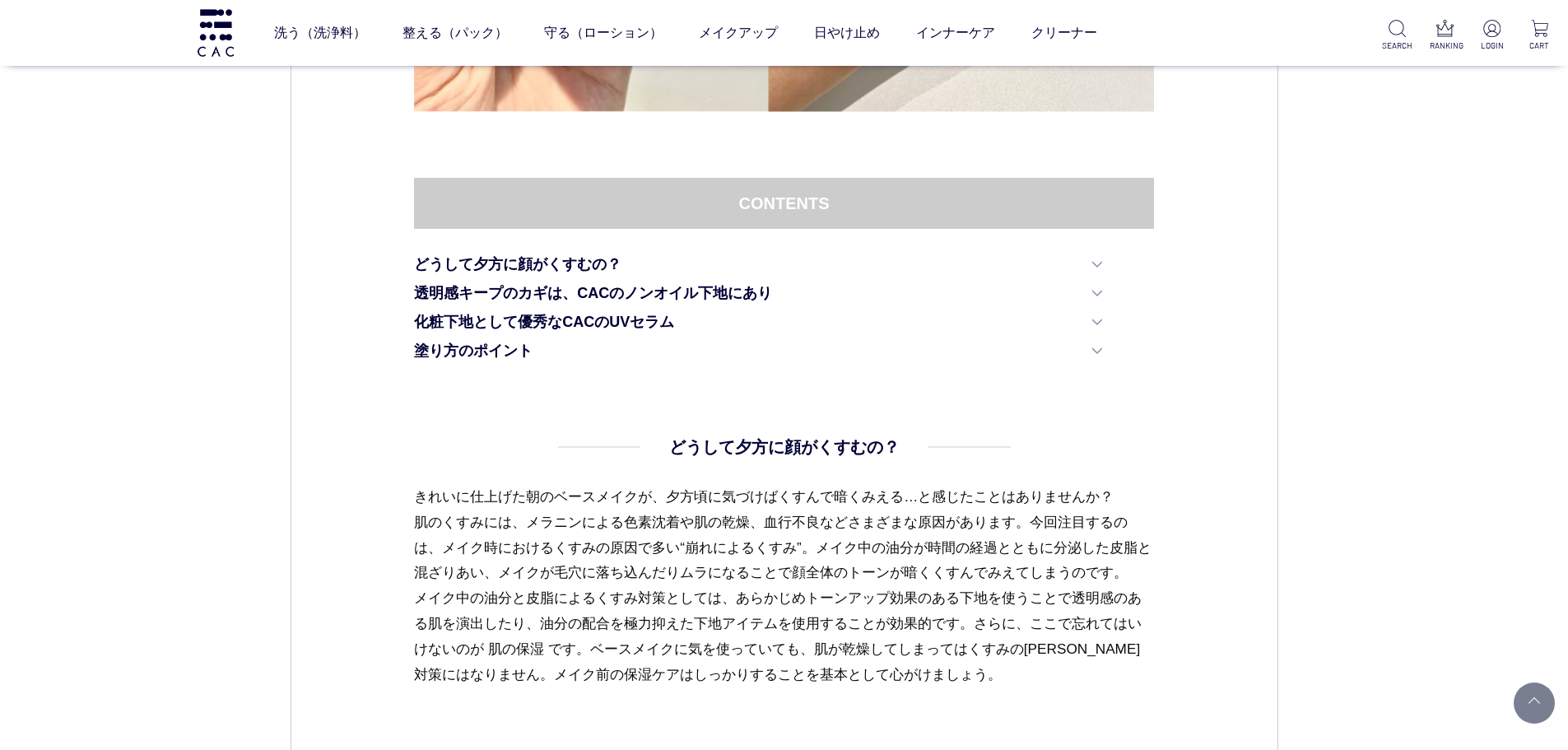
scroll to position [1069, 0]
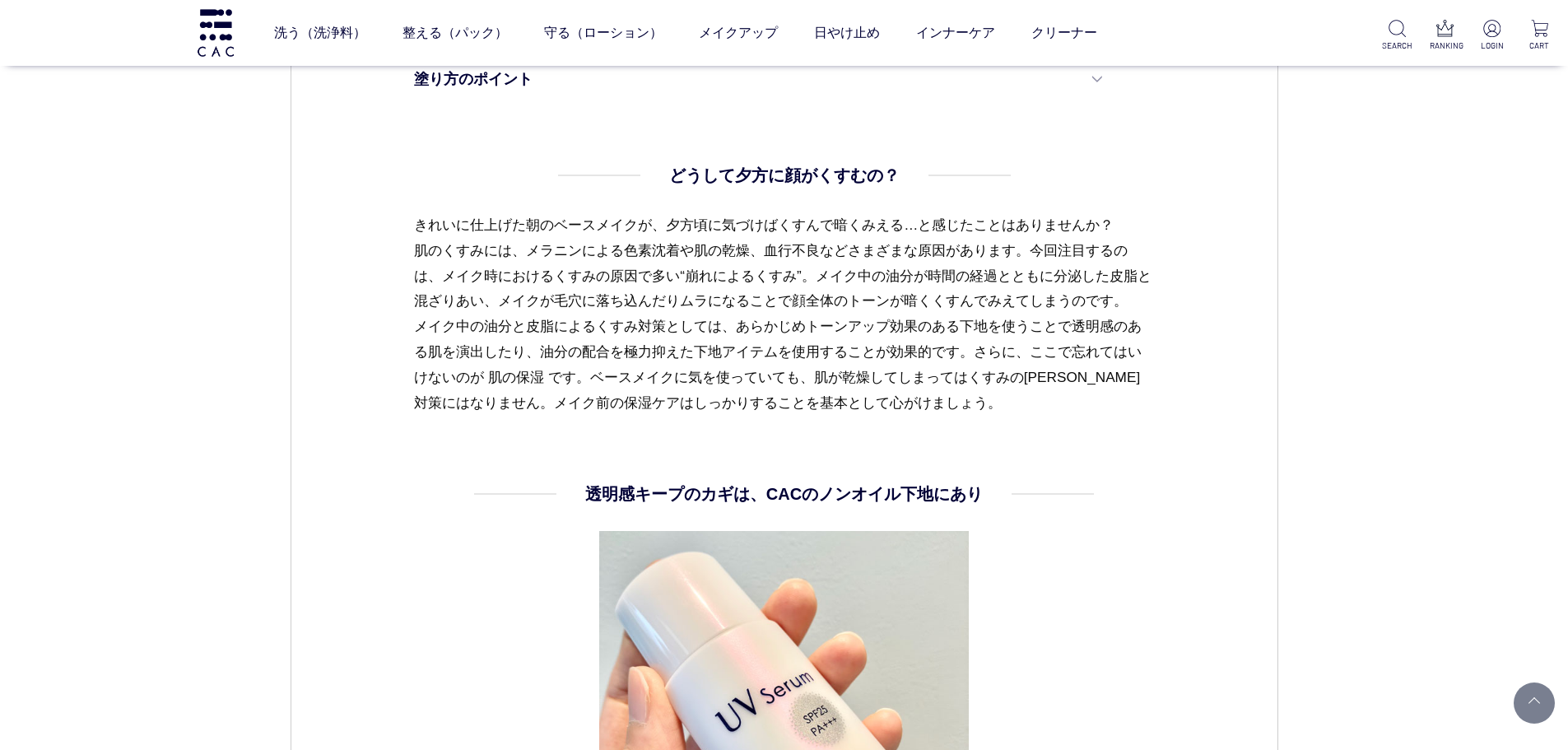
drag, startPoint x: 410, startPoint y: 214, endPoint x: 1288, endPoint y: 410, distance: 899.6
drag, startPoint x: 273, startPoint y: 493, endPoint x: 227, endPoint y: 478, distance: 48.4
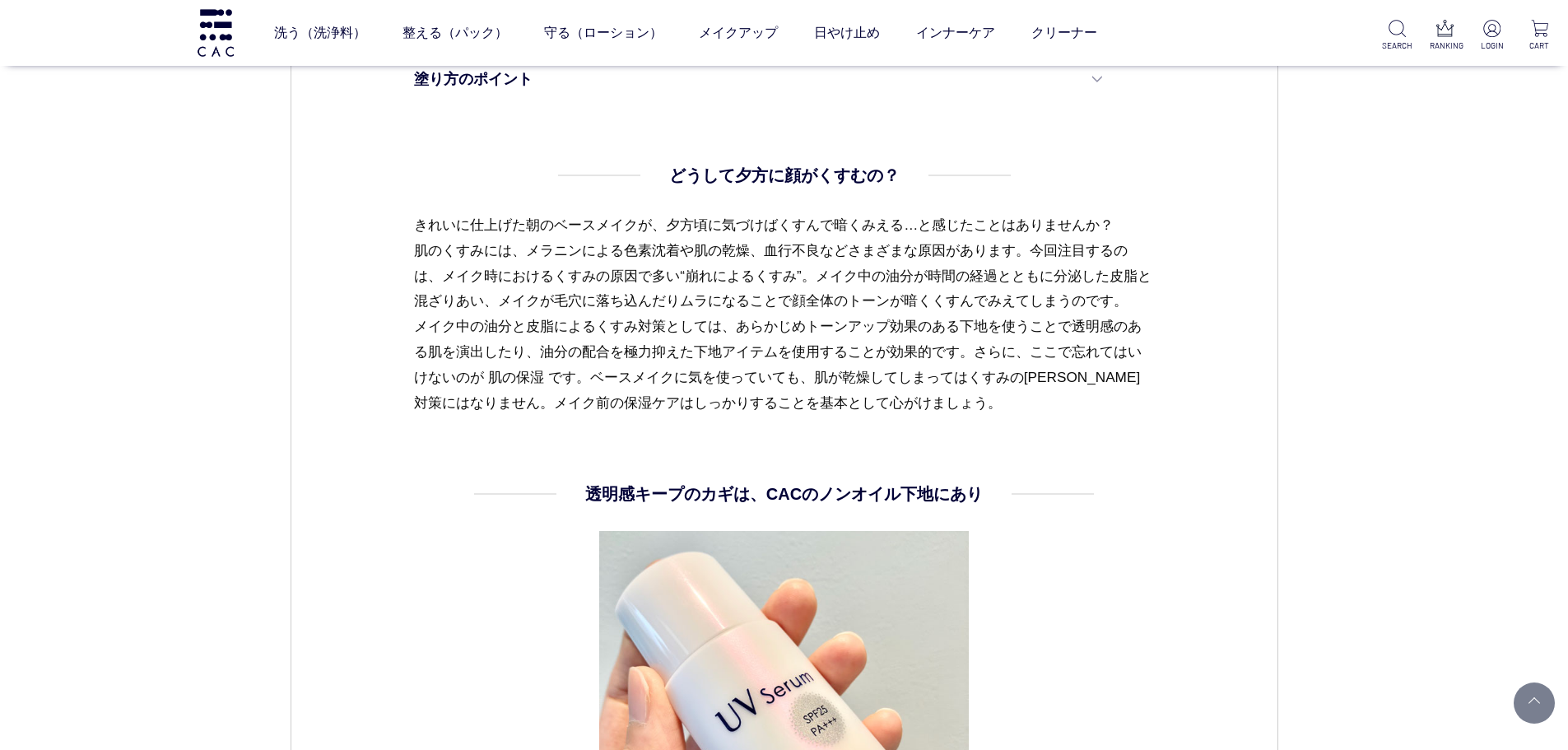
click at [619, 369] on p "きれいに仕上げた朝のベースメイクが、夕方頃に気づけばくすんで暗くみえる…と感じたことはありませんか？ 肌のくすみには、メラニンによる色素沈着や肌の乾燥、血行不…" at bounding box center [784, 314] width 739 height 204
drag, startPoint x: 412, startPoint y: 220, endPoint x: 1050, endPoint y: 417, distance: 667.7
click at [1049, 411] on p "きれいに仕上げた朝のベースメイクが、夕方頃に気づけばくすんで暗くみえる…と感じたことはありませんか？ 肌のくすみには、メラニンによる色素沈着や肌の乾燥、血行不…" at bounding box center [784, 314] width 739 height 204
click at [422, 298] on p "きれいに仕上げた朝のベースメイクが、夕方頃に気づけばくすんで暗くみえる…と感じたことはありませんか？ 肌のくすみには、メラニンによる色素沈着や肌の乾燥、血行不…" at bounding box center [784, 314] width 739 height 204
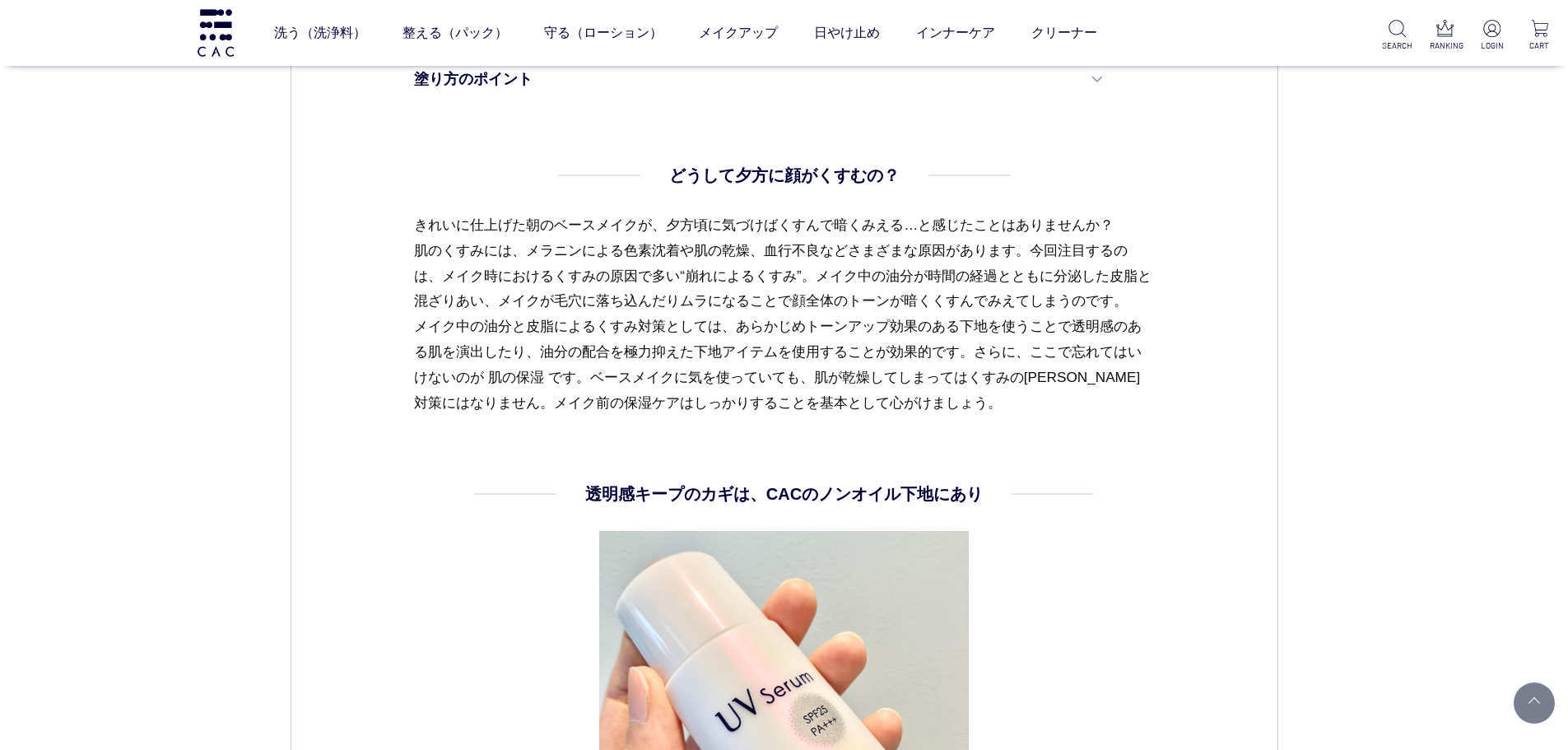
drag, startPoint x: 408, startPoint y: 220, endPoint x: 1048, endPoint y: 431, distance: 673.9
click at [1054, 418] on dl "どうして夕方に顔がくすむの？ きれいに仕上げた朝のベースメイクが、夕方頃に気づけばくすんで暗くみえる…と感じたことはありませんか？ 肌のくすみには、メラニンに…" at bounding box center [784, 322] width 739 height 319
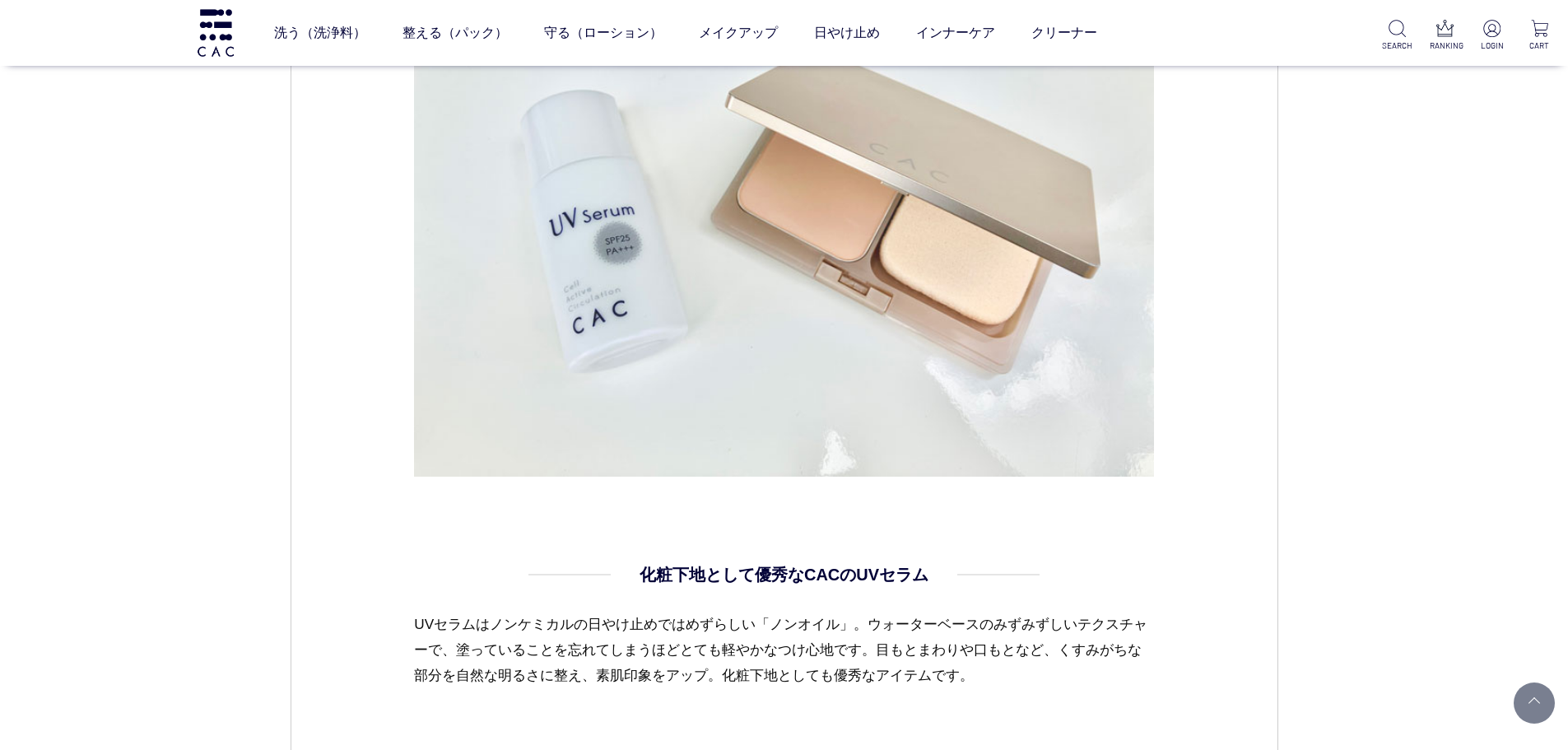
scroll to position [2633, 0]
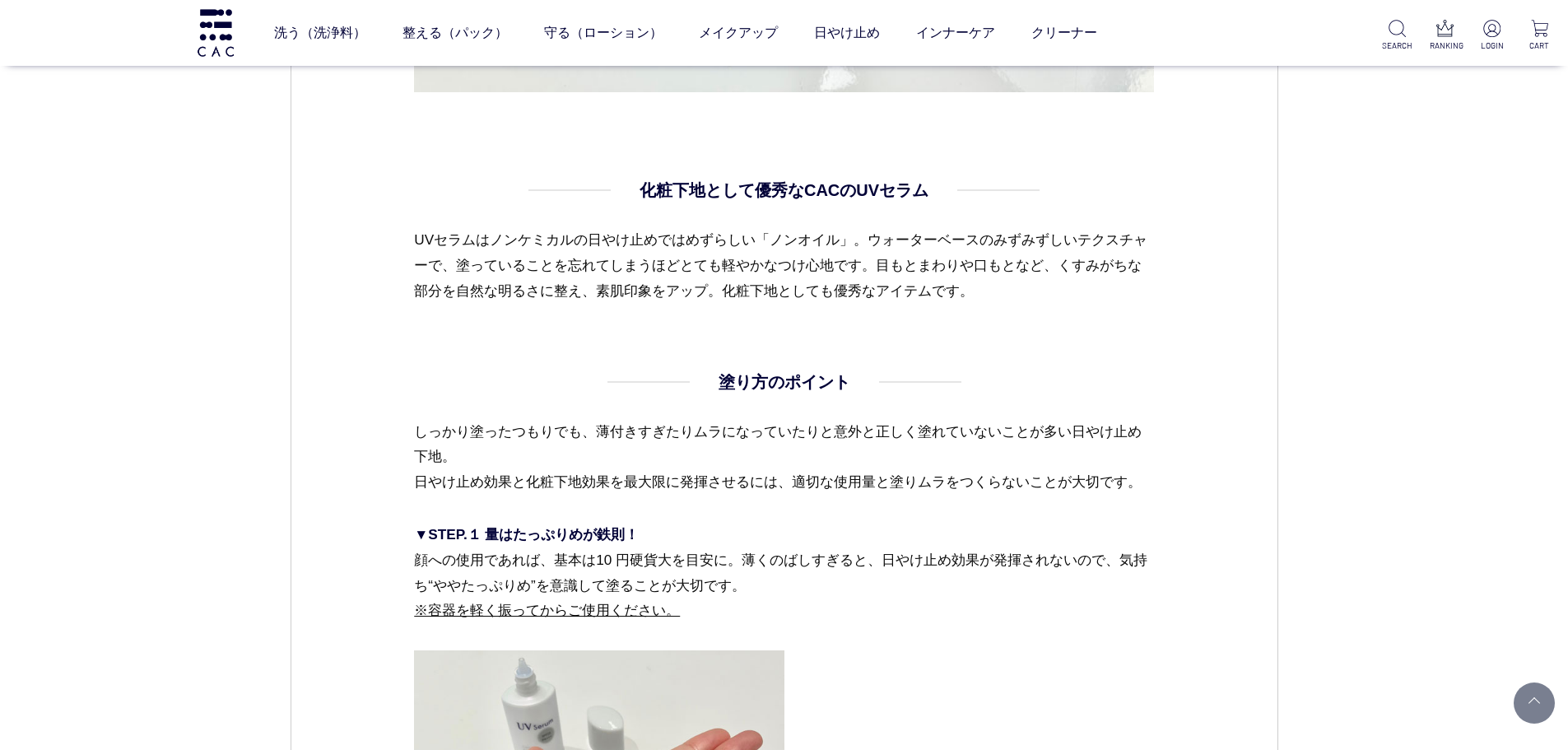
click at [898, 454] on p "しっかり塗ったつもりでも、薄付きすぎたりムラになっていたりと意外と正しく塗れていないことが多い日やけ止め下地。 日やけ止め効果と化粧下地効果を最大限に発揮させ…" at bounding box center [784, 471] width 739 height 103
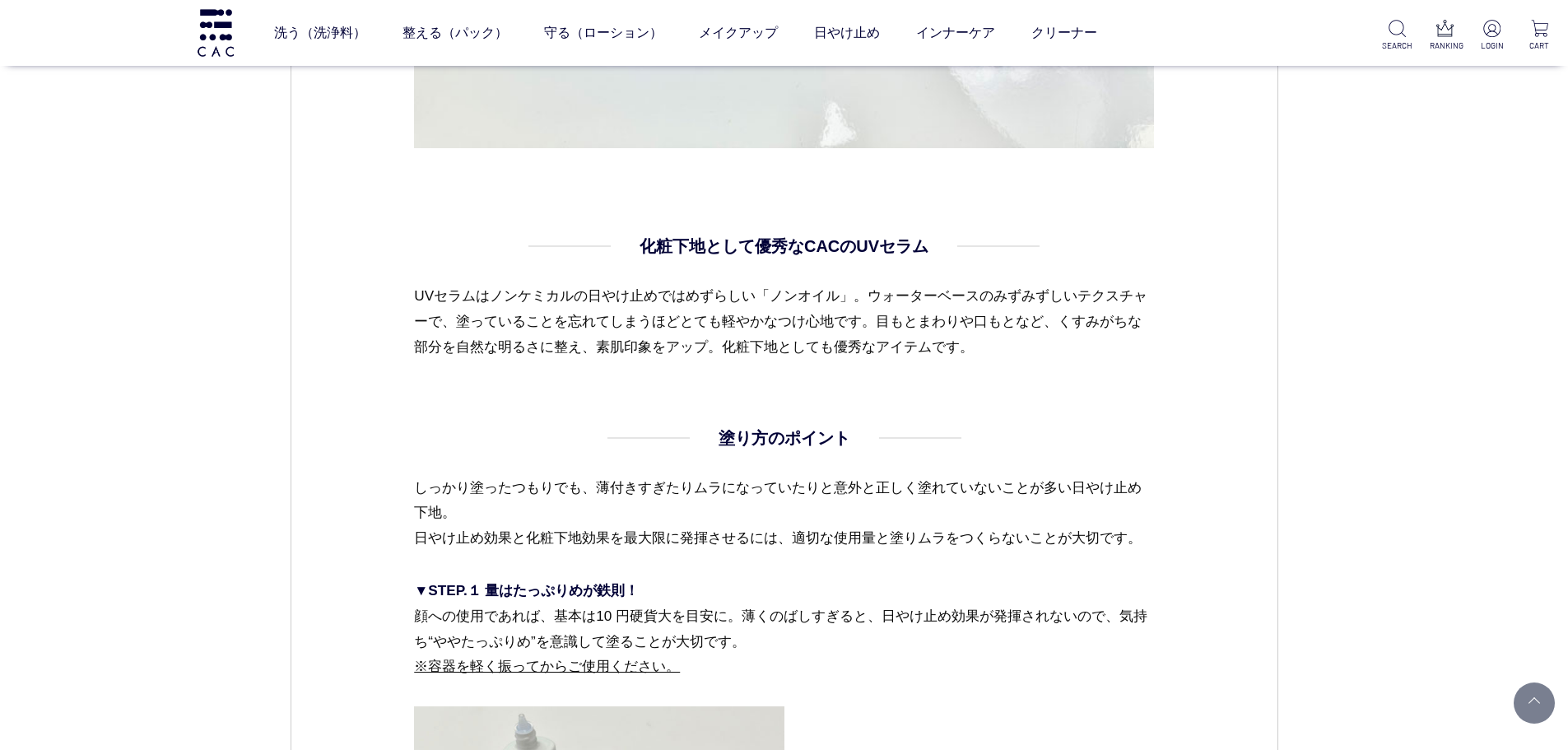
scroll to position [2551, 0]
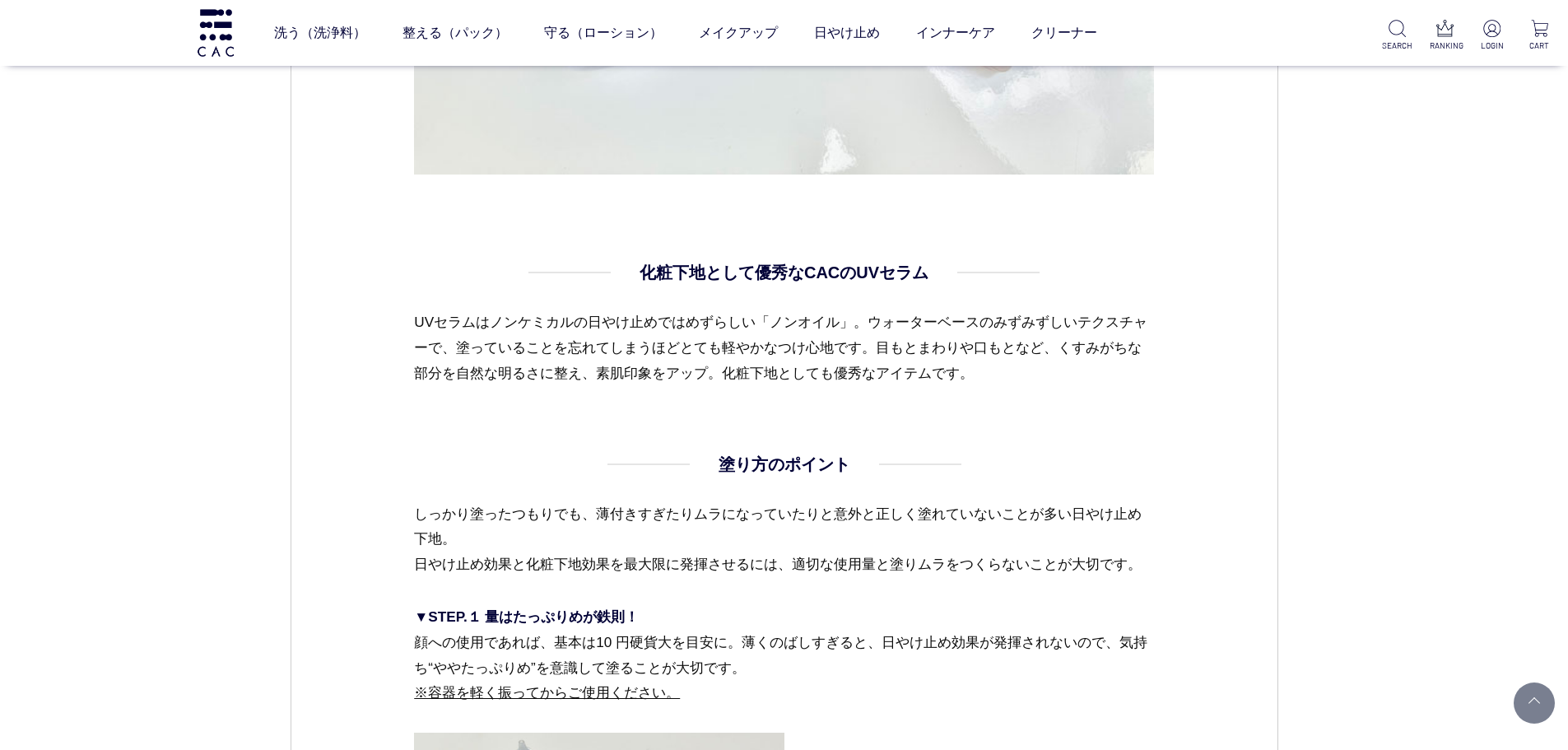
drag, startPoint x: 418, startPoint y: 327, endPoint x: 981, endPoint y: 375, distance: 565.0
click at [981, 375] on p "UVセラムはノンケミカルの日やけ止めではめずらしい「ノンオイル」。ウォーターベースのみずみずしいテクスチャーで、塗っていることを忘れてしまうほどとても軽やかな…" at bounding box center [784, 347] width 739 height 77
drag, startPoint x: 414, startPoint y: 321, endPoint x: 1059, endPoint y: 380, distance: 647.7
click at [1059, 380] on p "UVセラムはノンケミカルの日やけ止めではめずらしい「ノンオイル」。ウォーターベースのみずみずしいテクスチャーで、塗っていることを忘れてしまうほどとても軽やかな…" at bounding box center [784, 347] width 739 height 77
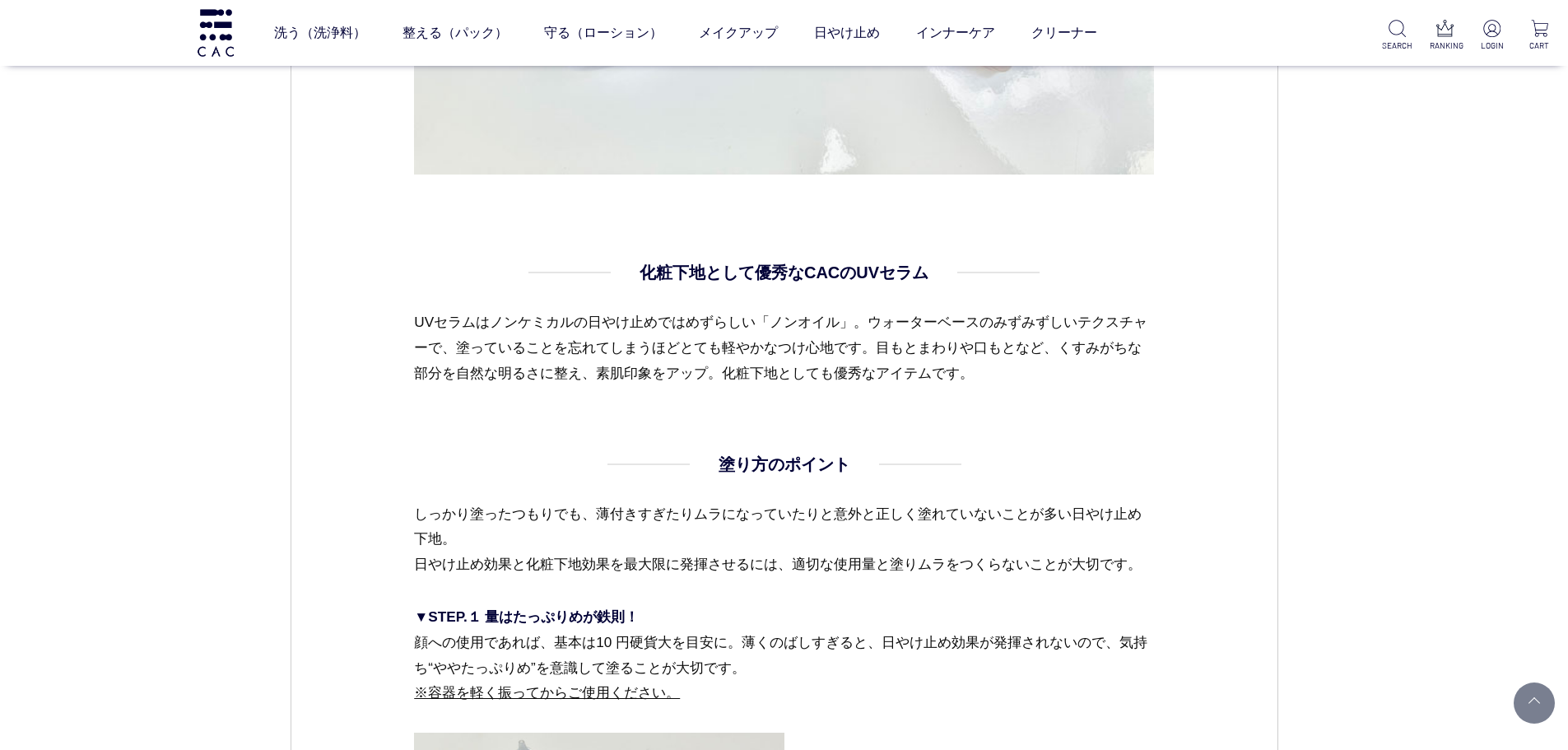
click at [1059, 380] on p "UVセラムはノンケミカルの日やけ止めではめずらしい「ノンオイル」。ウォーターベースのみずみずしいテクスチャーで、塗っていることを忘れてしまうほどとても軽やかな…" at bounding box center [784, 347] width 739 height 77
click at [727, 399] on dl "化粧下地として優秀なCACのUVセラム UVセラムはノンケミカルの日やけ止めではめずらしい「ノンオイル」。ウォーターベースのみずみずしいテクスチャーで、塗って…" at bounding box center [784, 356] width 739 height 192
drag, startPoint x: 408, startPoint y: 316, endPoint x: 1065, endPoint y: 376, distance: 659.7
click at [1066, 375] on p "UVセラムはノンケミカルの日やけ止めではめずらしい「ノンオイル」。ウォーターベースのみずみずしいテクスチャーで、塗っていることを忘れてしまうほどとても軽やかな…" at bounding box center [784, 347] width 739 height 77
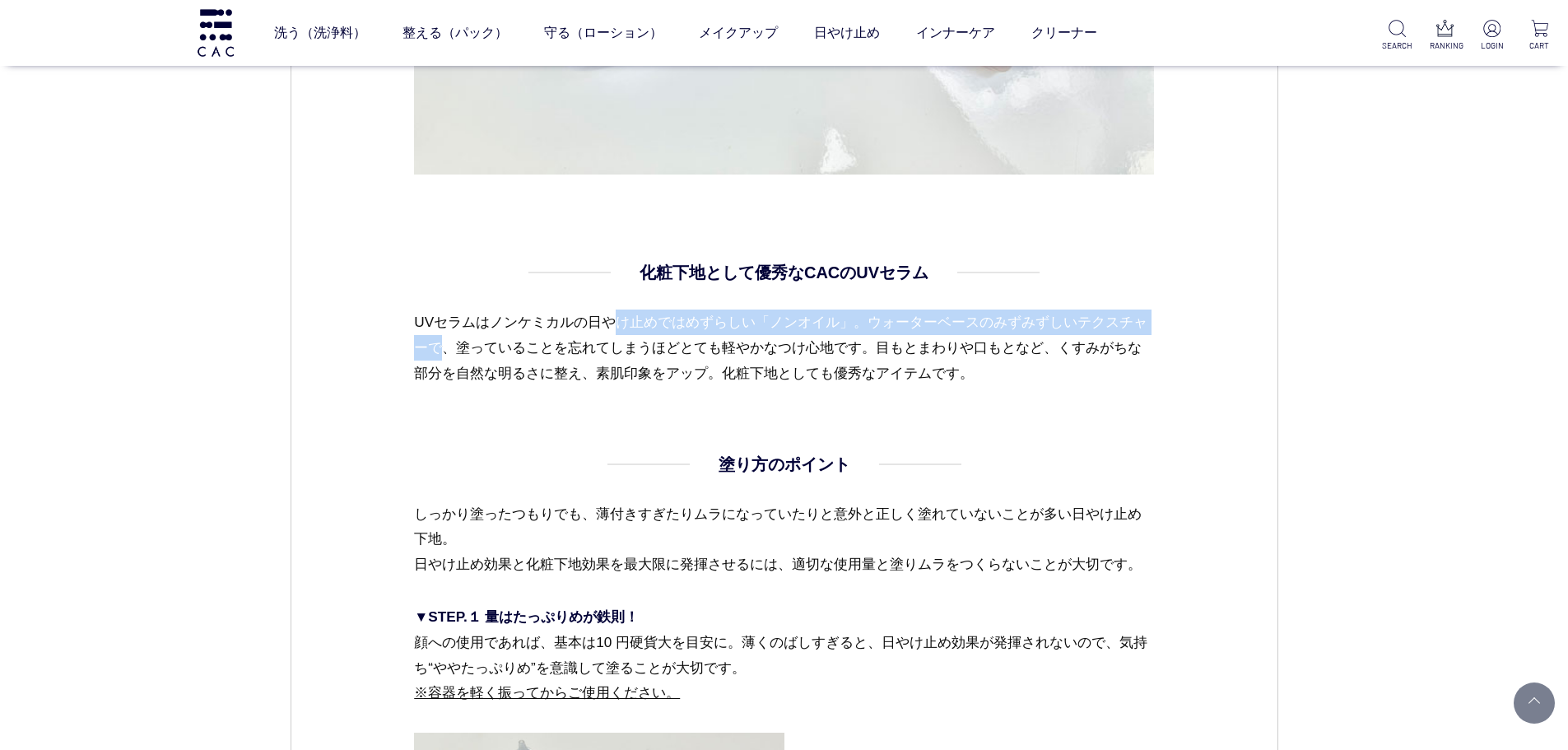
drag, startPoint x: 392, startPoint y: 312, endPoint x: 961, endPoint y: 333, distance: 569.4
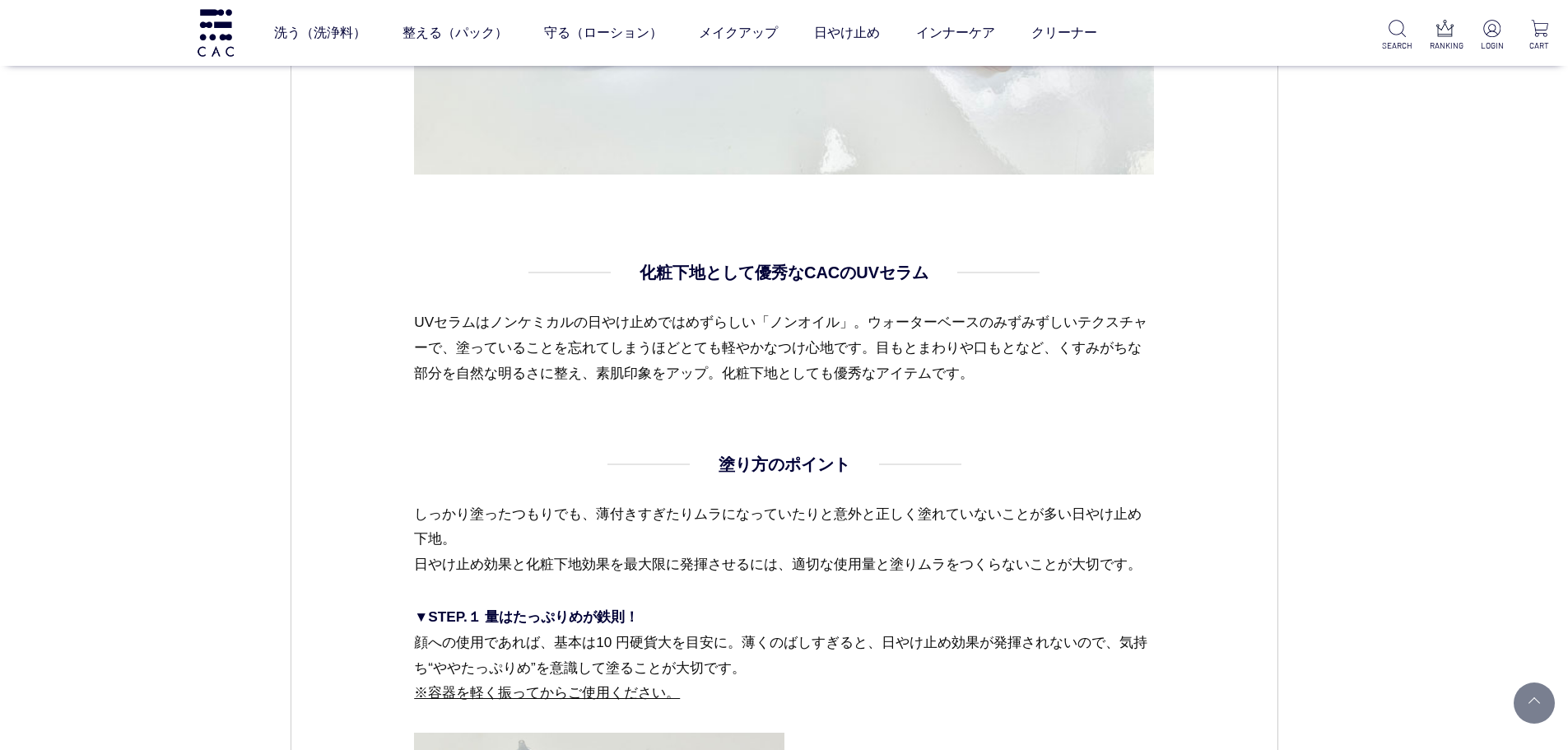
click at [958, 337] on p "UVセラムはノンケミカルの日やけ止めではめずらしい「ノンオイル」。ウォーターベースのみずみずしいテクスチャーで、塗っていることを忘れてしまうほどとても軽やかな…" at bounding box center [784, 347] width 739 height 77
click at [449, 341] on p "UVセラムはノンケミカルの日やけ止めではめずらしい「ノンオイル」。ウォーターベースのみずみずしいテクスチャーで、塗っていることを忘れてしまうほどとても軽やかな…" at bounding box center [784, 347] width 739 height 77
drag, startPoint x: 416, startPoint y: 317, endPoint x: 1075, endPoint y: 372, distance: 661.3
click at [1075, 372] on p "UVセラムはノンケミカルの日やけ止めではめずらしい「ノンオイル」。ウォーターベースのみずみずしいテクスチャーで、塗っていることを忘れてしまうほどとても軽やかな…" at bounding box center [784, 347] width 739 height 77
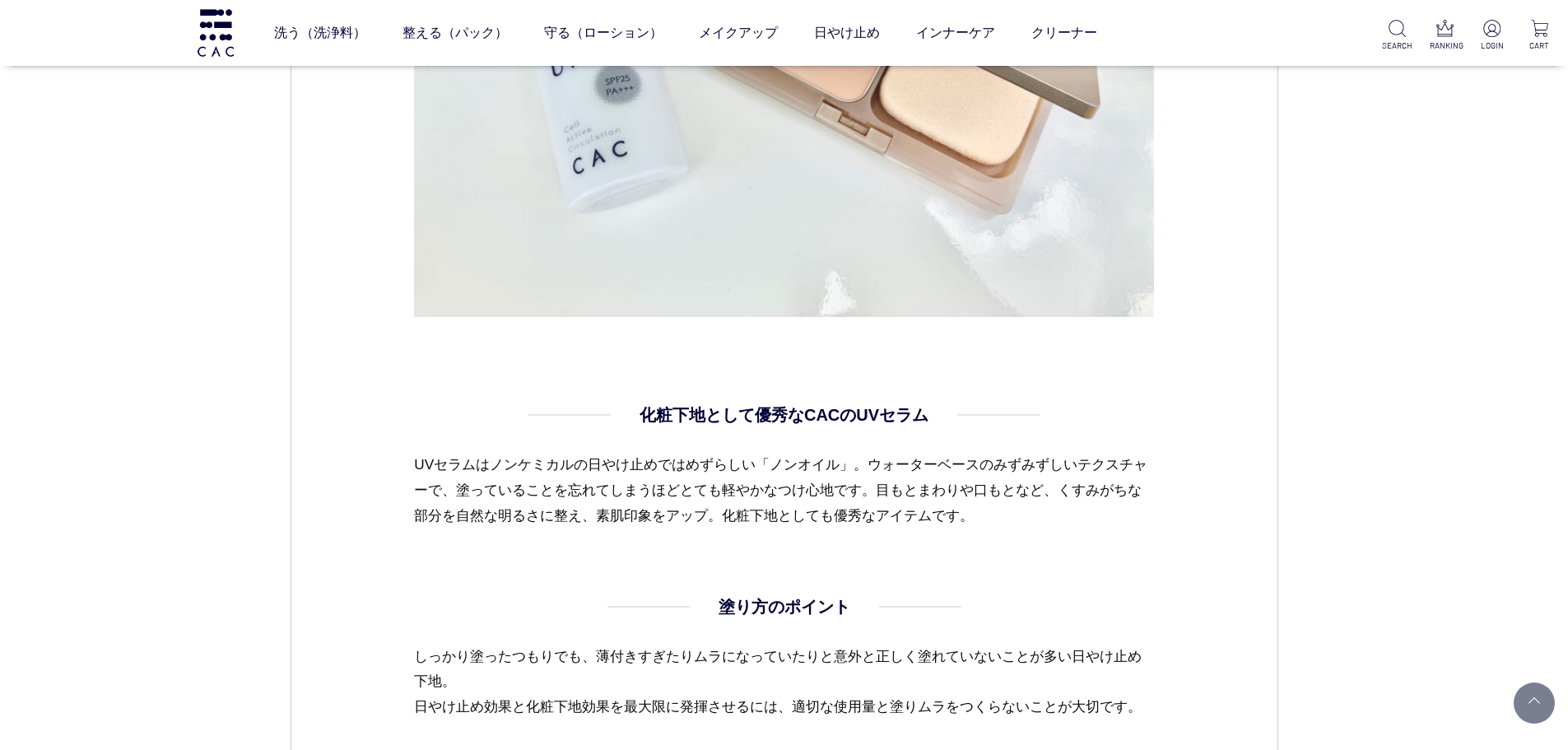
scroll to position [2222, 0]
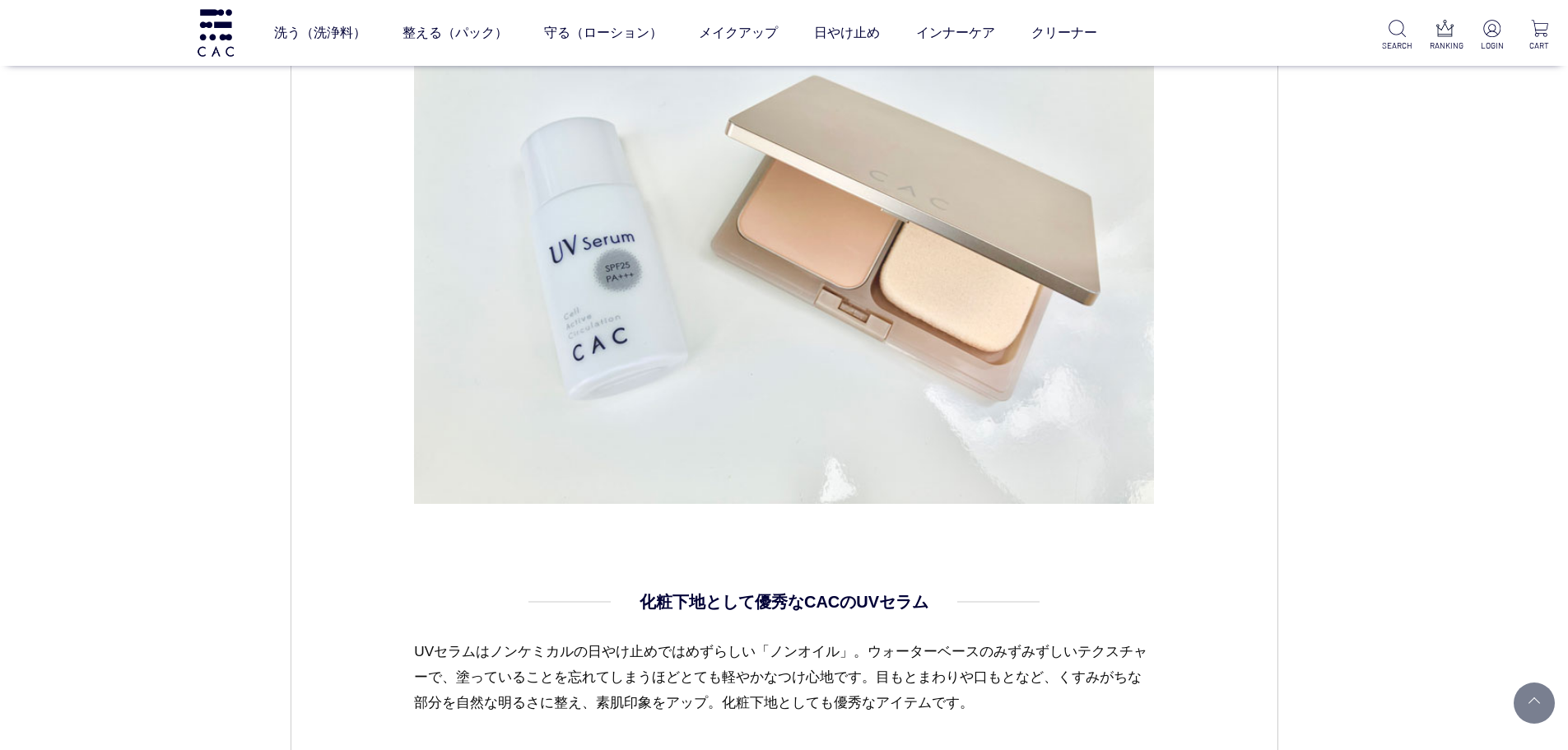
click at [294, 389] on div "メイク 2023.09.12 vol.02 メイクくすみとおさらば！ CACのノンオイルUV下地 CONTENTS どうして夕方に顔がくすむの？ 透明感キープ…" at bounding box center [784, 95] width 988 height 4273
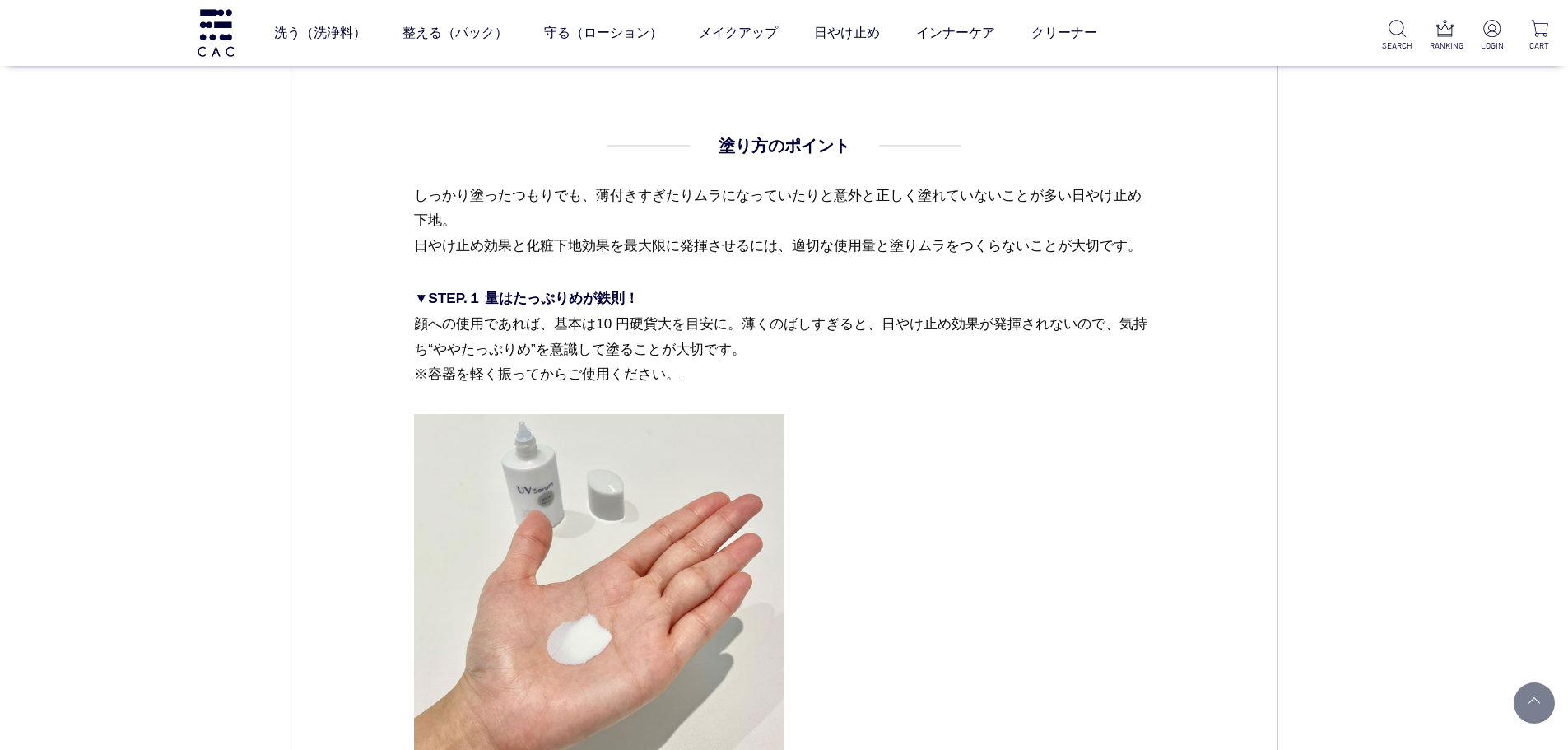
scroll to position [2880, 0]
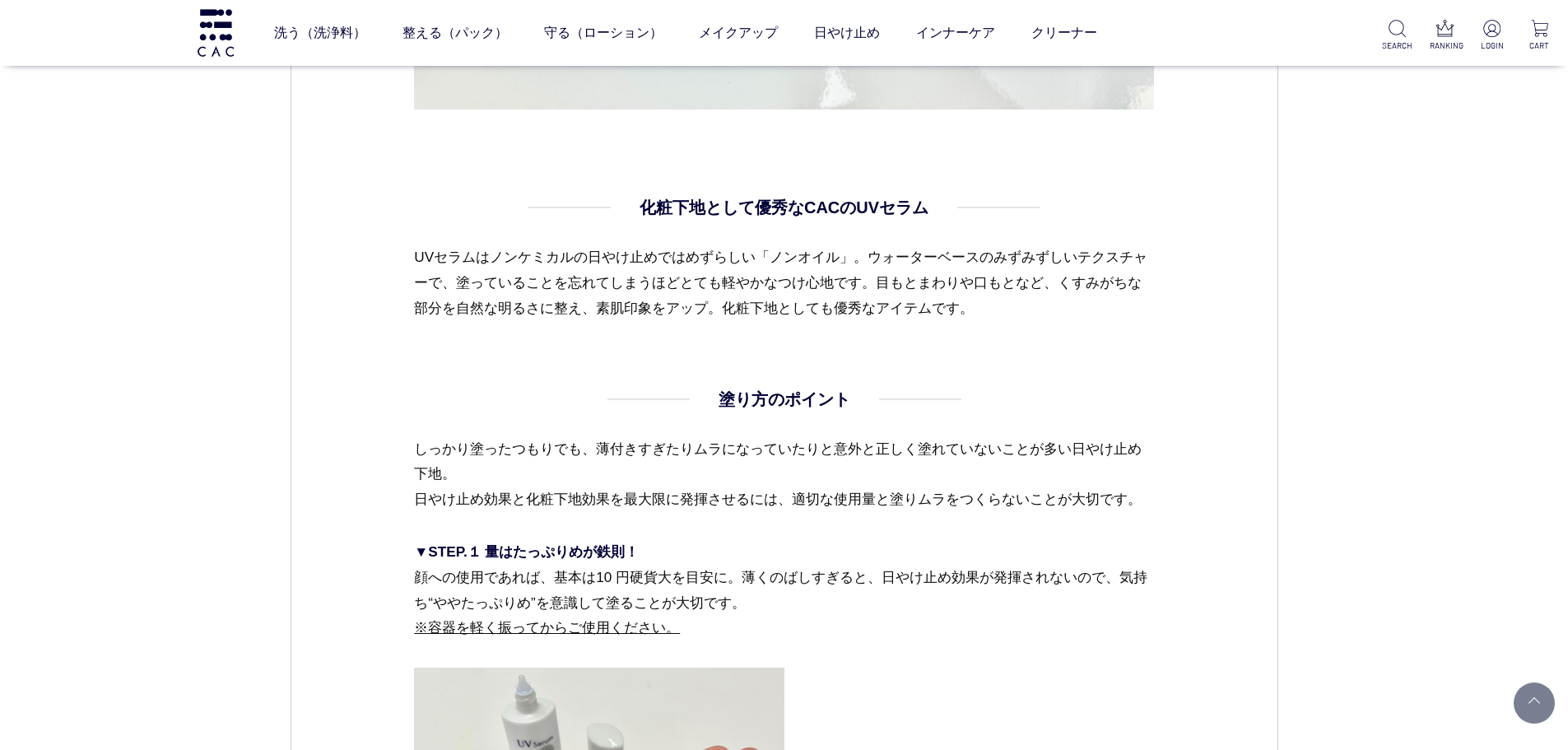
scroll to position [2551, 0]
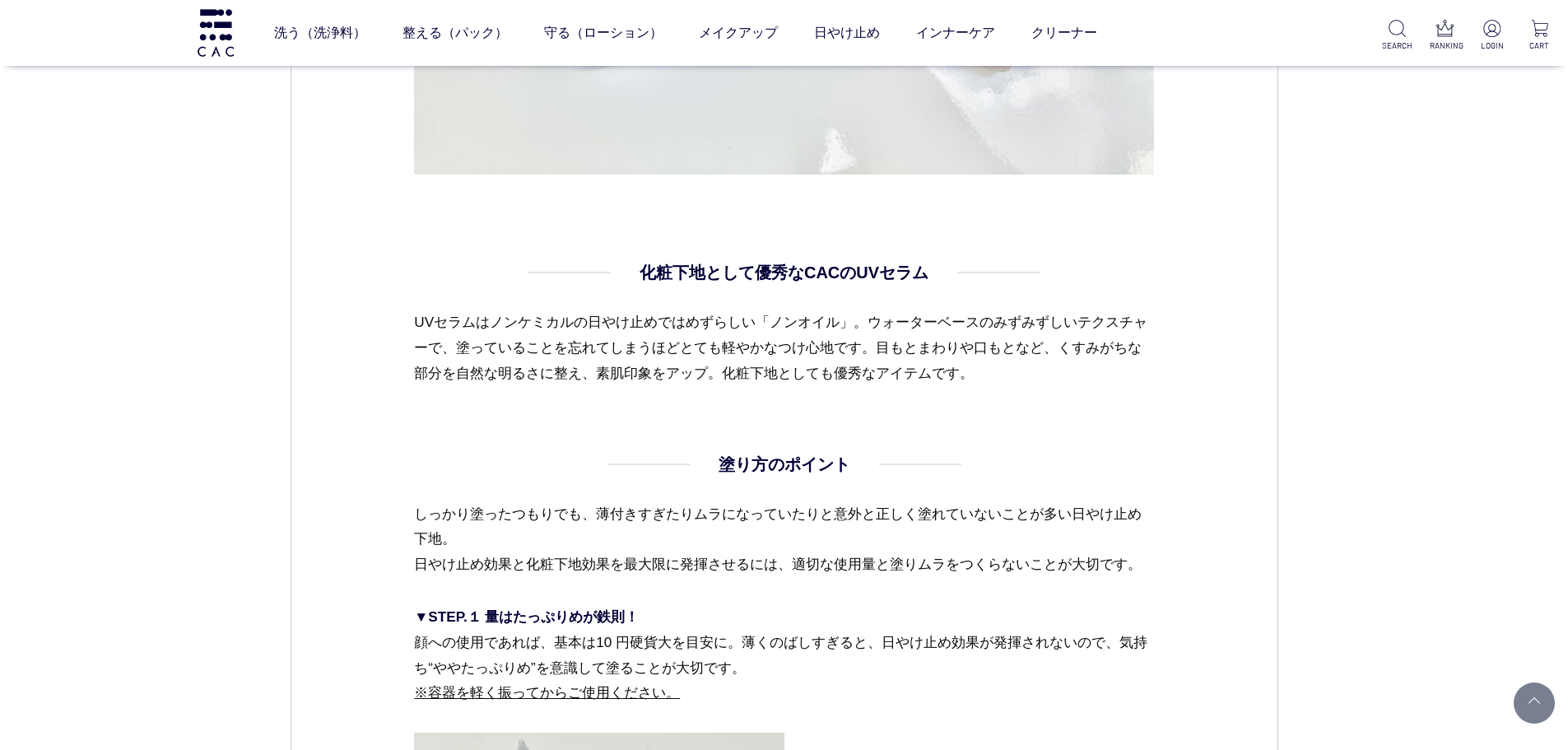
drag, startPoint x: 406, startPoint y: 326, endPoint x: 1082, endPoint y: 362, distance: 677.0
click at [1082, 362] on p "UVセラムはノンケミカルの日やけ止めではめずらしい「ノンオイル」。ウォーターベースのみずみずしいテクスチャーで、塗っていることを忘れてしまうほどとても軽やかな…" at bounding box center [784, 347] width 739 height 77
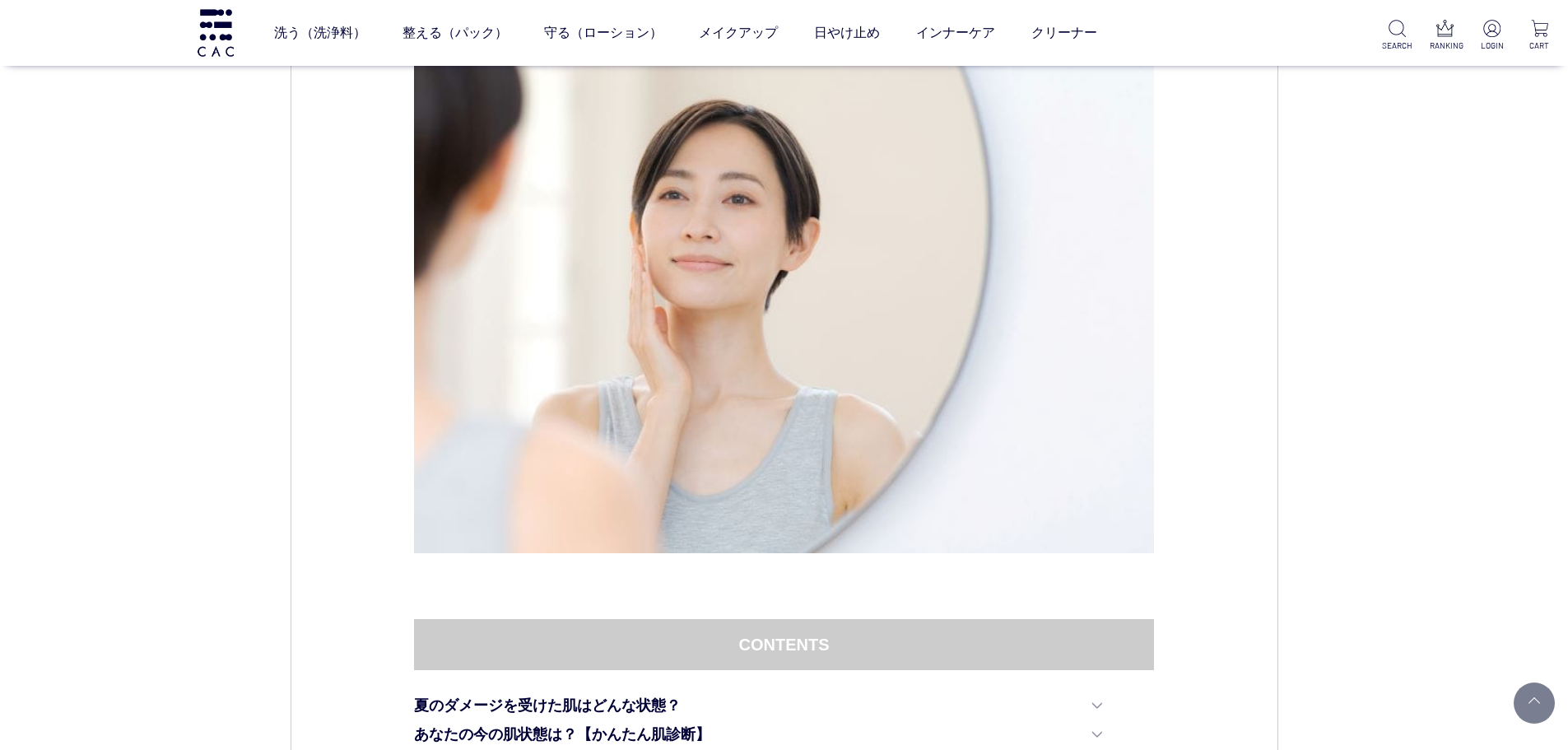
scroll to position [658, 0]
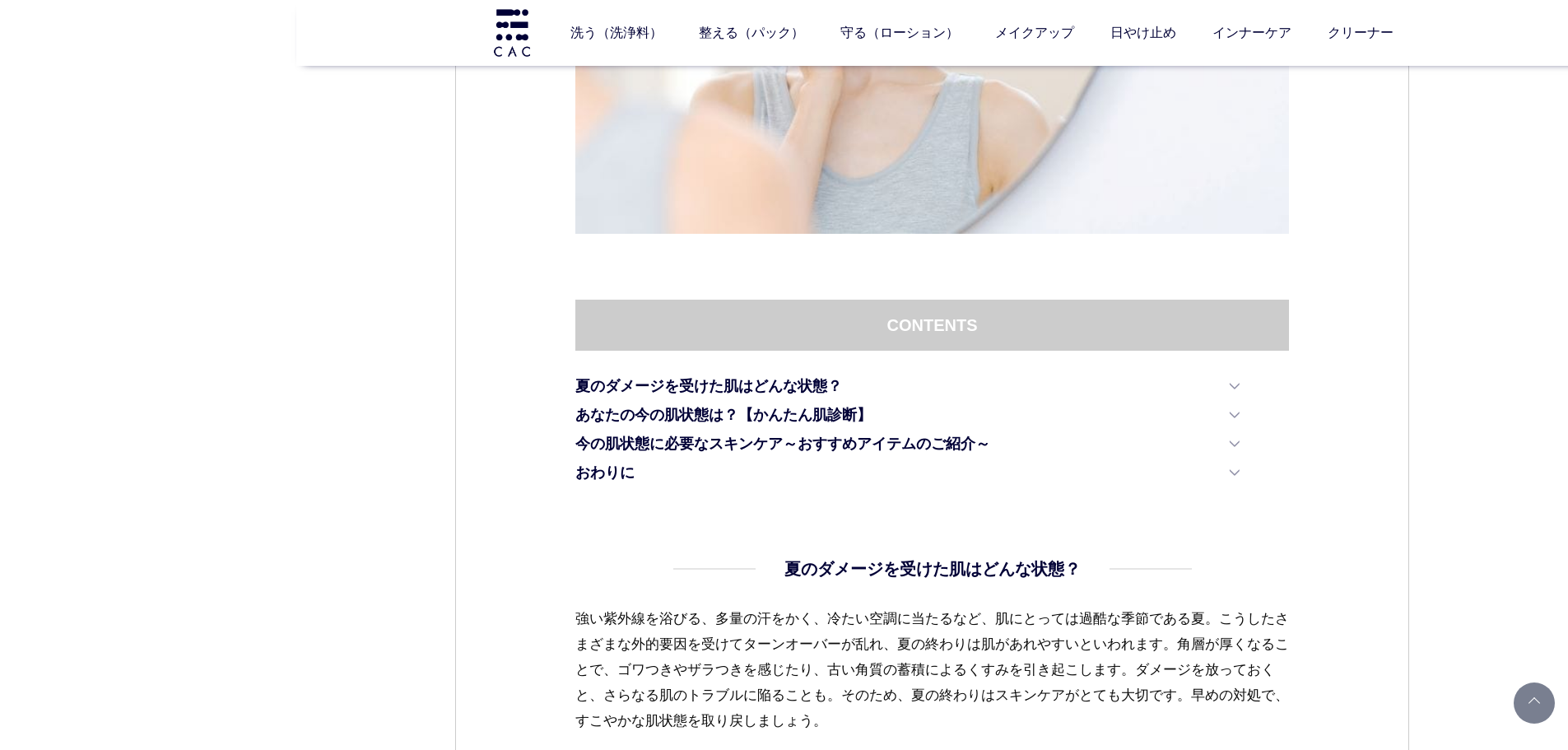
drag, startPoint x: 417, startPoint y: 431, endPoint x: 829, endPoint y: 595, distance: 443.4
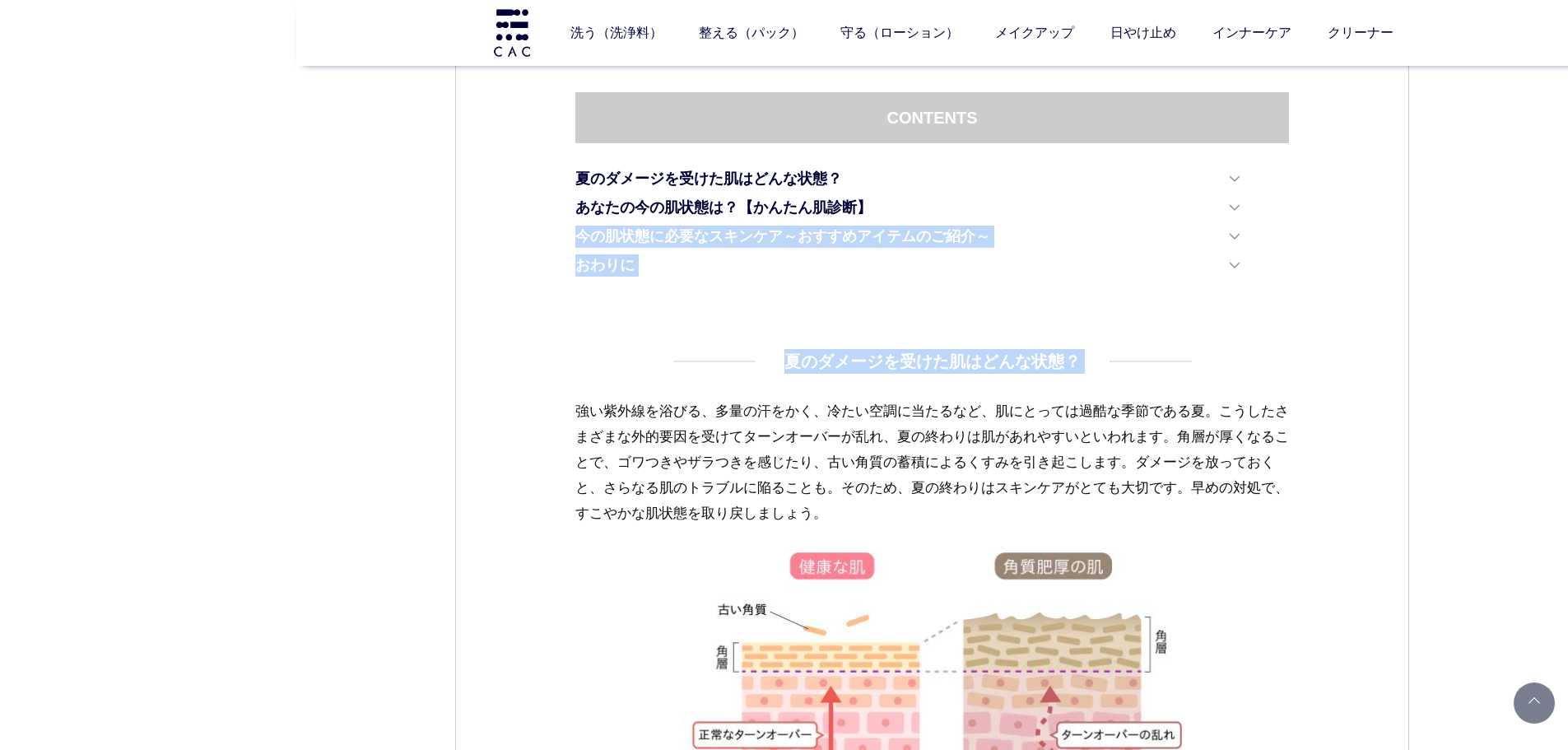
scroll to position [905, 0]
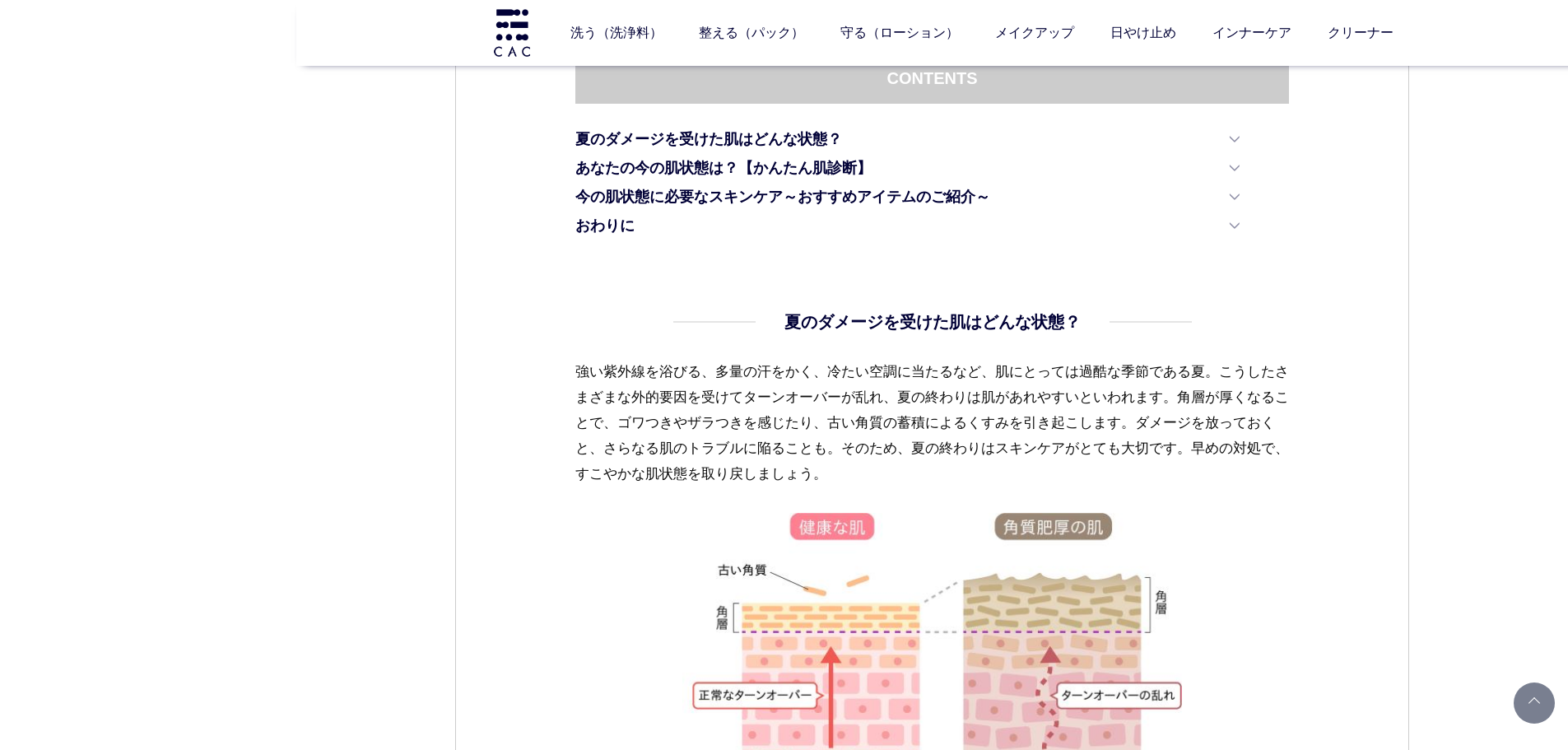
click at [598, 470] on p "強い紫外線を浴びる、多量の汗をかく、冷たい空調に当たるなど、肌にとっては過酷な季節である夏。こうしたさまざまな外的要因を受けてターンオーバーが乱れ、夏の終わり…" at bounding box center [932, 436] width 714 height 154
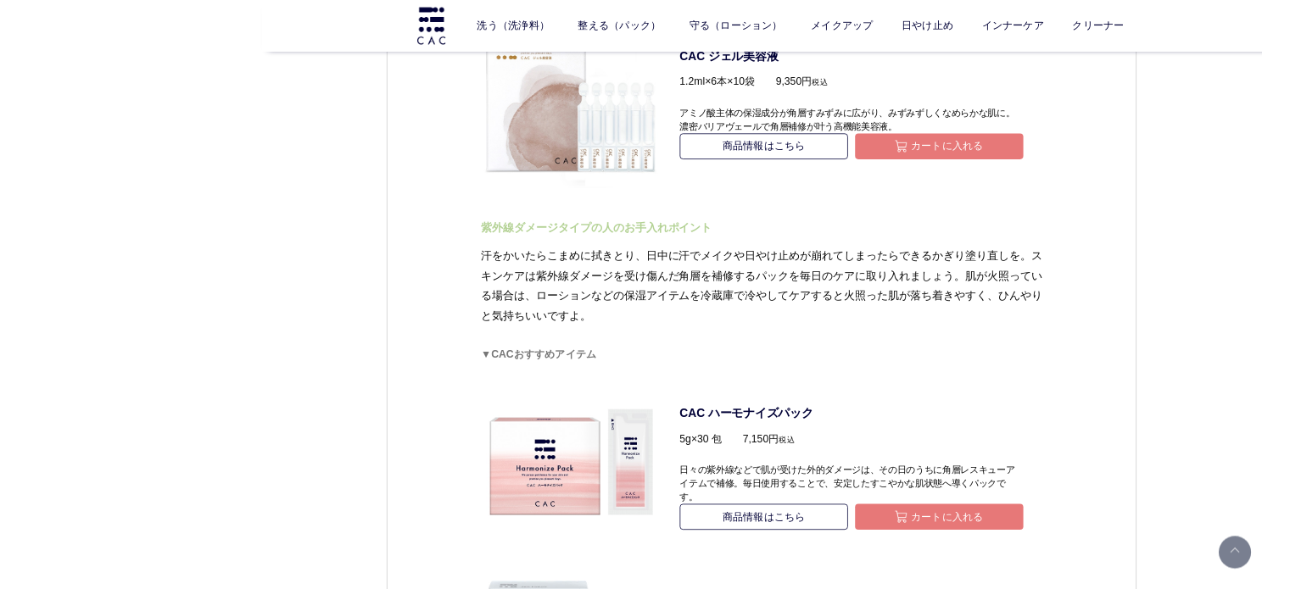
scroll to position [5427, 0]
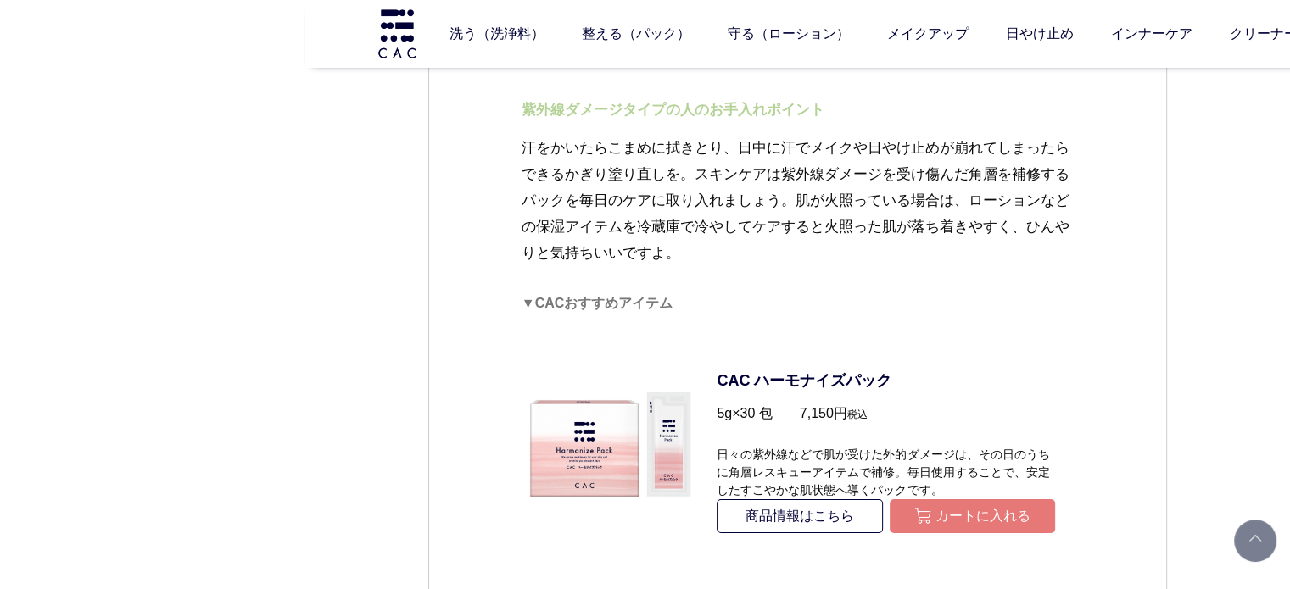
click at [525, 296] on span "▼CACおすすめアイテム" at bounding box center [598, 303] width 152 height 14
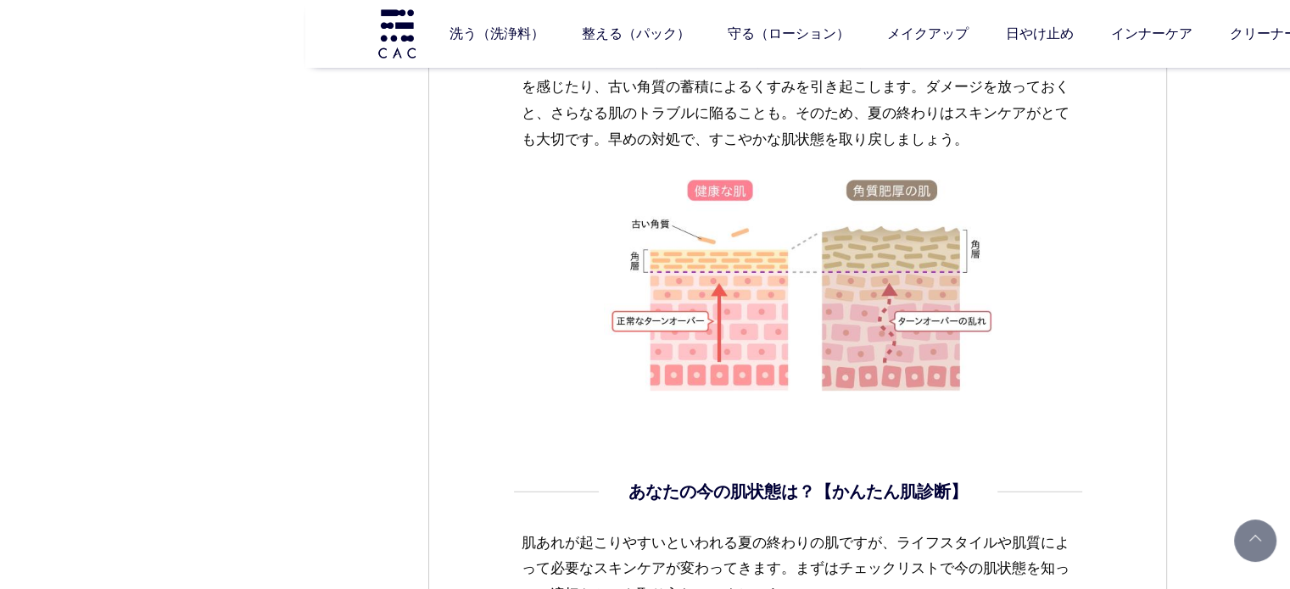
scroll to position [848, 0]
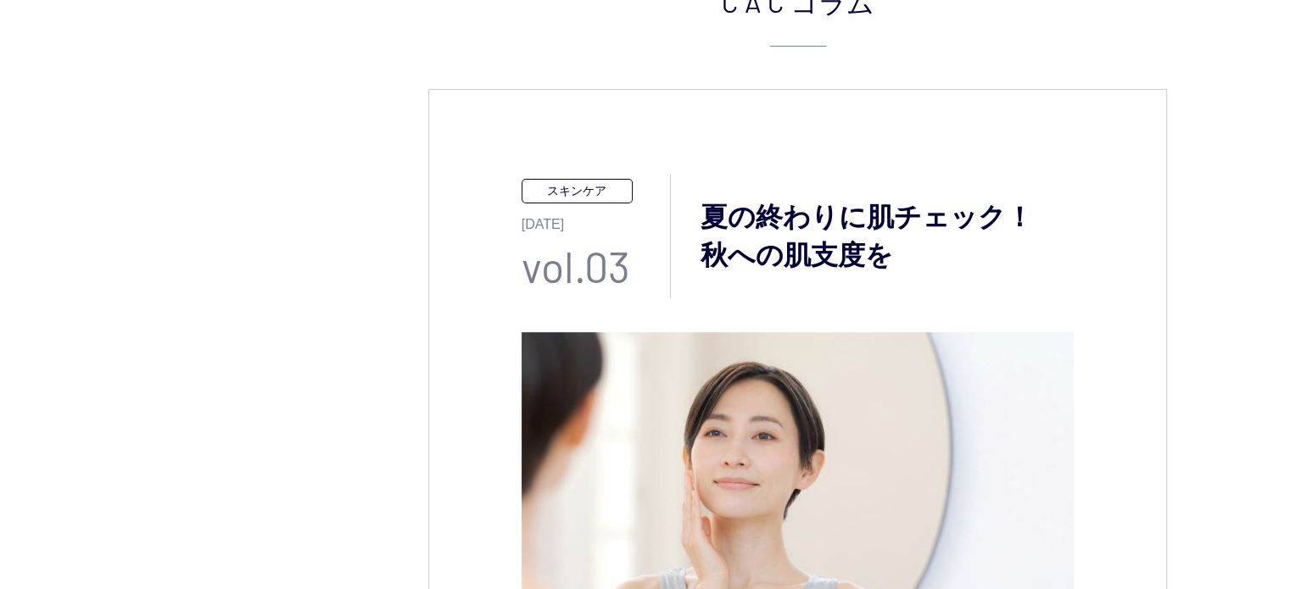
scroll to position [0, 0]
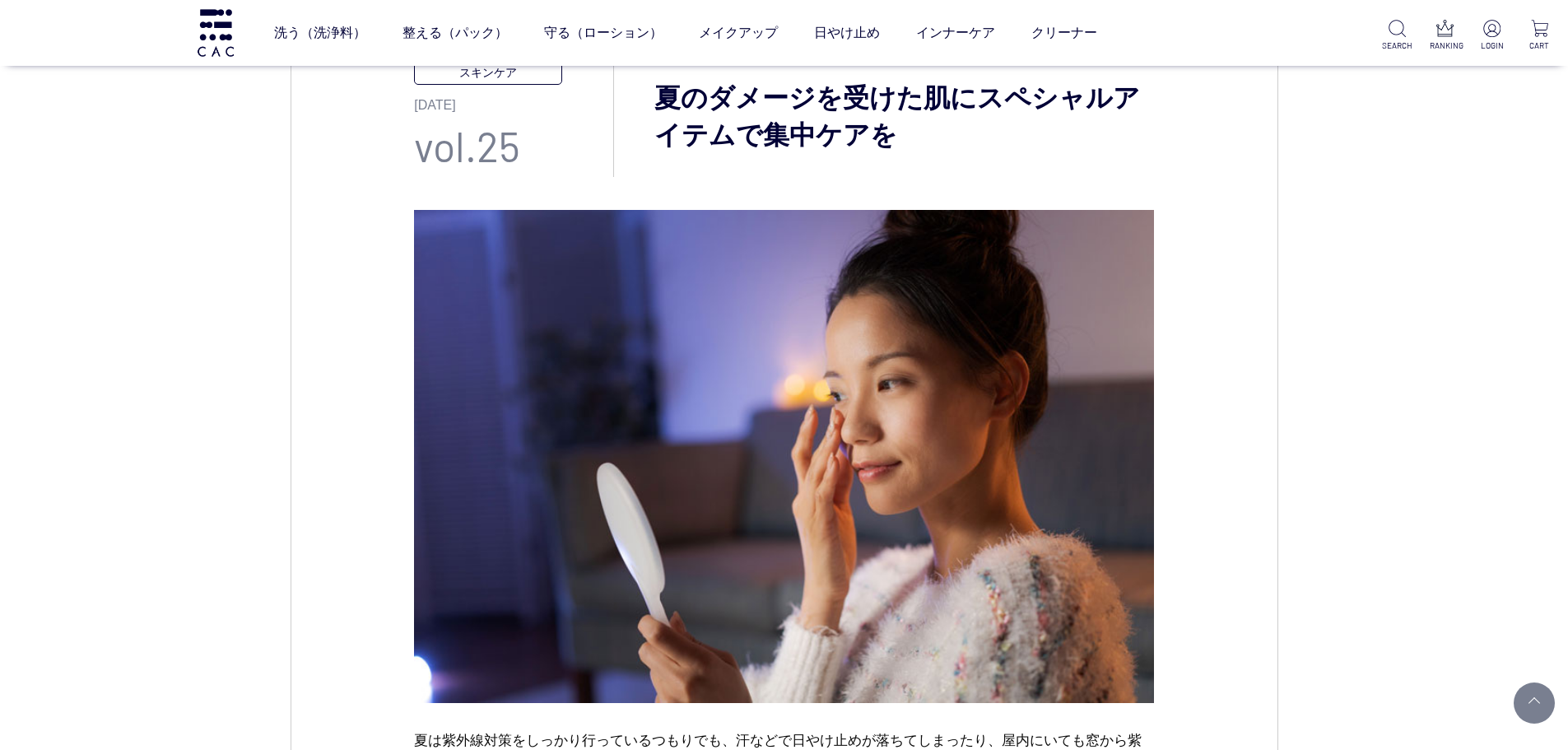
scroll to position [165, 0]
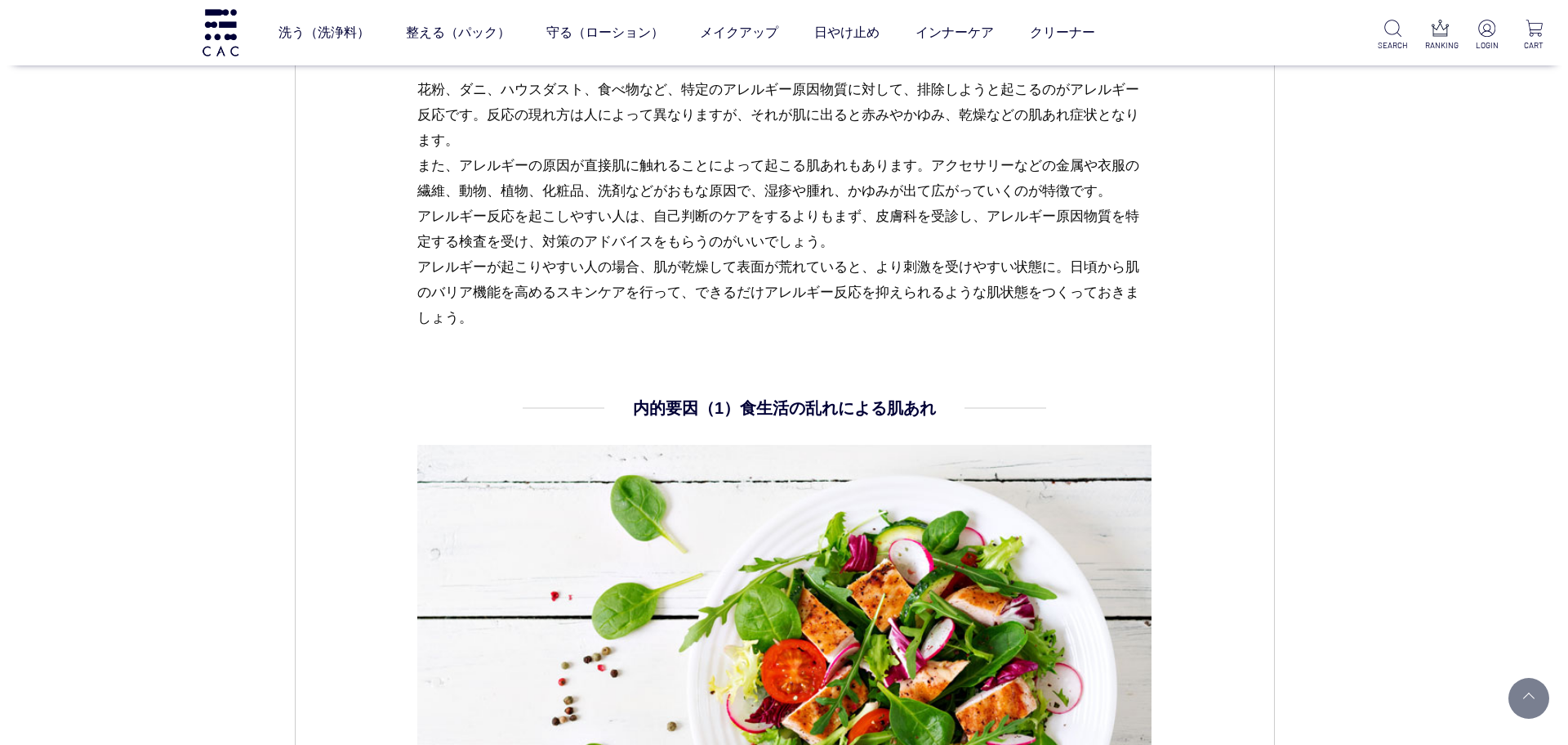
scroll to position [2125, 0]
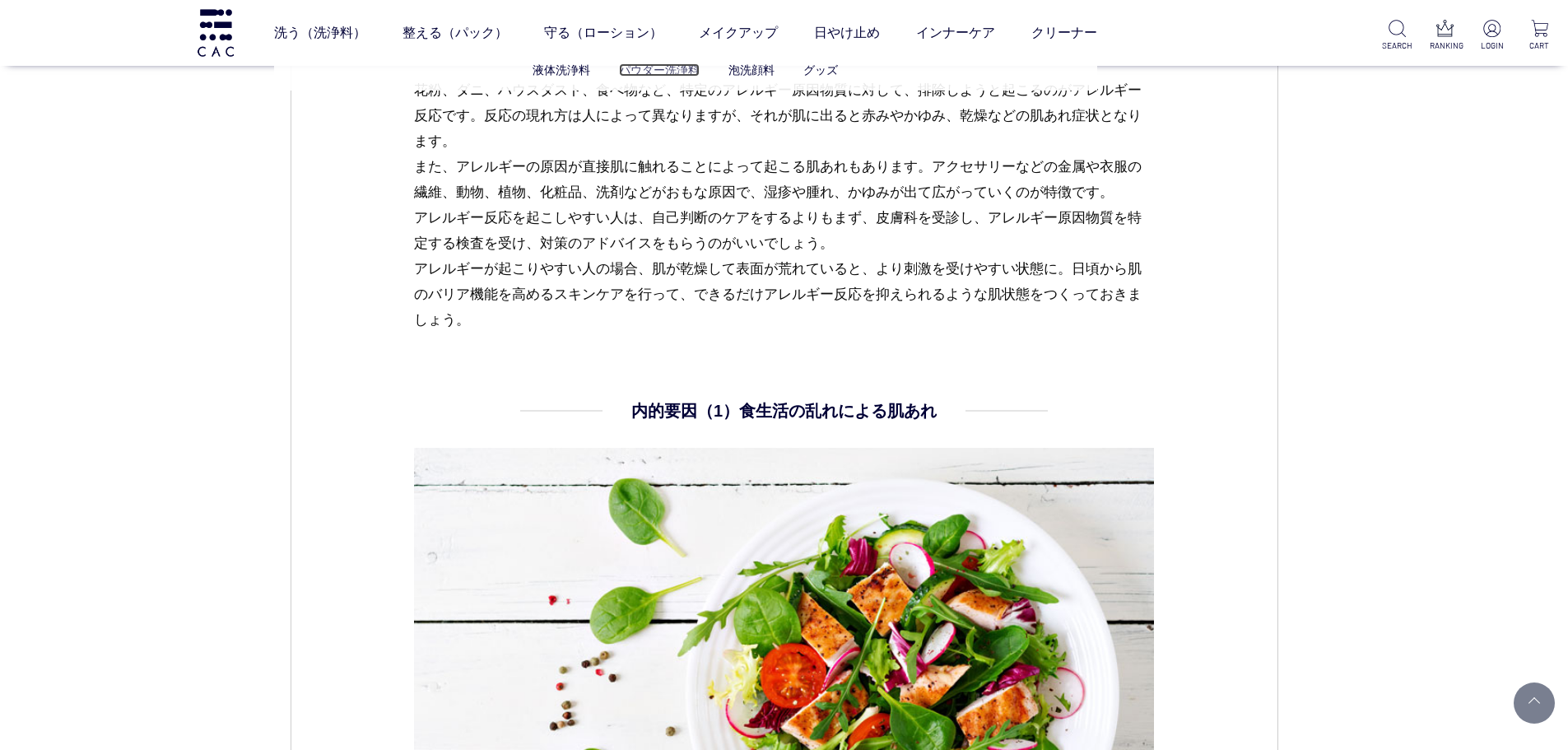
click at [691, 64] on link "パウダー洗浄料" at bounding box center [659, 70] width 81 height 14
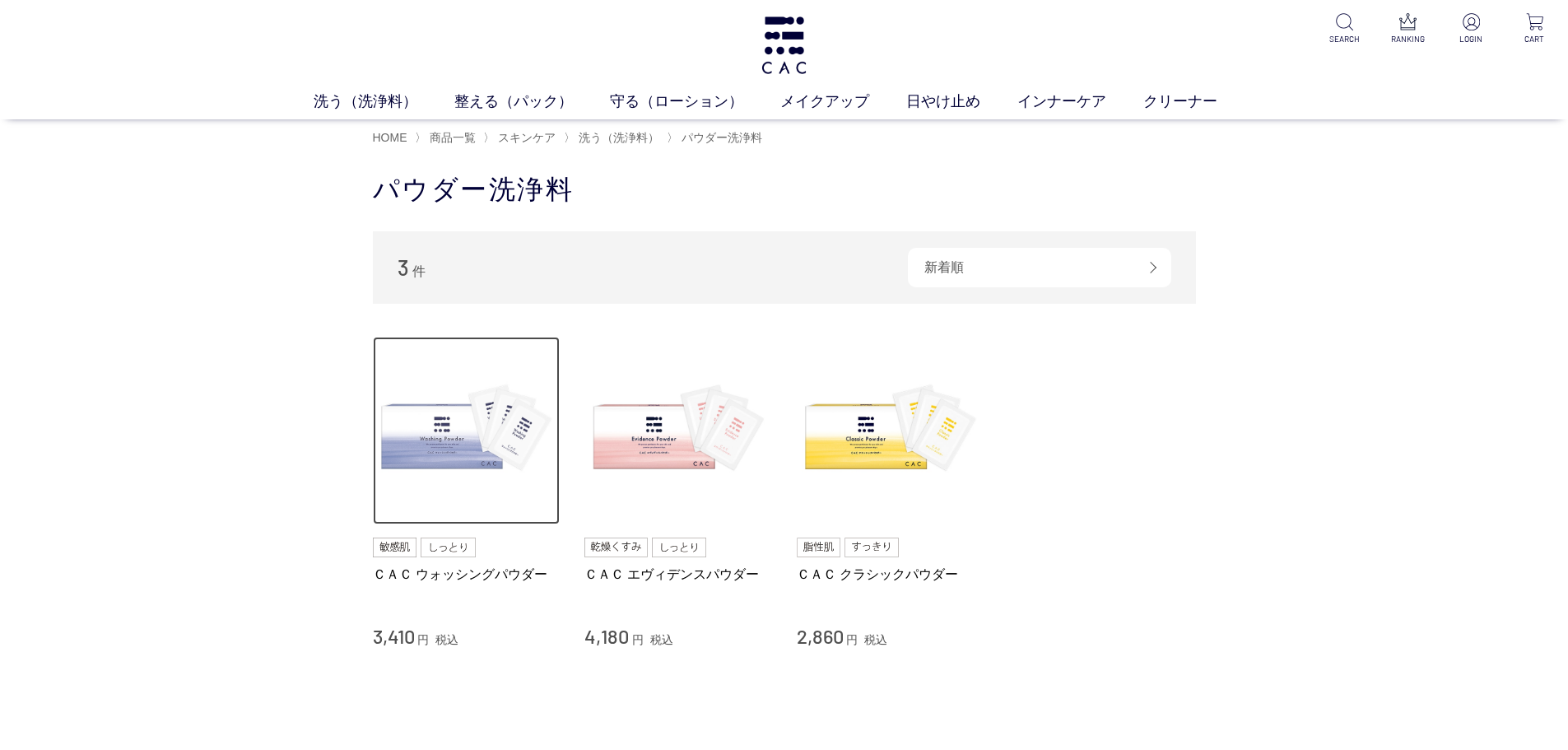
click at [425, 404] on img at bounding box center [466, 430] width 187 height 187
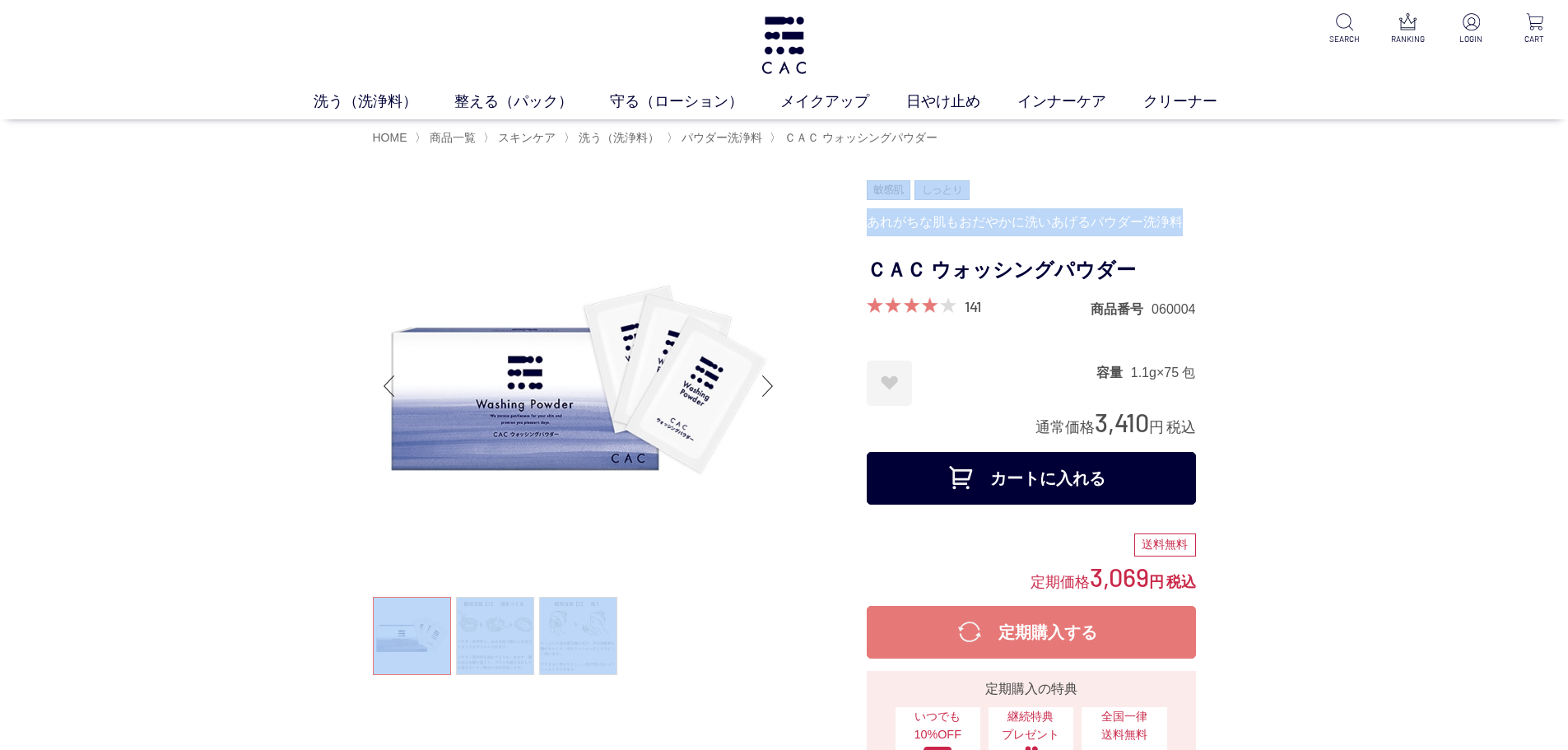
drag, startPoint x: 850, startPoint y: 224, endPoint x: 1199, endPoint y: 206, distance: 349.5
drag, startPoint x: 154, startPoint y: 553, endPoint x: 132, endPoint y: 553, distance: 22.0
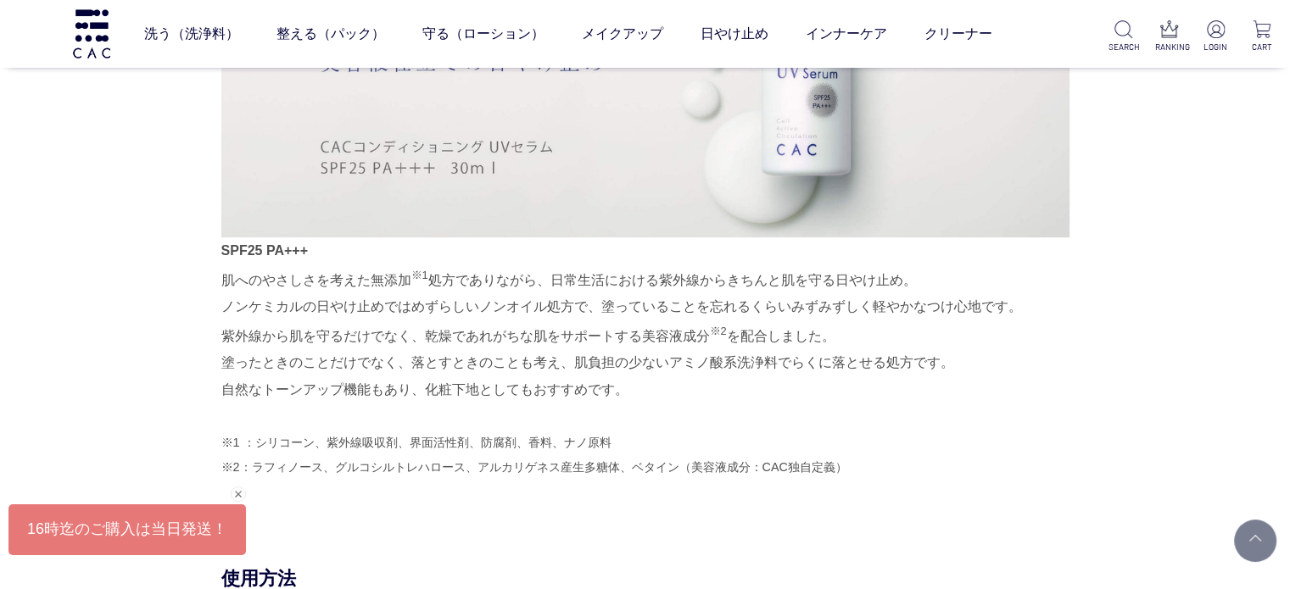
click at [472, 342] on p "SPF25 PA+++ 肌へのやさしさを考えた無添加 ※1 処方でありながら、日常生活における紫外線からきちんと肌を守る日やけ止め。 ノンケミカルの日やけ止め…" at bounding box center [645, 320] width 848 height 167
